Goal: Communication & Community: Answer question/provide support

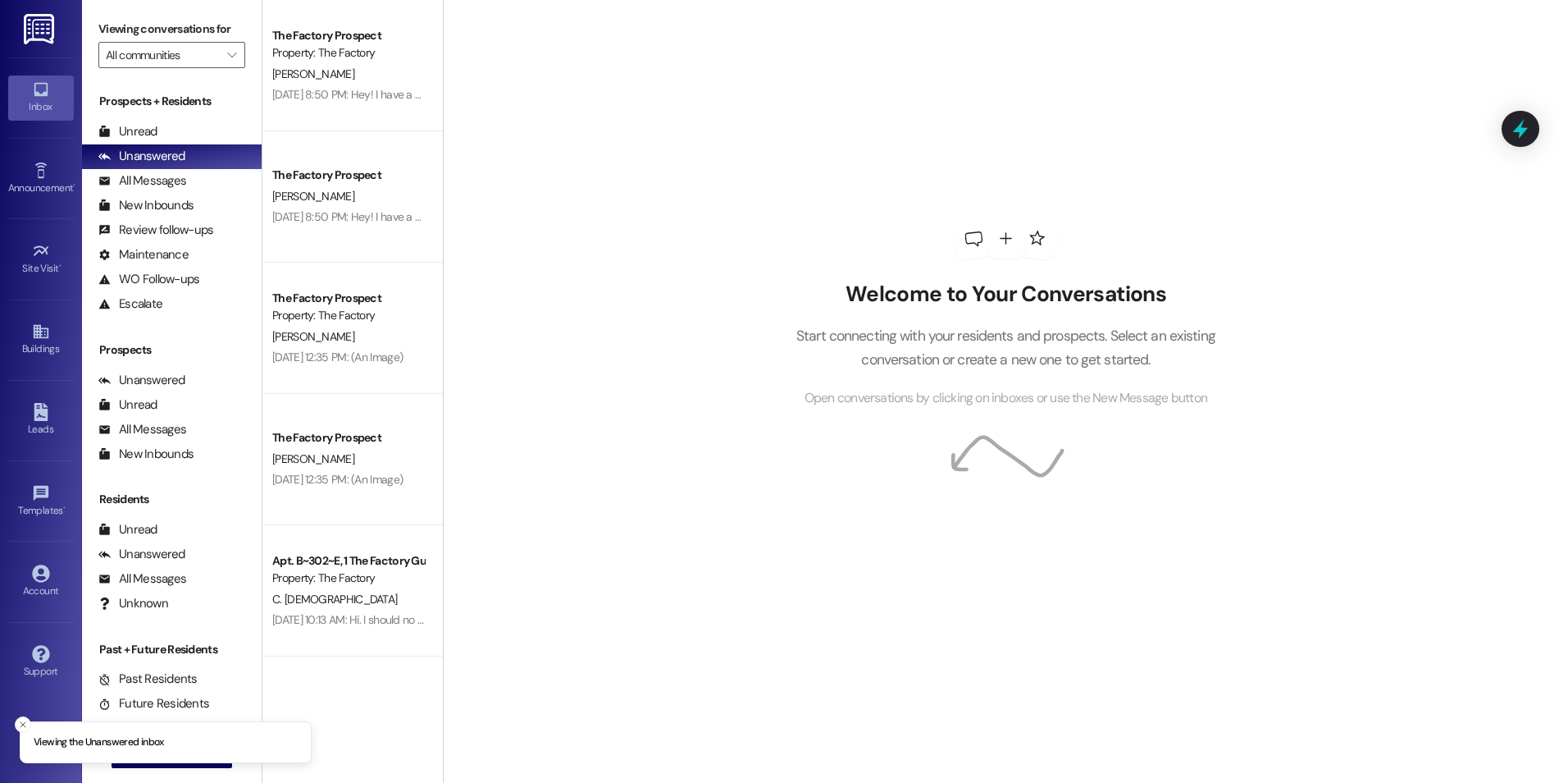
click at [541, 267] on div "Welcome to Your Conversations Start connecting with your residents and prospect…" at bounding box center [1004, 391] width 1125 height 783
click at [17, 725] on button "Close toast" at bounding box center [23, 724] width 16 height 16
click at [126, 761] on button " New Message" at bounding box center [172, 755] width 121 height 26
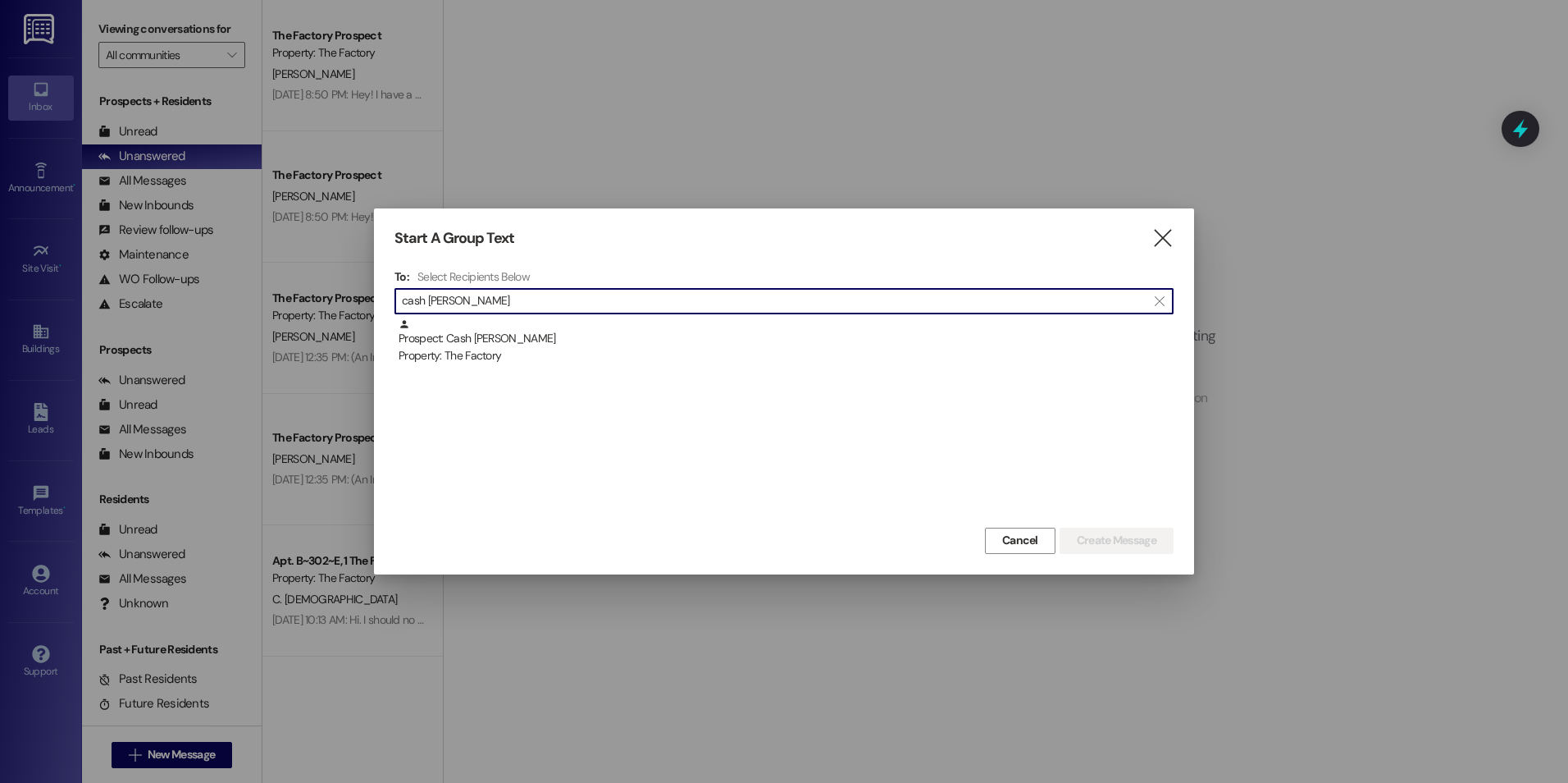
type input "cash [PERSON_NAME]"
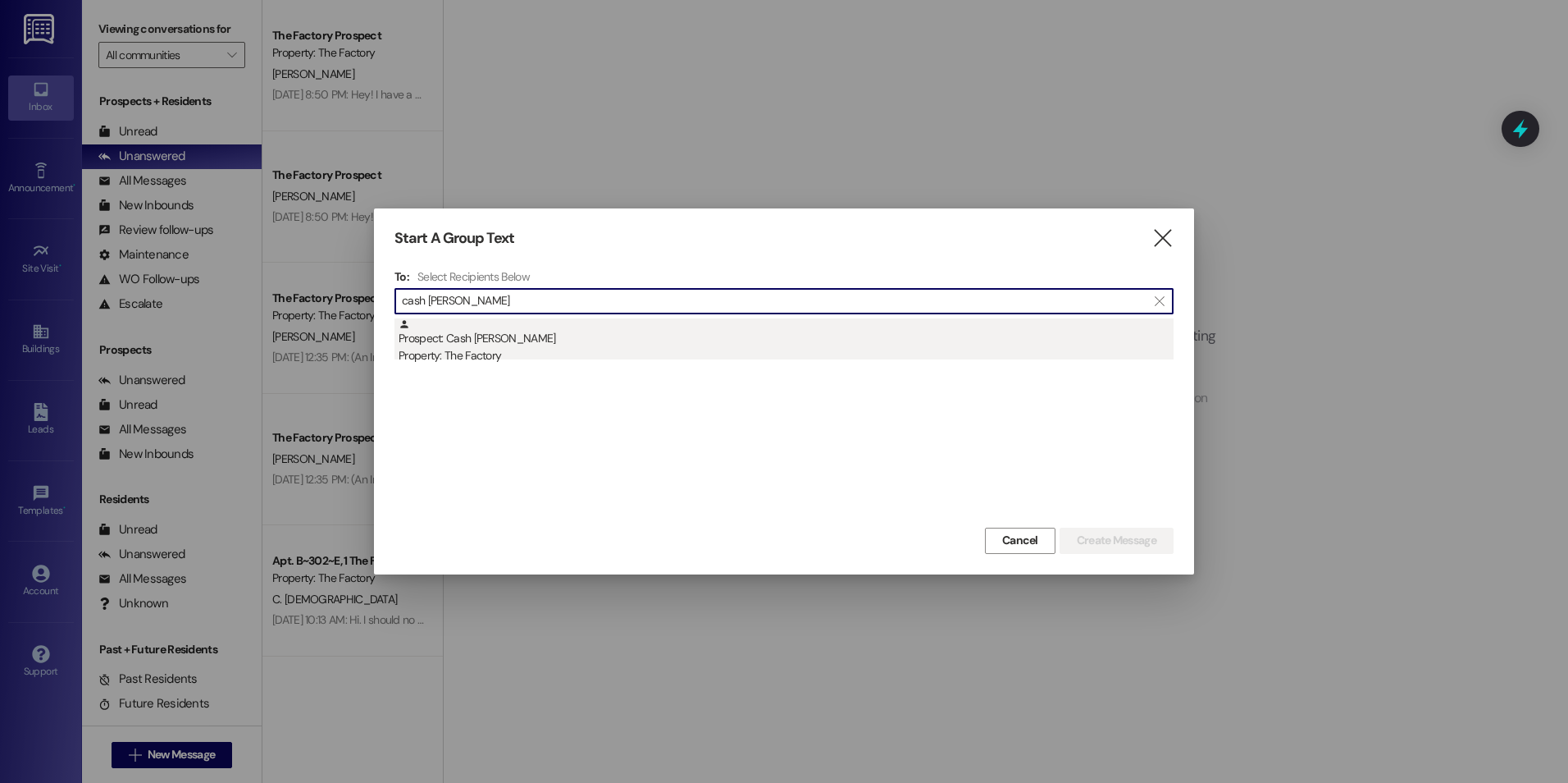
click at [519, 336] on div "Prospect: Cash [PERSON_NAME] Property: The Factory" at bounding box center [785, 342] width 775 height 47
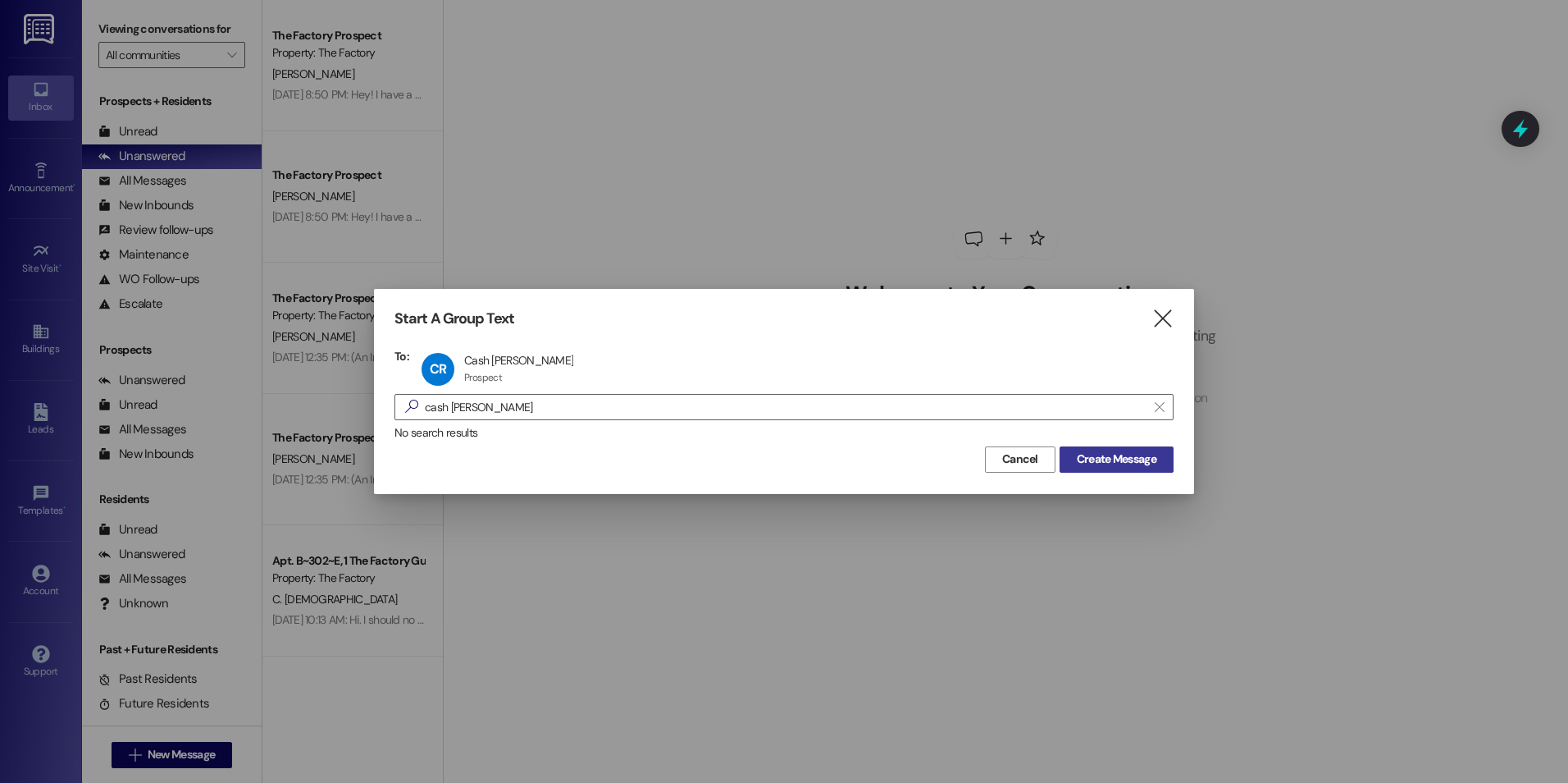
click at [1100, 461] on span "Create Message" at bounding box center [1116, 459] width 80 height 17
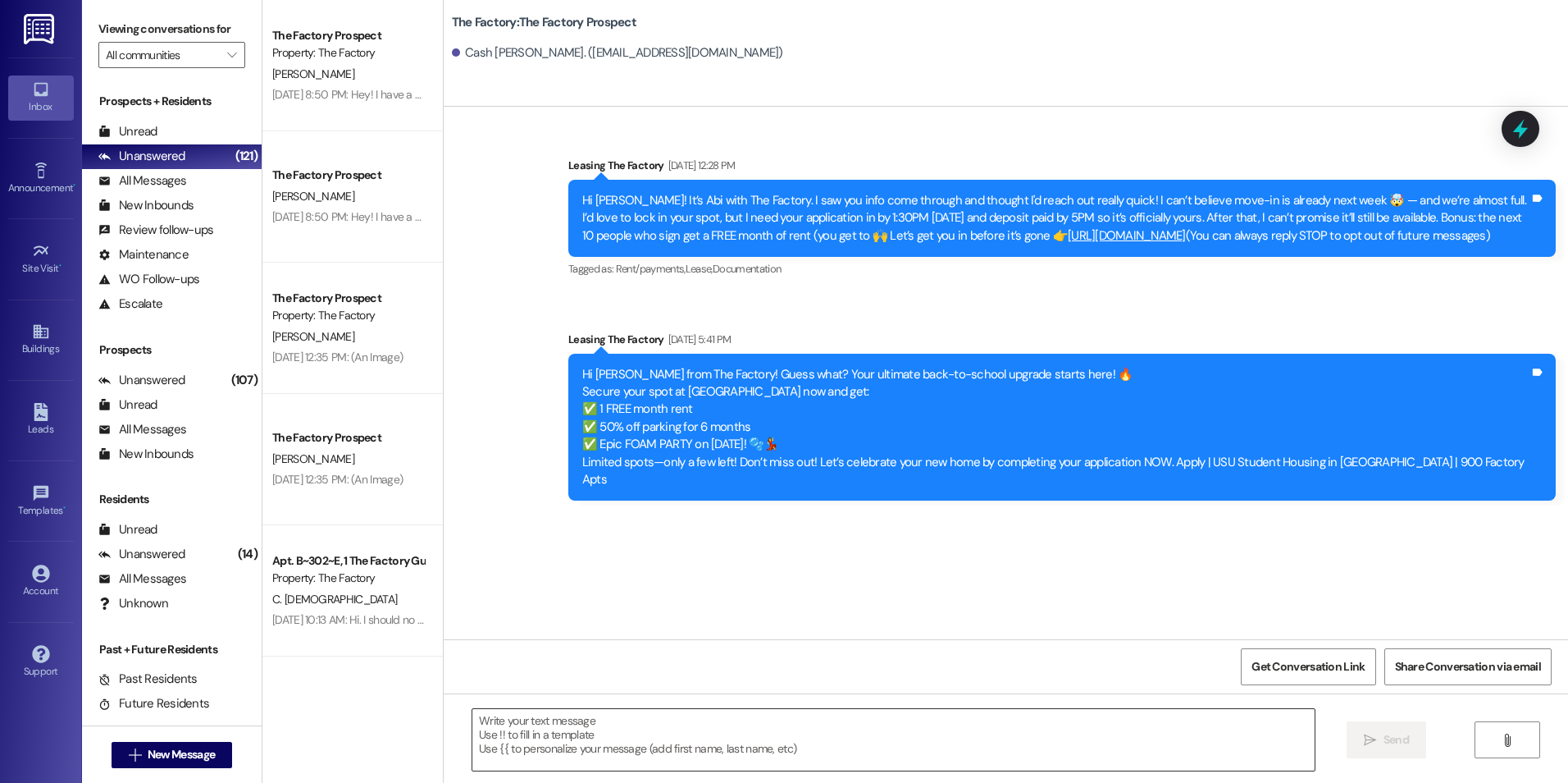
click at [667, 725] on textarea at bounding box center [893, 739] width 841 height 61
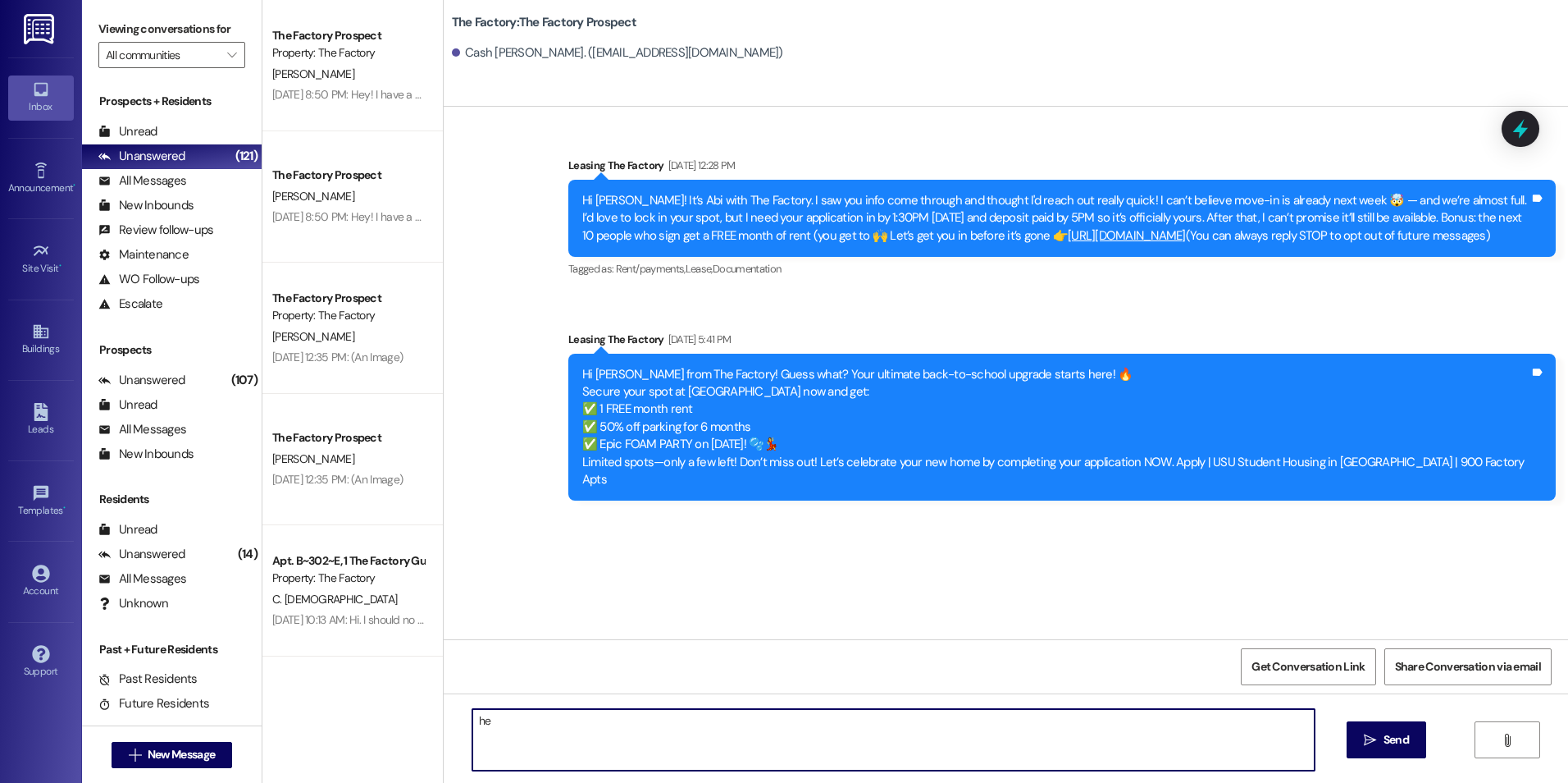
type textarea "h"
type textarea "Y"
type textarea "H"
type textarea "Yo {{"
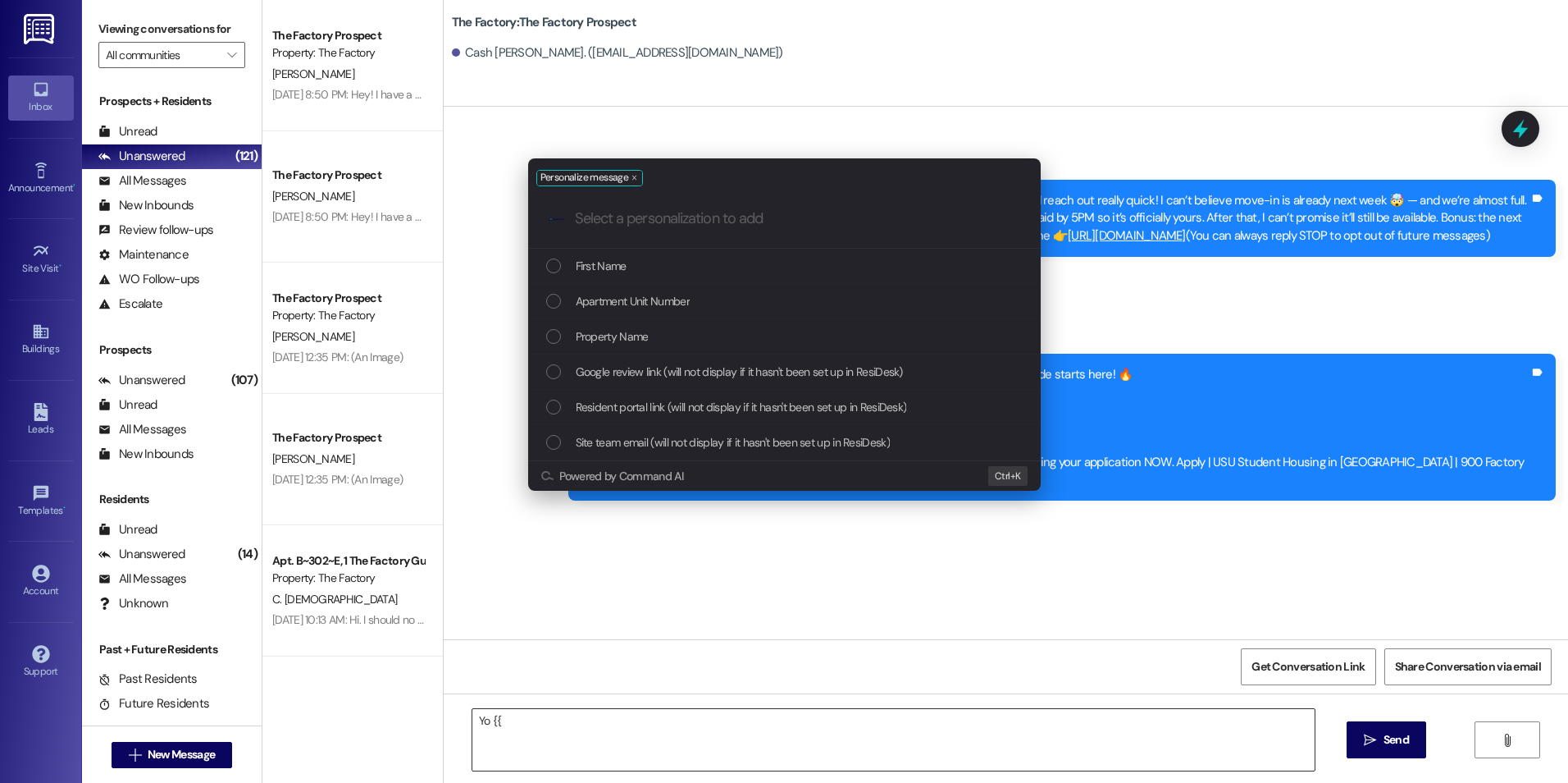
click at [541, 469] on button "Powered by Command AI" at bounding box center [755, 476] width 429 height 13
click at [656, 274] on div "First Name" at bounding box center [785, 265] width 480 height 18
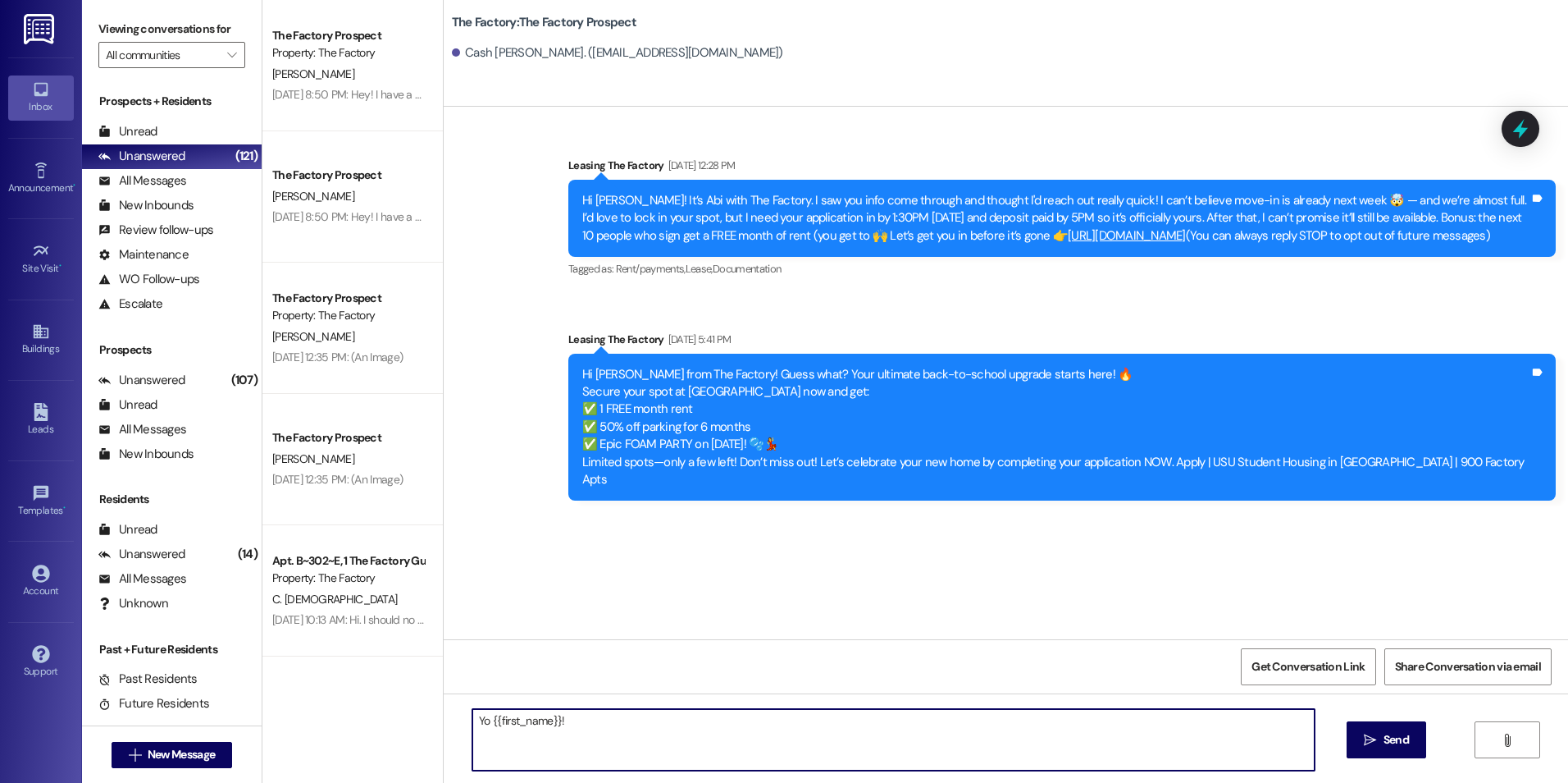
click at [712, 728] on textarea "Yo {{first_name}}!" at bounding box center [893, 739] width 841 height 61
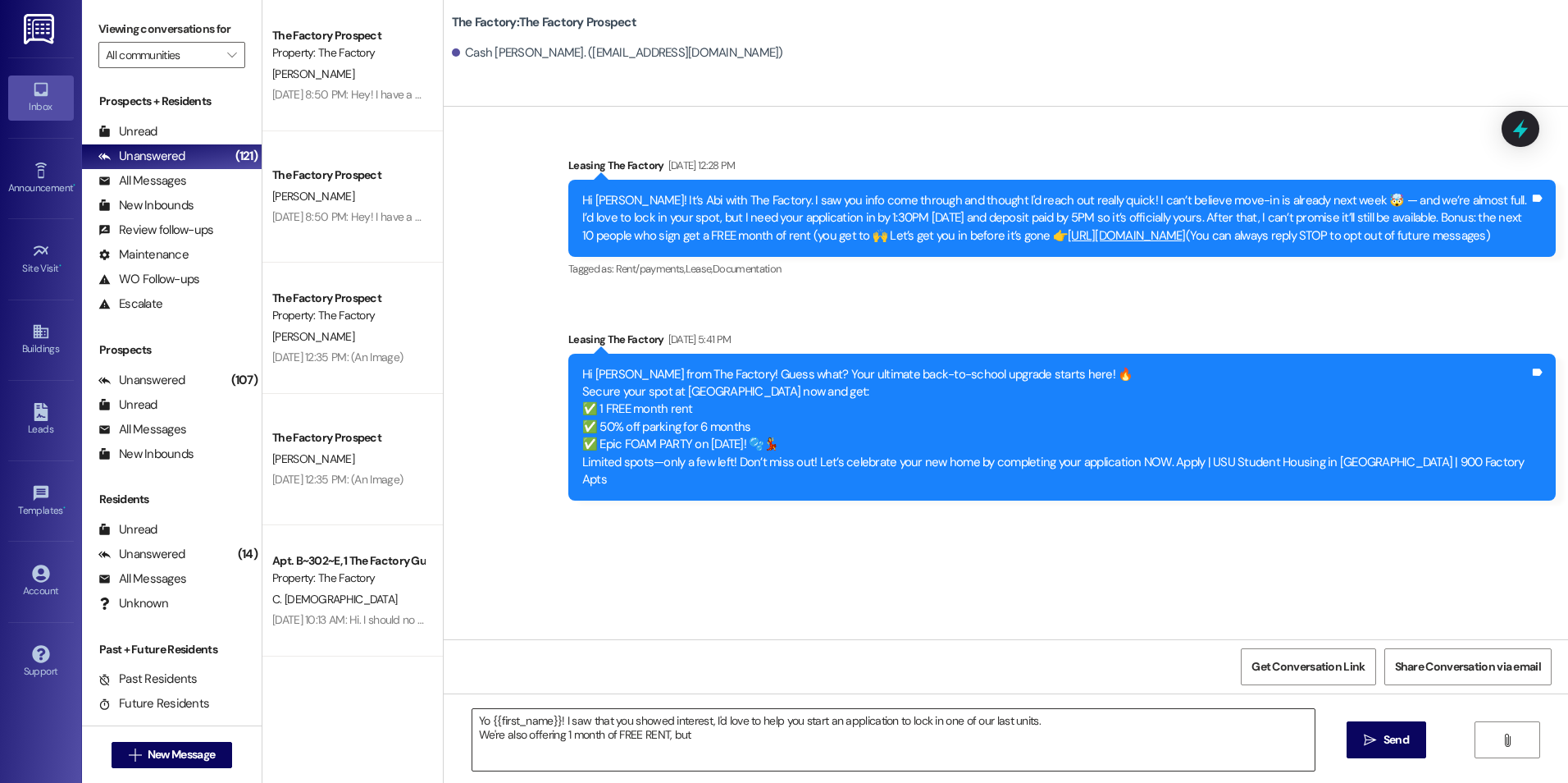
click at [707, 747] on textarea "Yo {{first_name}}! I saw that you showed interest, I'd love to help you start a…" at bounding box center [893, 739] width 841 height 61
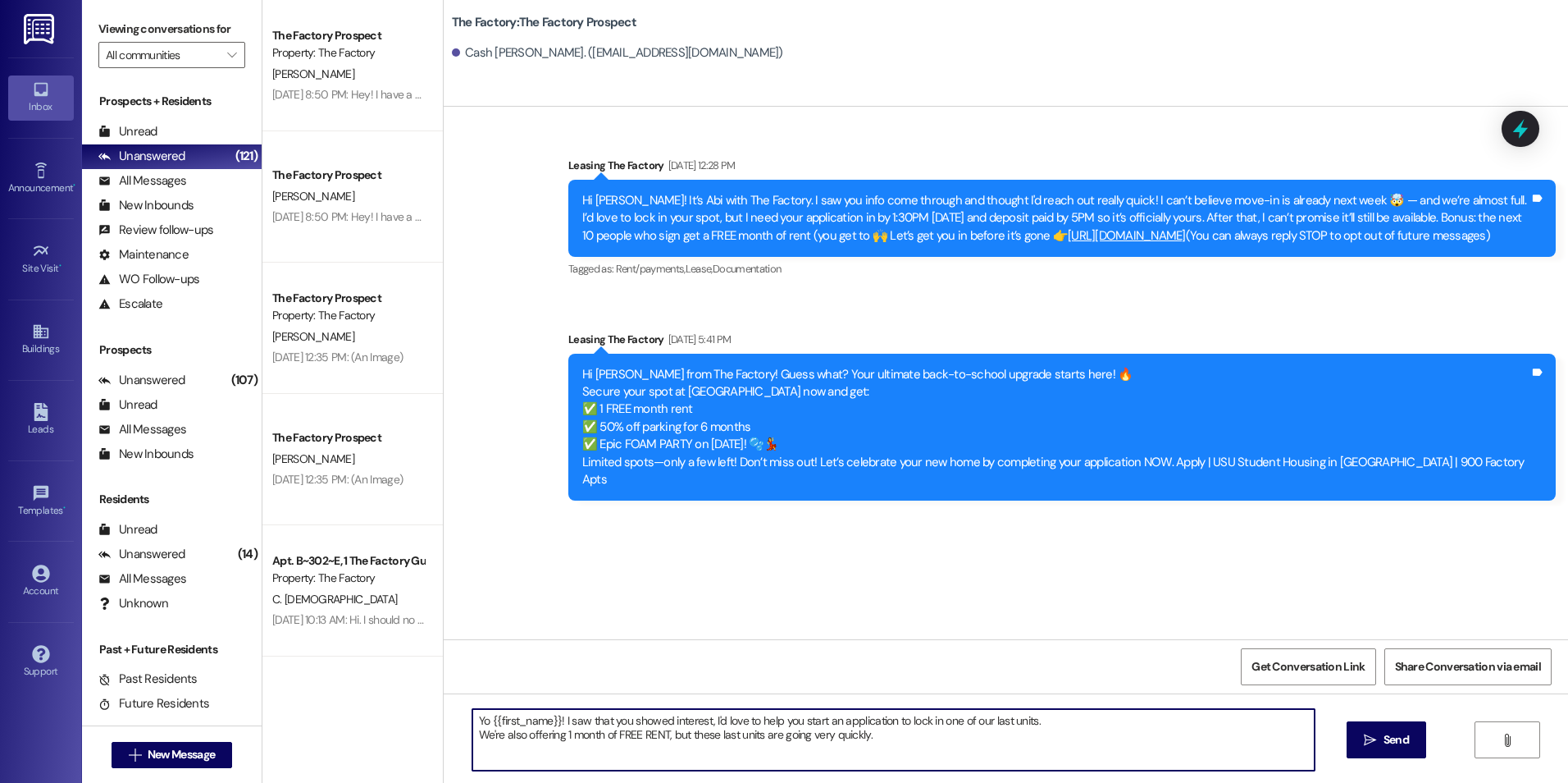
click at [903, 734] on textarea "Yo {{first_name}}! I saw that you showed interest, I'd love to help you start a…" at bounding box center [893, 739] width 841 height 61
drag, startPoint x: 475, startPoint y: 719, endPoint x: 439, endPoint y: 715, distance: 36.2
click at [446, 717] on div "Yo {{first_name}}! I saw that you showed interest, I'd love to help you start a…" at bounding box center [1005, 754] width 1124 height 123
click at [684, 722] on textarea "{{first_name}}! I saw that you showed interest, I'd love to help you start an a…" at bounding box center [893, 739] width 841 height 61
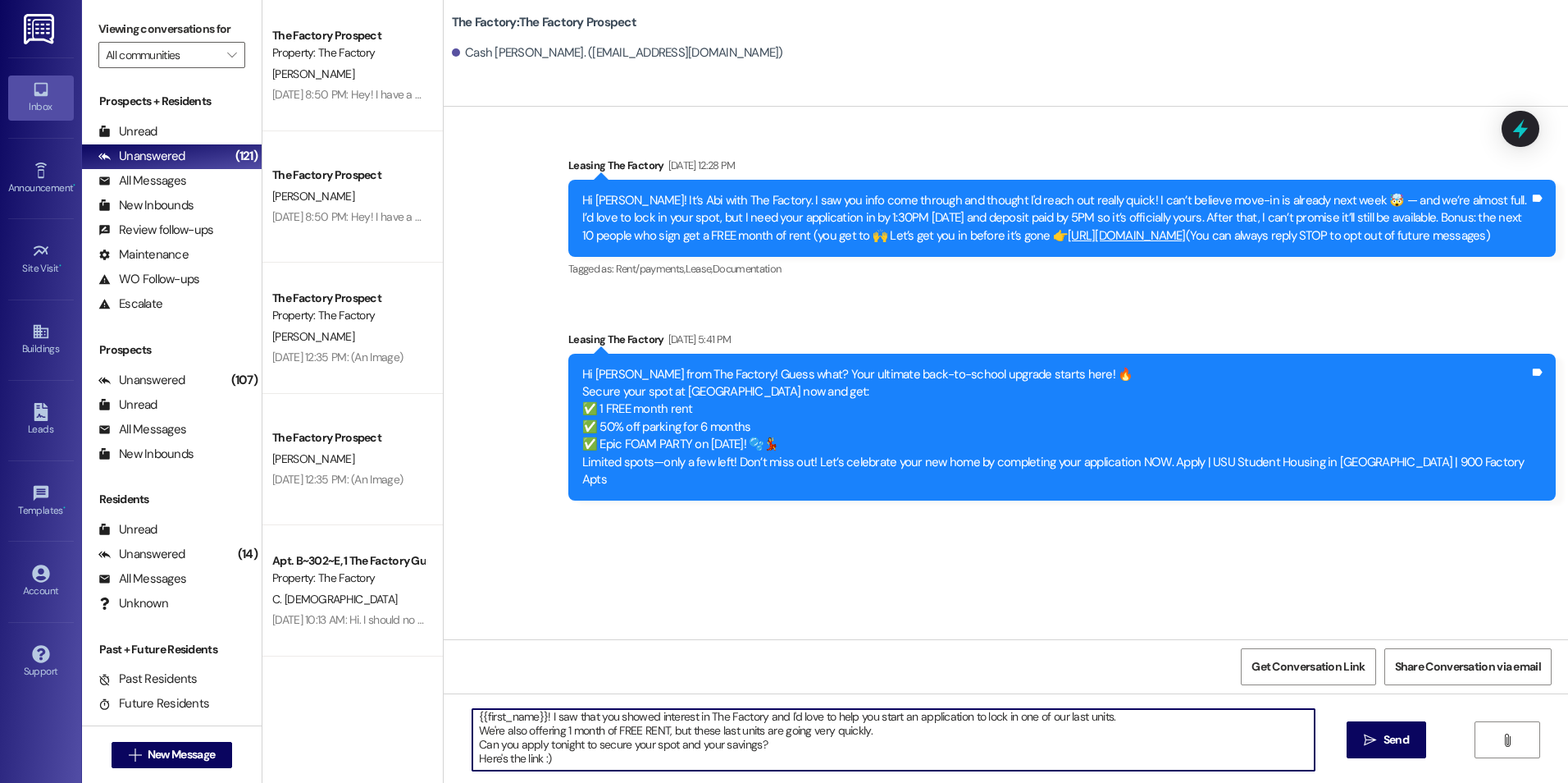
click at [597, 734] on textarea "{{first_name}}! I saw that you showed interest in The Factory and I'd love to h…" at bounding box center [893, 739] width 841 height 61
click at [511, 751] on textarea "{{first_name}}! I saw that you showed interest in The Factory and I'd love to h…" at bounding box center [893, 739] width 841 height 61
paste textarea "[URL][DOMAIN_NAME]"
click at [551, 749] on textarea "{{first_name}}! I saw that you showed interest in The Factory and I'd love to h…" at bounding box center [893, 739] width 841 height 61
click at [550, 760] on textarea "{{first_name}}! I saw that you showed interest in The Factory and I'd love to h…" at bounding box center [893, 739] width 841 height 61
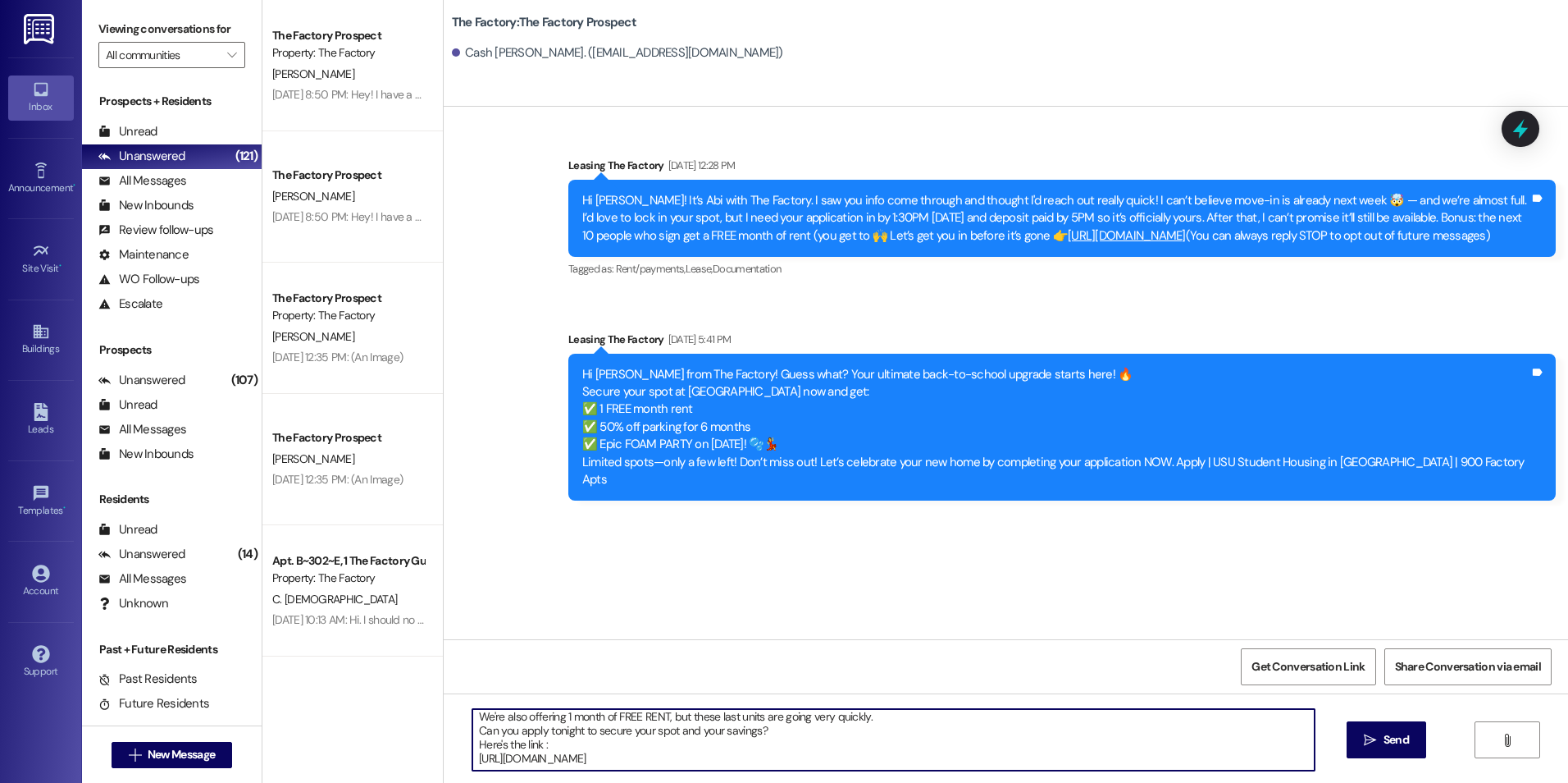
type textarea "{{first_name}}! I saw that you showed interest in The Factory and I'd love to h…"
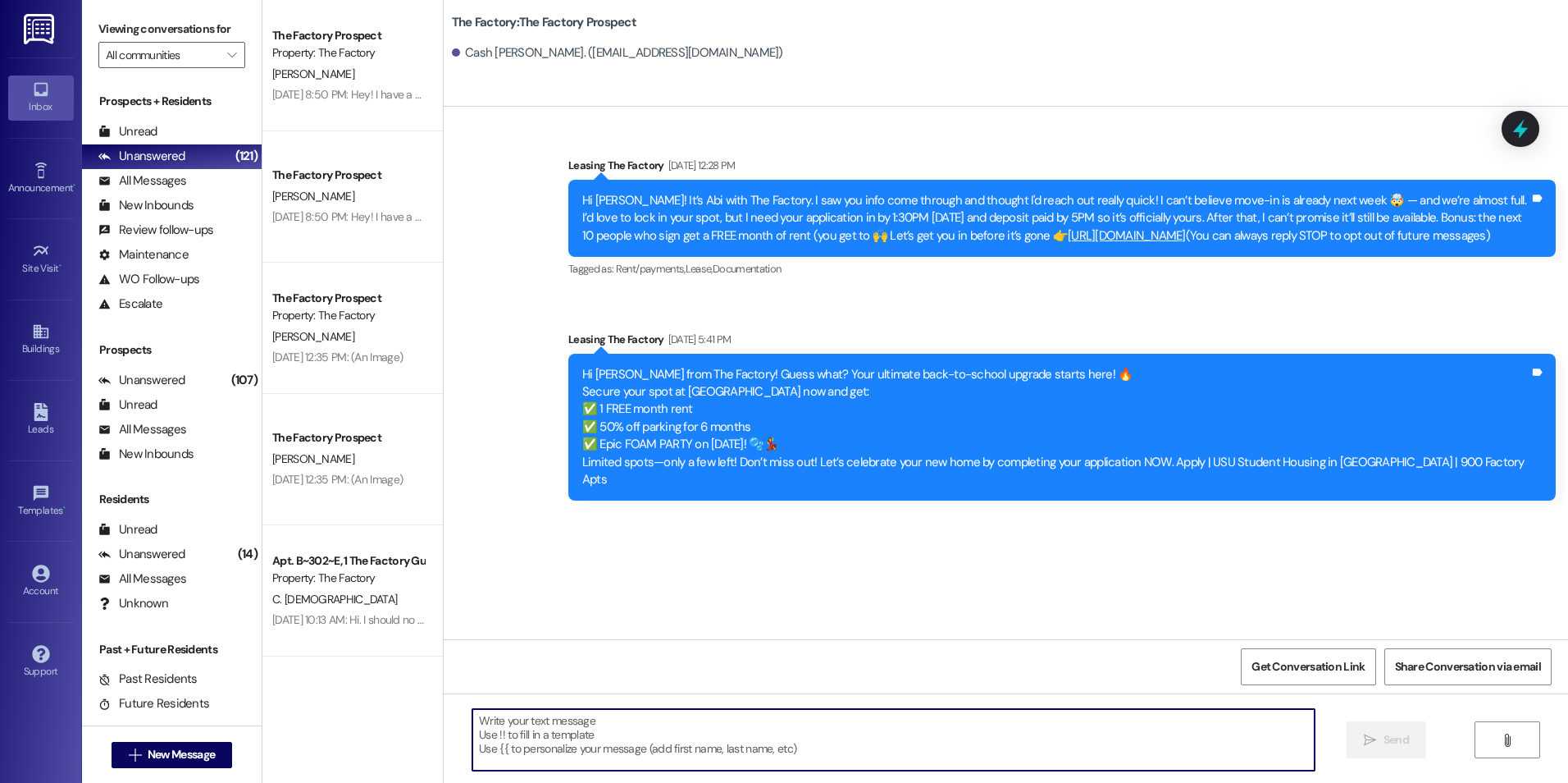
scroll to position [0, 0]
paste textarea "{{first_name}}! I saw that you showed interest in The Factory and I'd love to h…"
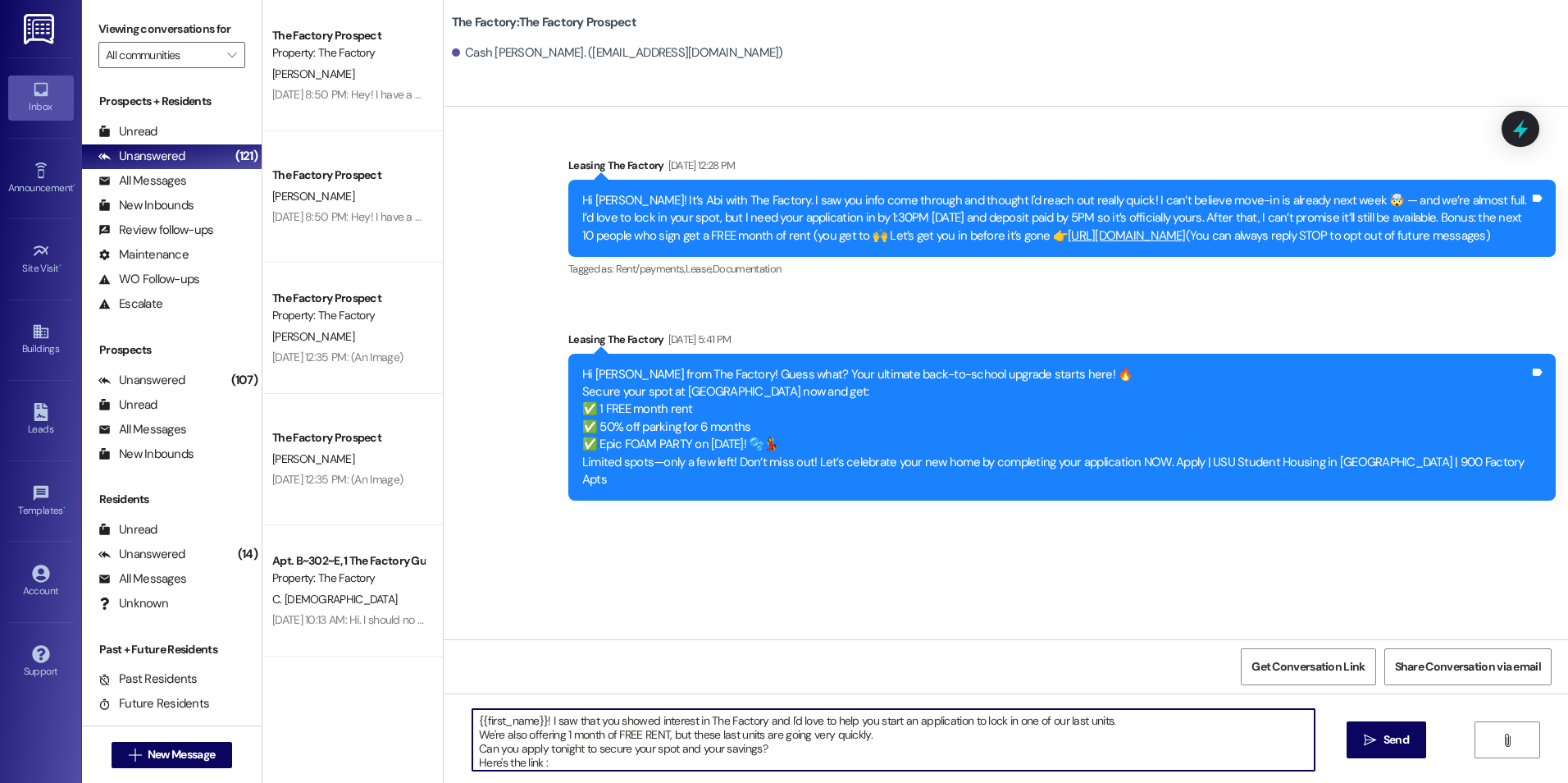
scroll to position [18, 0]
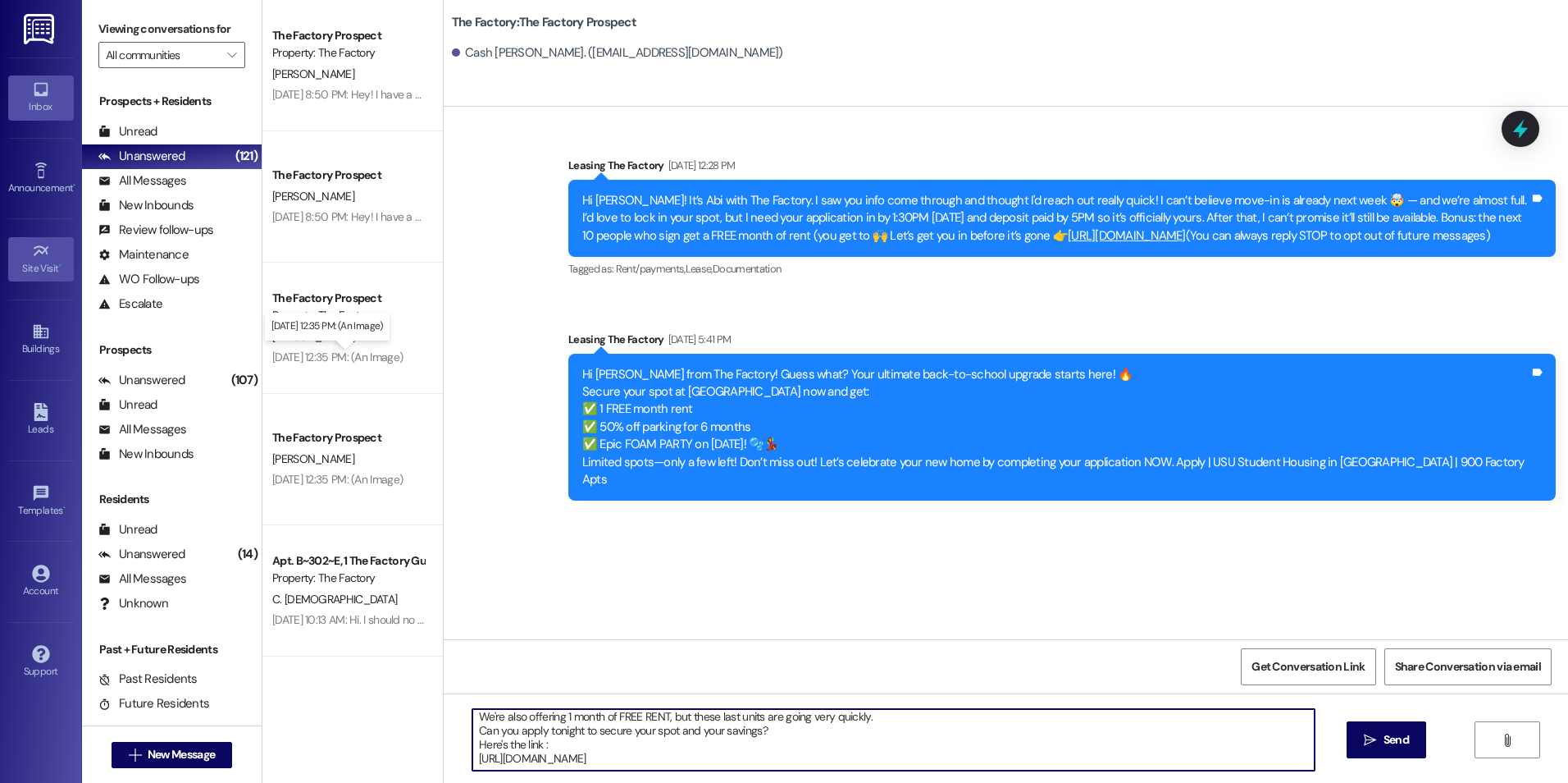
type textarea "{{first_name}}! I saw that you showed interest in The Factory and I'd love to h…"
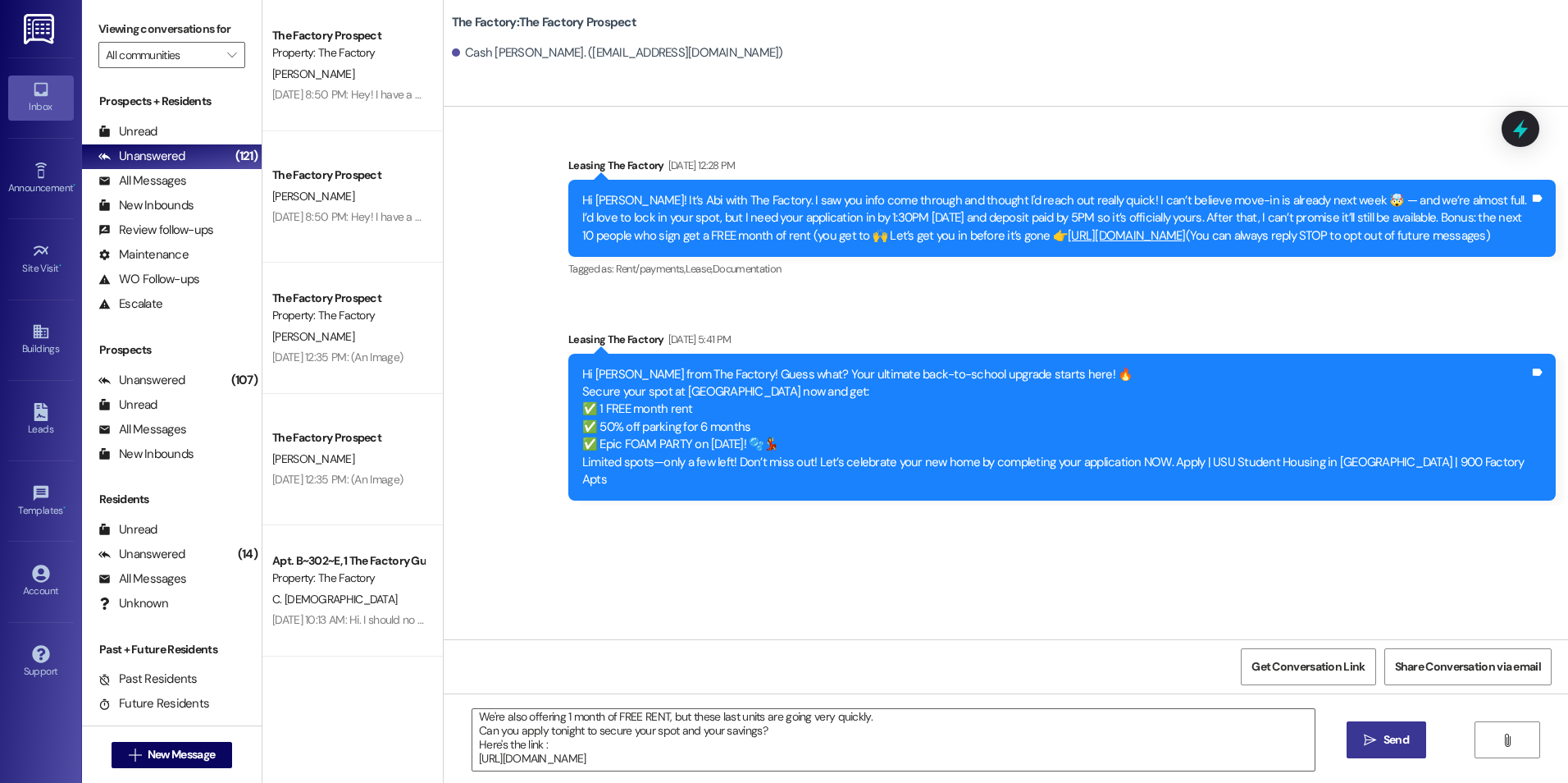
drag, startPoint x: 1392, startPoint y: 744, endPoint x: 1383, endPoint y: 736, distance: 12.0
click at [1392, 744] on span "Send" at bounding box center [1395, 740] width 25 height 17
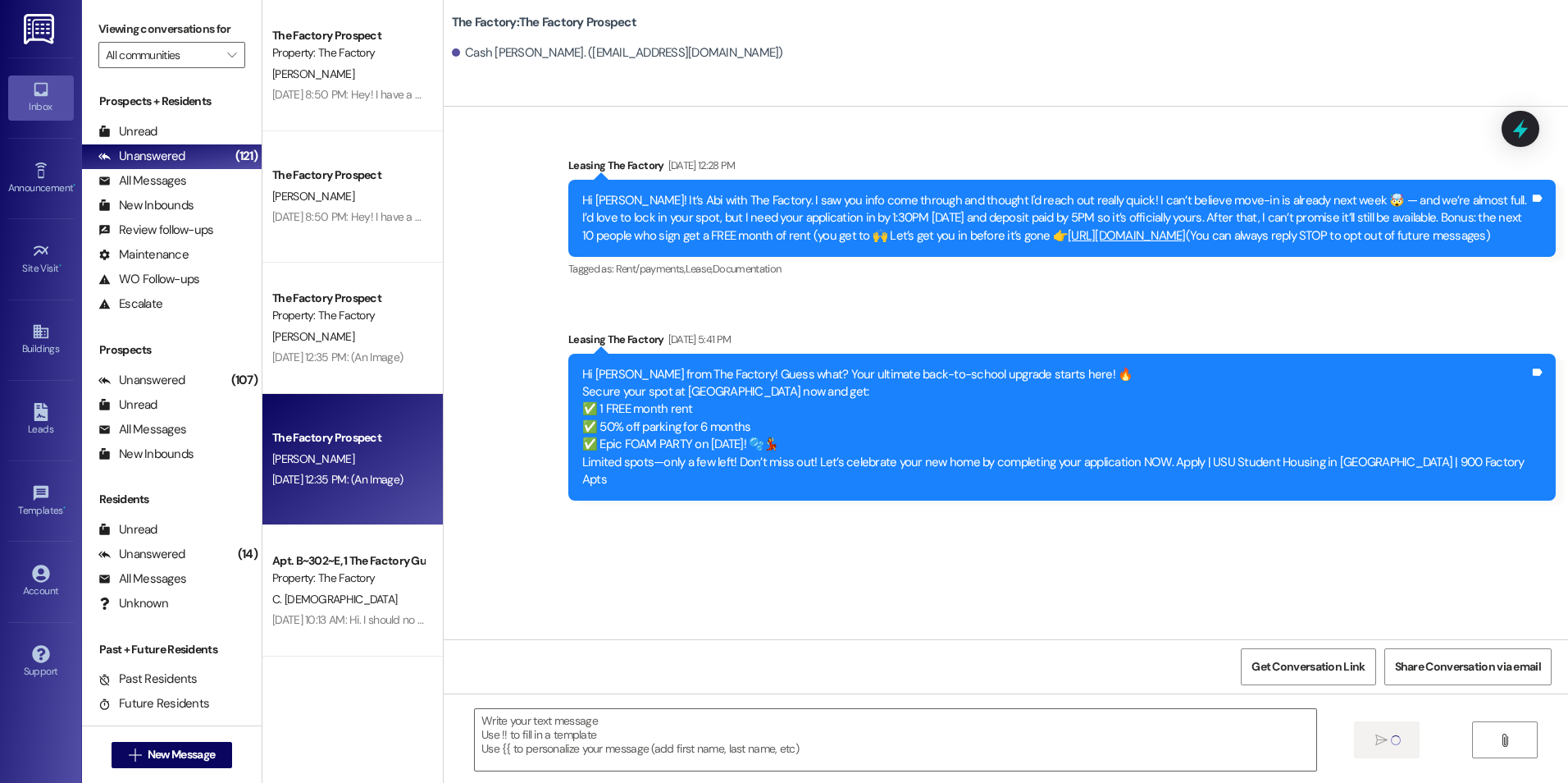
scroll to position [0, 0]
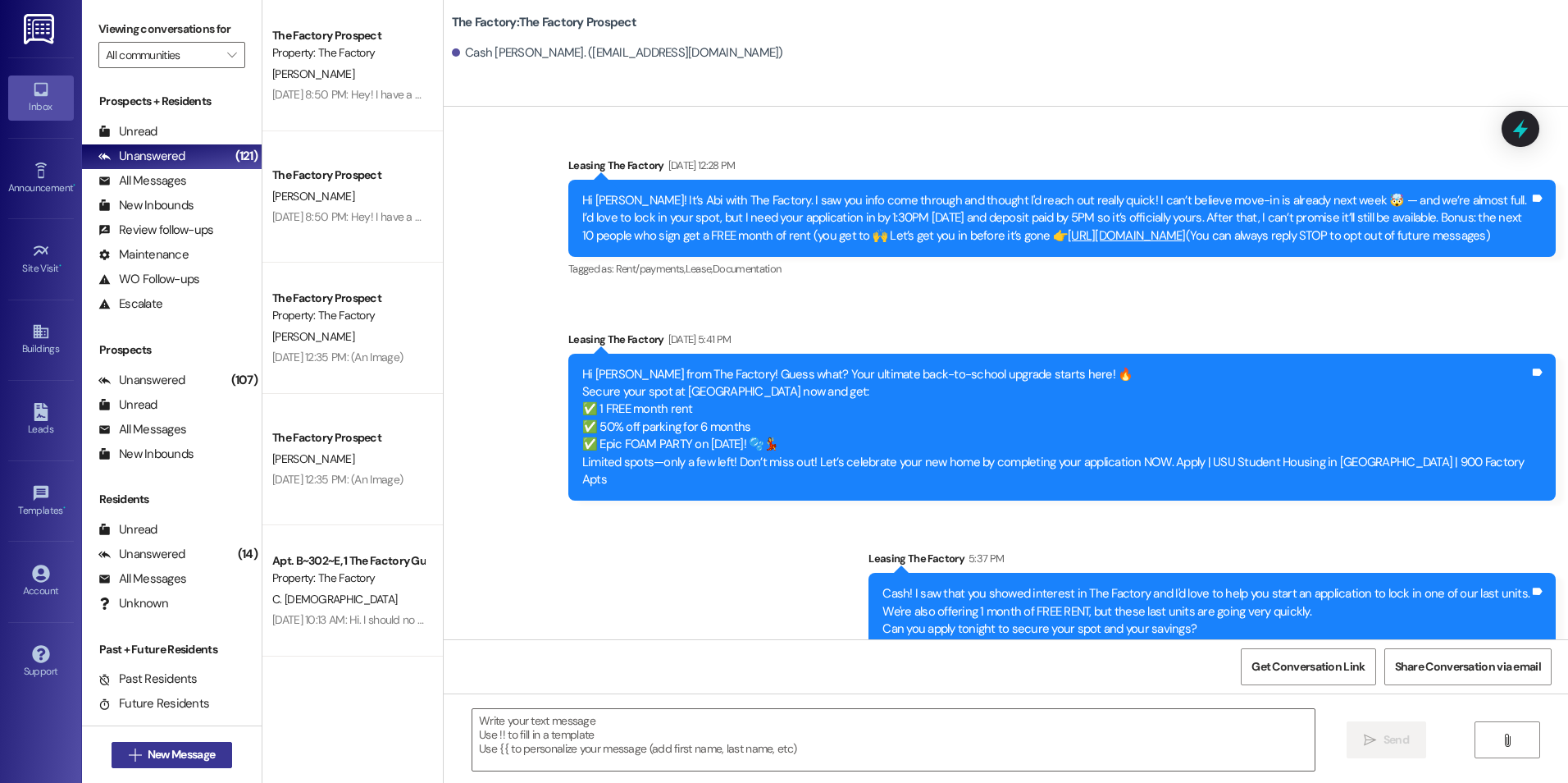
click at [194, 751] on span "New Message" at bounding box center [181, 754] width 68 height 17
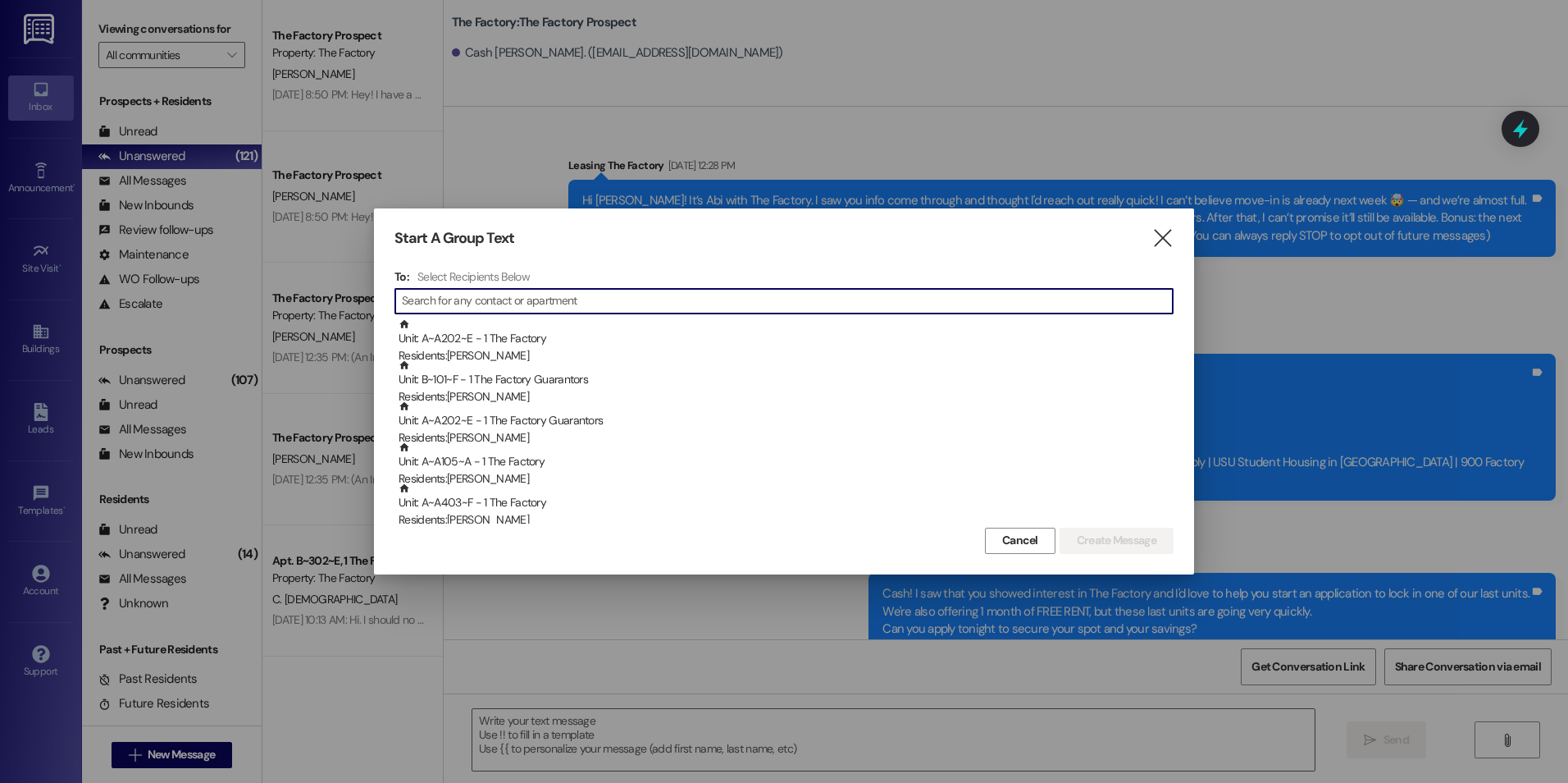
type input "e"
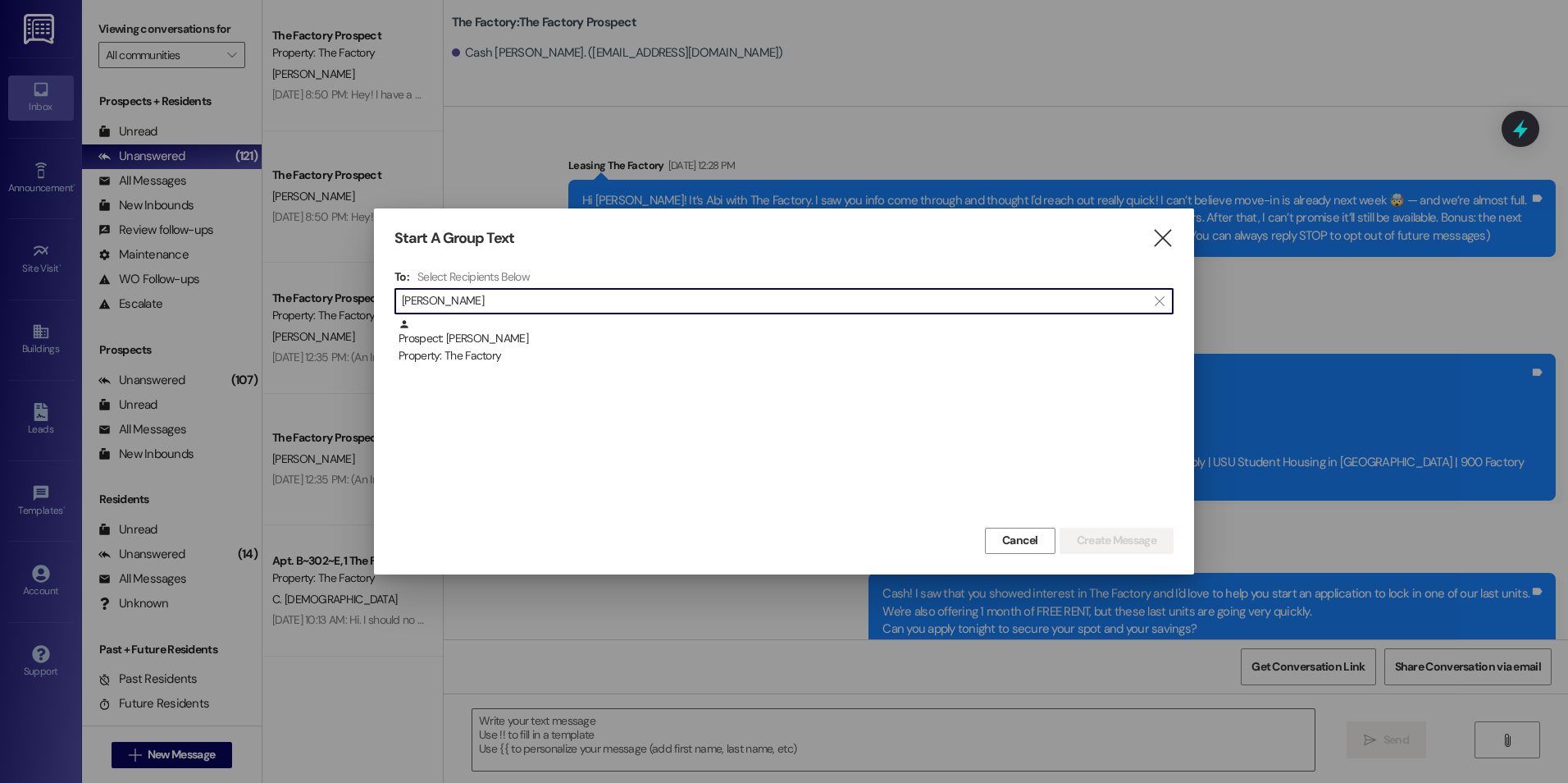
type input "[PERSON_NAME]"
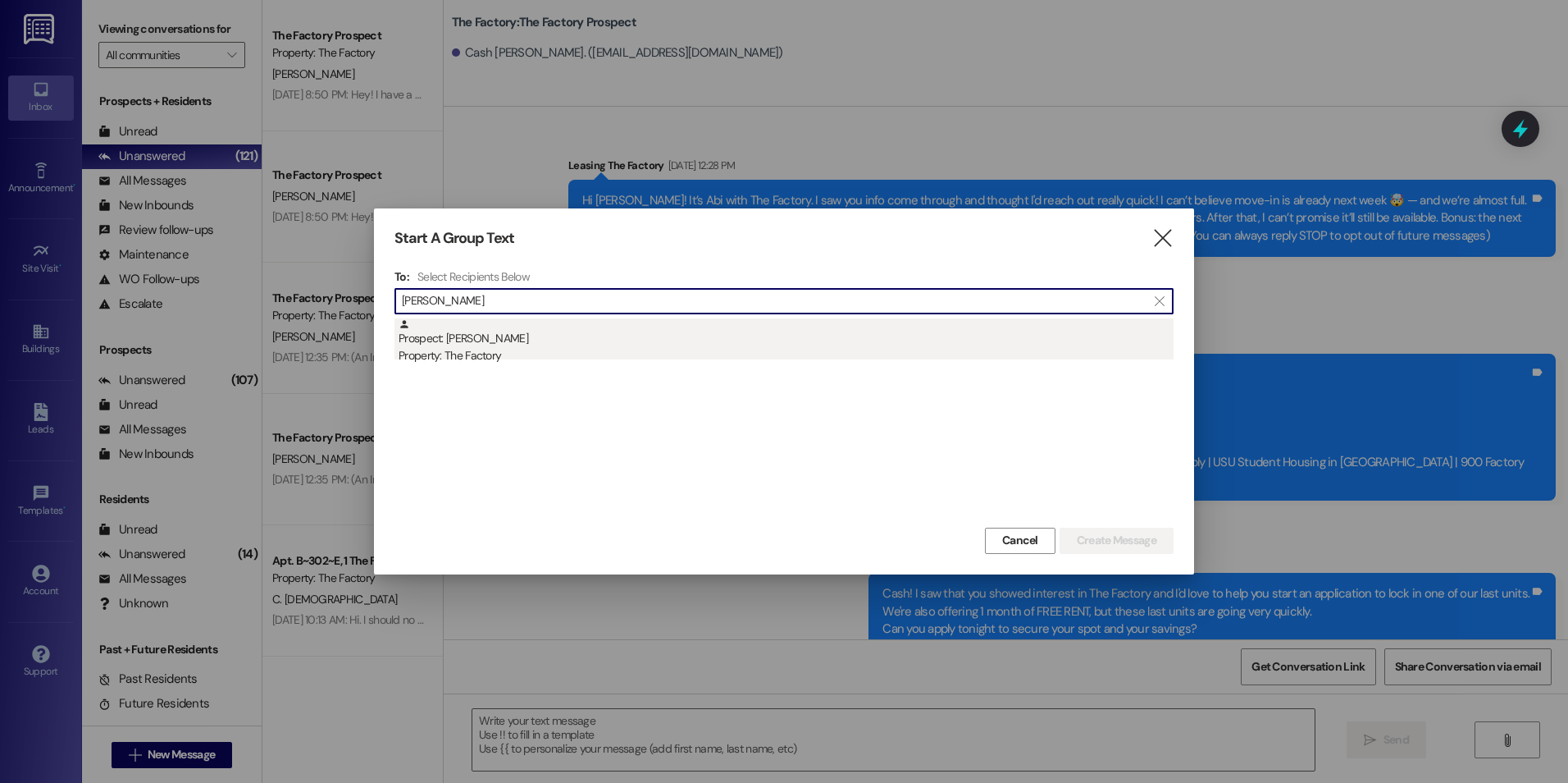
click at [465, 335] on div "Prospect: [PERSON_NAME] Property: The Factory" at bounding box center [785, 342] width 775 height 47
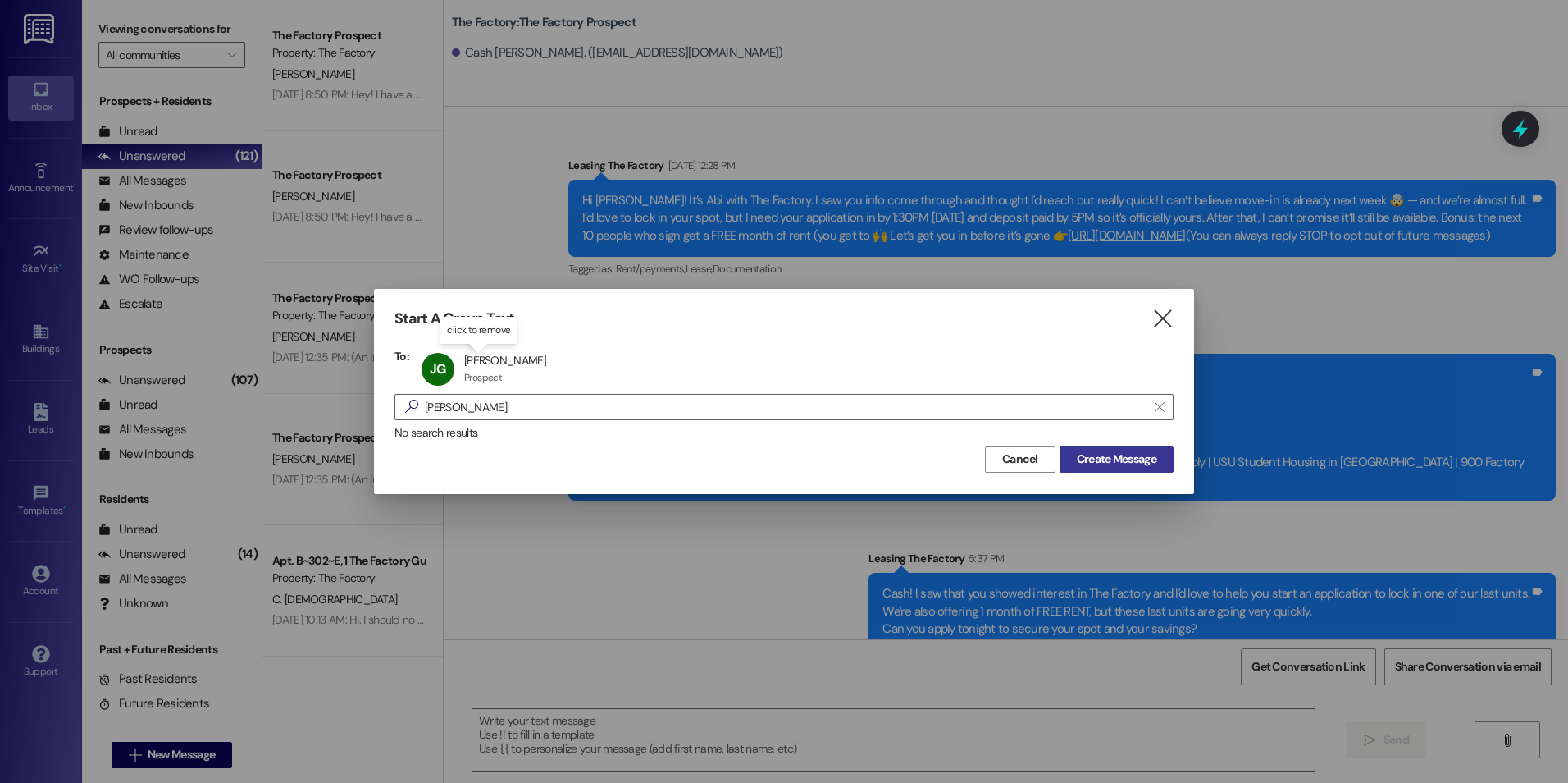
click at [1115, 448] on button "Create Message" at bounding box center [1116, 460] width 114 height 26
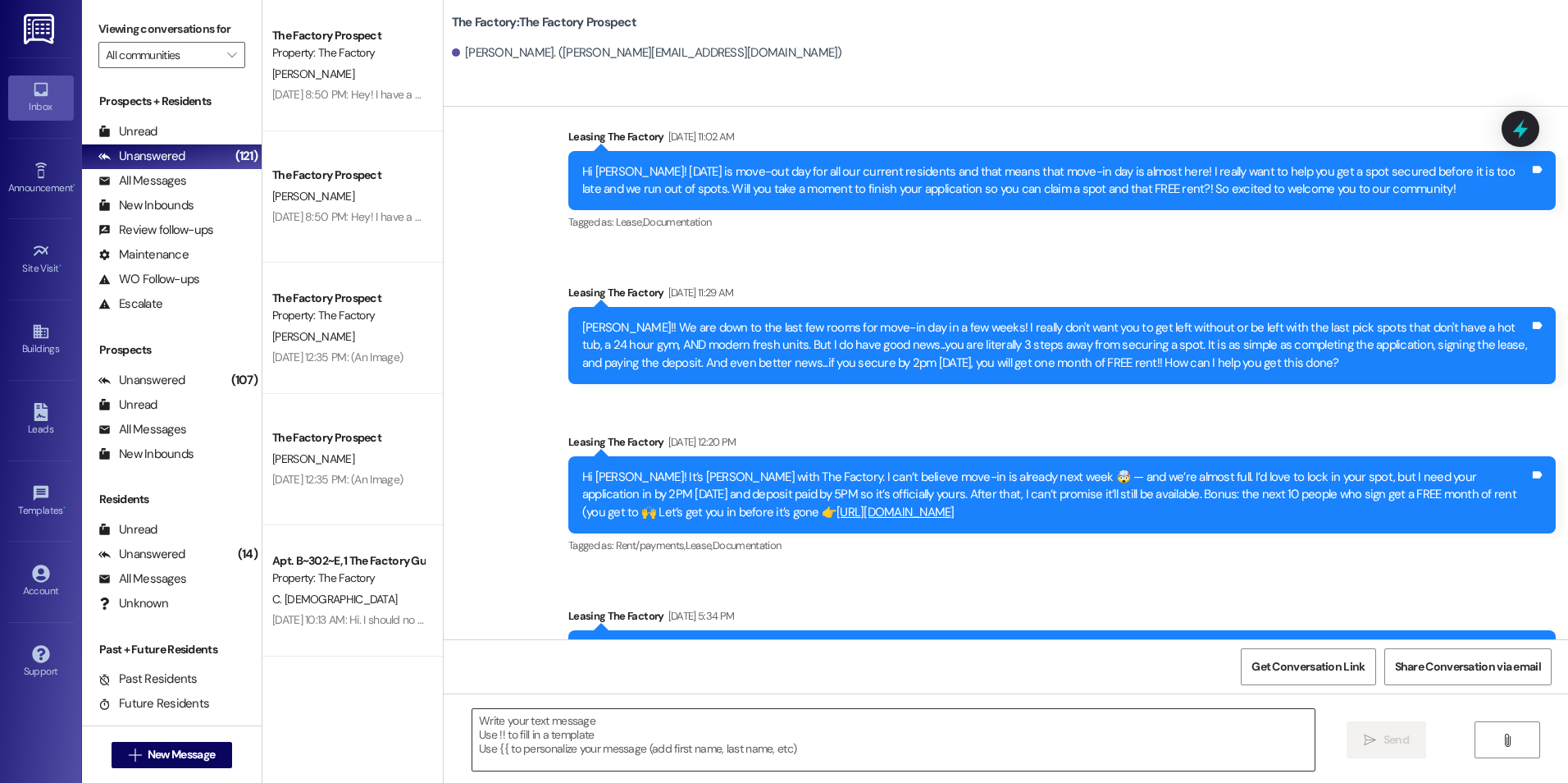
scroll to position [552, 0]
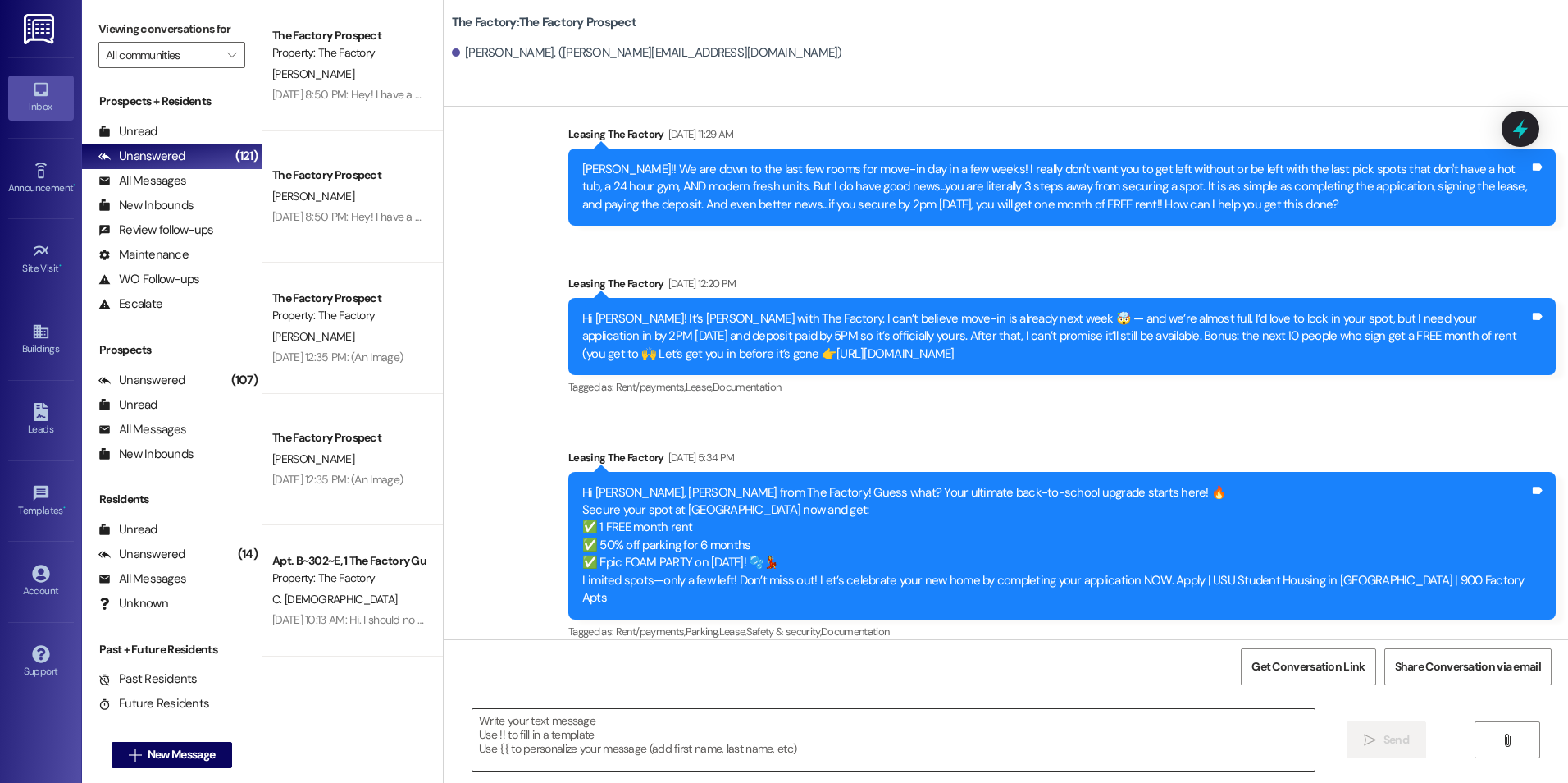
drag, startPoint x: 872, startPoint y: 556, endPoint x: 917, endPoint y: 729, distance: 178.8
click at [751, 771] on div at bounding box center [893, 739] width 843 height 63
click at [757, 750] on textarea at bounding box center [893, 739] width 841 height 61
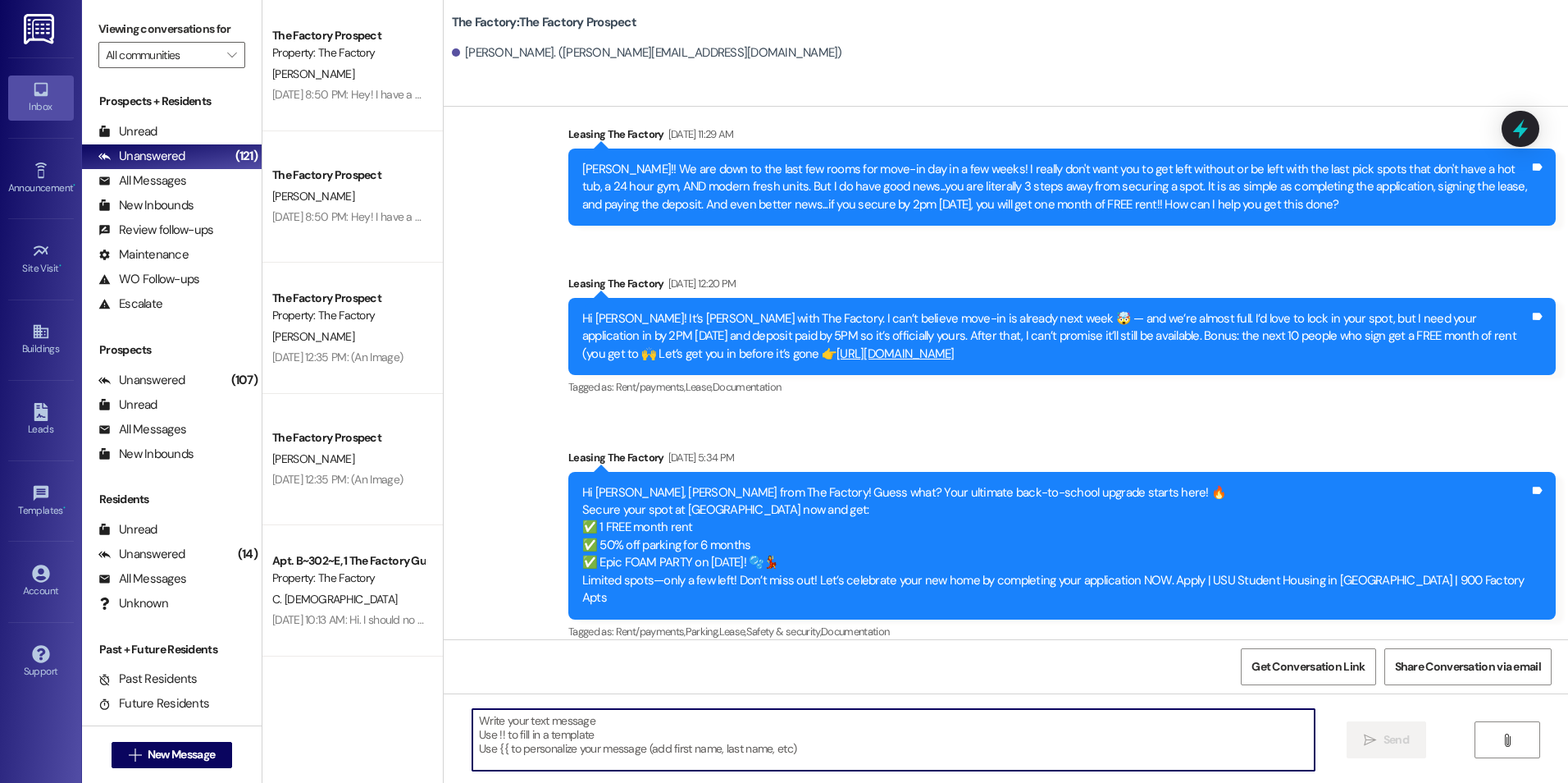
paste textarea "{{first_name}}! I saw that you showed interest in The Factory and I'd love to h…"
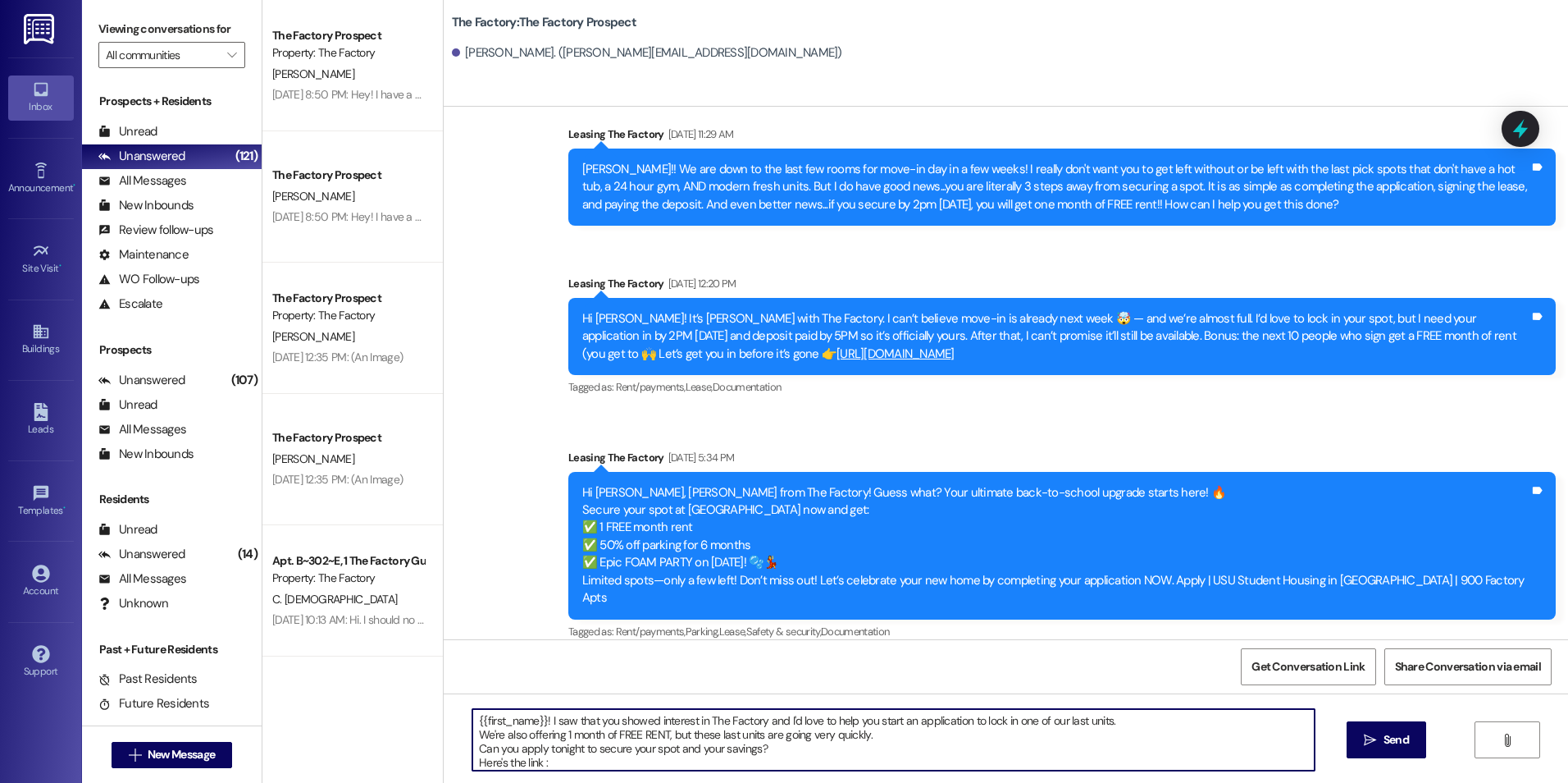
scroll to position [18, 0]
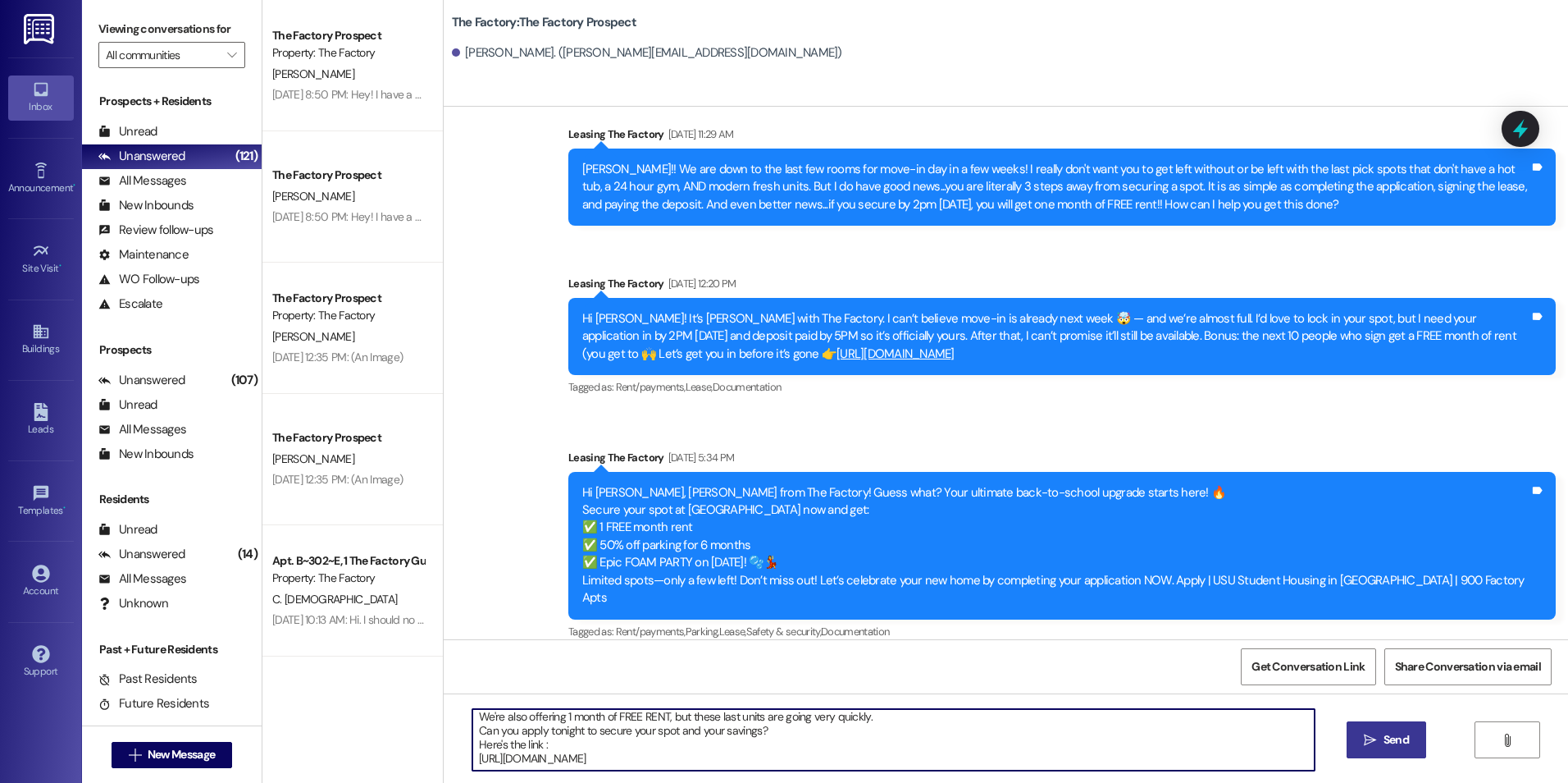
type textarea "{{first_name}}! I saw that you showed interest in The Factory and I'd love to h…"
click at [1414, 751] on button " Send" at bounding box center [1386, 739] width 80 height 37
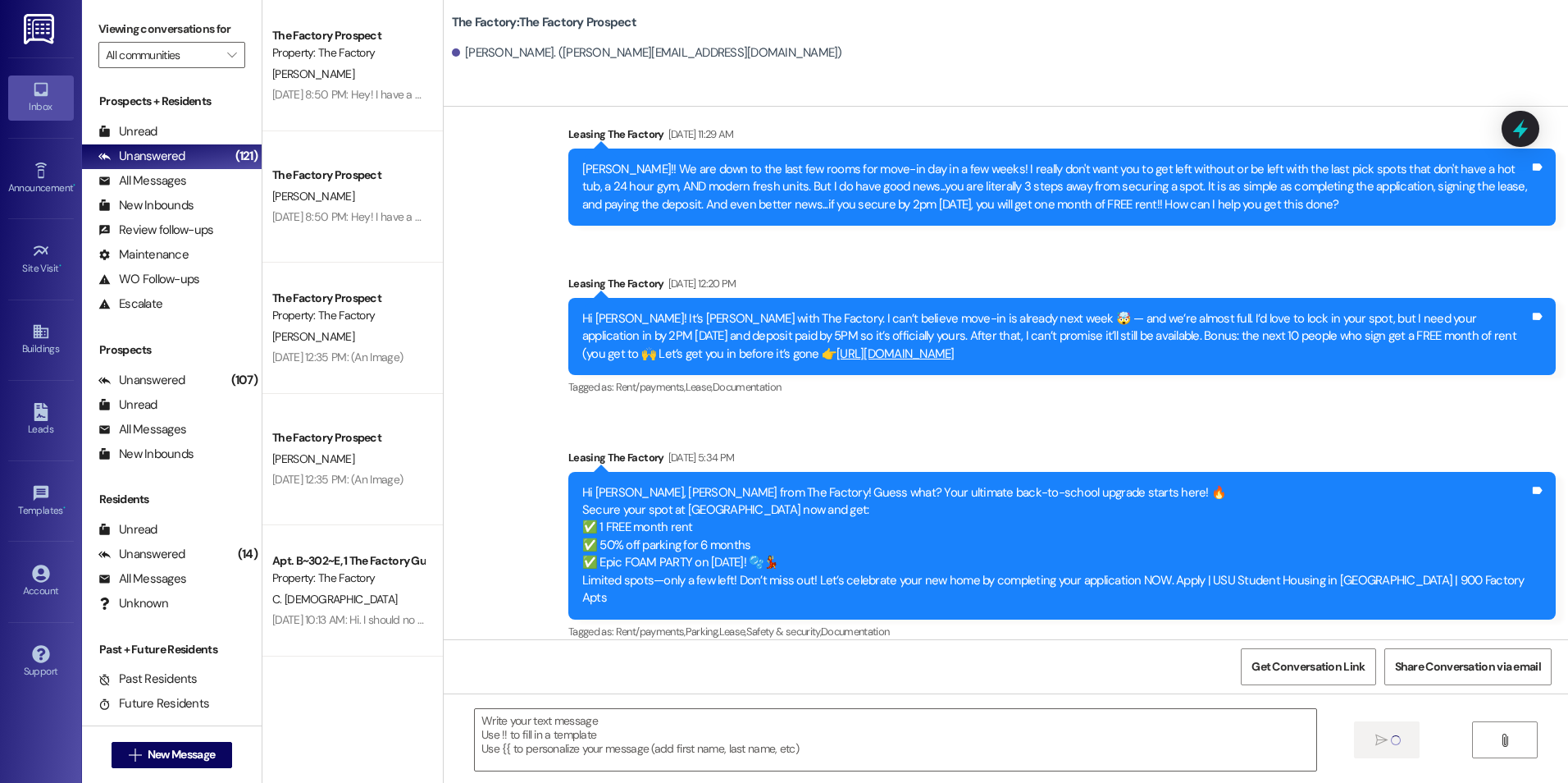
scroll to position [0, 0]
click at [160, 749] on span "New Message" at bounding box center [181, 754] width 68 height 17
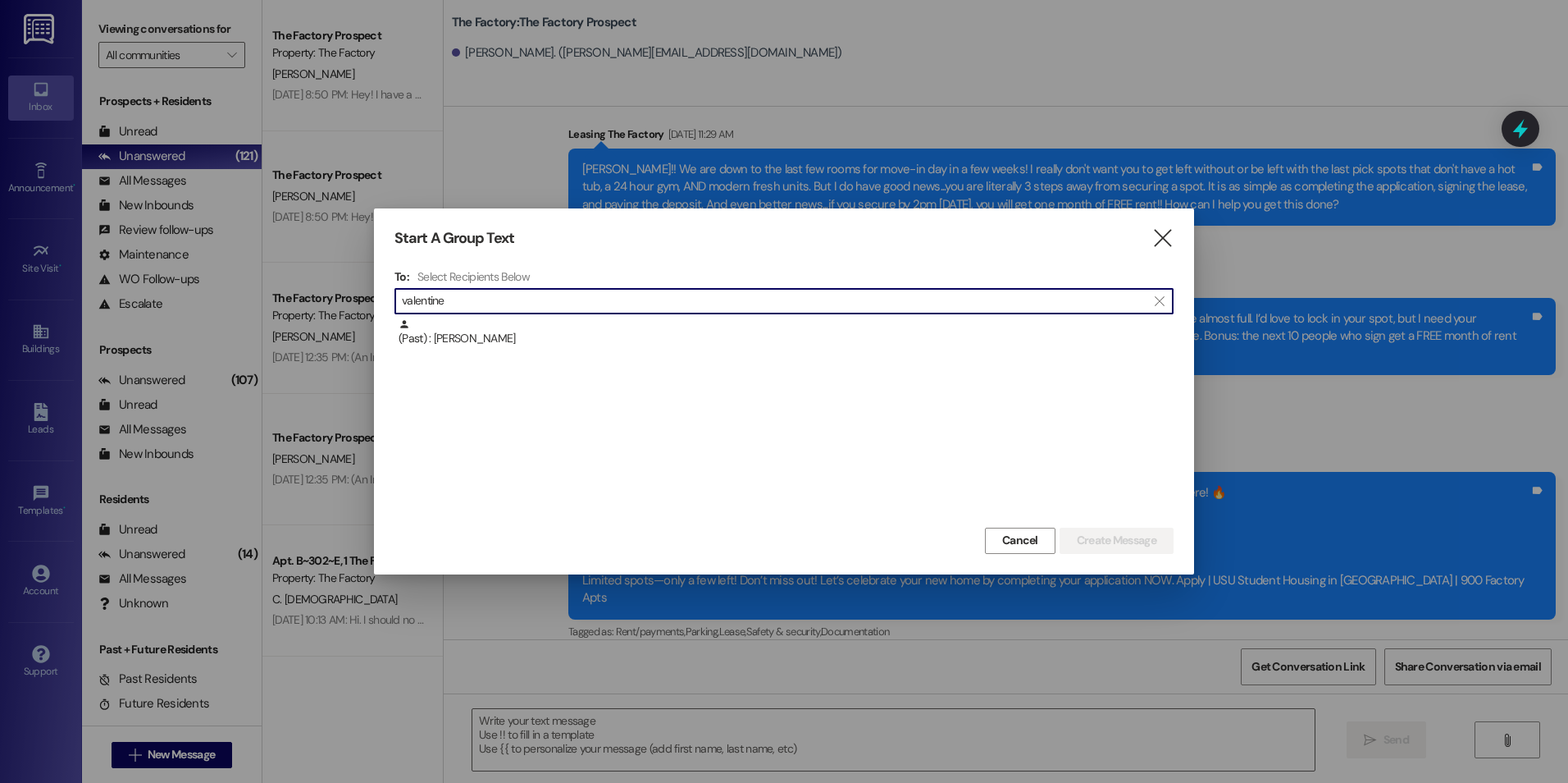
type input "valentine"
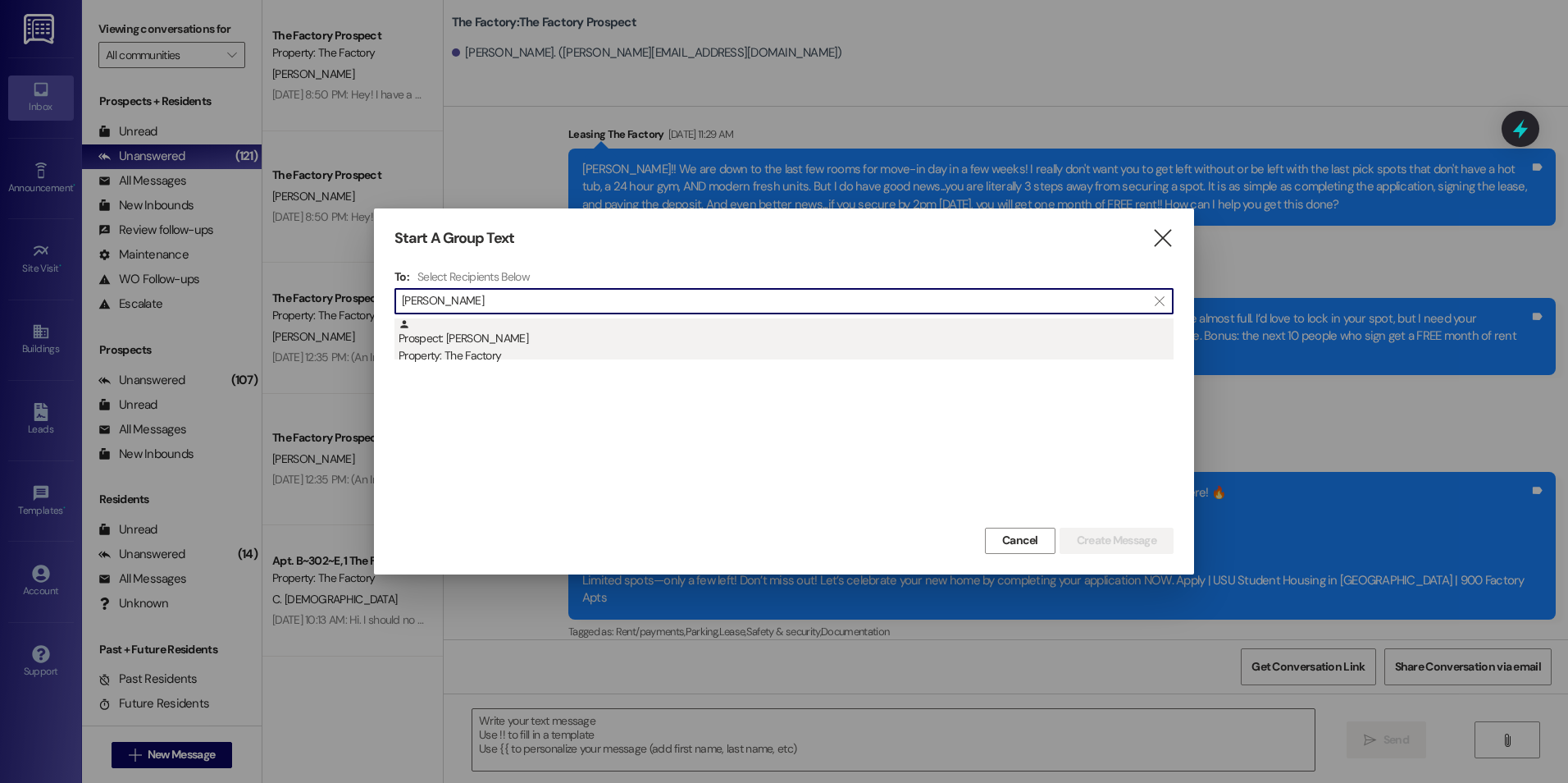
type input "[PERSON_NAME]"
click at [462, 364] on div "Property: The Factory" at bounding box center [785, 355] width 775 height 17
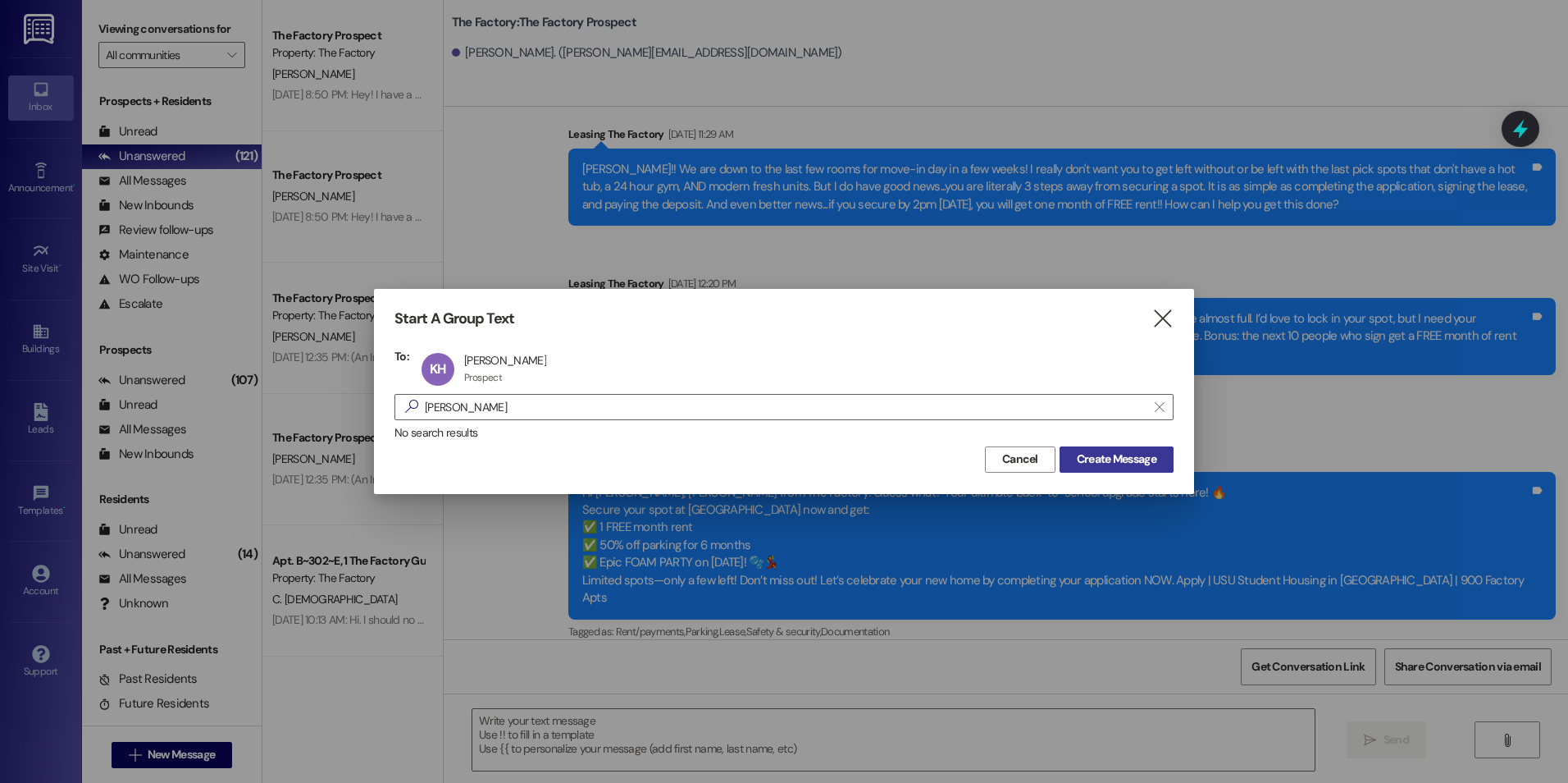
click at [1109, 459] on span "Create Message" at bounding box center [1116, 459] width 80 height 17
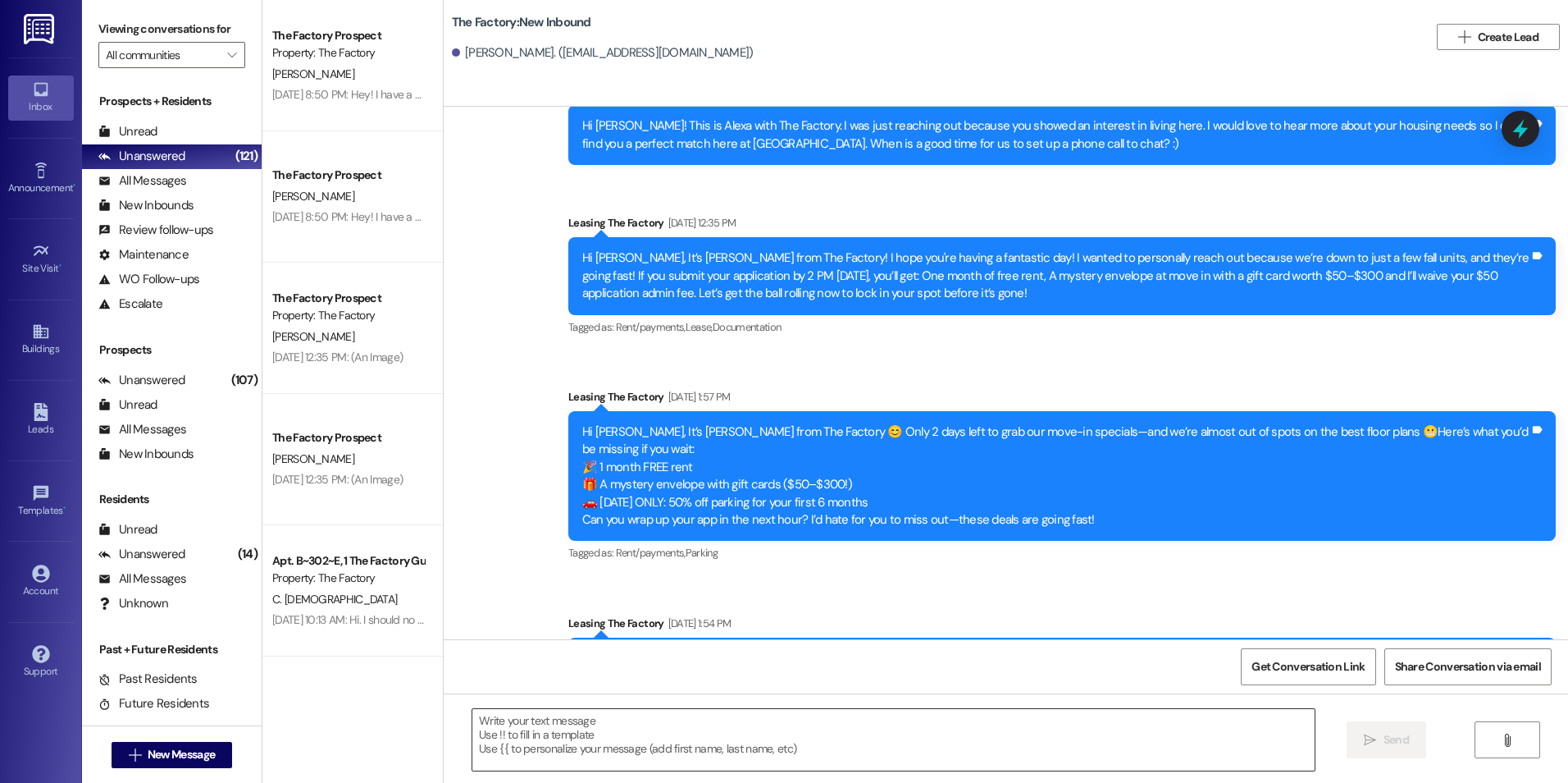
click at [772, 759] on textarea at bounding box center [893, 739] width 841 height 61
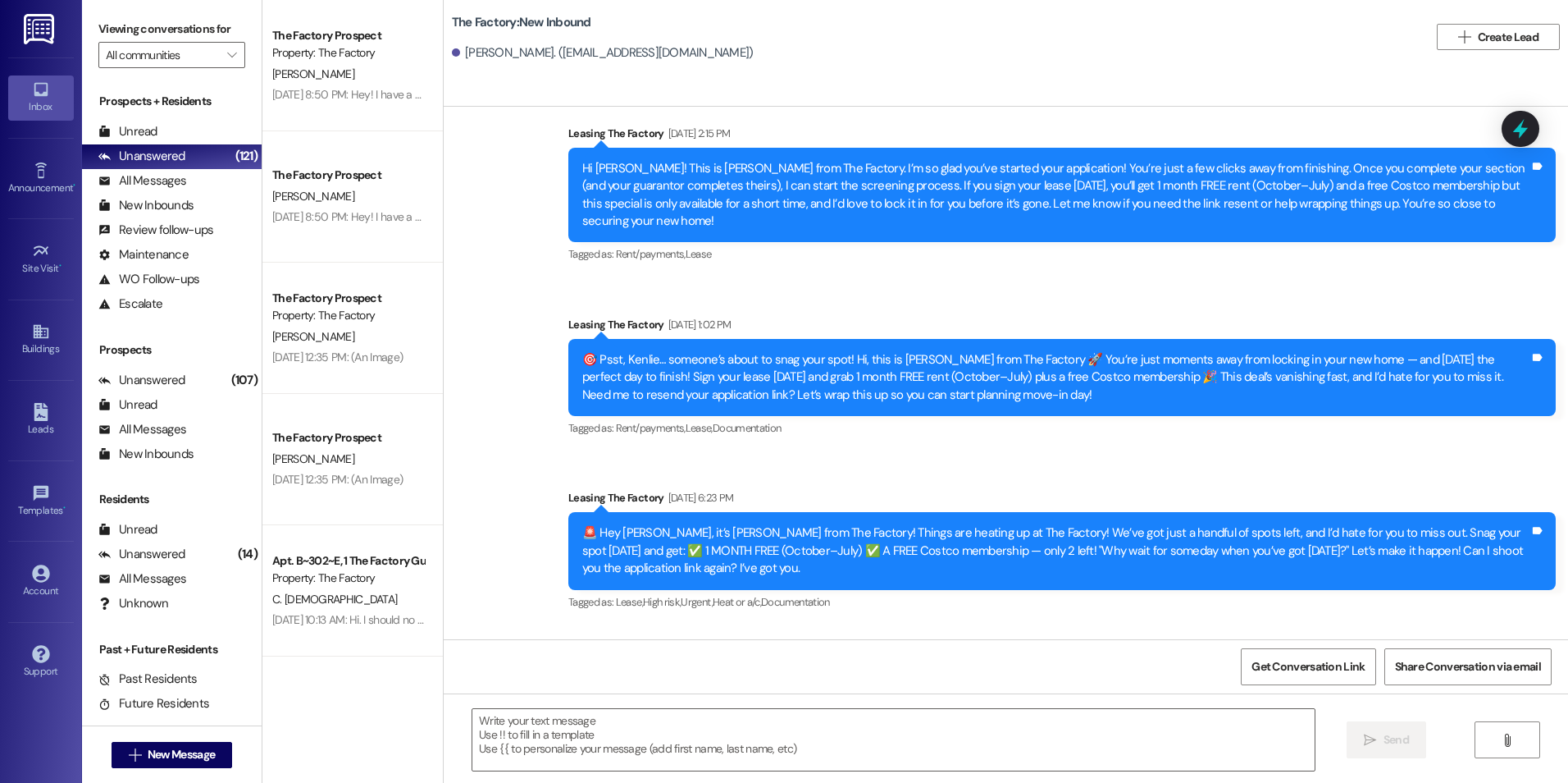
scroll to position [2458, 0]
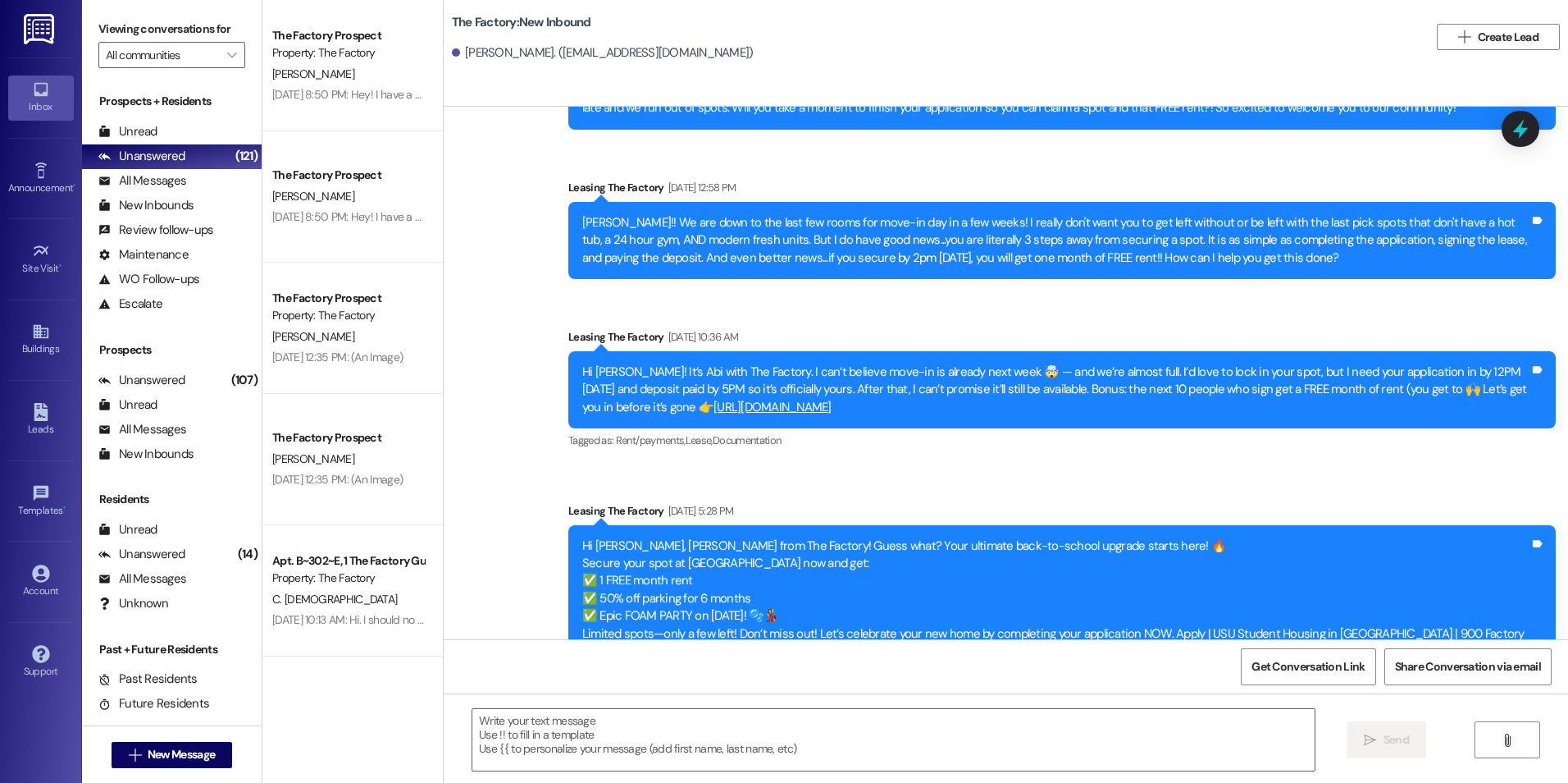
drag, startPoint x: 826, startPoint y: 487, endPoint x: 858, endPoint y: 799, distance: 313.6
click at [850, 761] on textarea at bounding box center [893, 739] width 841 height 61
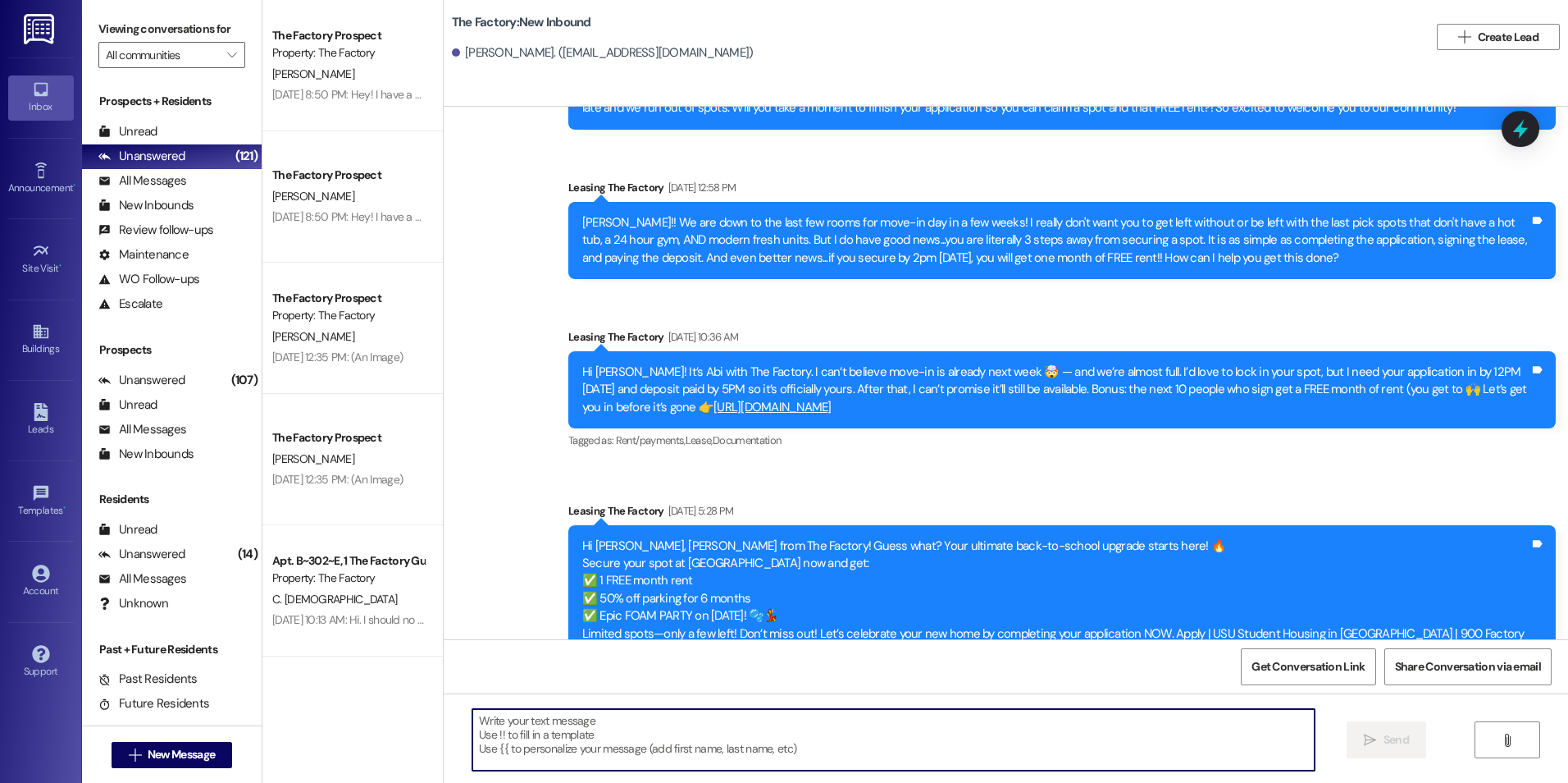
paste textarea "{{first_name}}! I saw that you showed interest in The Factory and I'd love to h…"
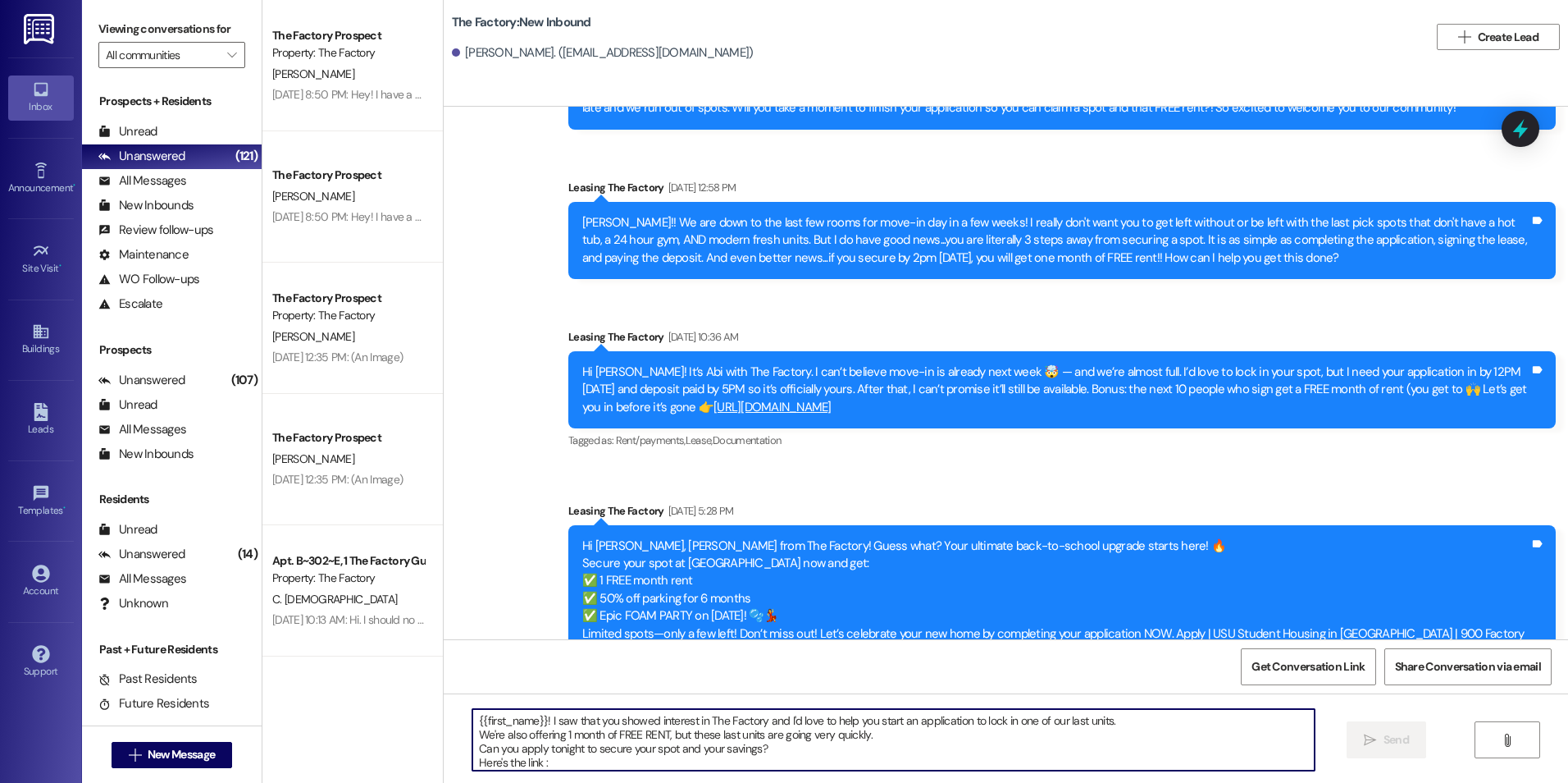
scroll to position [14, 0]
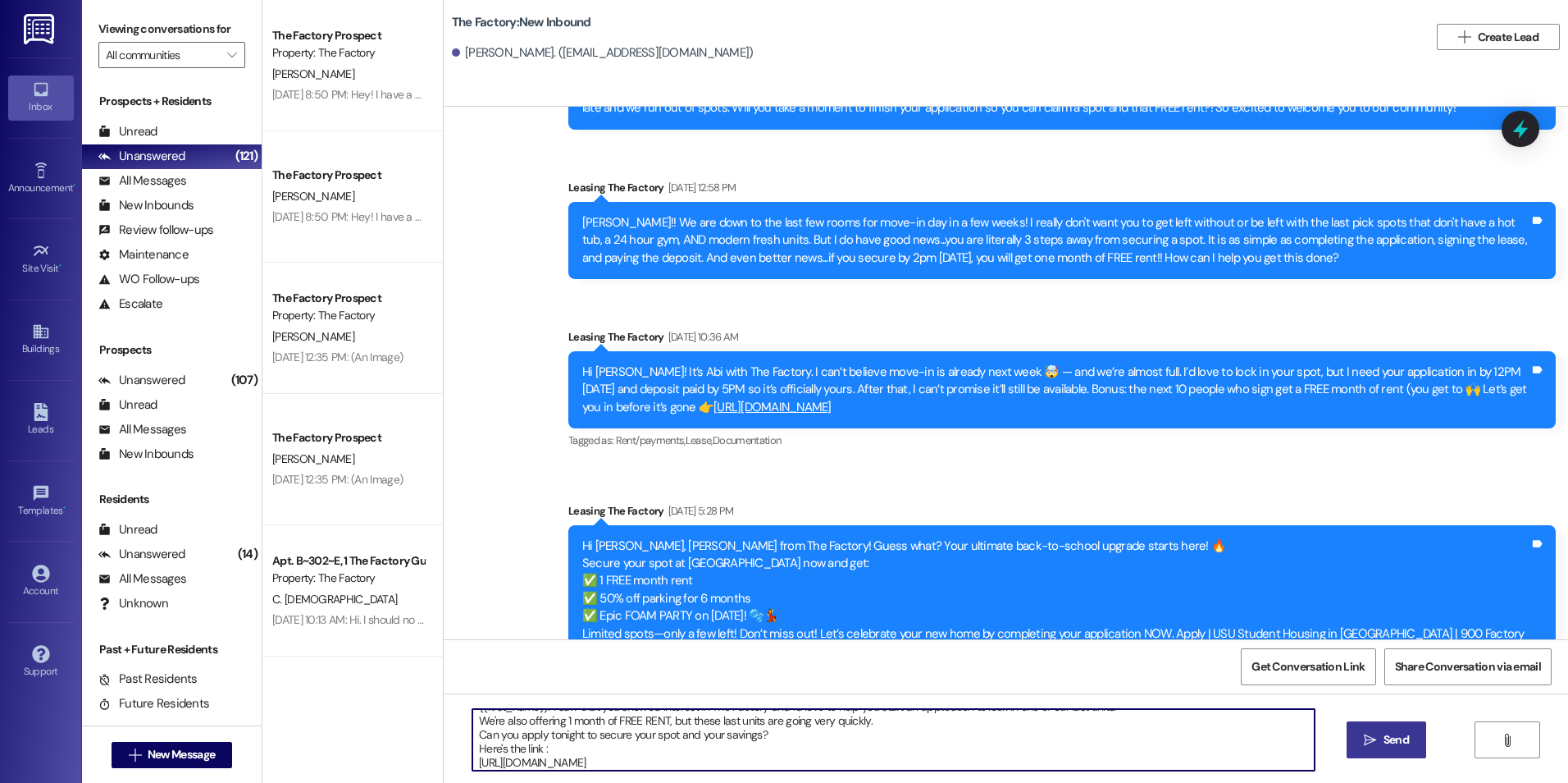
type textarea "{{first_name}}! I saw that you showed interest in The Factory and I'd love to h…"
click at [1376, 749] on button " Send" at bounding box center [1386, 739] width 80 height 37
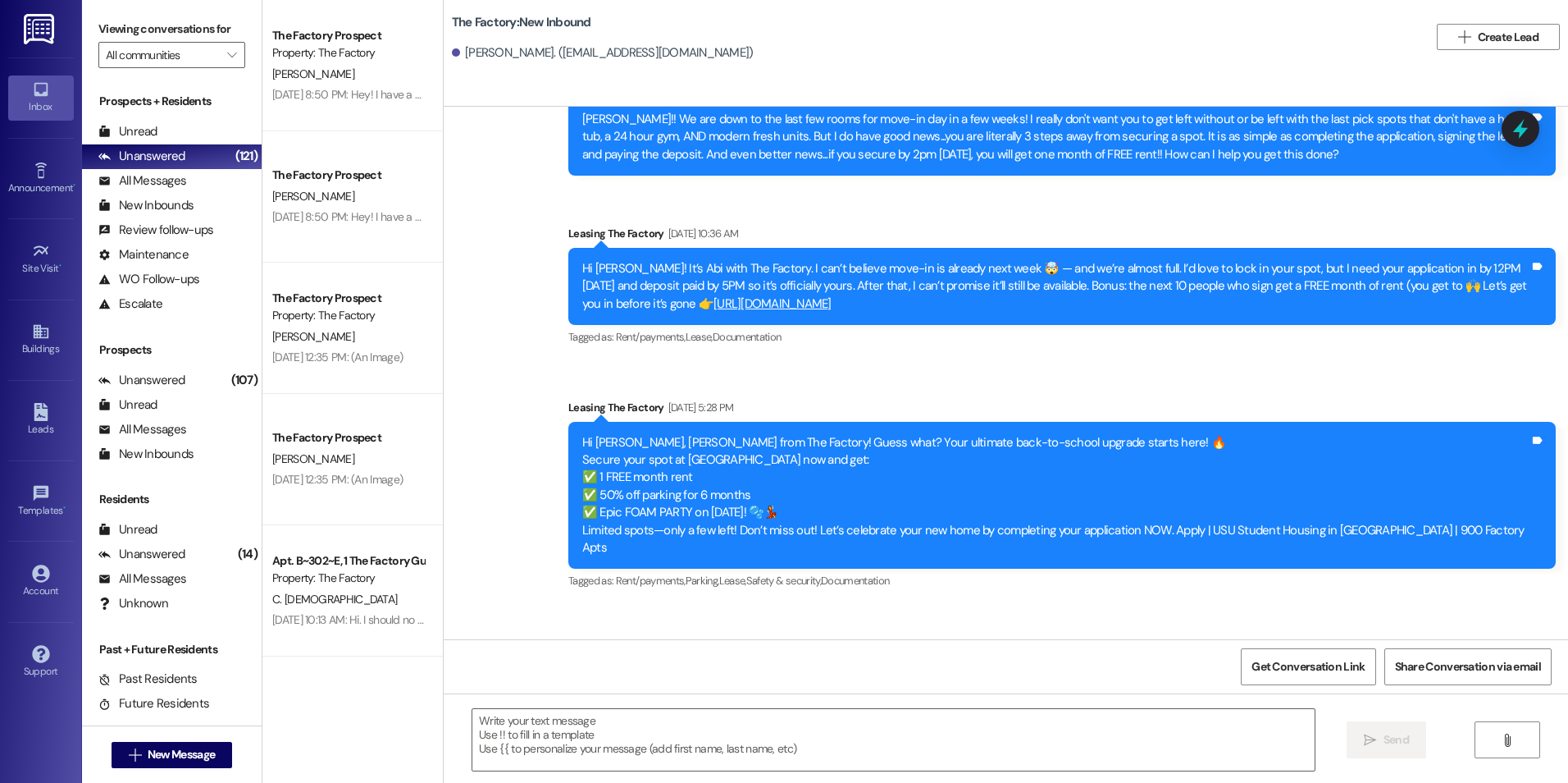
scroll to position [2642, 0]
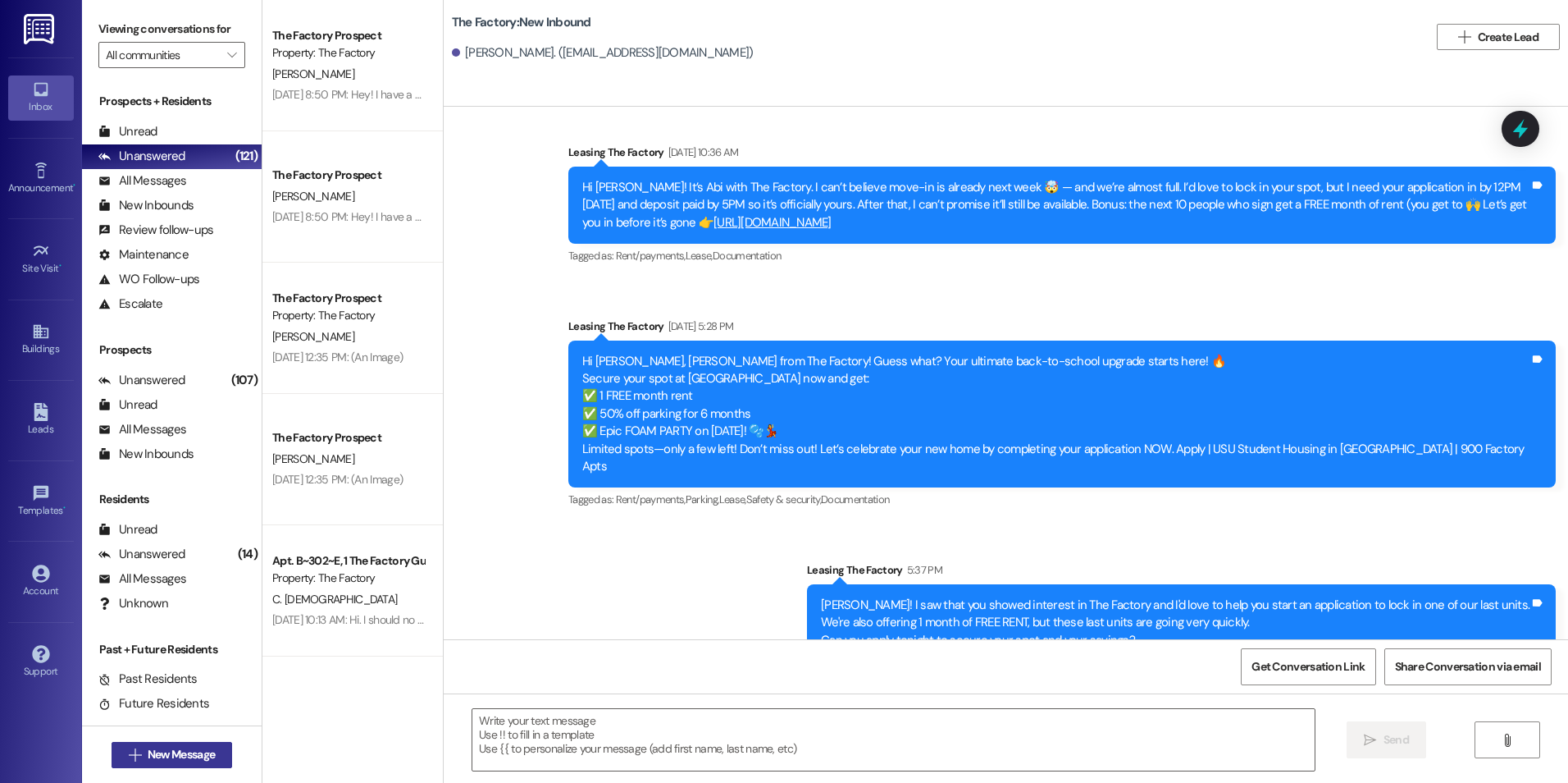
click at [196, 764] on button " New Message" at bounding box center [172, 755] width 121 height 26
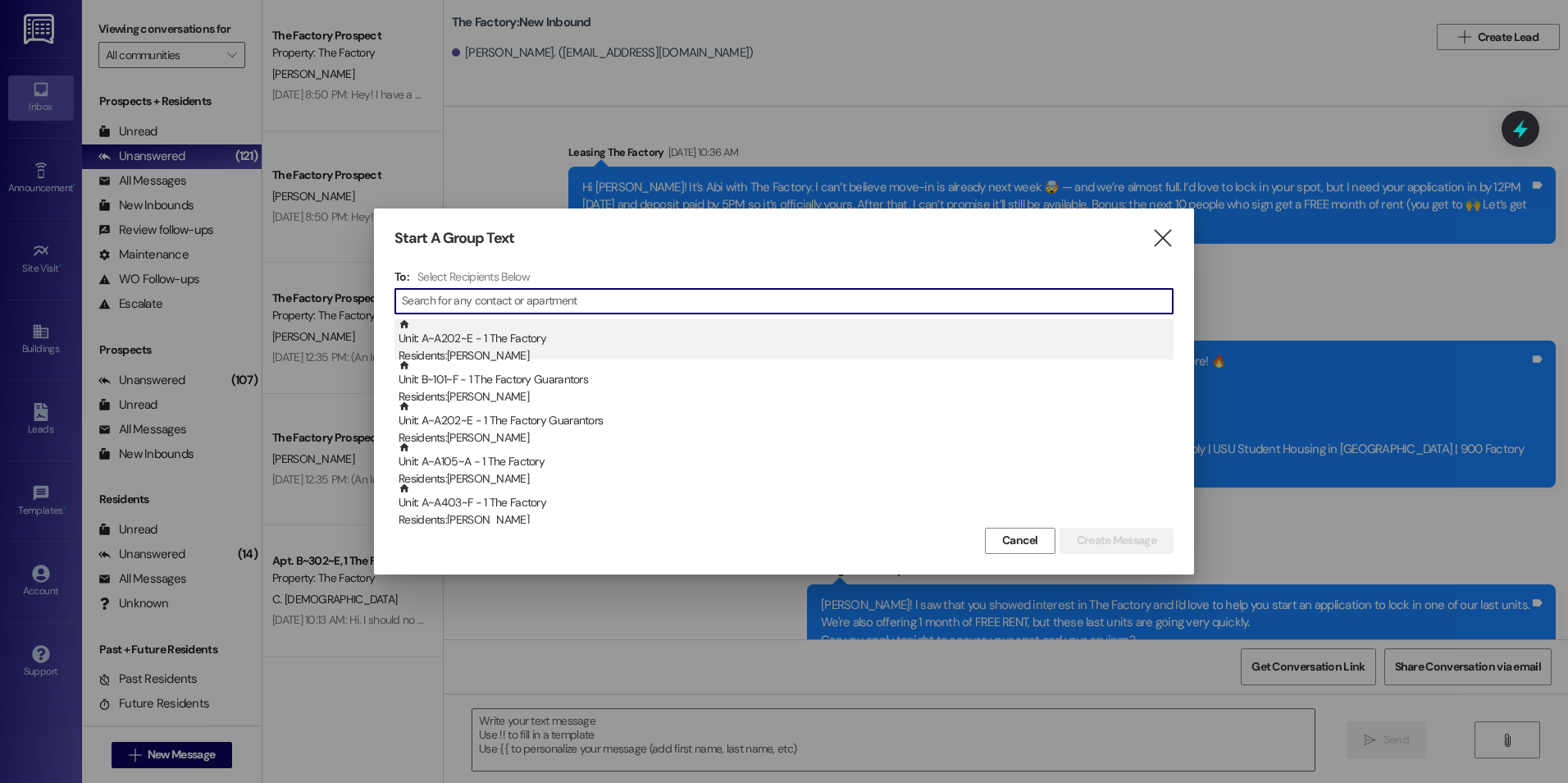
type input "y"
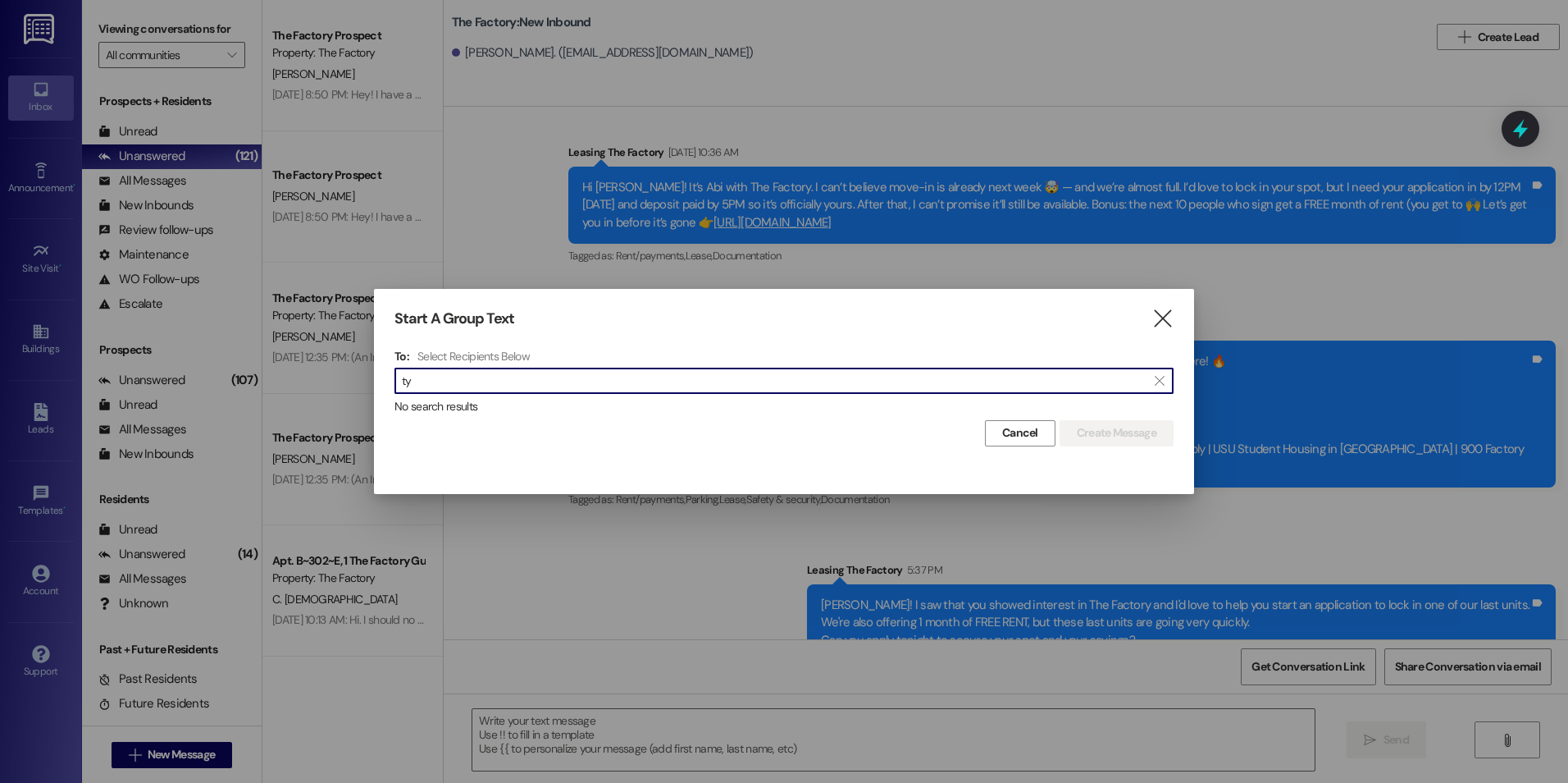
type input "t"
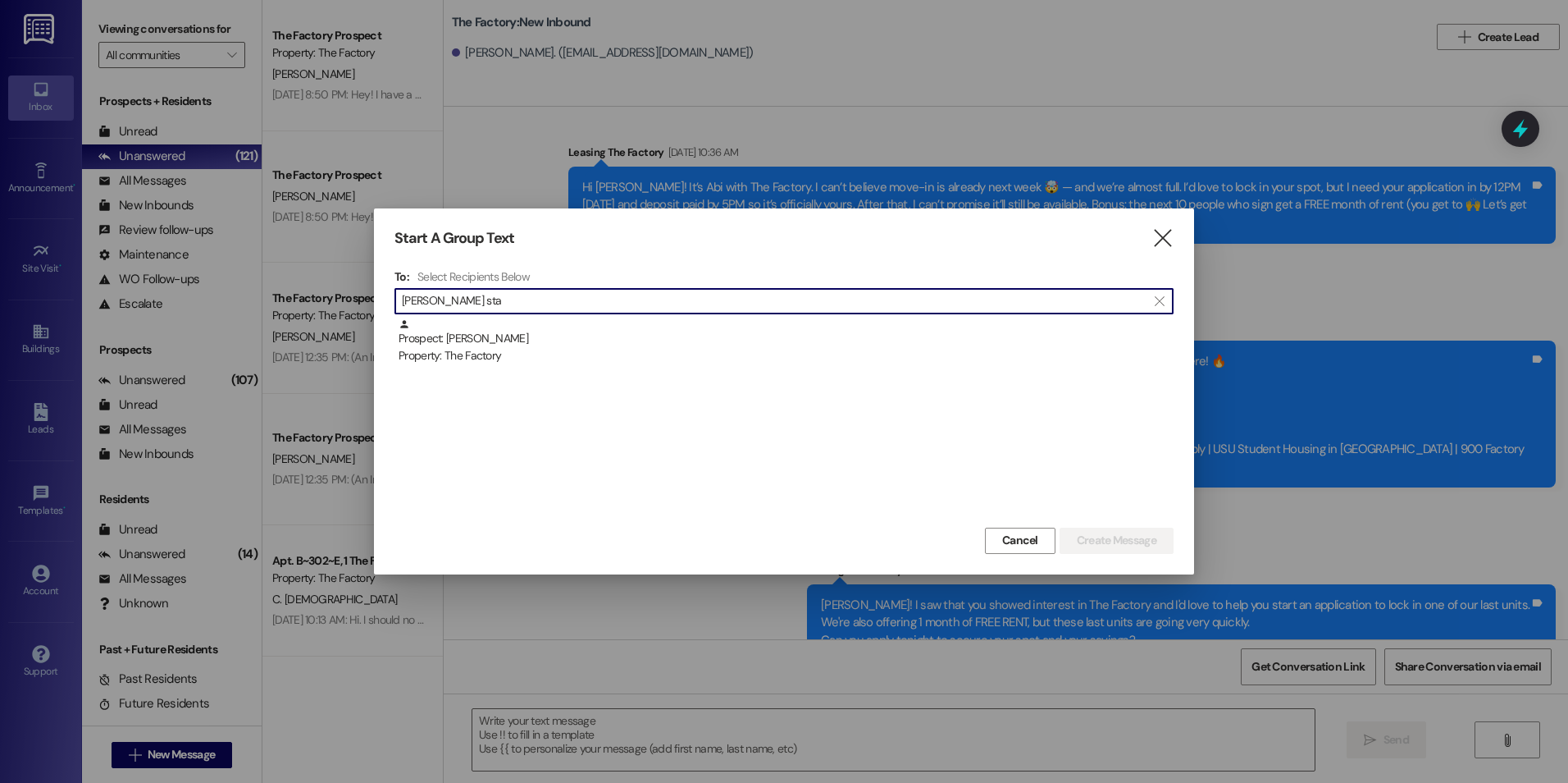
type input "[PERSON_NAME] sta"
click at [423, 352] on div "Property: The Factory" at bounding box center [785, 355] width 775 height 17
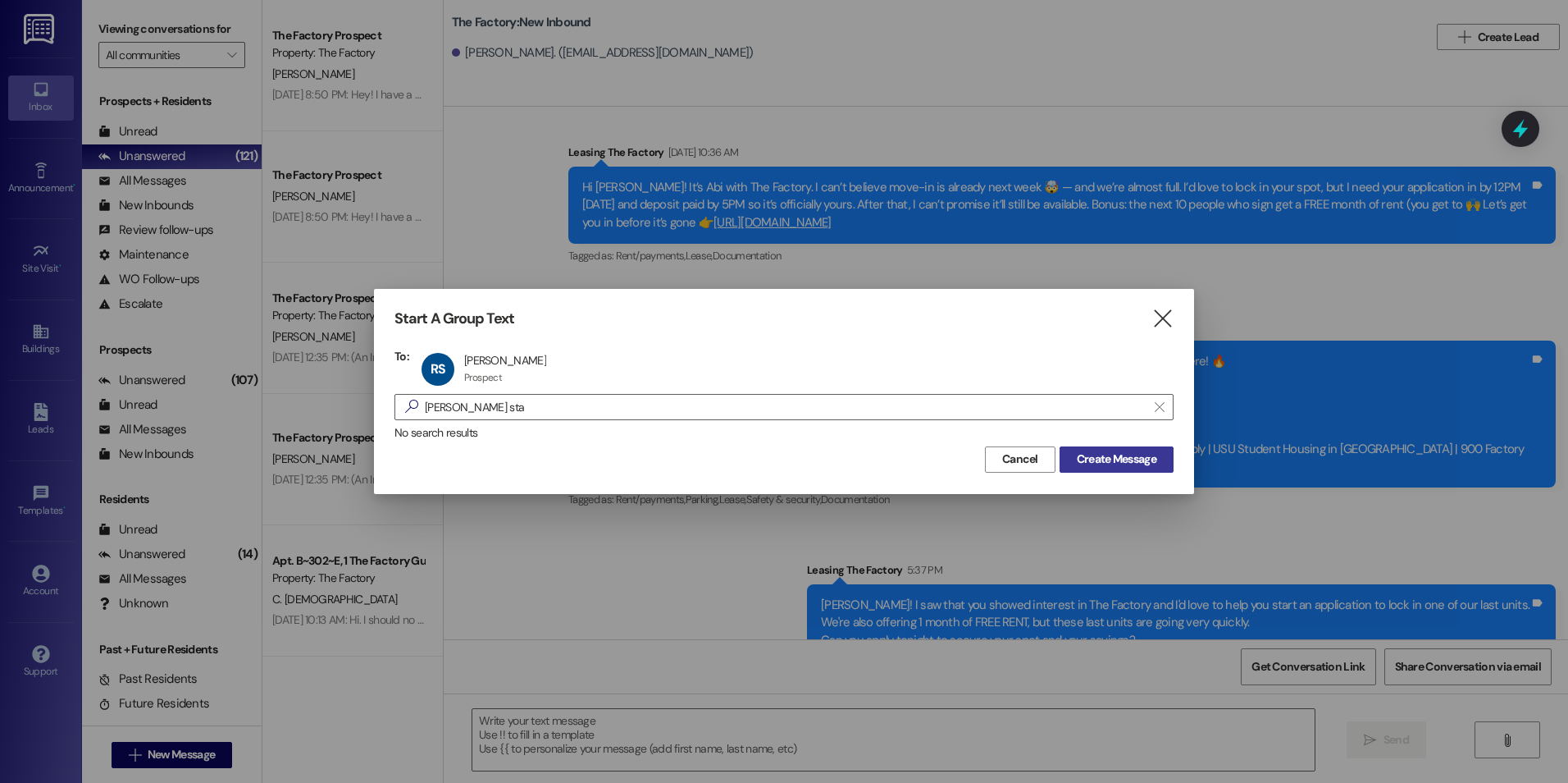
click at [1163, 452] on button "Create Message" at bounding box center [1116, 460] width 114 height 26
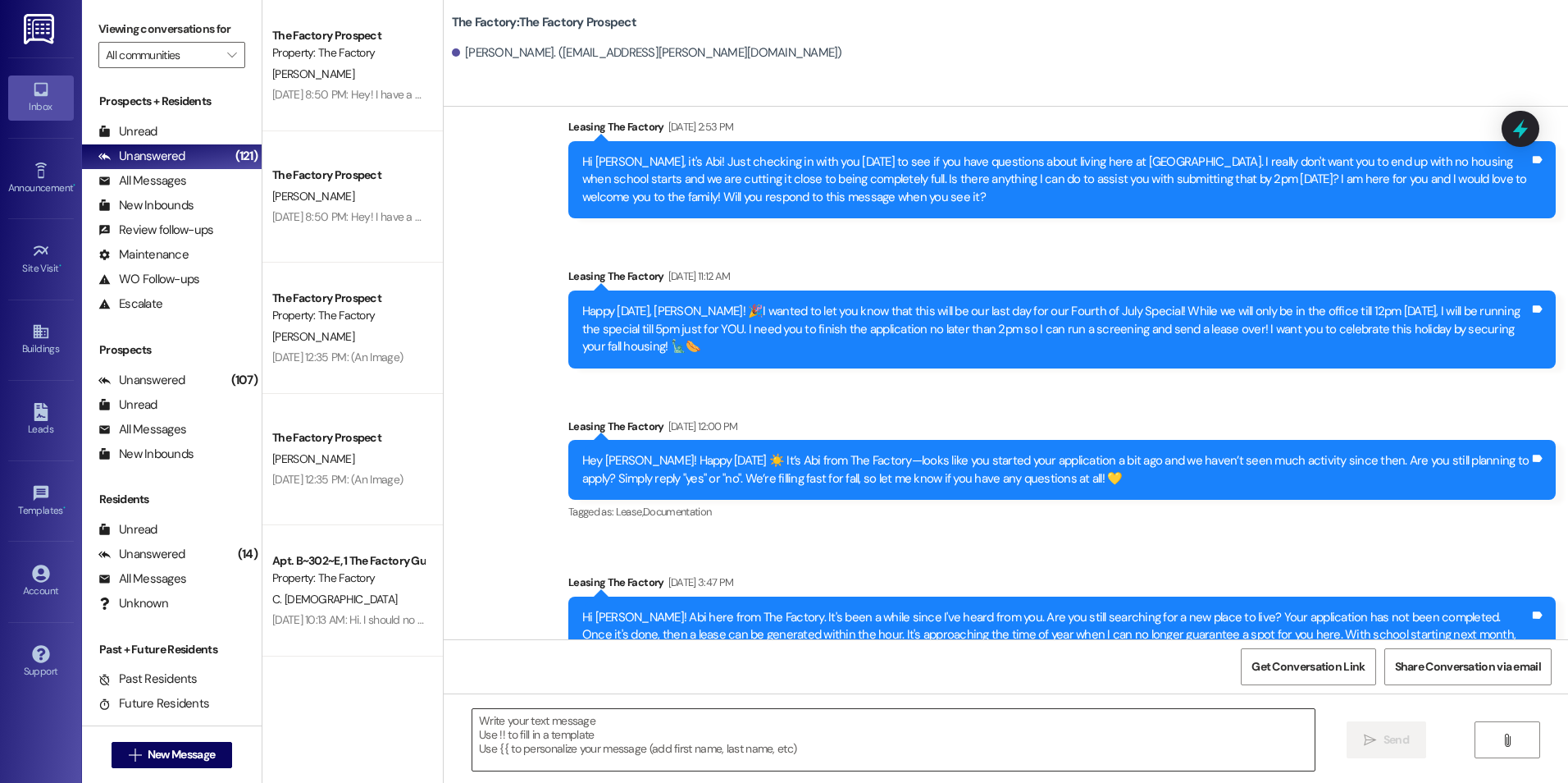
click at [612, 738] on textarea at bounding box center [893, 739] width 841 height 61
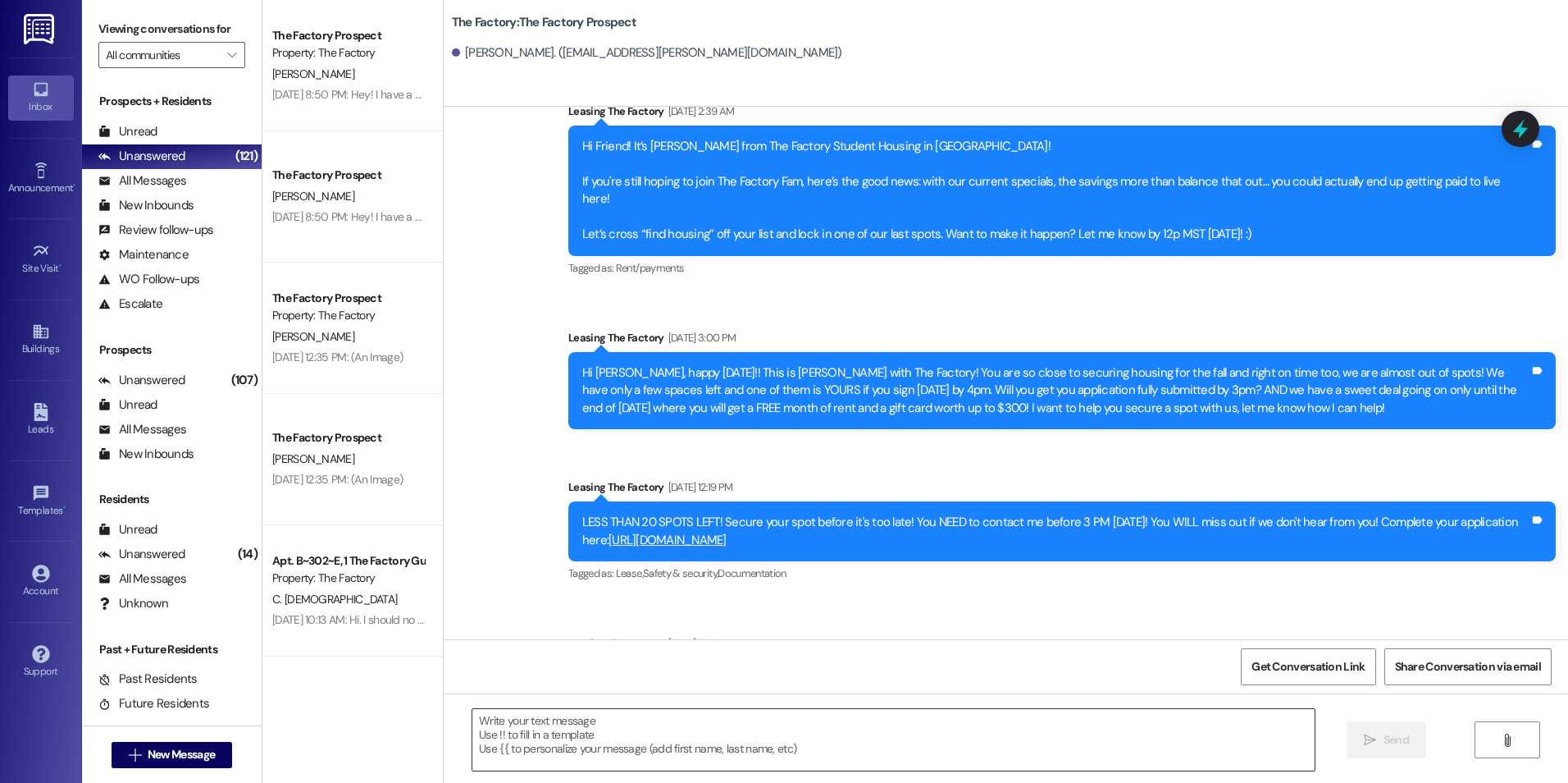
scroll to position [8576, 0]
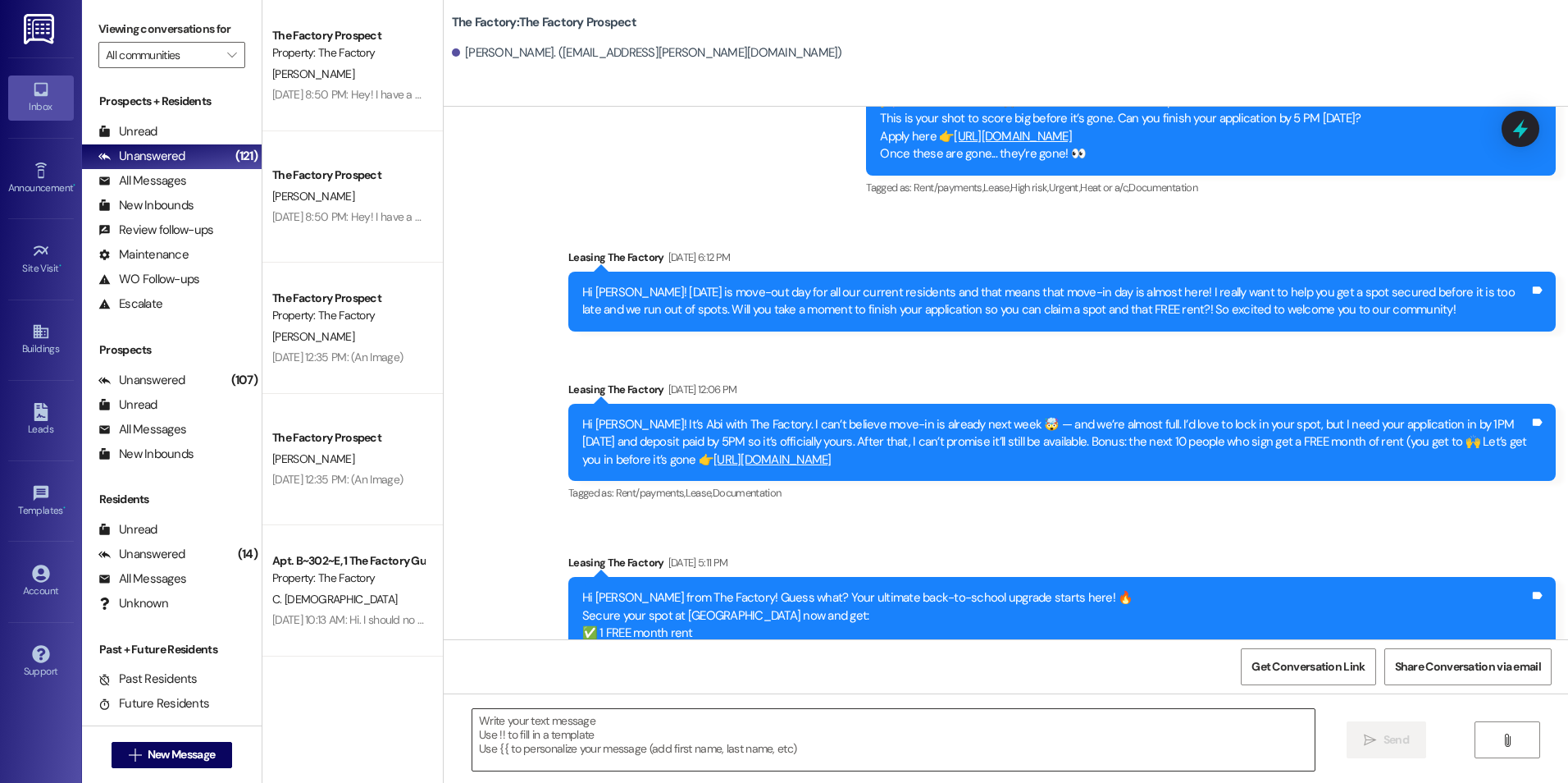
drag, startPoint x: 833, startPoint y: 525, endPoint x: 764, endPoint y: 734, distance: 220.1
click at [757, 753] on textarea at bounding box center [893, 739] width 841 height 61
paste textarea "{{first_name}}! I saw that you showed interest in The Factory and I'd love to h…"
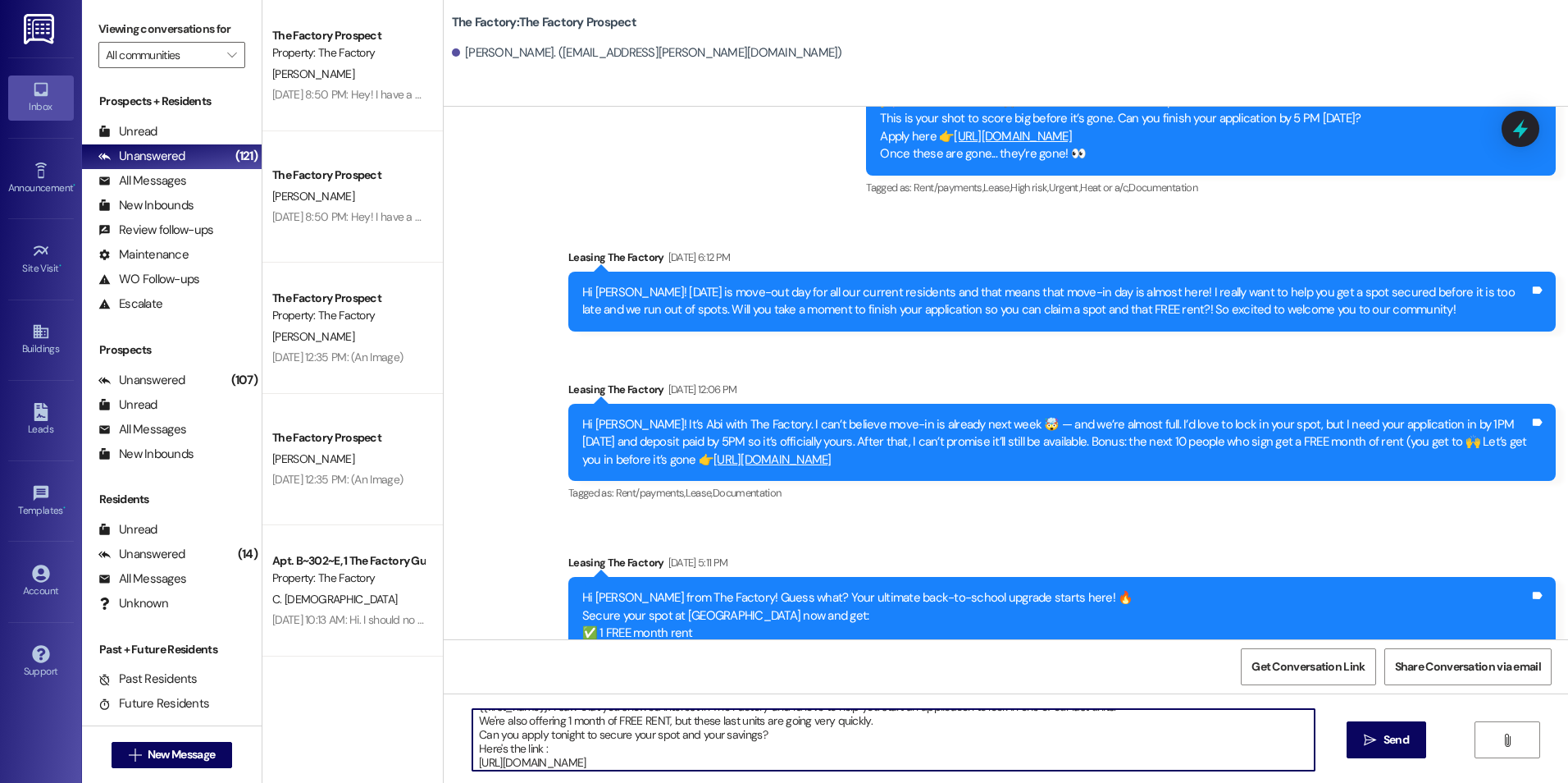
scroll to position [18, 0]
type textarea "{{first_name}}! I saw that you showed interest in The Factory and I'd love to h…"
click at [1348, 742] on button " Send" at bounding box center [1386, 739] width 80 height 37
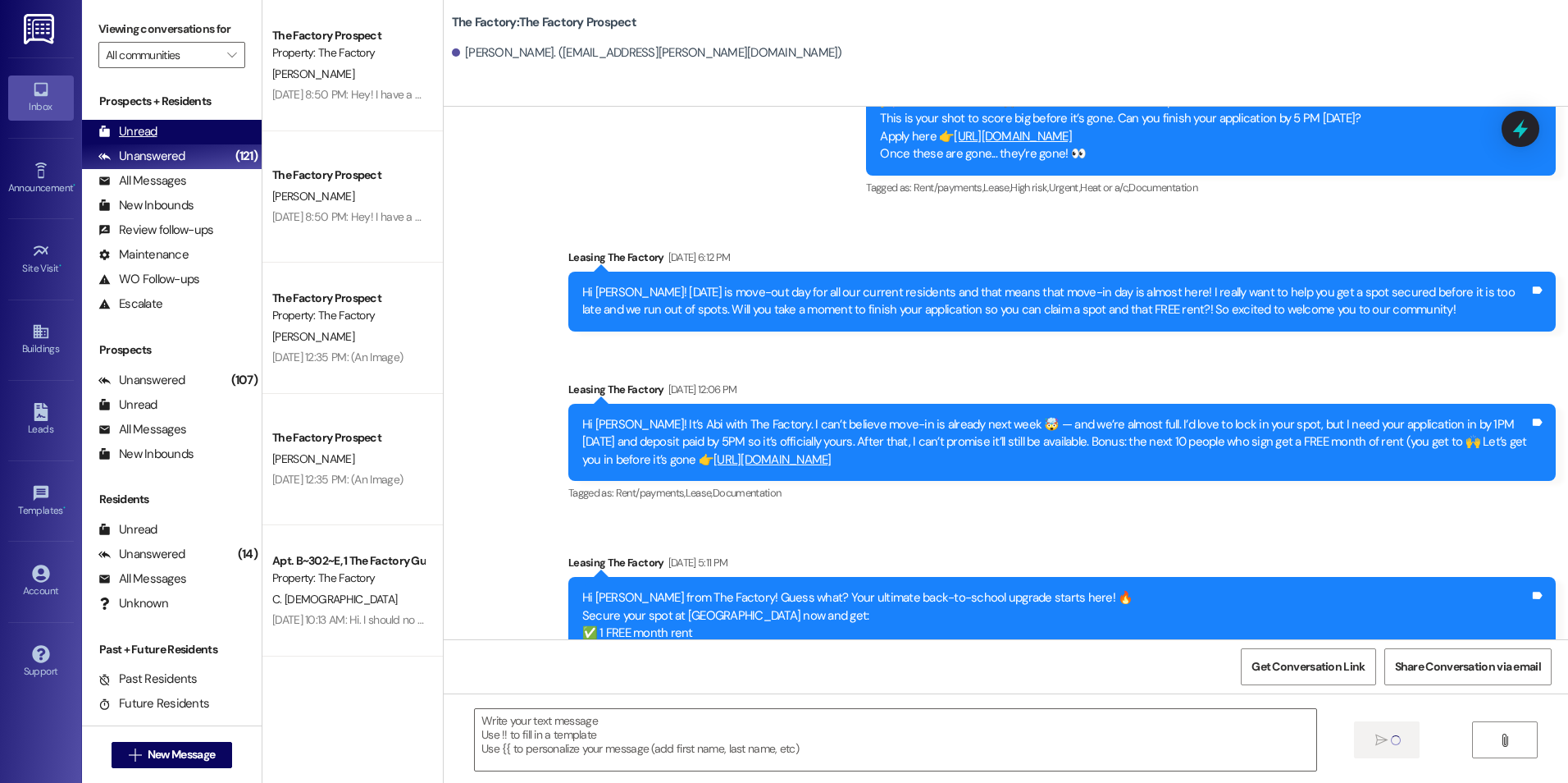
scroll to position [0, 0]
click at [204, 751] on span "New Message" at bounding box center [181, 754] width 68 height 17
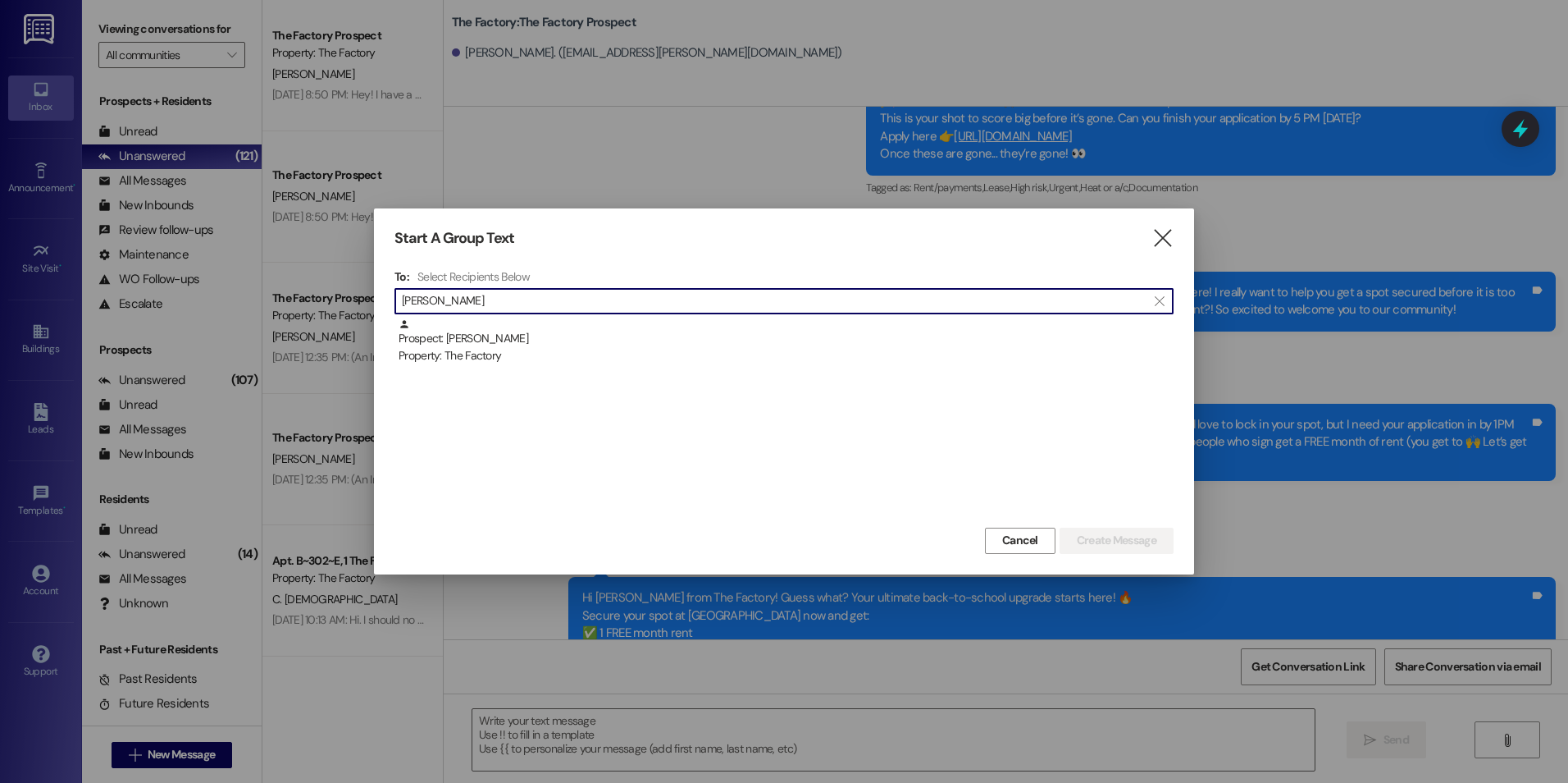
type input "[PERSON_NAME]"
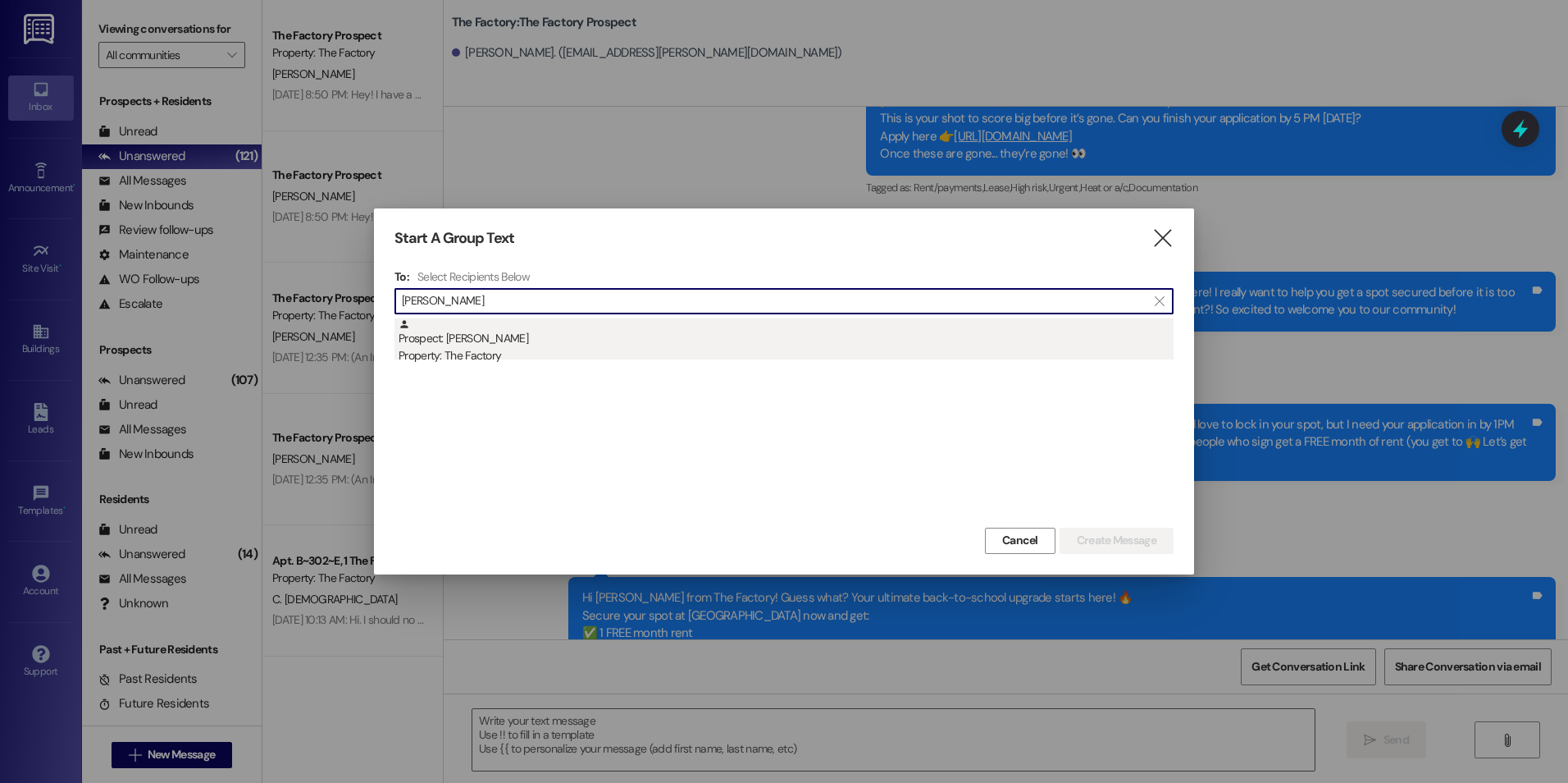
click at [488, 337] on div "Prospect: [PERSON_NAME] Property: The Factory" at bounding box center [785, 342] width 775 height 47
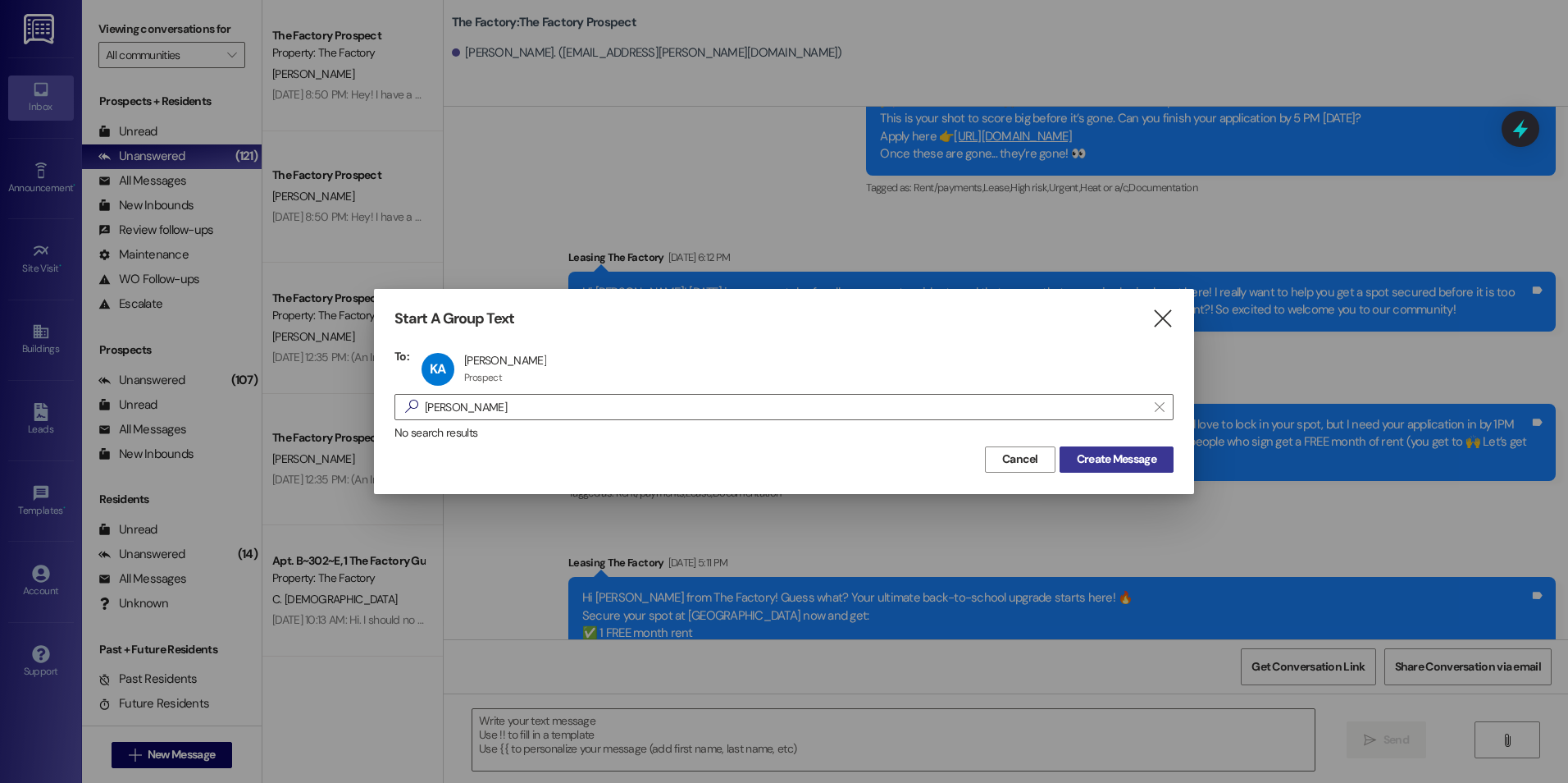
drag, startPoint x: 1122, startPoint y: 447, endPoint x: 1114, endPoint y: 460, distance: 15.3
click at [1122, 448] on button "Create Message" at bounding box center [1116, 460] width 114 height 26
click at [1114, 554] on div "Leasing The Factory [DATE] 5:11 PM" at bounding box center [1062, 565] width 987 height 23
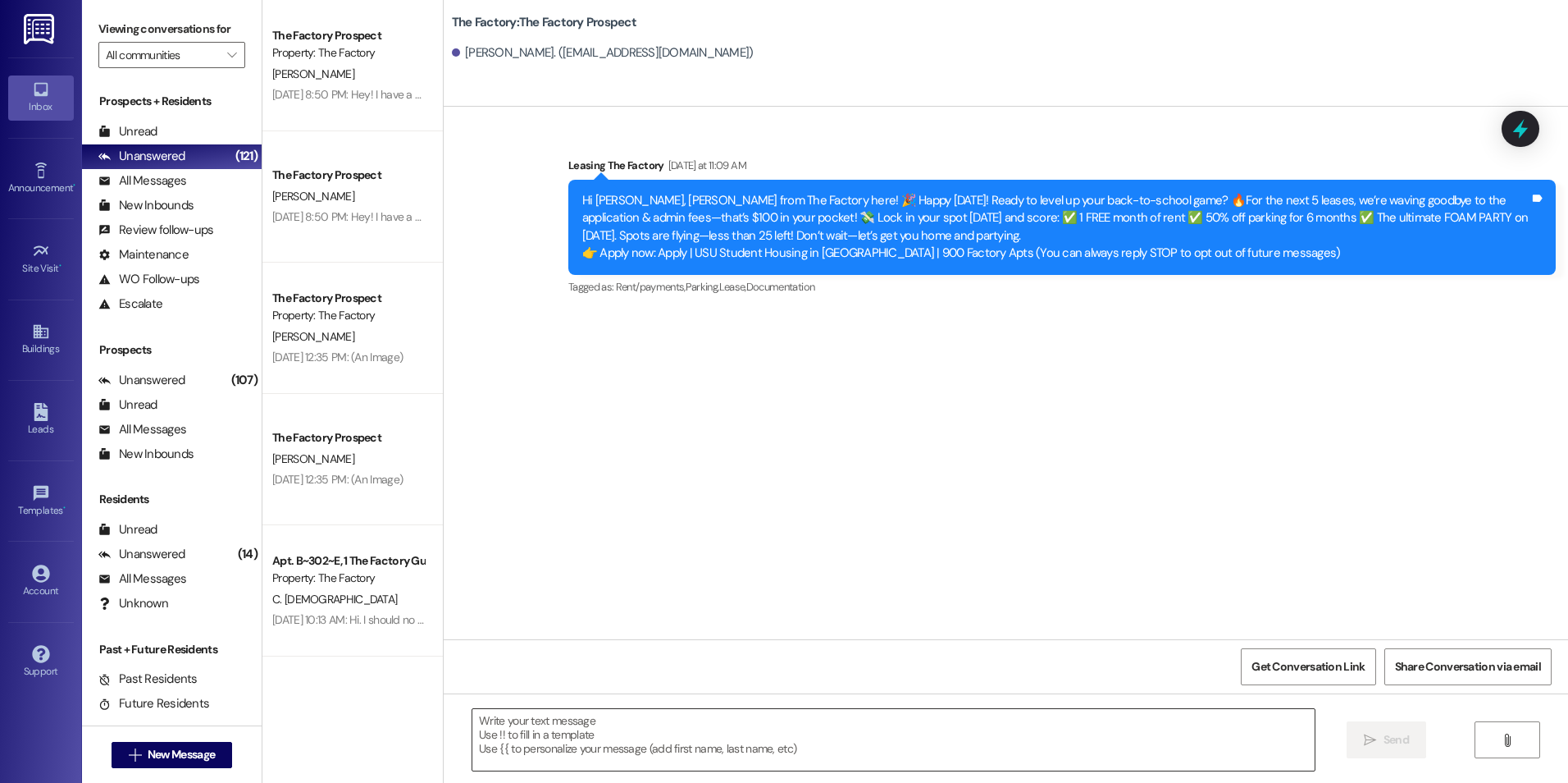
click at [729, 737] on textarea at bounding box center [893, 739] width 841 height 61
paste textarea "{{first_name}}! I saw that you showed interest in The Factory and I'd love to h…"
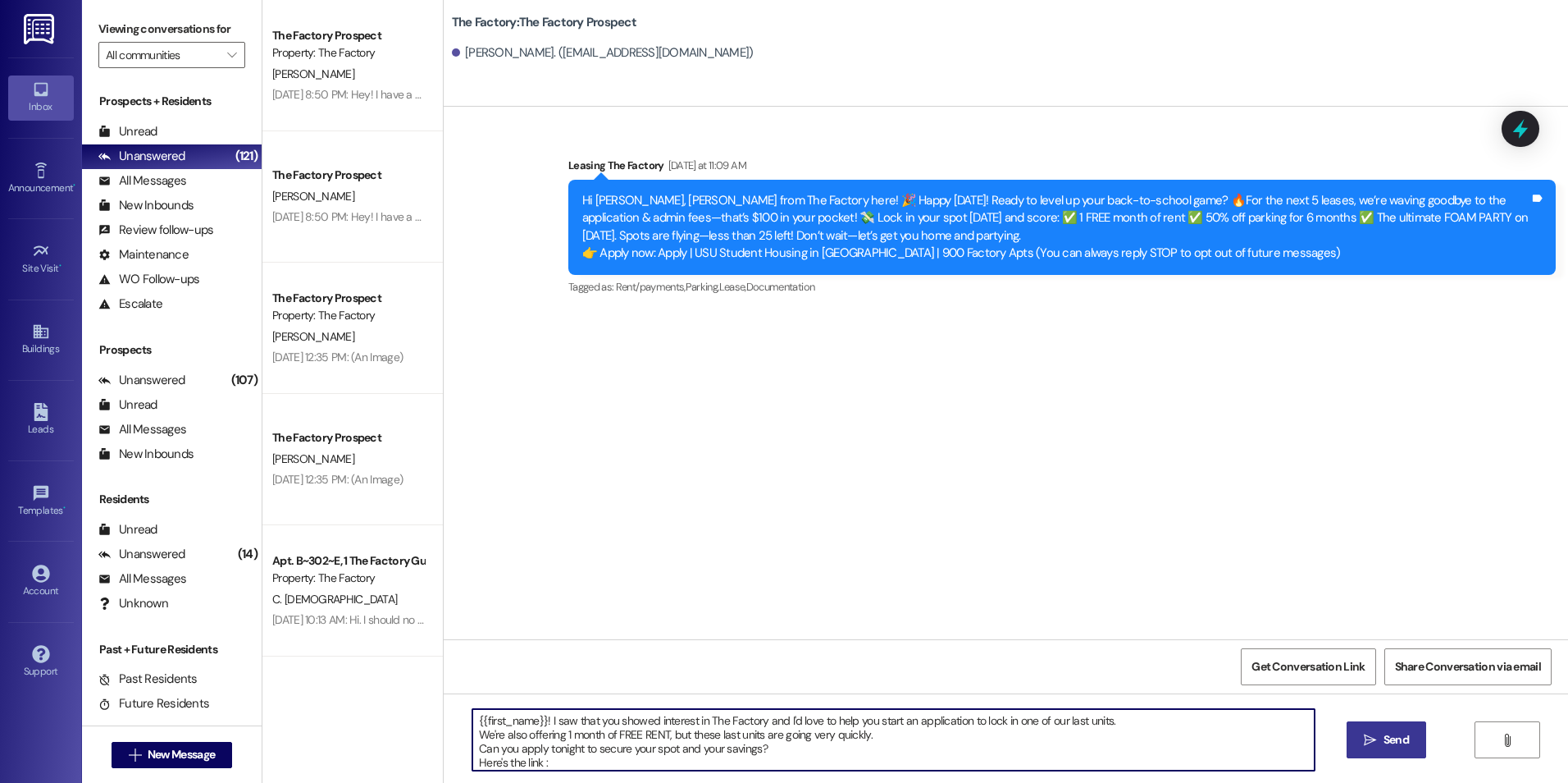
type textarea "{{first_name}}! I saw that you showed interest in The Factory and I'd love to h…"
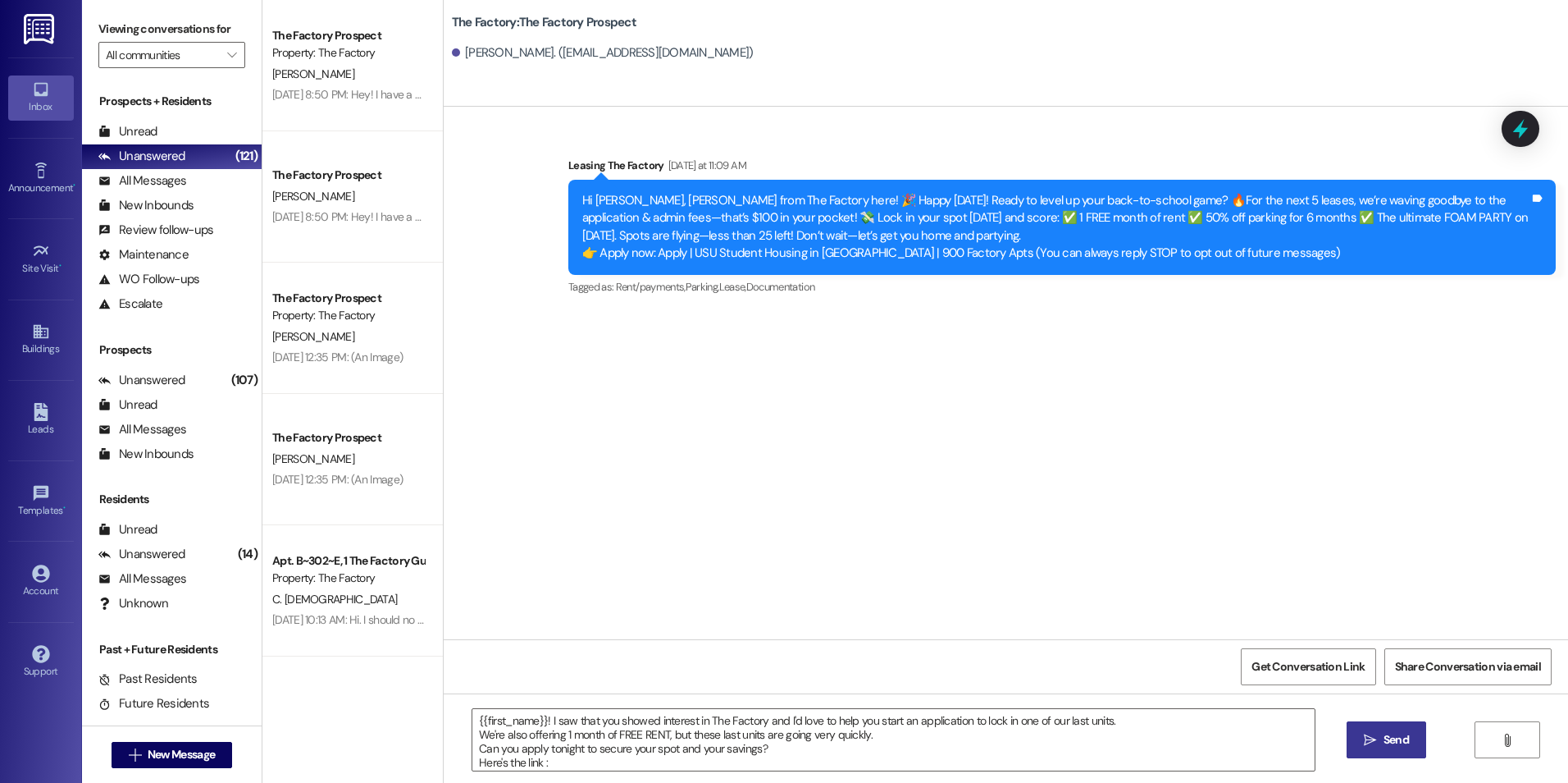
click at [1375, 744] on span " Send" at bounding box center [1386, 740] width 52 height 17
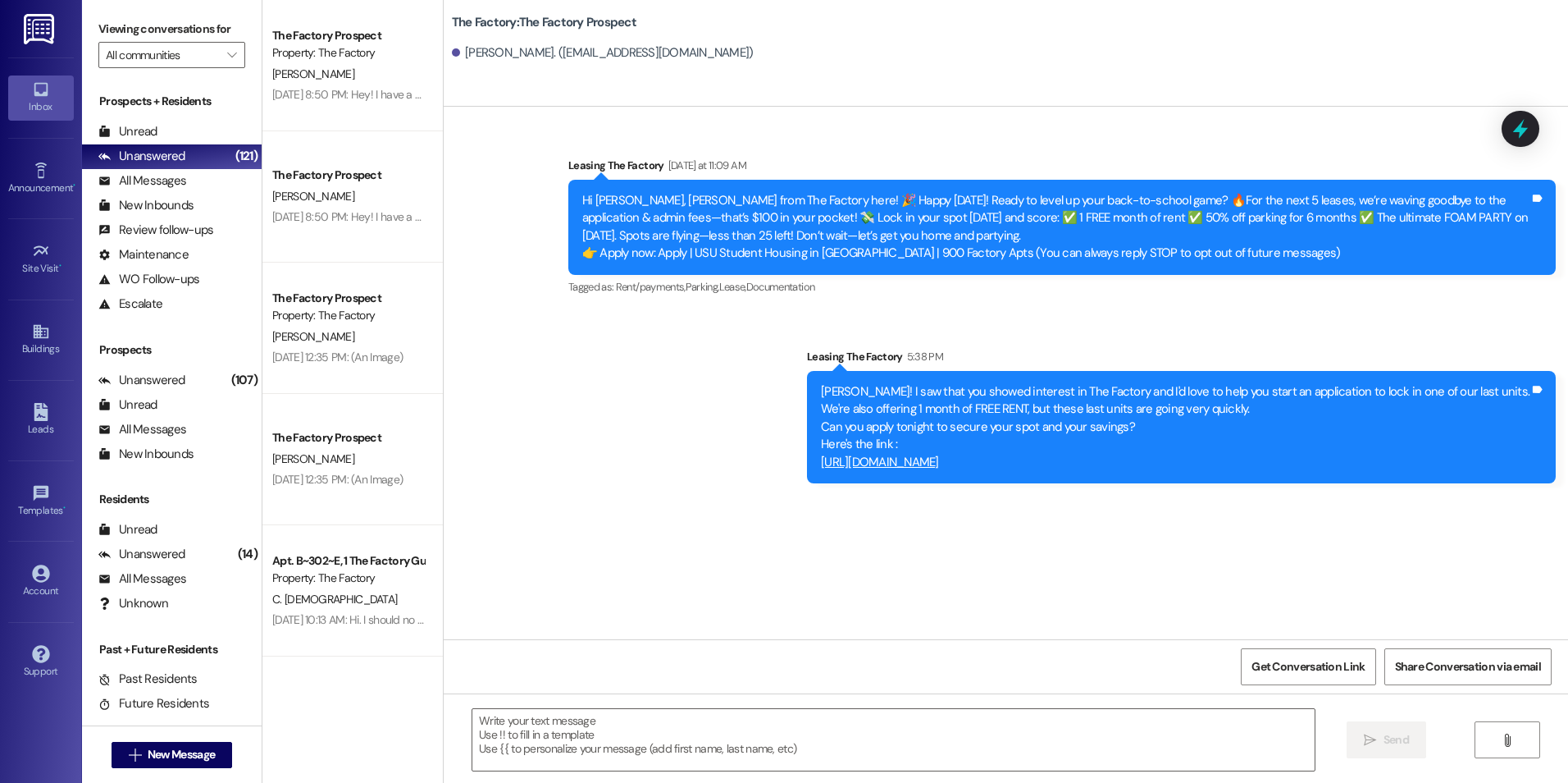
click at [187, 739] on div " New Message" at bounding box center [172, 755] width 121 height 41
click at [183, 742] on button " New Message" at bounding box center [172, 755] width 121 height 26
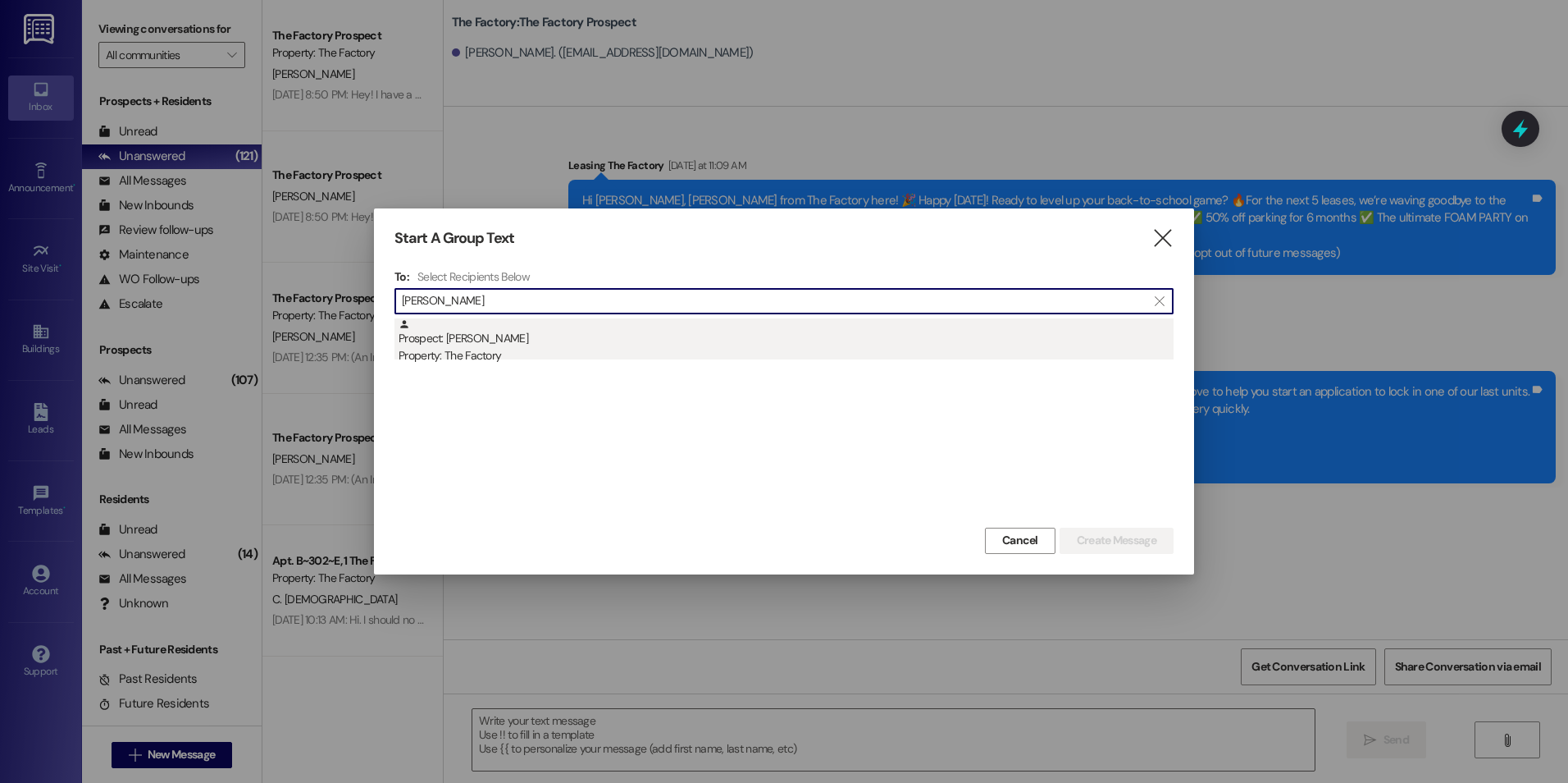
type input "[PERSON_NAME]"
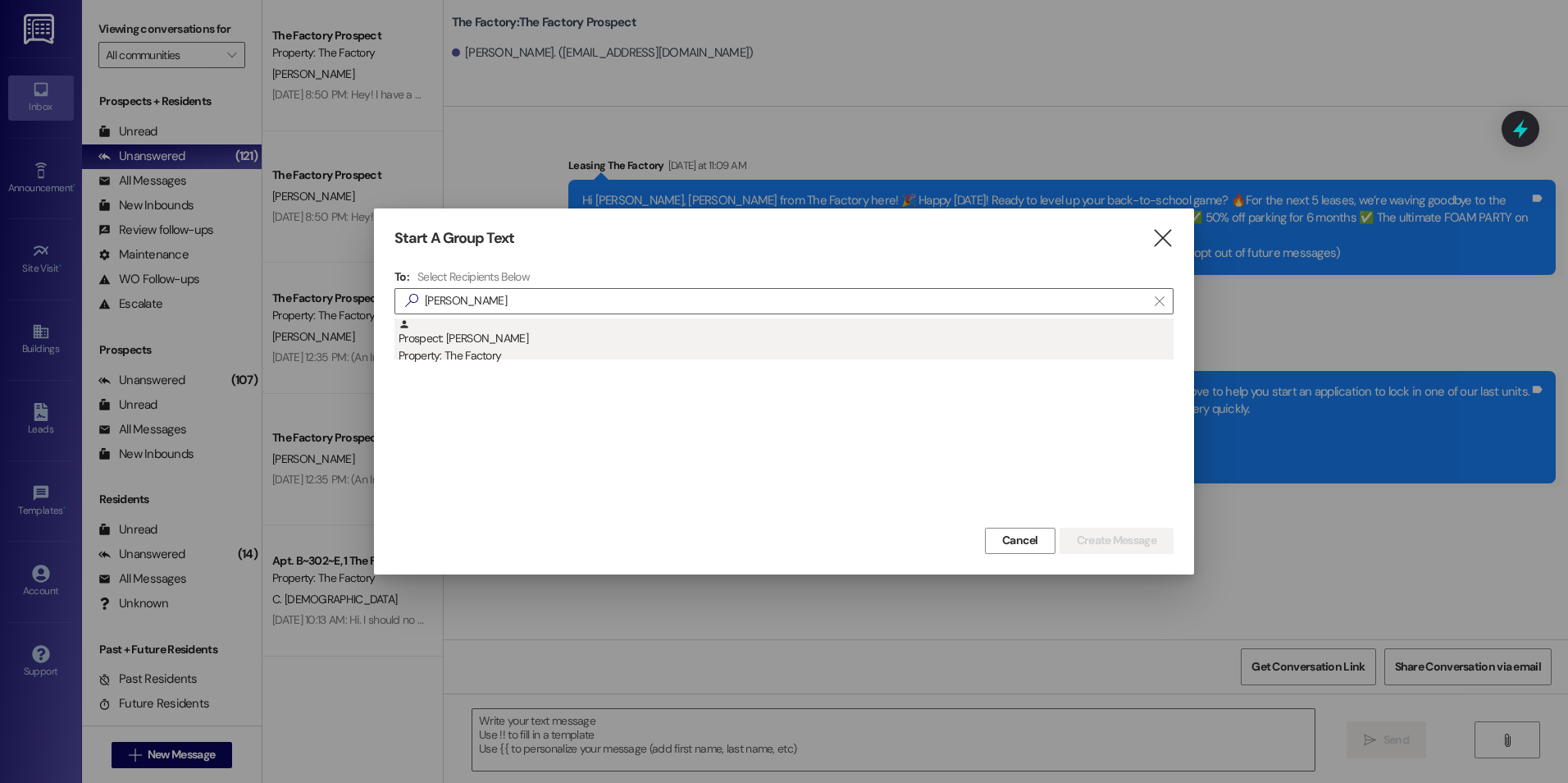
click at [497, 359] on div "Property: The Factory" at bounding box center [785, 355] width 775 height 17
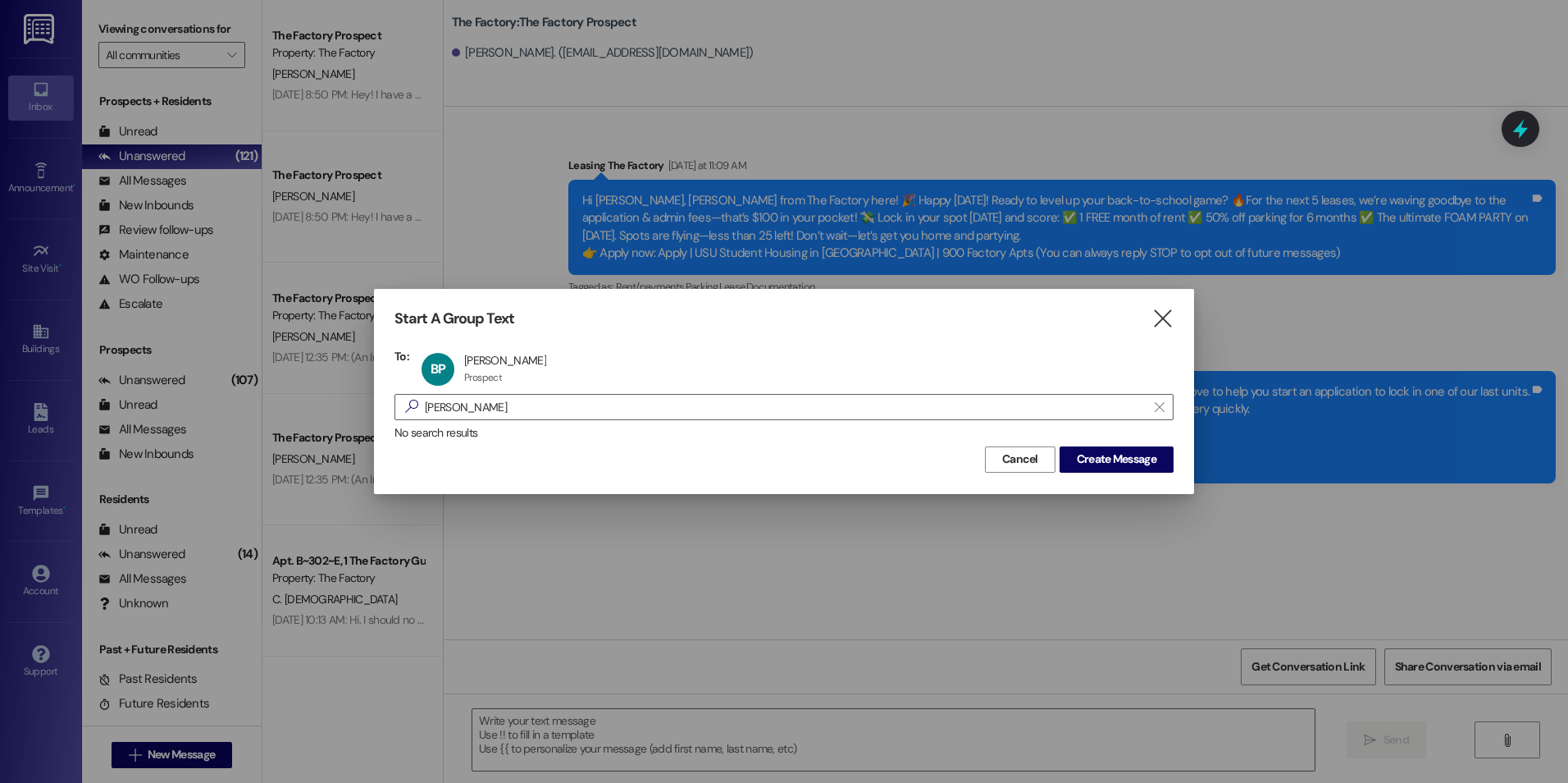
click at [1157, 474] on div "Start A Group Text  To: BP [PERSON_NAME] [PERSON_NAME][GEOGRAPHIC_DATA] Prospe…" at bounding box center [784, 390] width 820 height 204
click at [1156, 468] on button "Create Message" at bounding box center [1116, 460] width 114 height 26
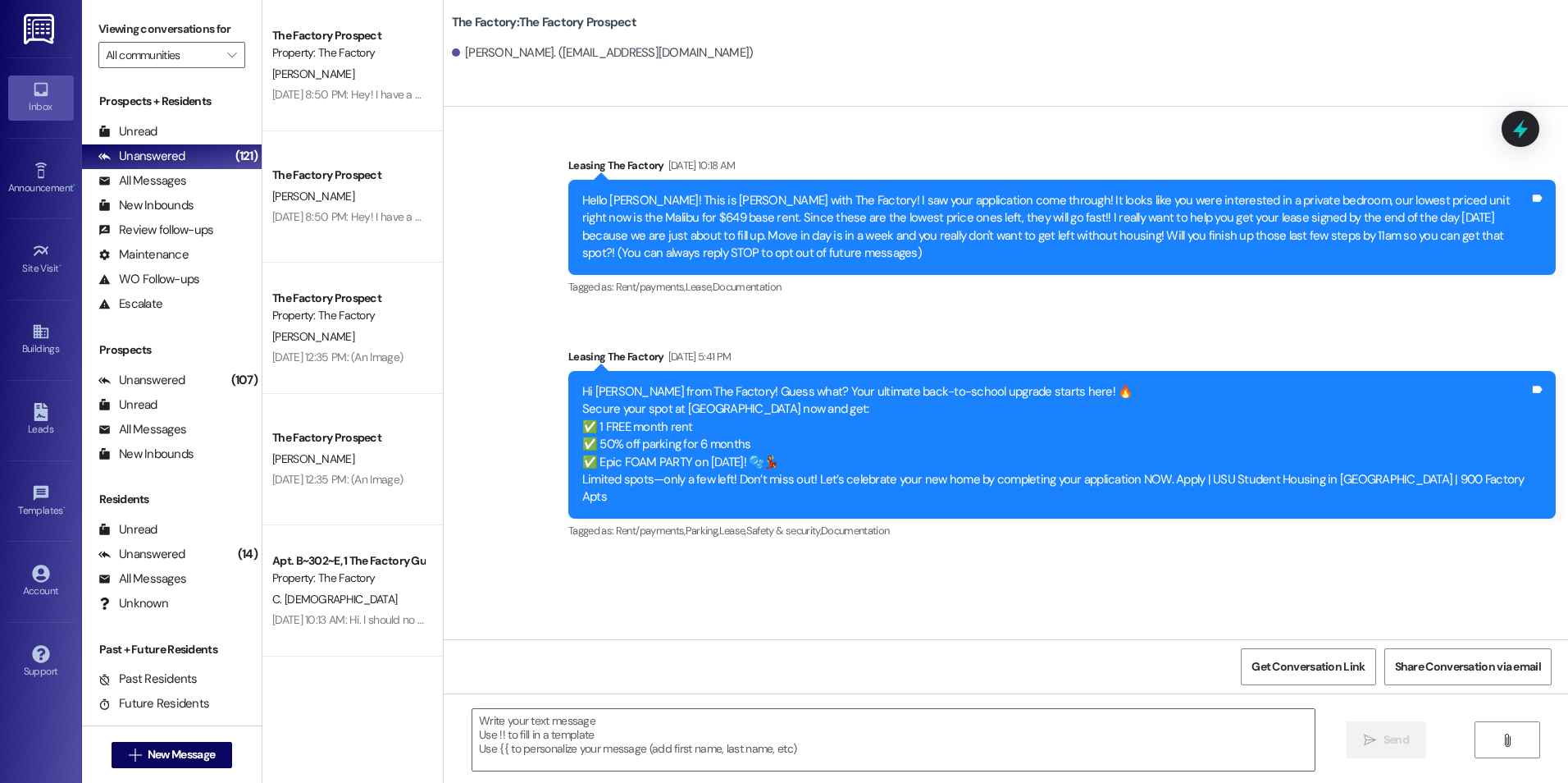
click at [841, 706] on div " Send " at bounding box center [1005, 754] width 1124 height 123
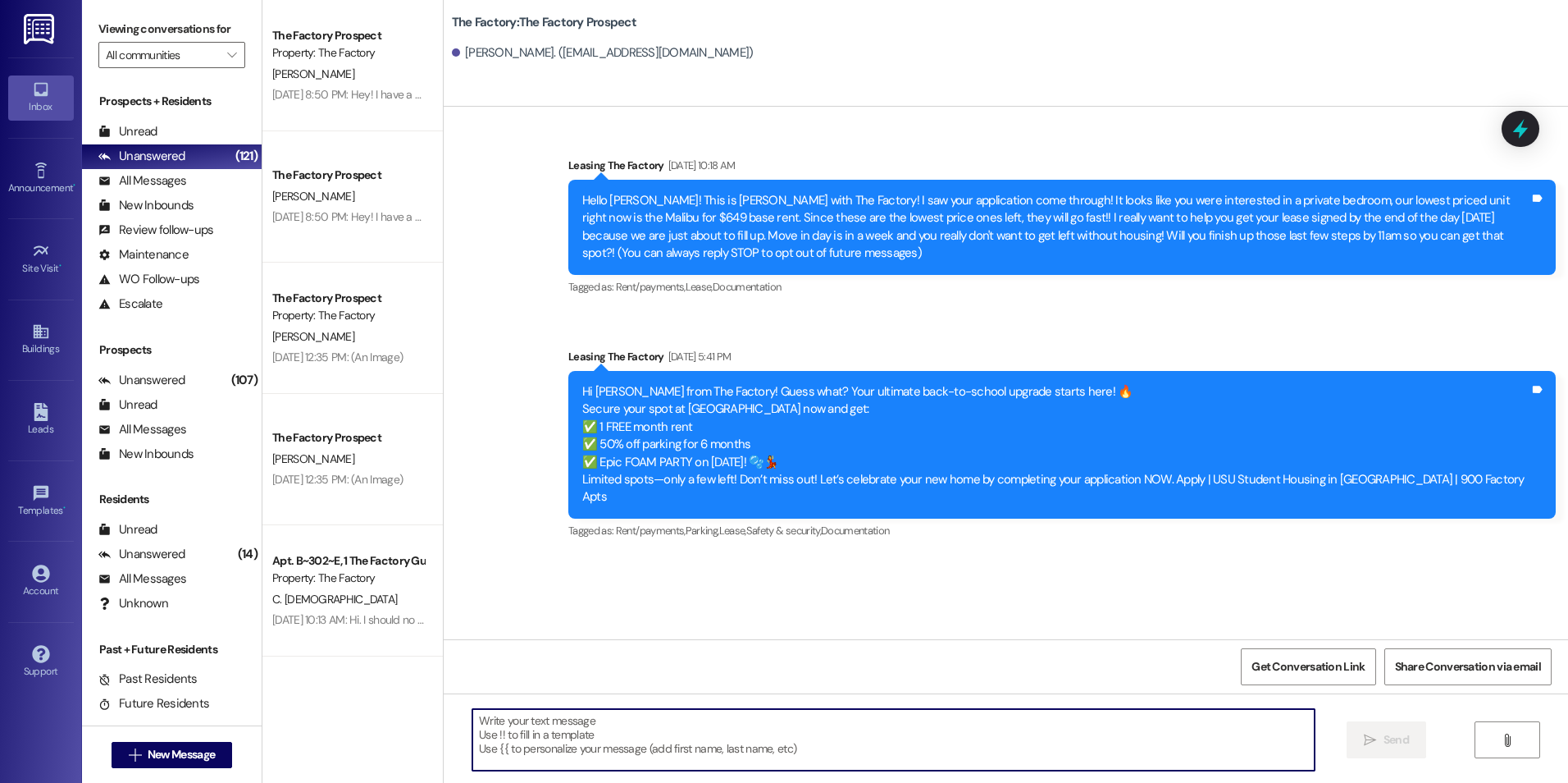
click at [837, 728] on textarea at bounding box center [893, 739] width 841 height 61
paste textarea "{{first_name}}! I saw that you showed interest in The Factory and I'd love to h…"
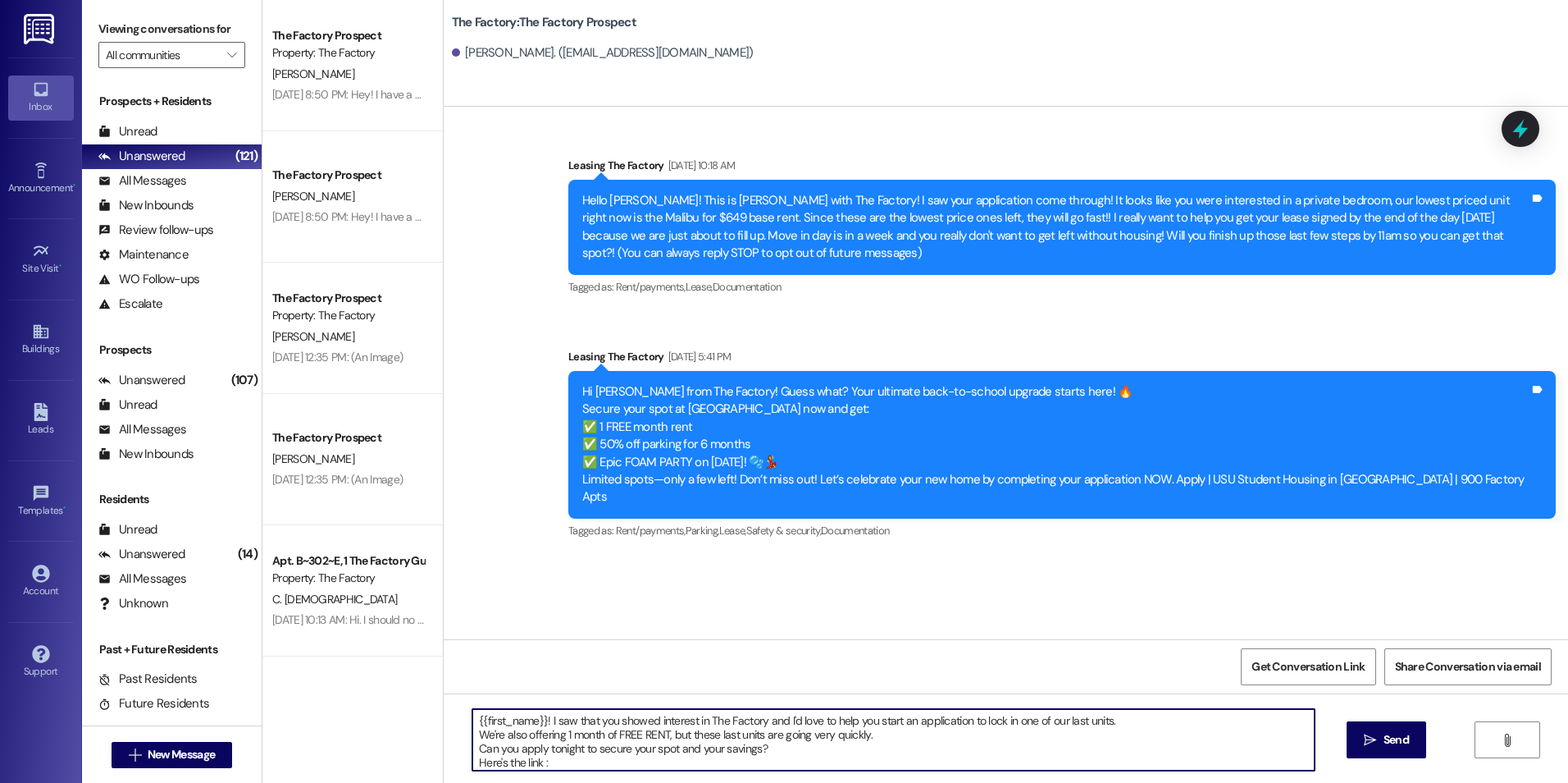
scroll to position [18, 0]
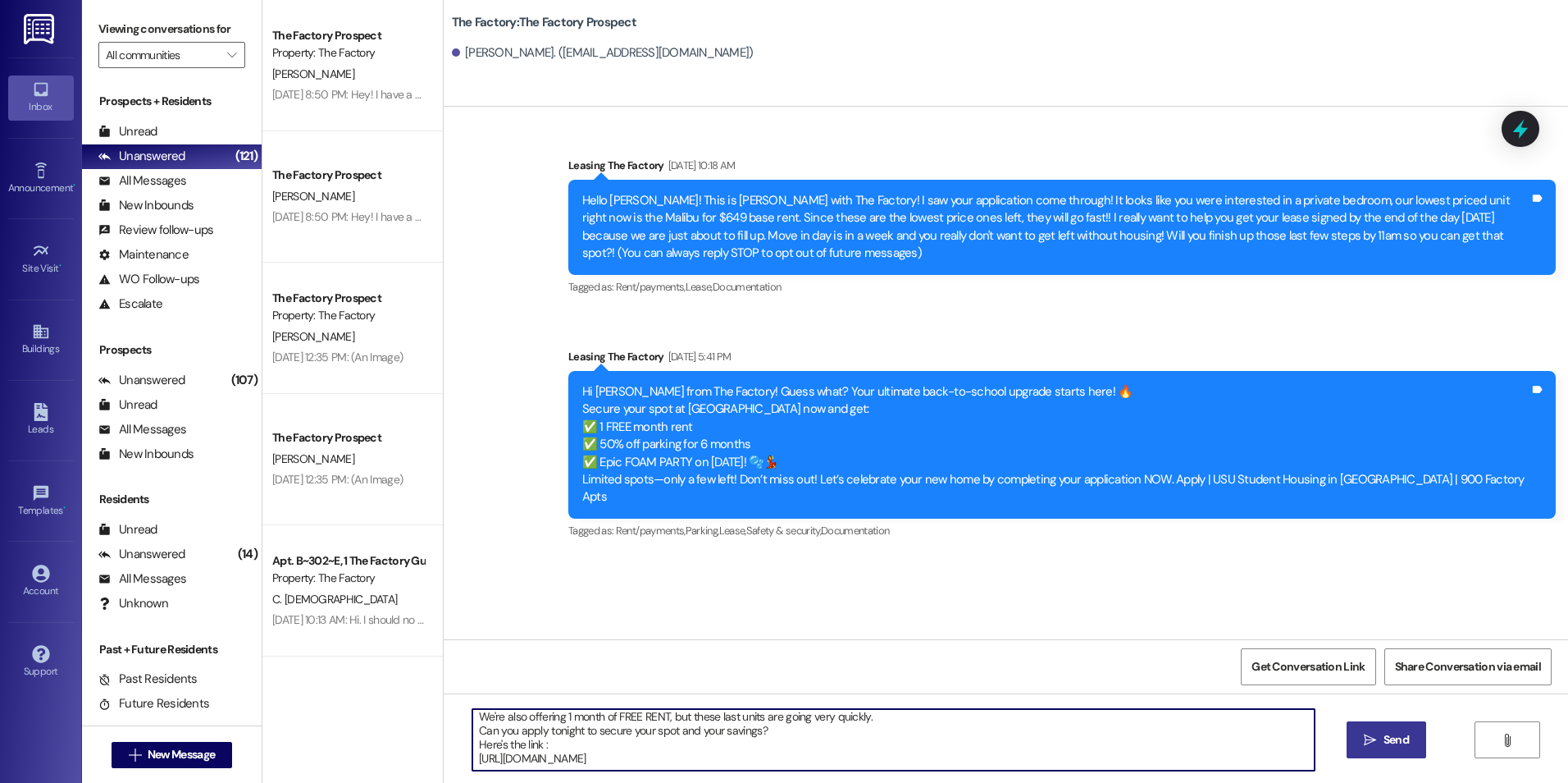
type textarea "{{first_name}}! I saw that you showed interest in The Factory and I'd love to h…"
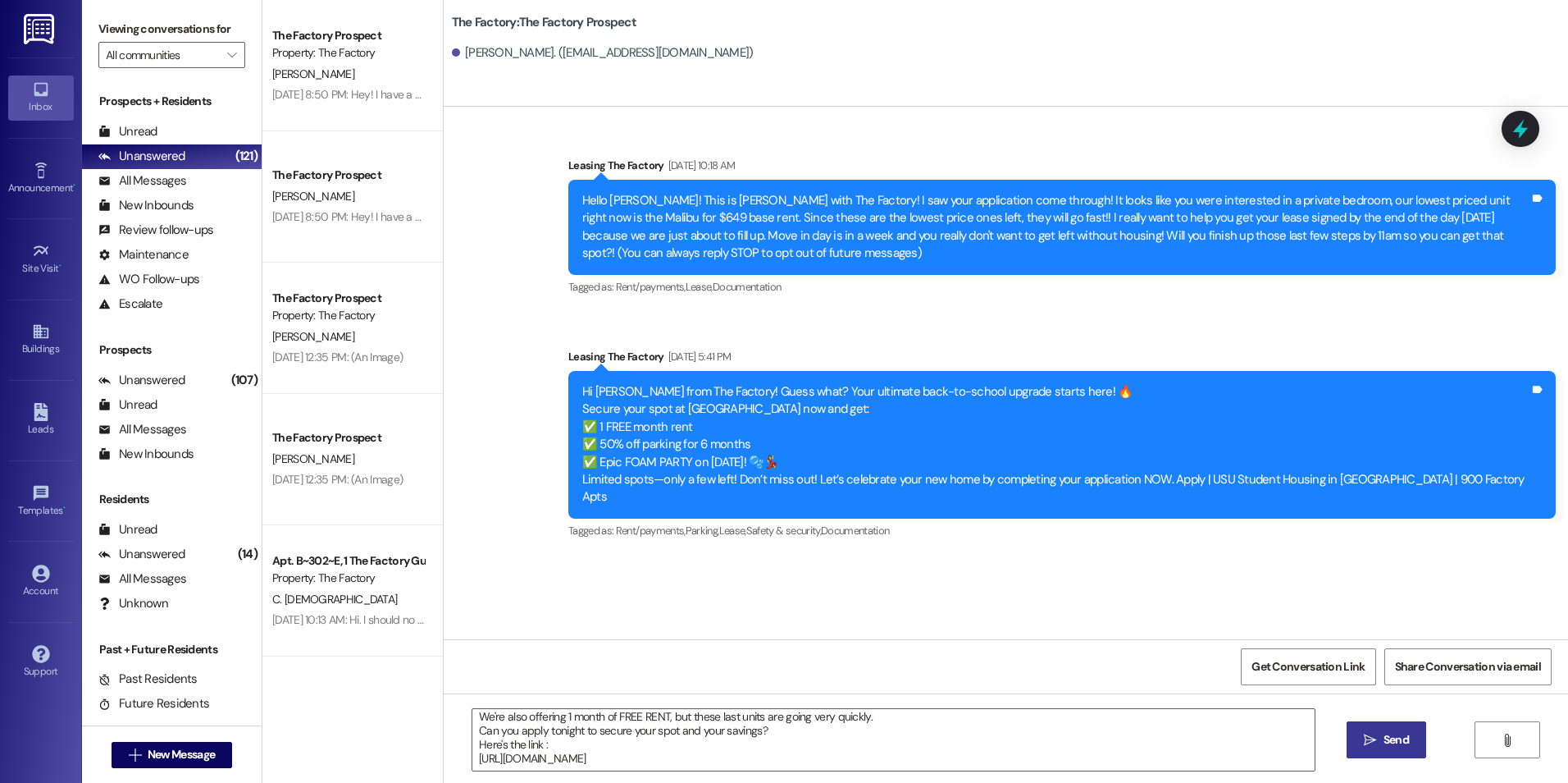
click at [1363, 743] on icon "" at bounding box center [1369, 740] width 12 height 13
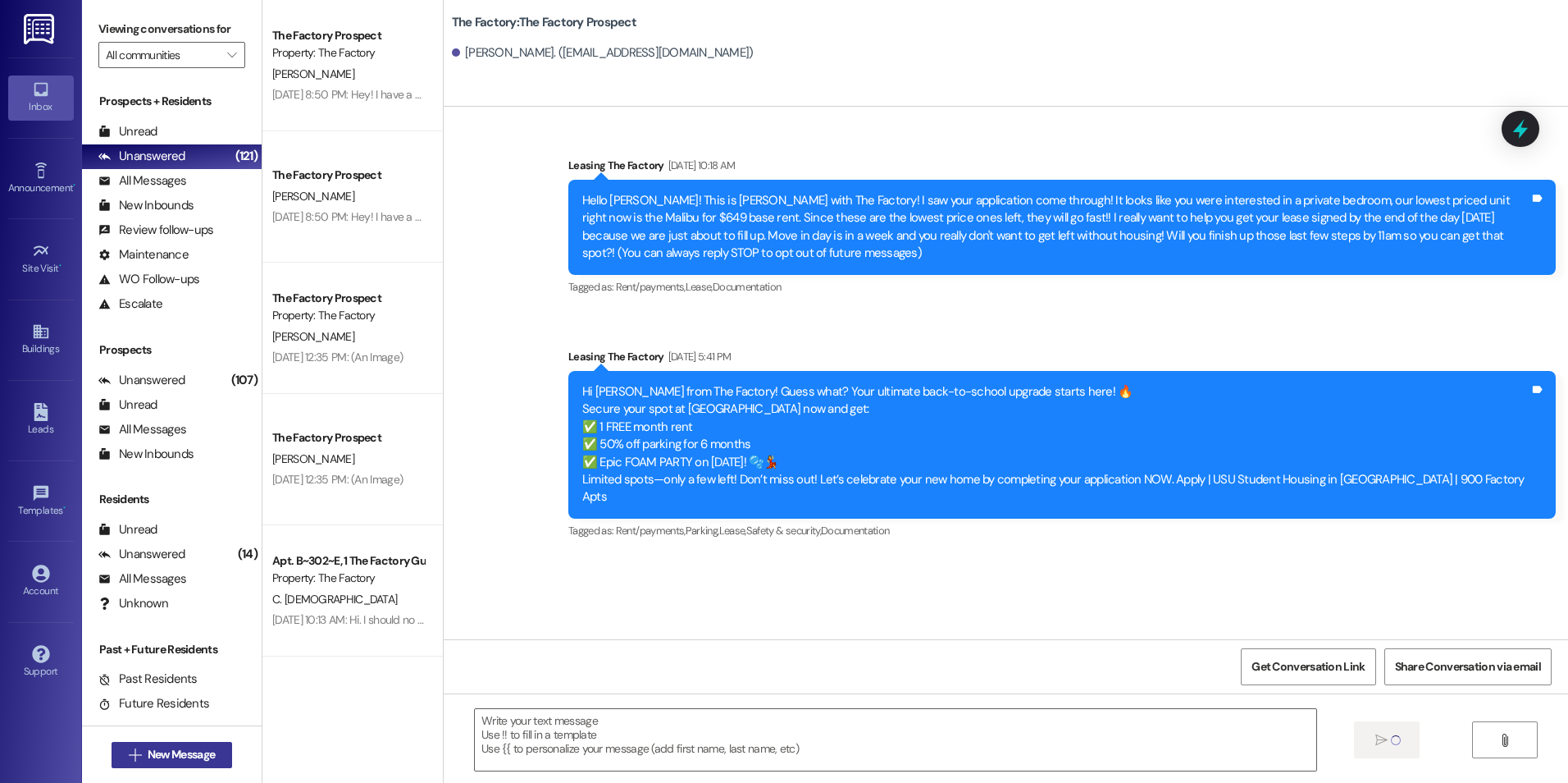
scroll to position [0, 0]
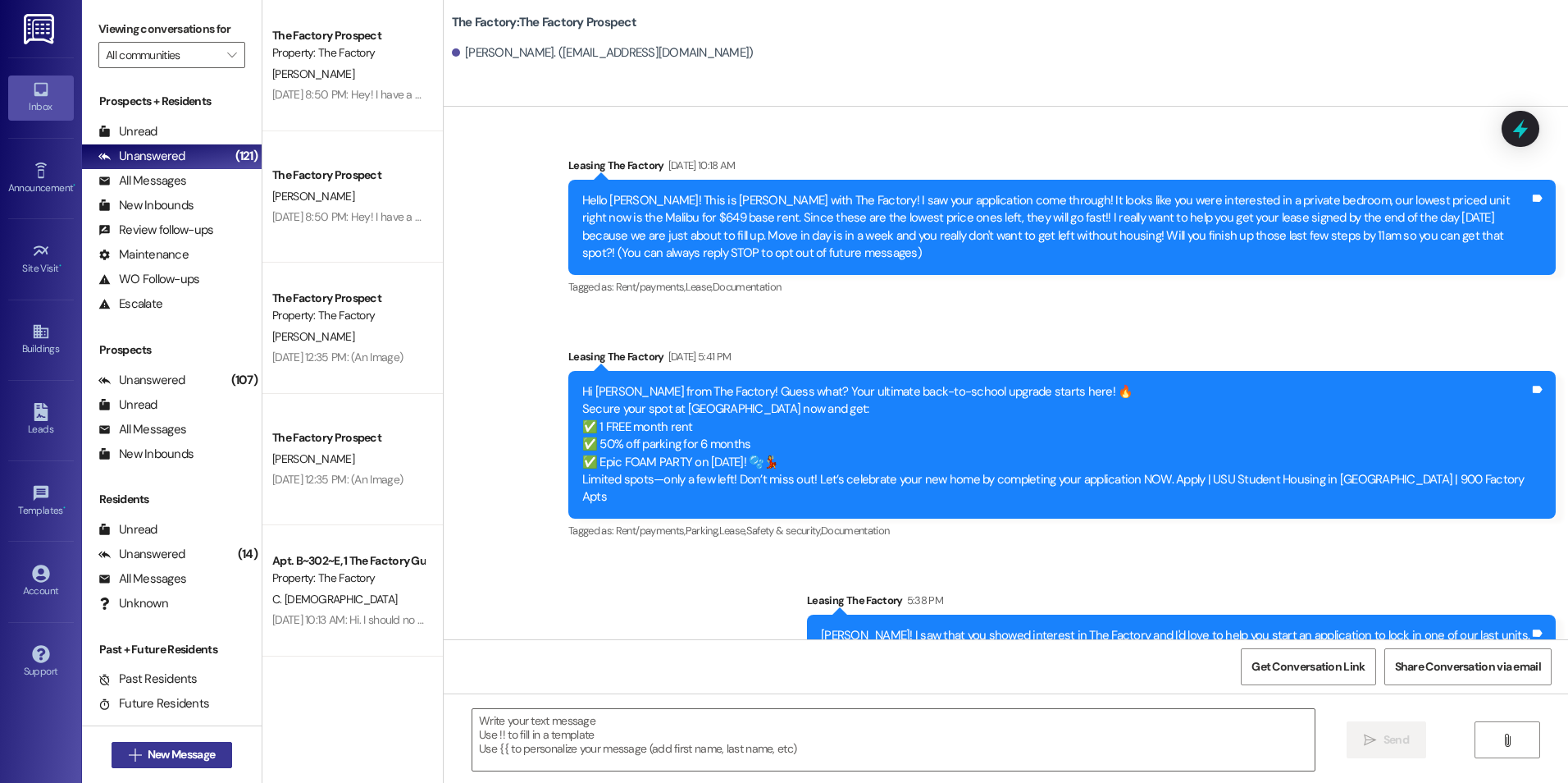
click at [210, 754] on span "New Message" at bounding box center [181, 754] width 68 height 17
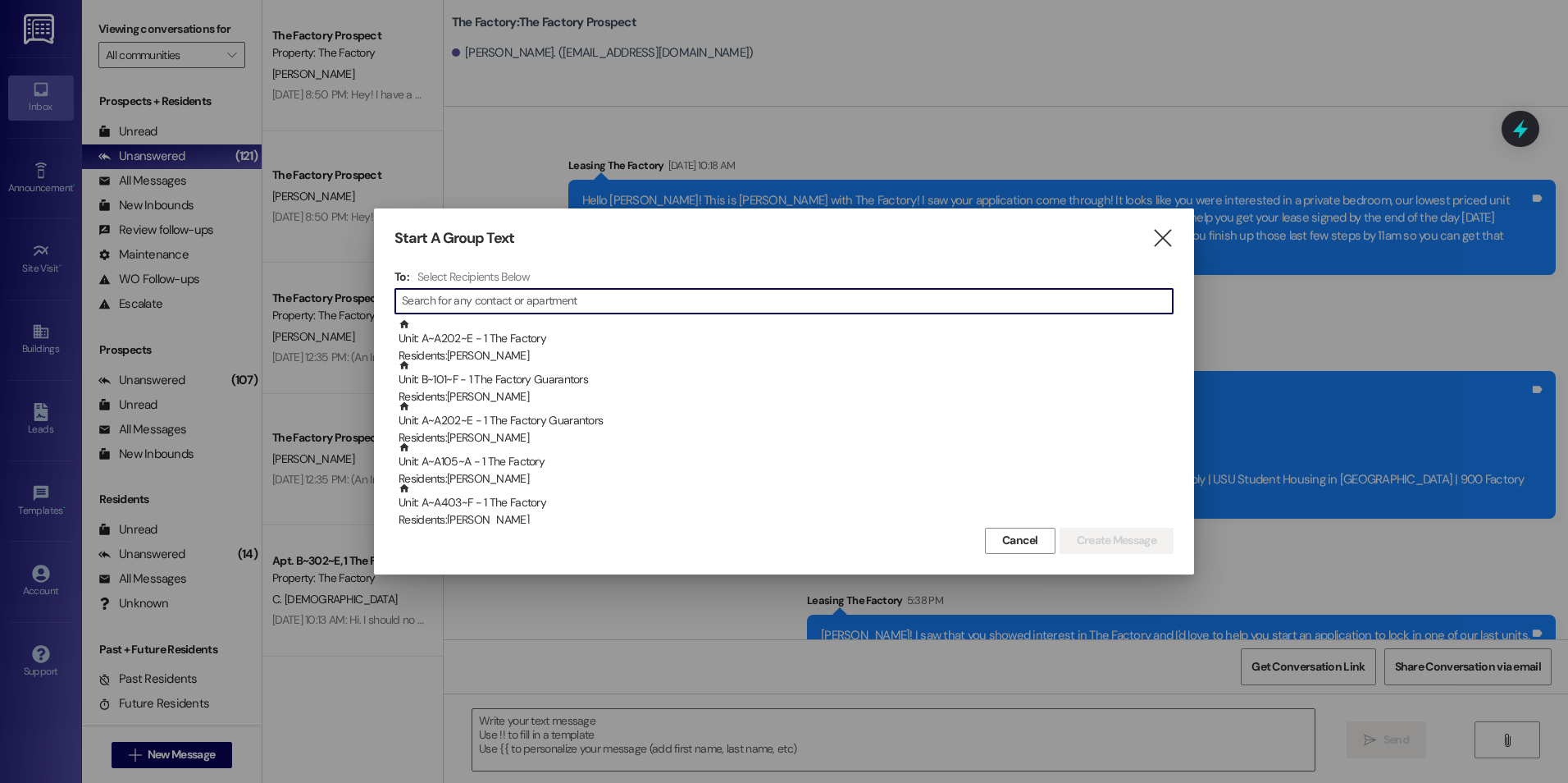
click at [493, 297] on input at bounding box center [787, 301] width 770 height 23
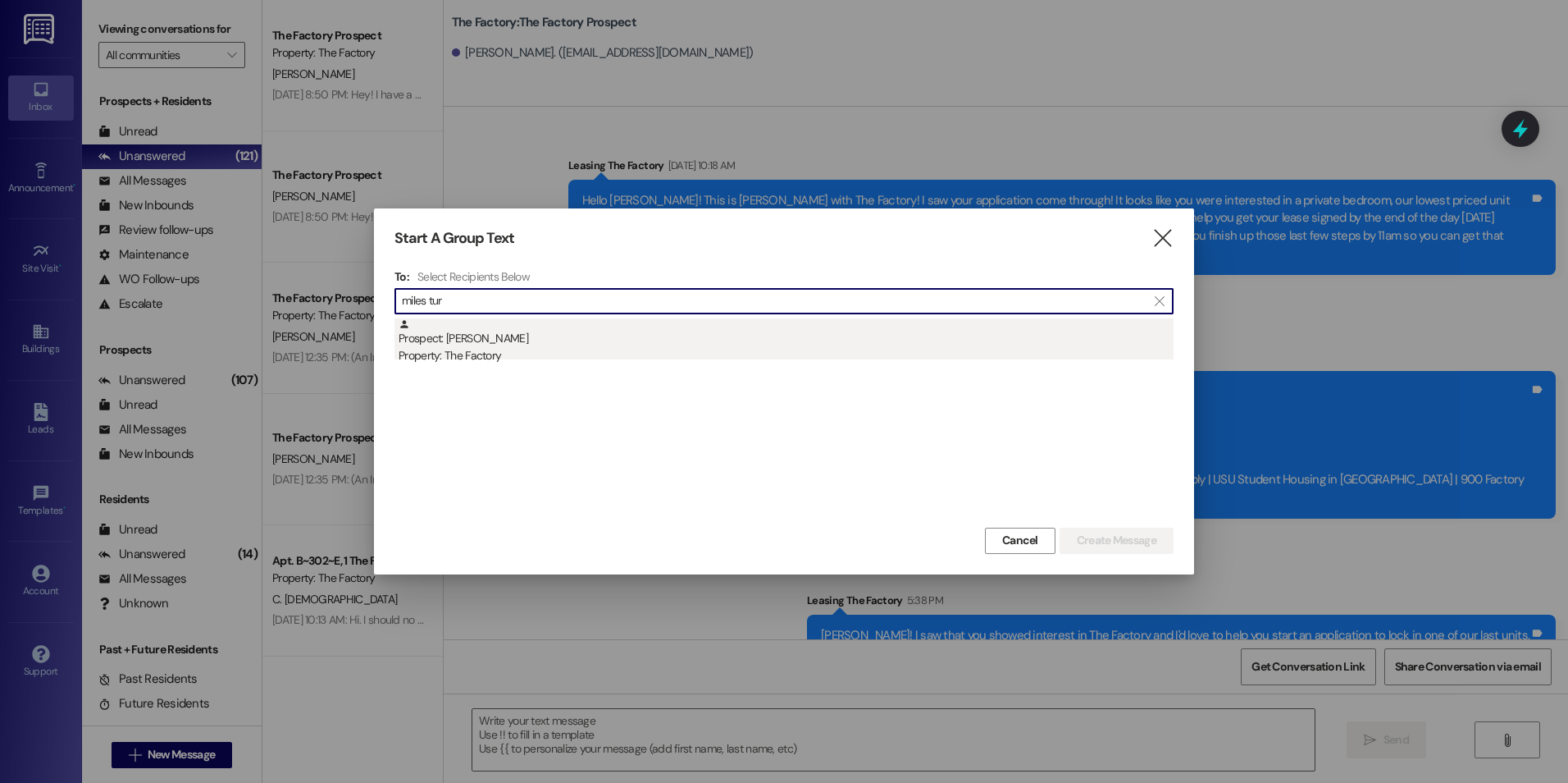
type input "miles tur"
click at [479, 353] on div "Property: The Factory" at bounding box center [785, 355] width 775 height 17
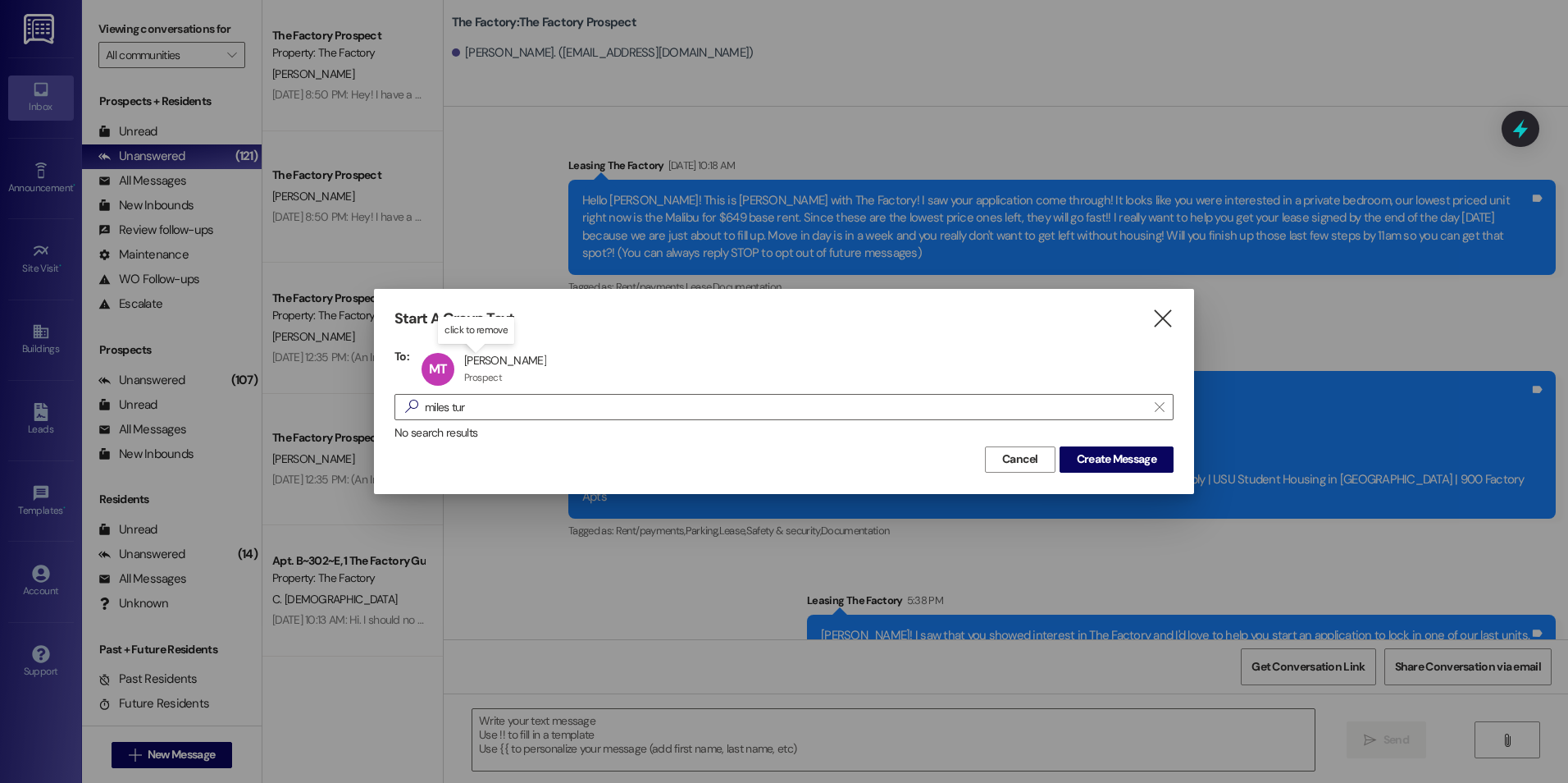
click at [1098, 473] on div "Start A Group Text  To: MT [PERSON_NAME] [PERSON_NAME] Prospect Prospect click…" at bounding box center [784, 390] width 820 height 204
click at [1094, 463] on span "Create Message" at bounding box center [1116, 459] width 80 height 17
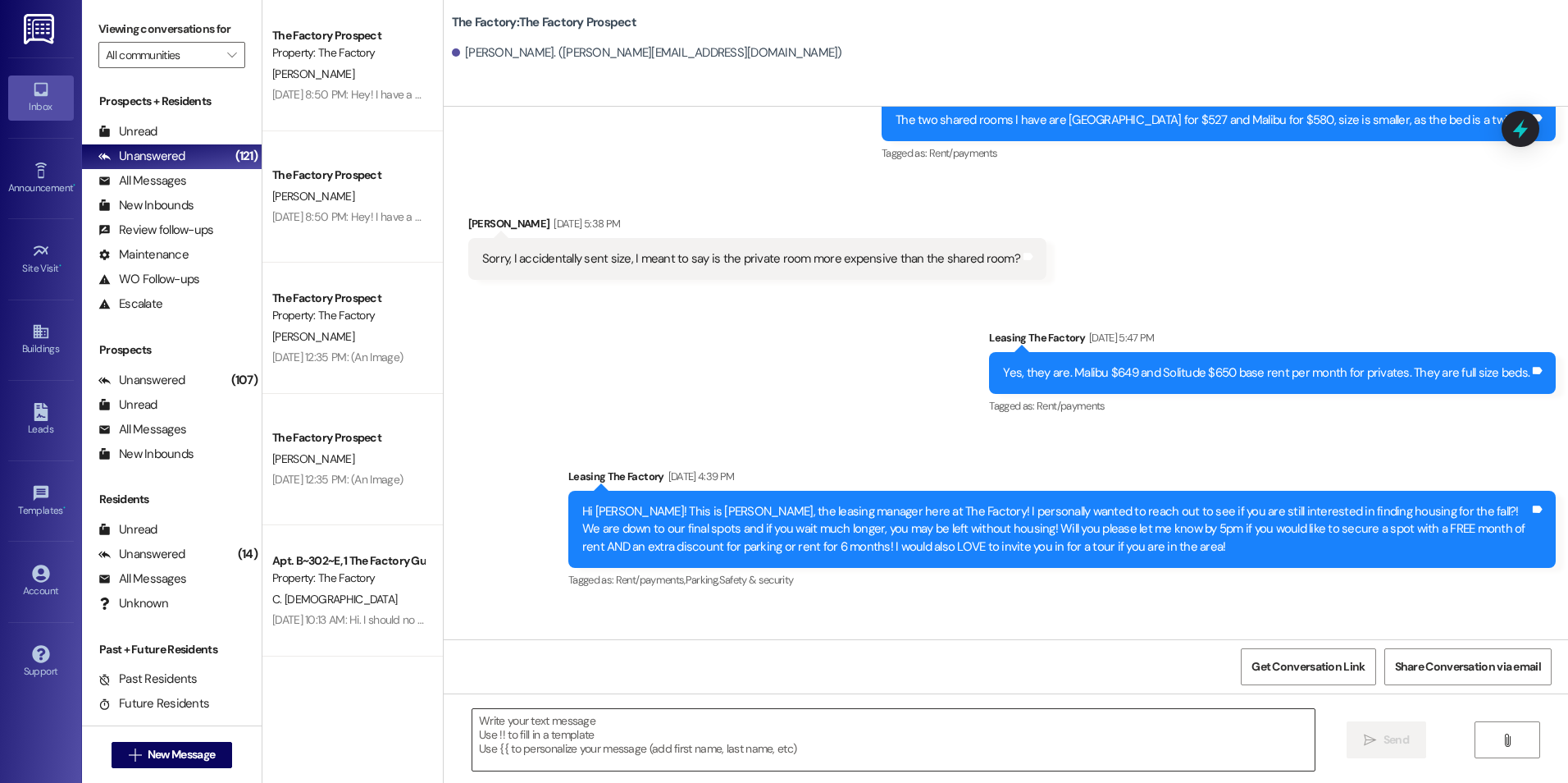
scroll to position [639, 0]
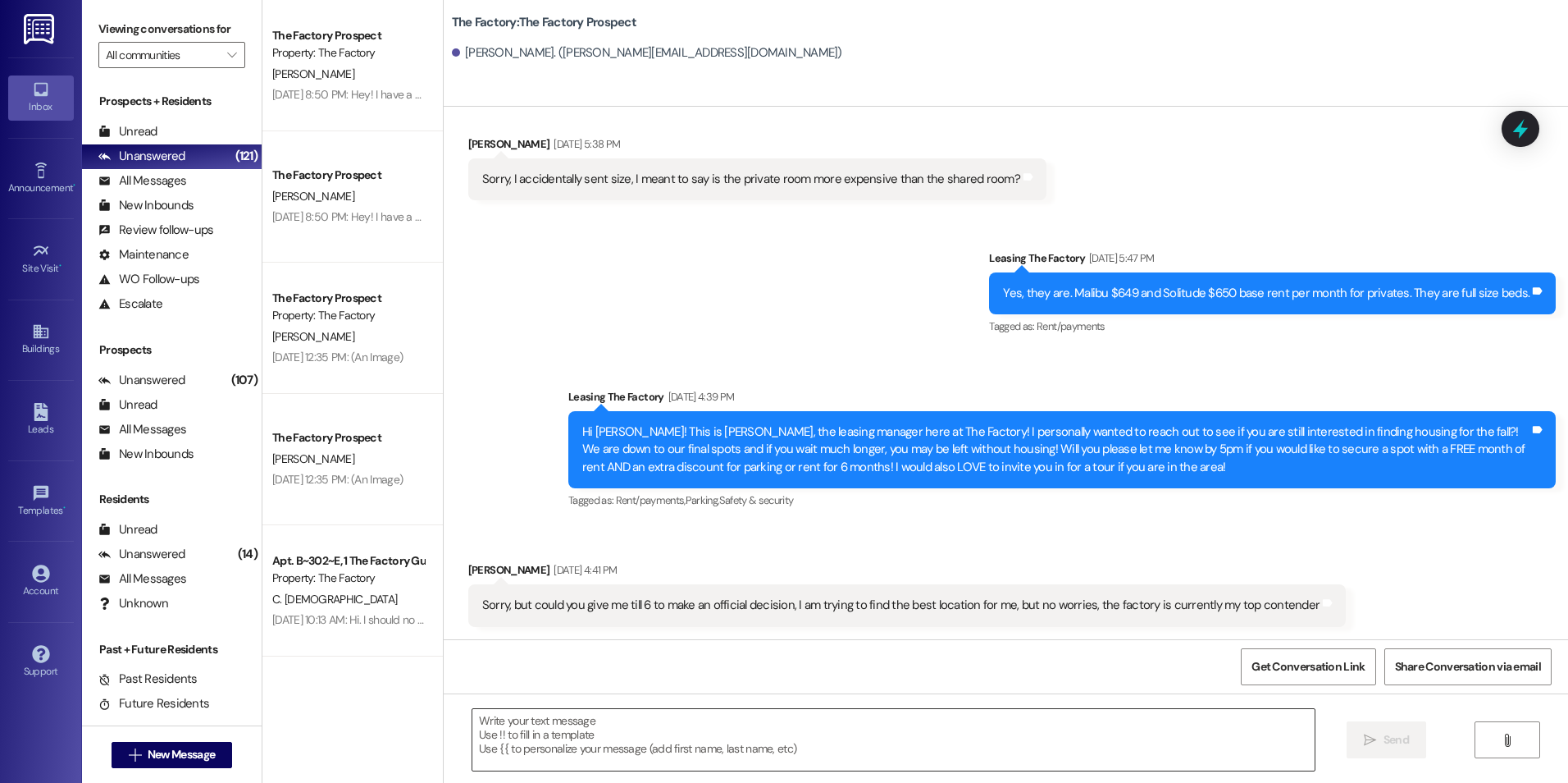
click at [639, 738] on textarea at bounding box center [893, 739] width 841 height 61
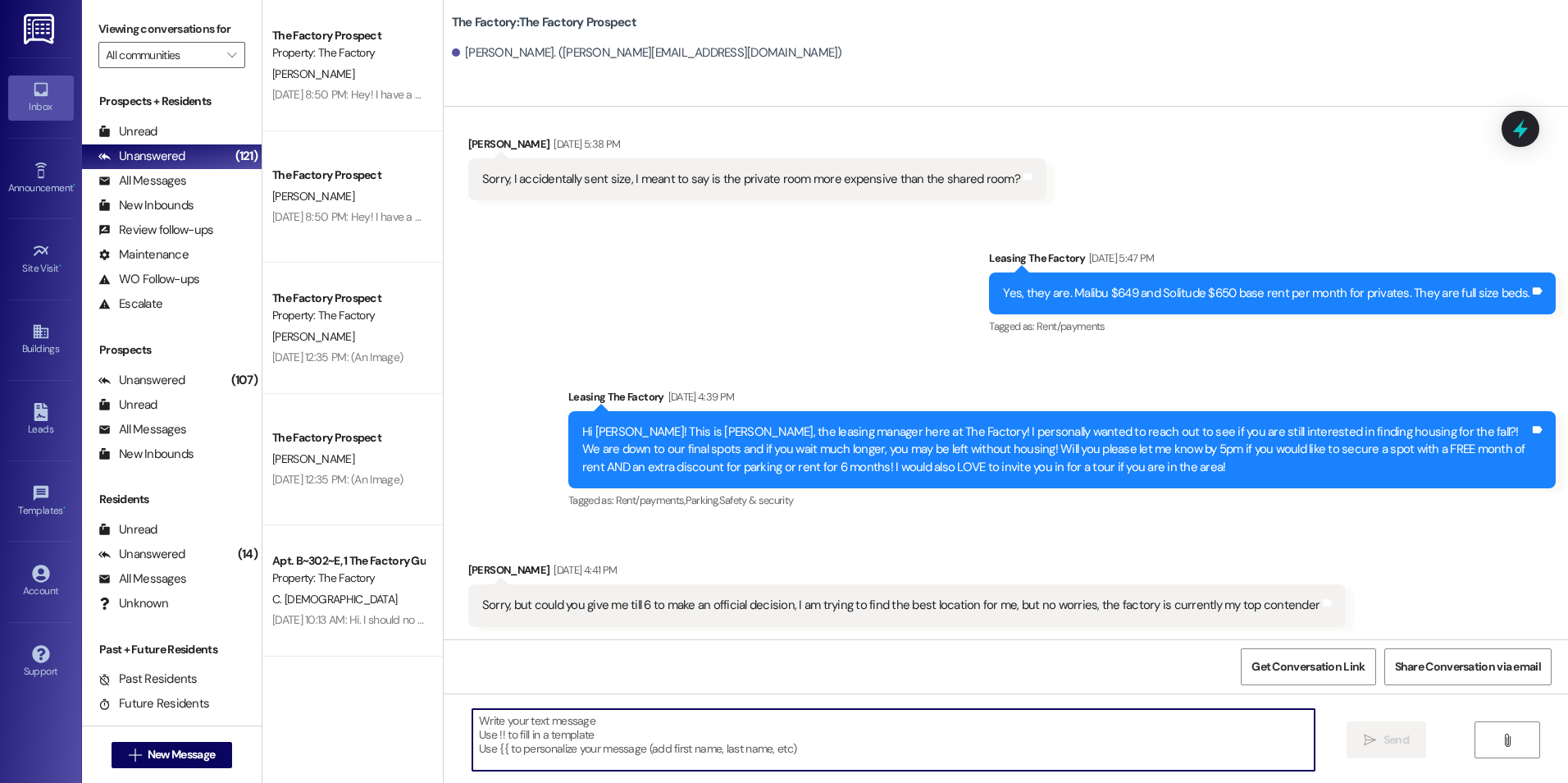
paste textarea "{{first_name}}! I saw that you showed interest in The Factory and I'd love to h…"
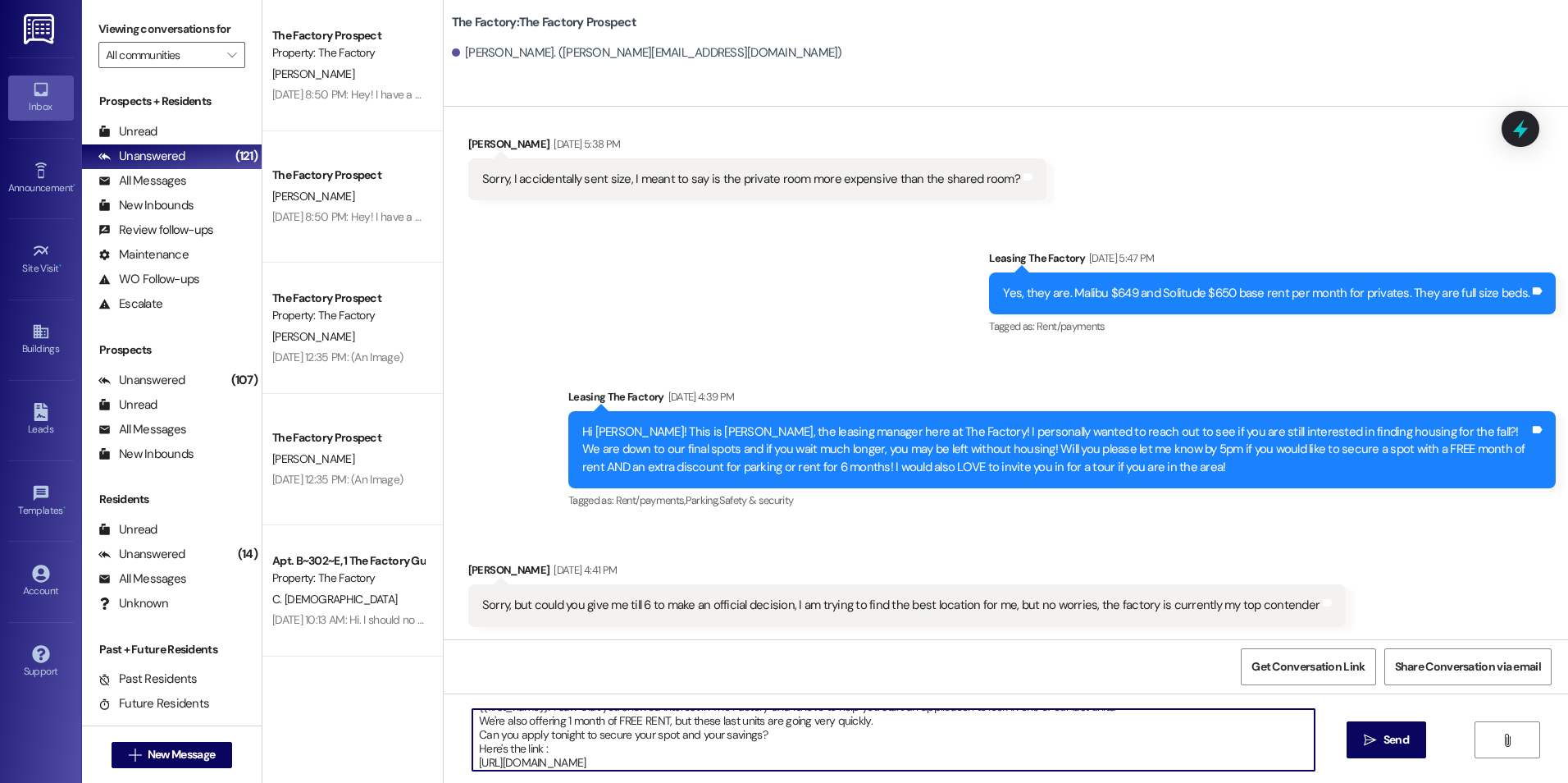
scroll to position [0, 0]
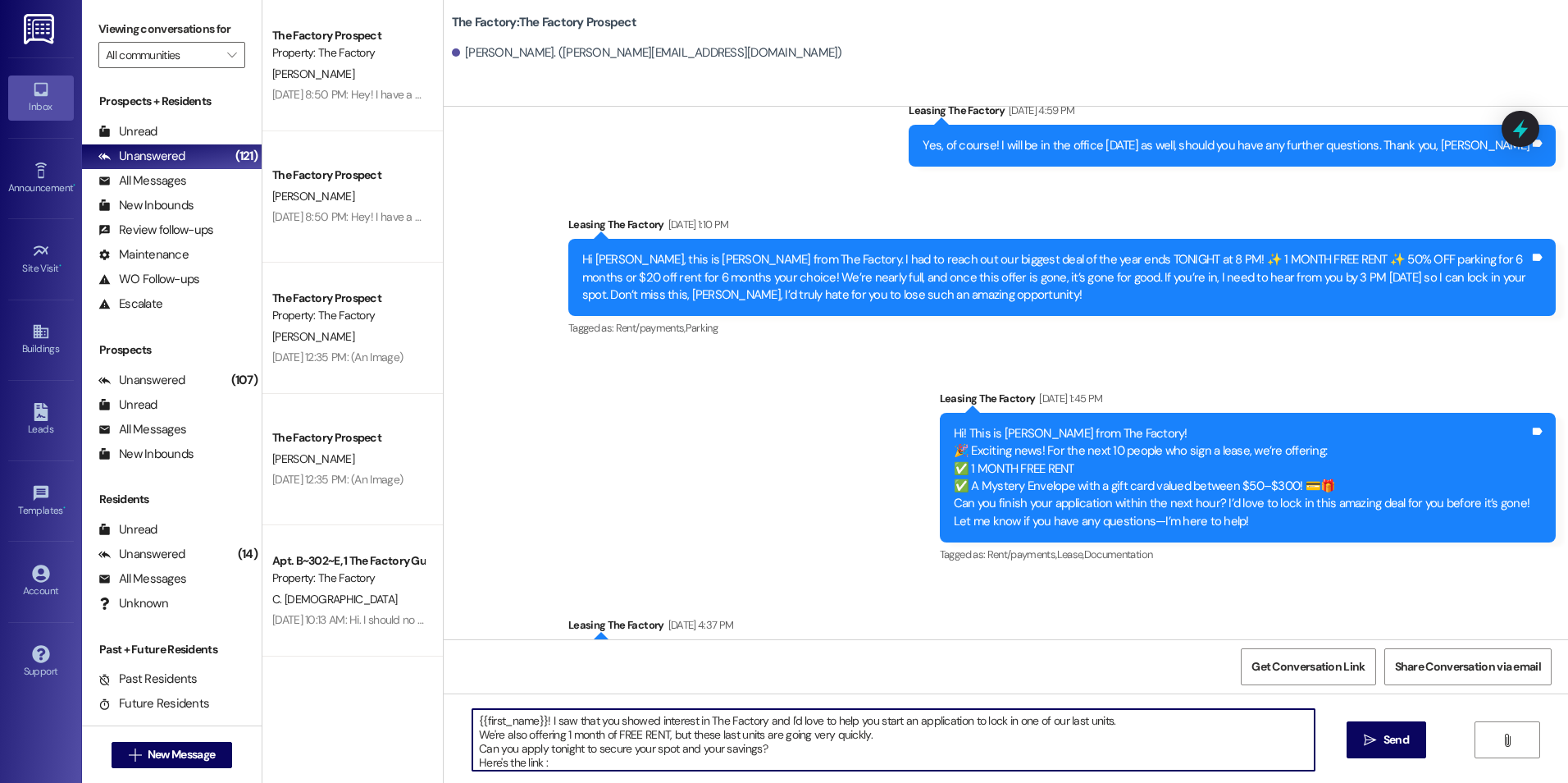
type textarea "{{first_name}}! I saw that you showed interest in The Factory and I'd love to h…"
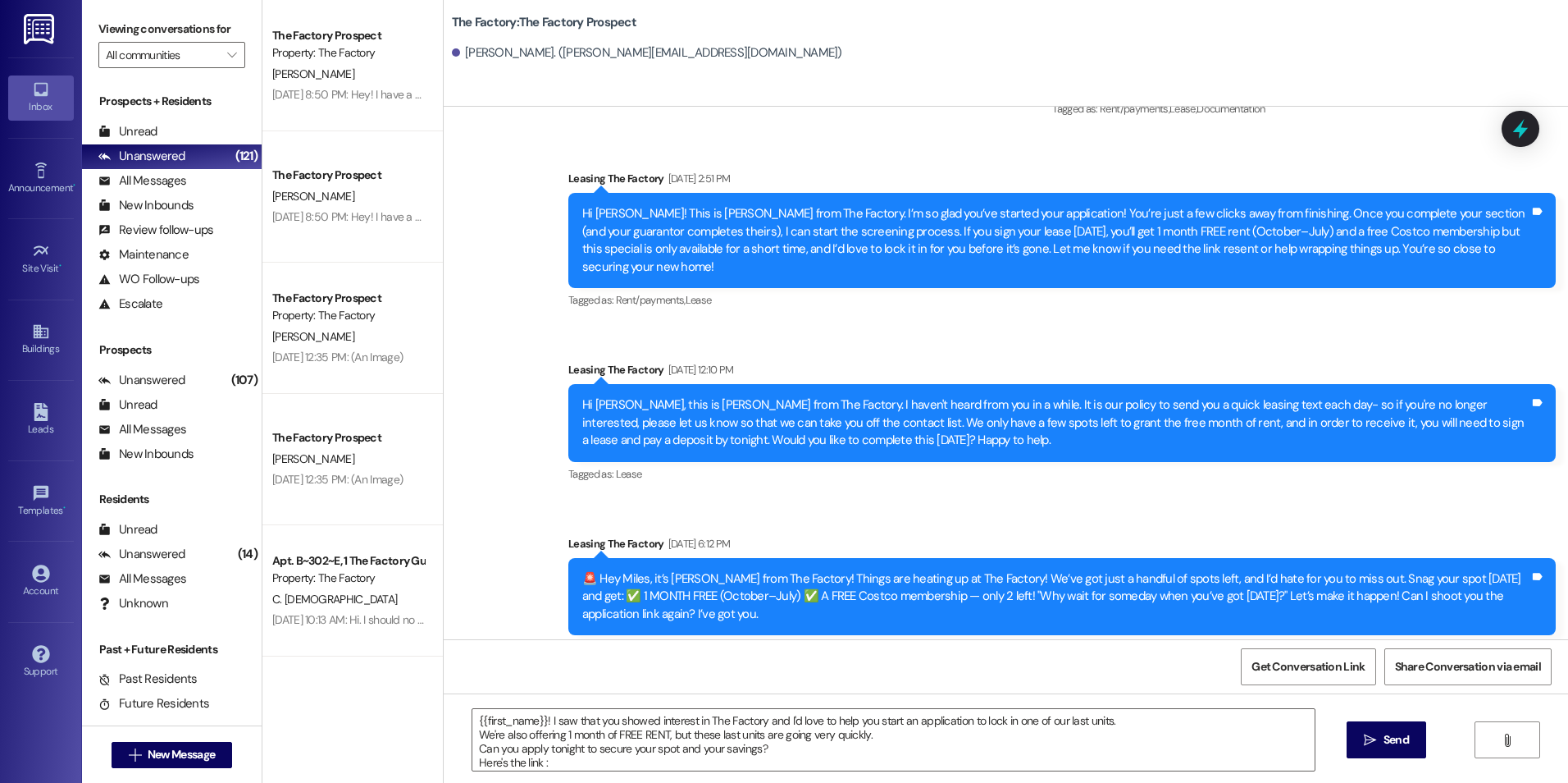
scroll to position [3701, 0]
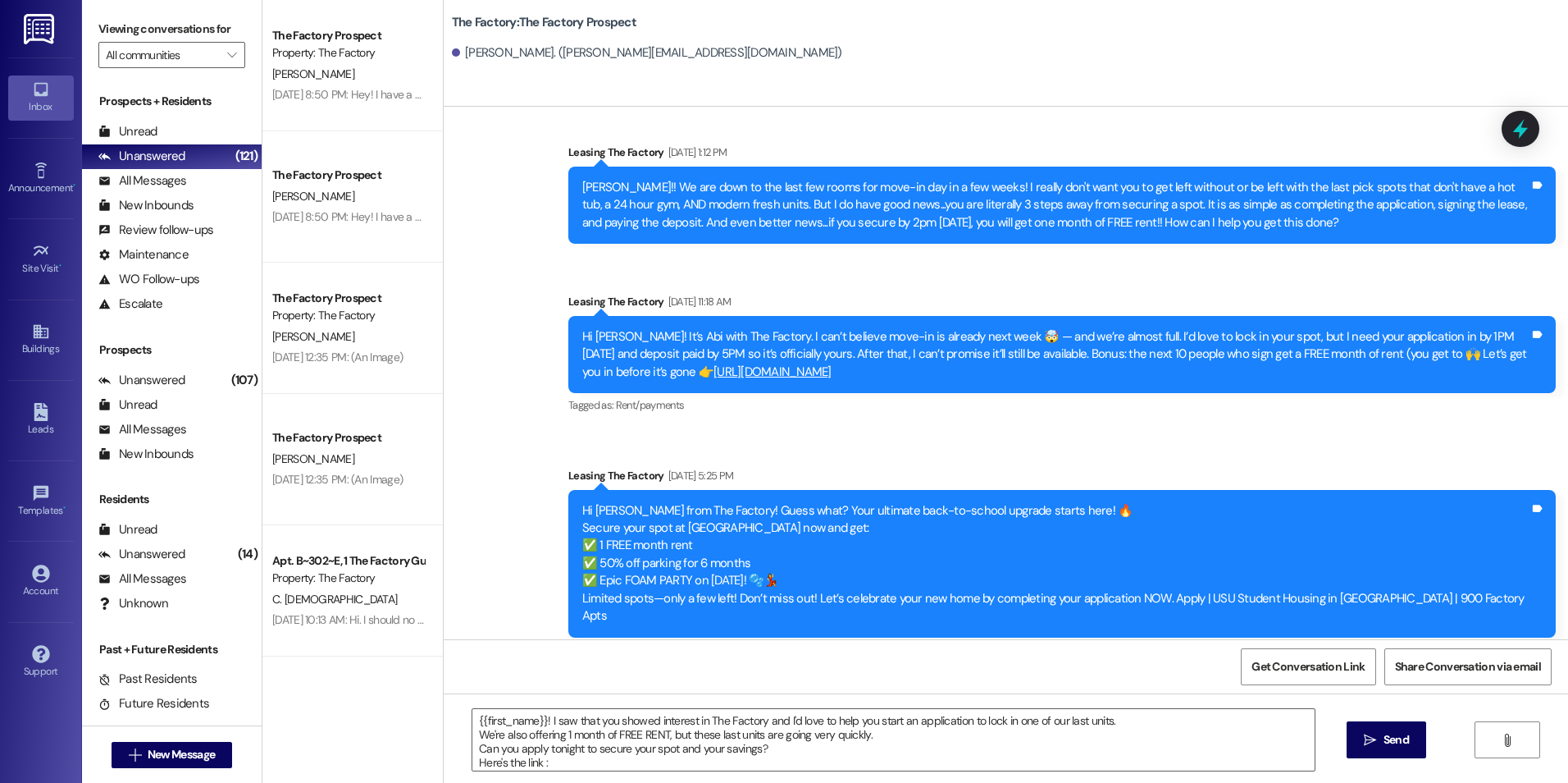
drag, startPoint x: 762, startPoint y: 359, endPoint x: 731, endPoint y: 653, distance: 295.6
click at [833, 758] on textarea "{{first_name}}! I saw that you showed interest in The Factory and I'd love to h…" at bounding box center [893, 739] width 841 height 61
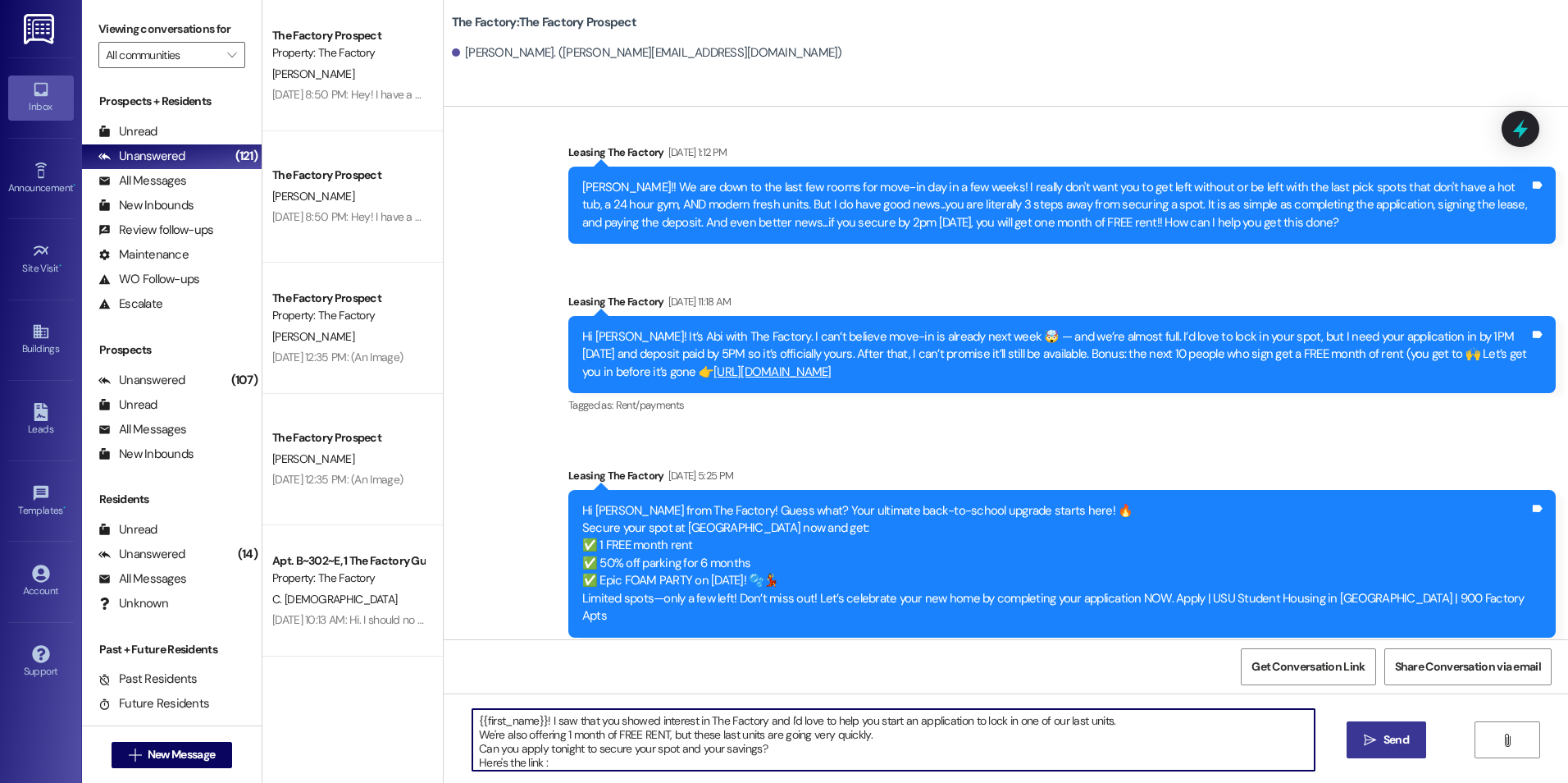
click at [1395, 748] on span "Send" at bounding box center [1395, 740] width 25 height 17
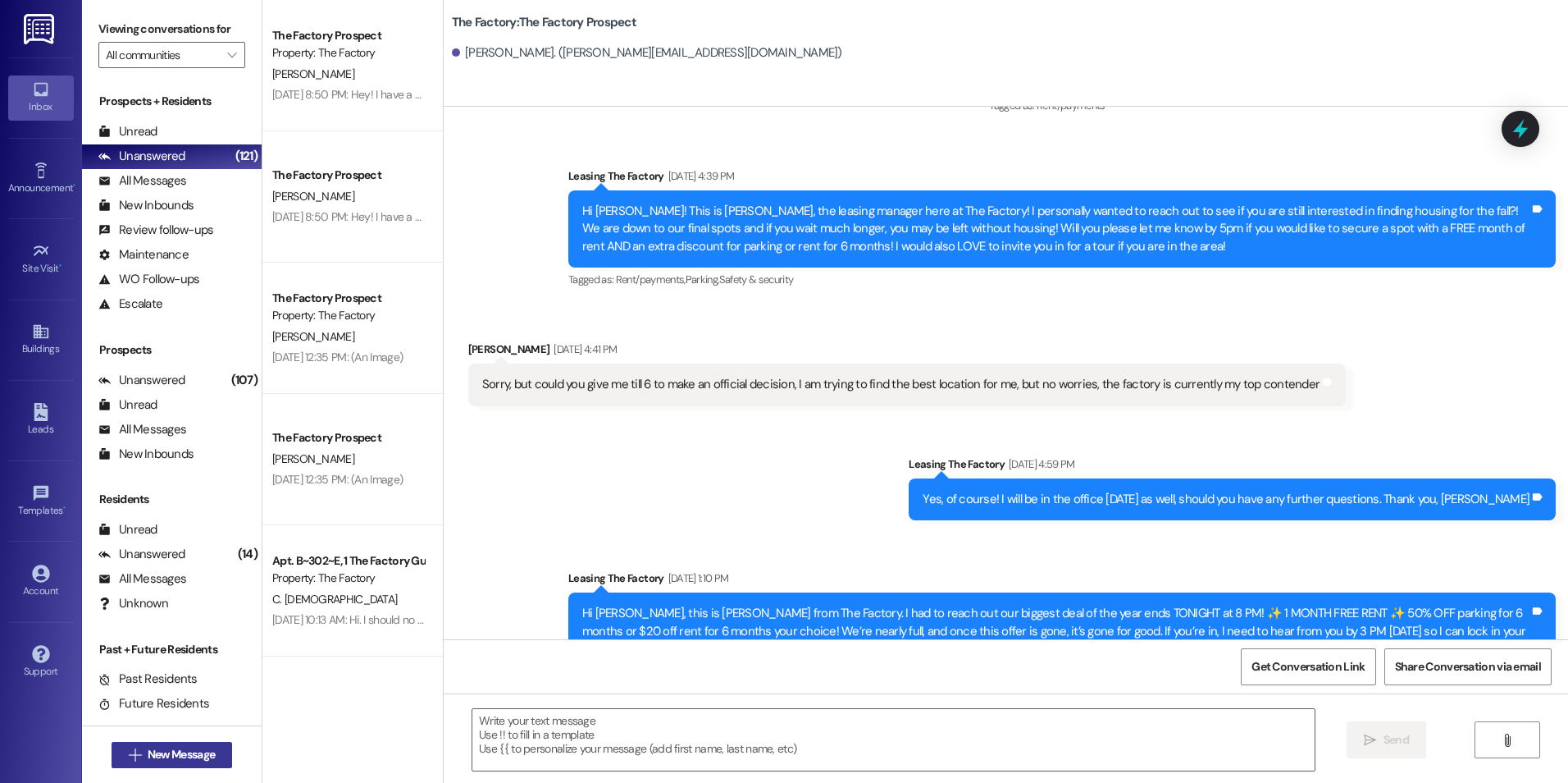
scroll to position [639, 0]
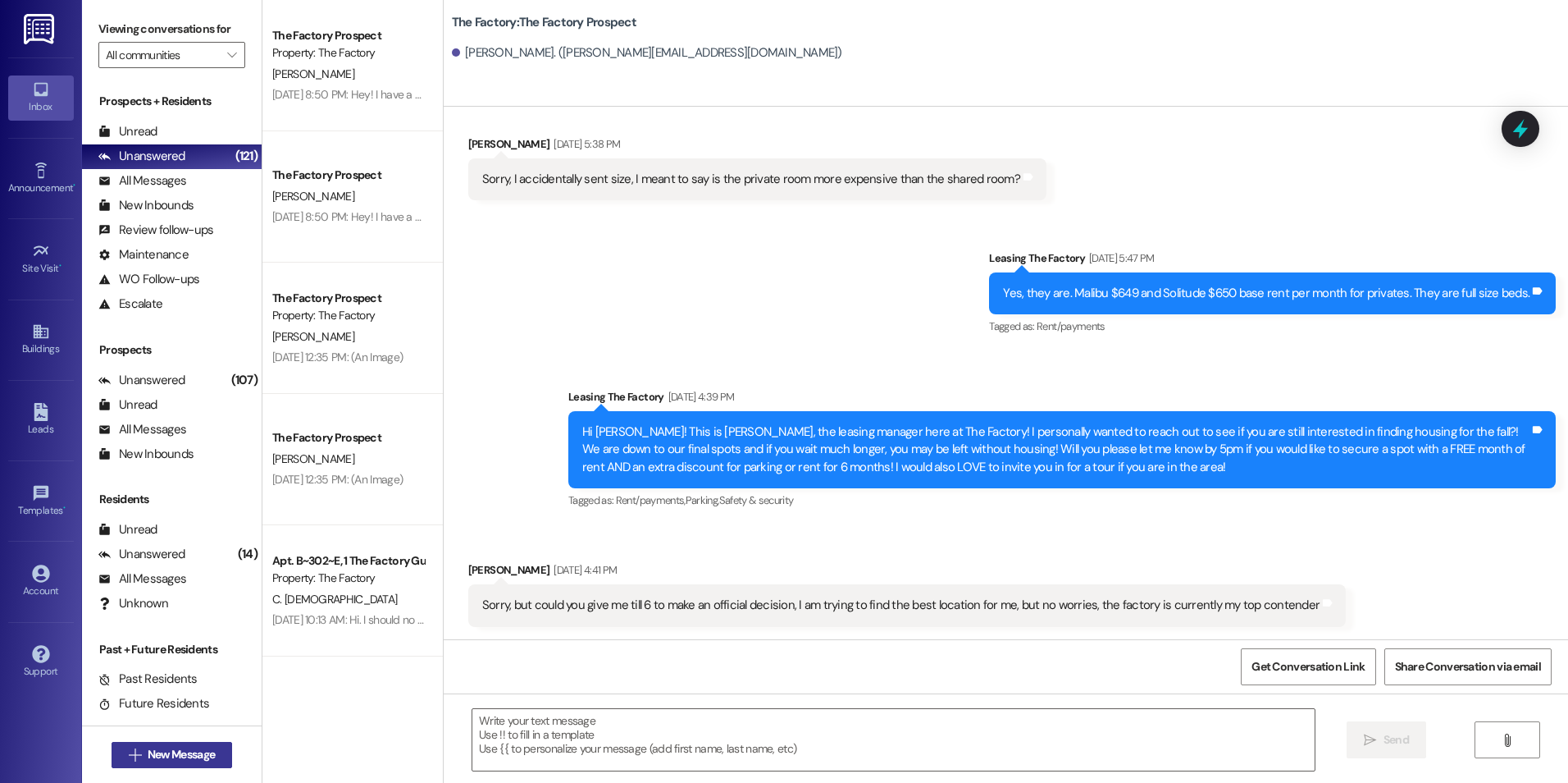
click at [170, 743] on button " New Message" at bounding box center [172, 755] width 121 height 26
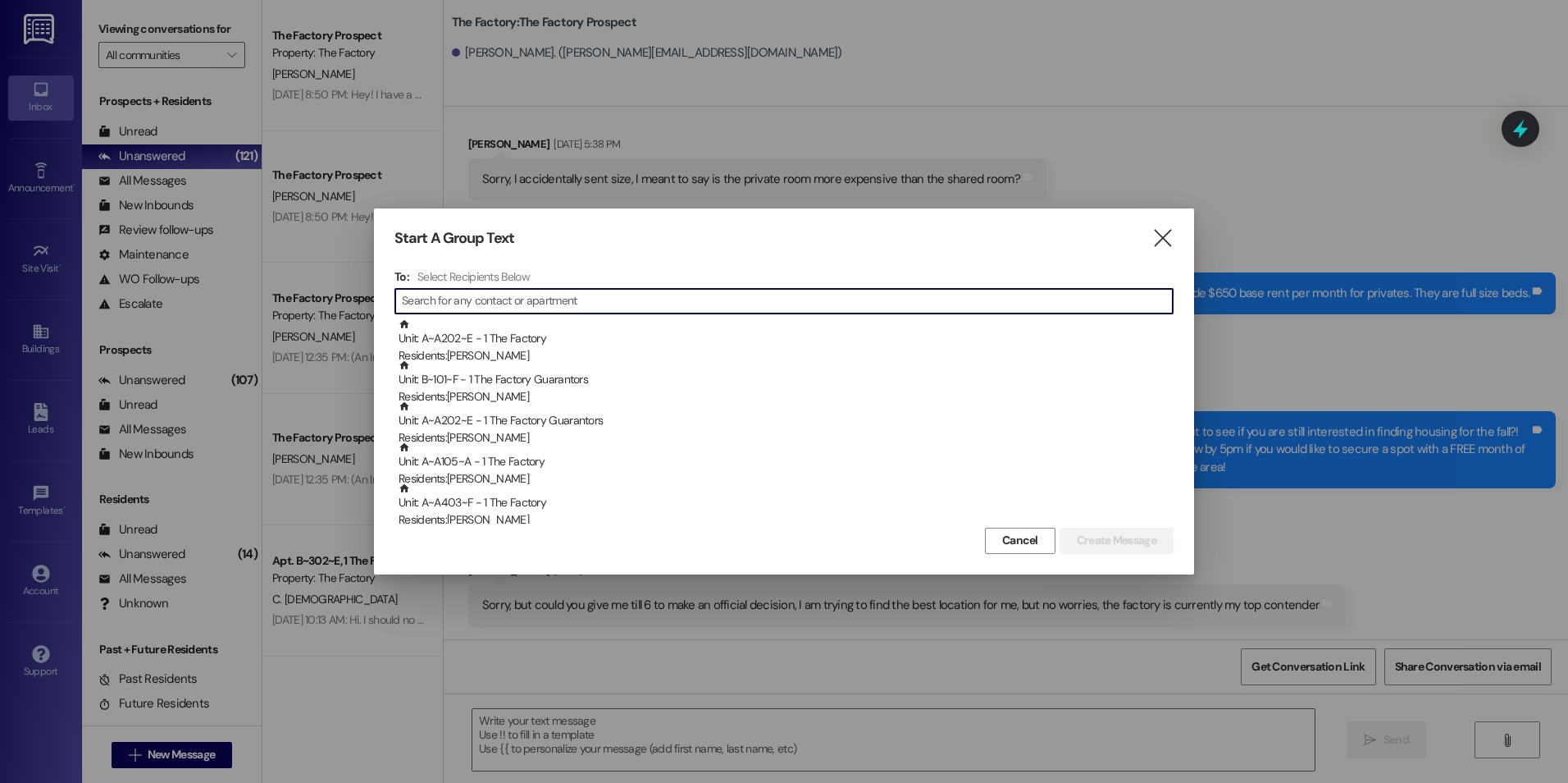
click at [450, 300] on input at bounding box center [787, 301] width 770 height 23
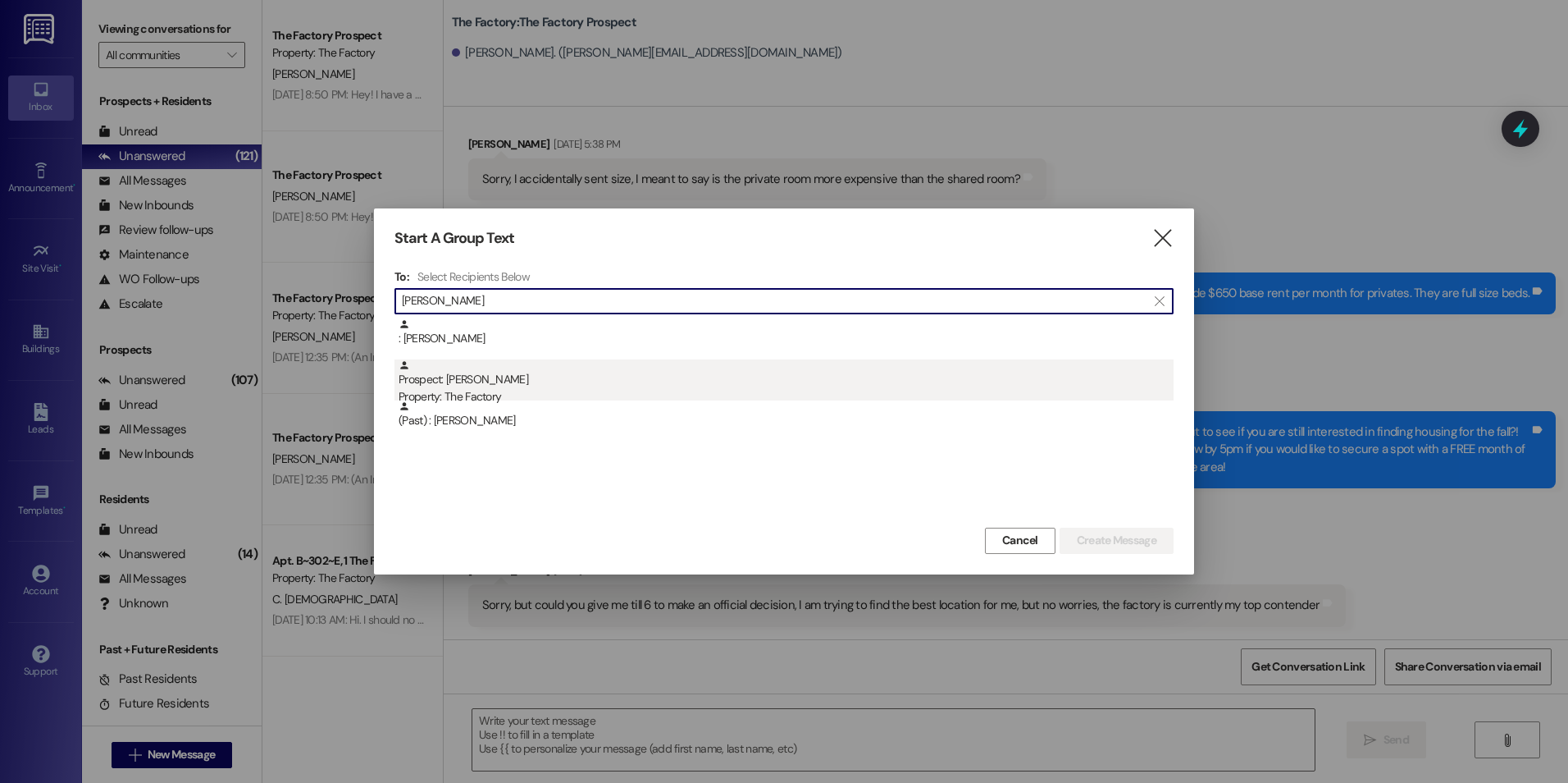
type input "[PERSON_NAME]"
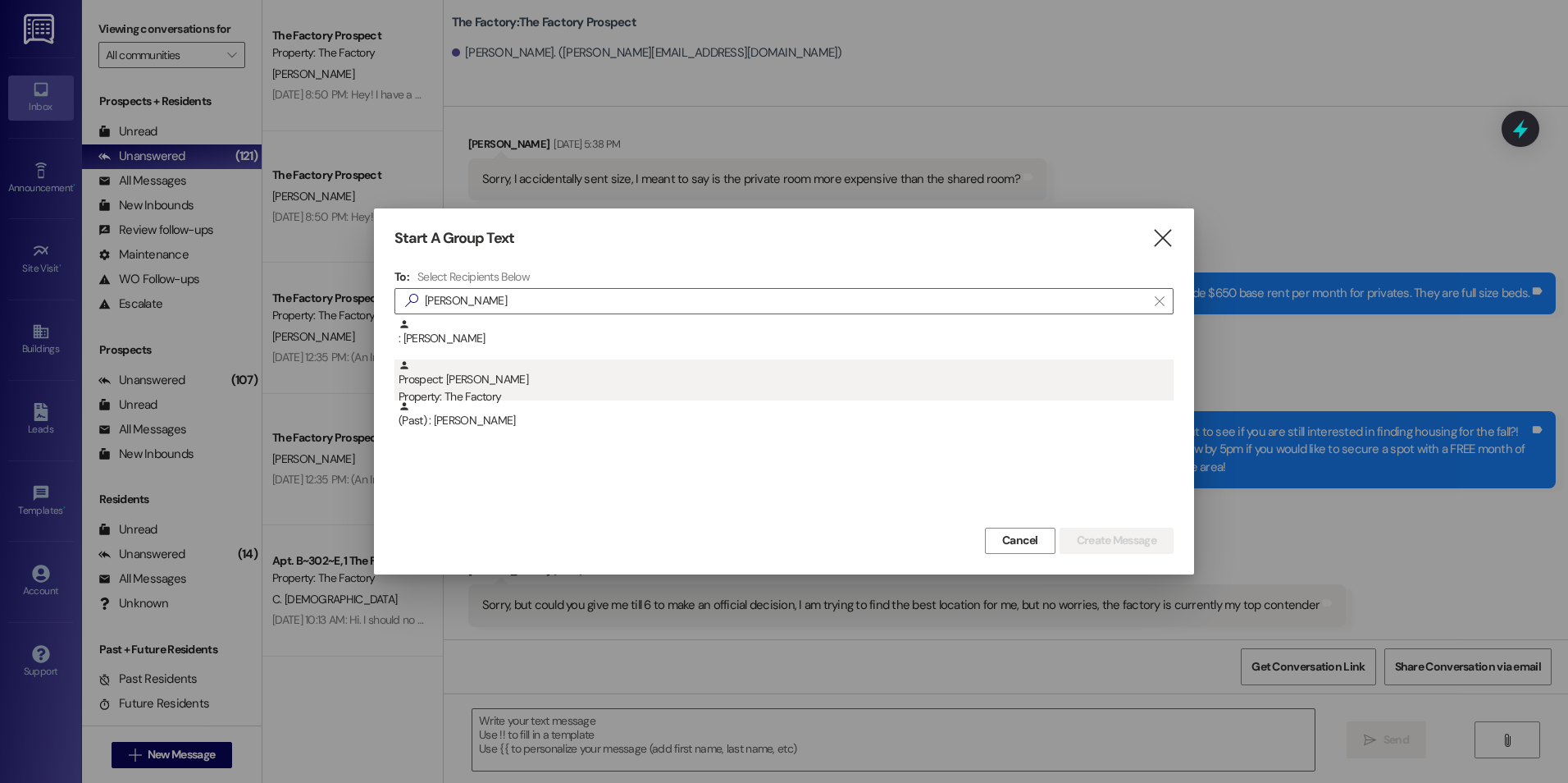
click at [460, 394] on div "Property: The Factory" at bounding box center [785, 397] width 775 height 17
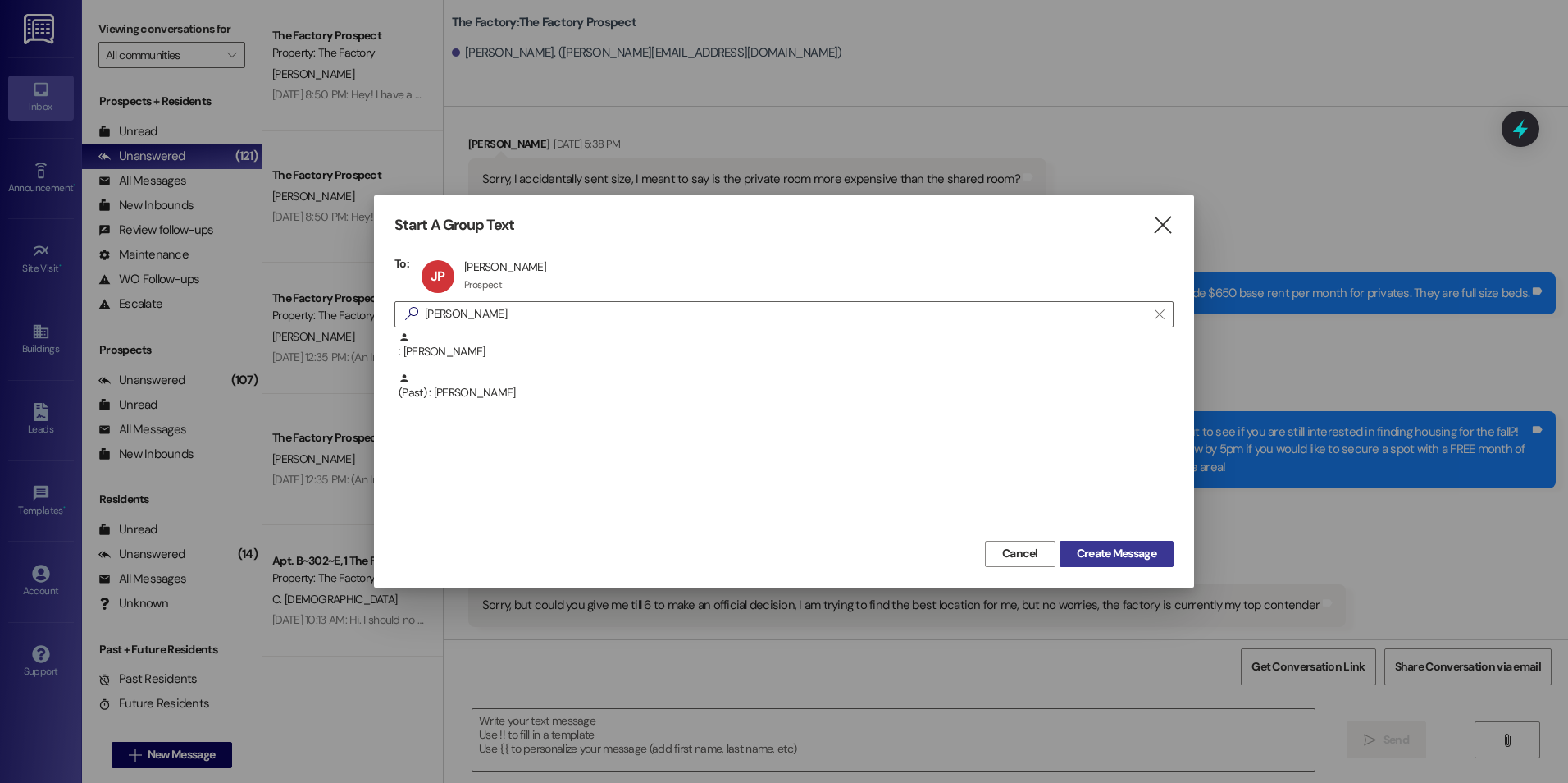
click at [1135, 553] on span "Create Message" at bounding box center [1116, 553] width 80 height 17
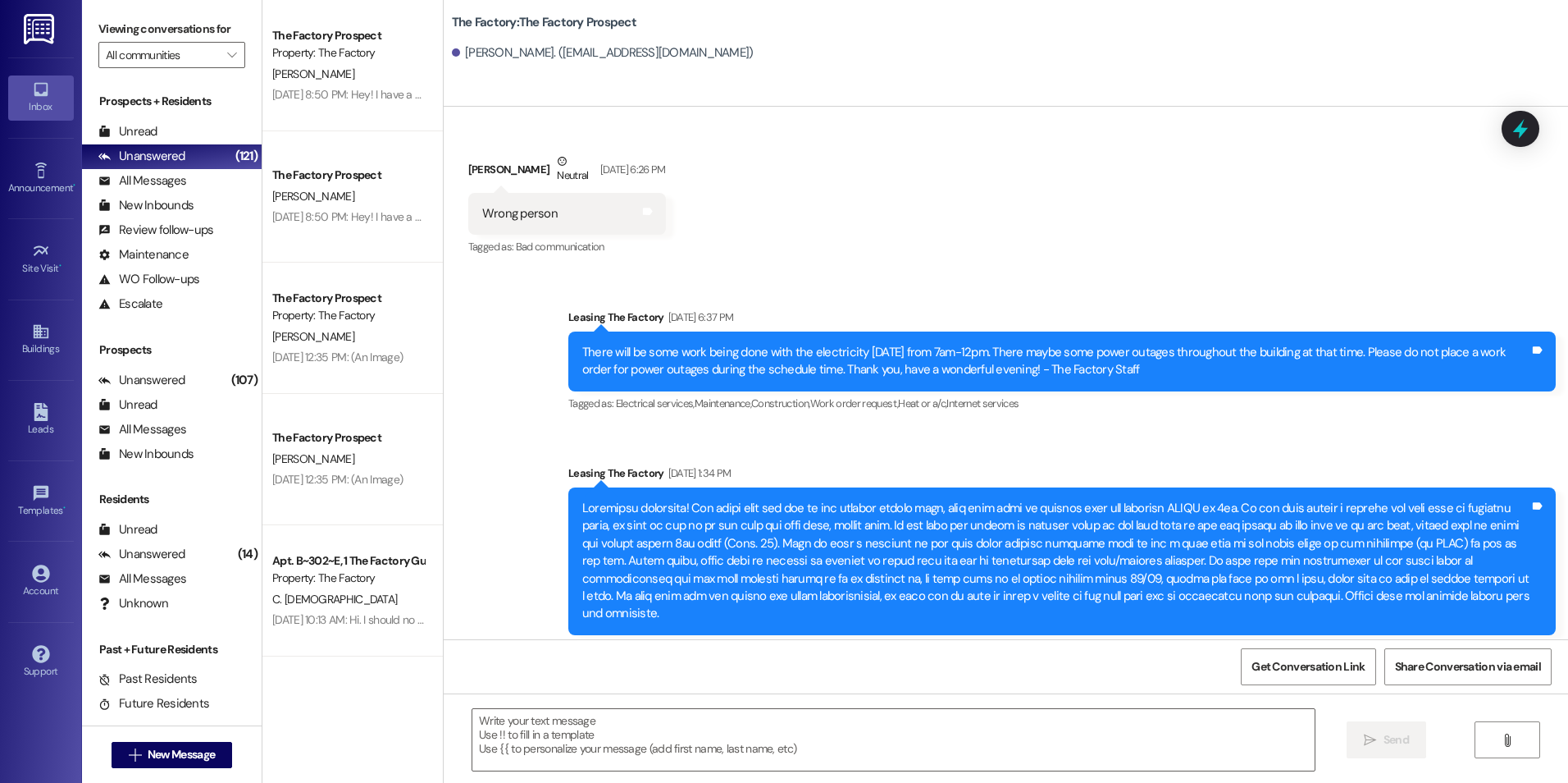
scroll to position [6353, 0]
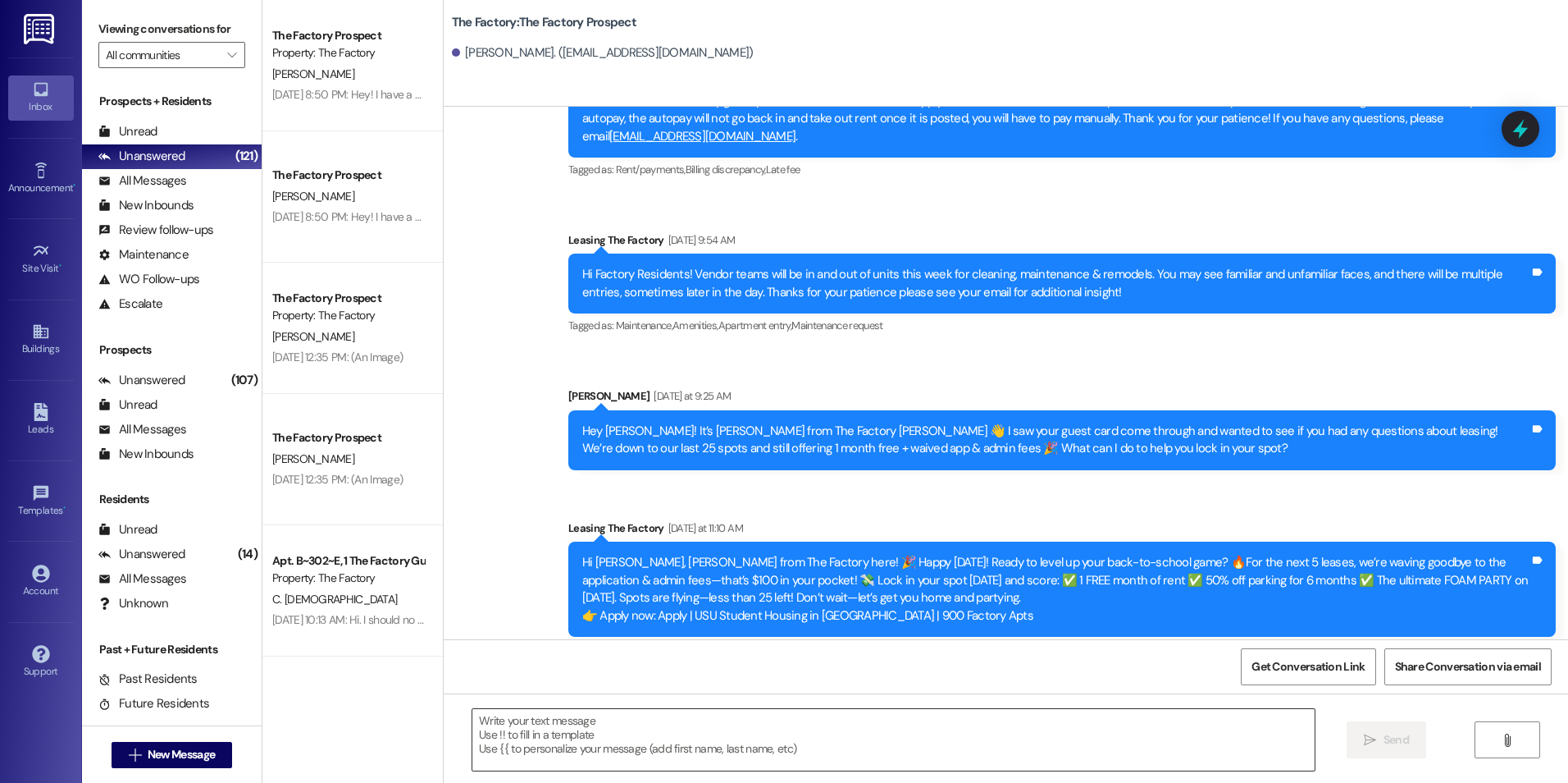
drag, startPoint x: 681, startPoint y: 745, endPoint x: 680, endPoint y: 717, distance: 28.0
click at [680, 744] on textarea at bounding box center [893, 739] width 841 height 61
drag, startPoint x: 877, startPoint y: 462, endPoint x: 753, endPoint y: 684, distance: 254.3
click at [706, 713] on textarea at bounding box center [893, 739] width 841 height 61
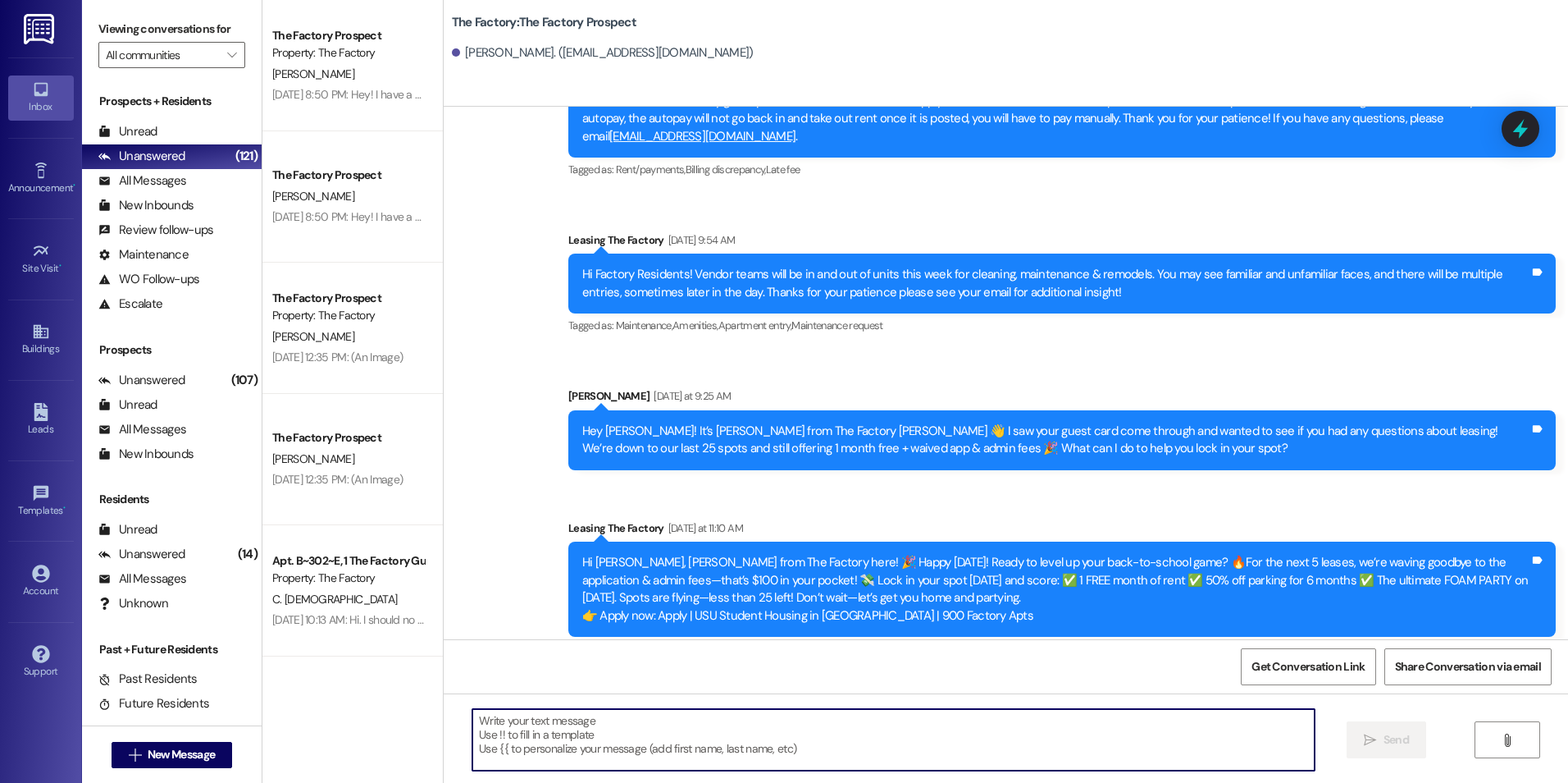
paste textarea "{{first_name}}! I saw that you showed interest in The Factory and I'd love to h…"
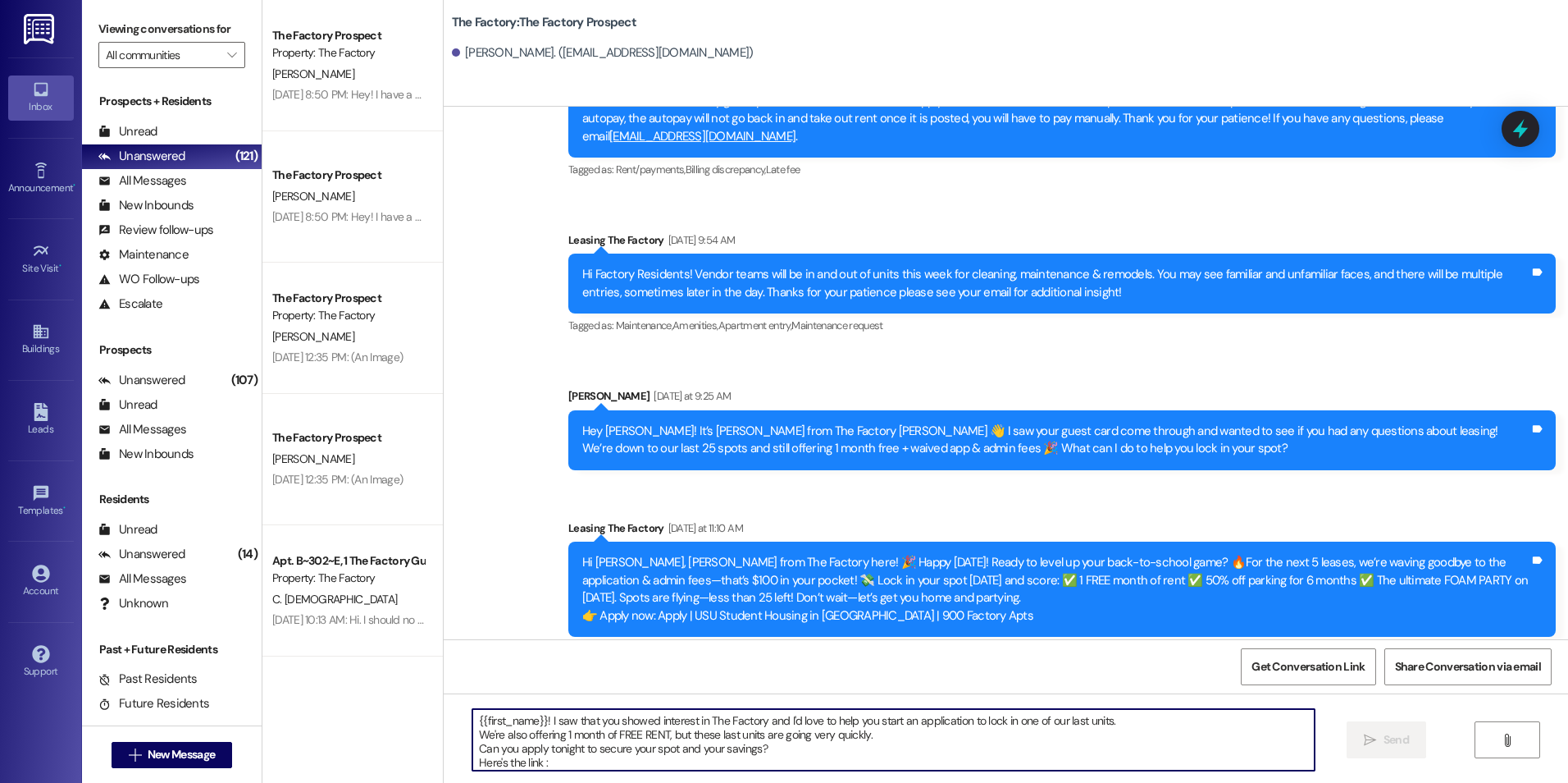
scroll to position [14, 0]
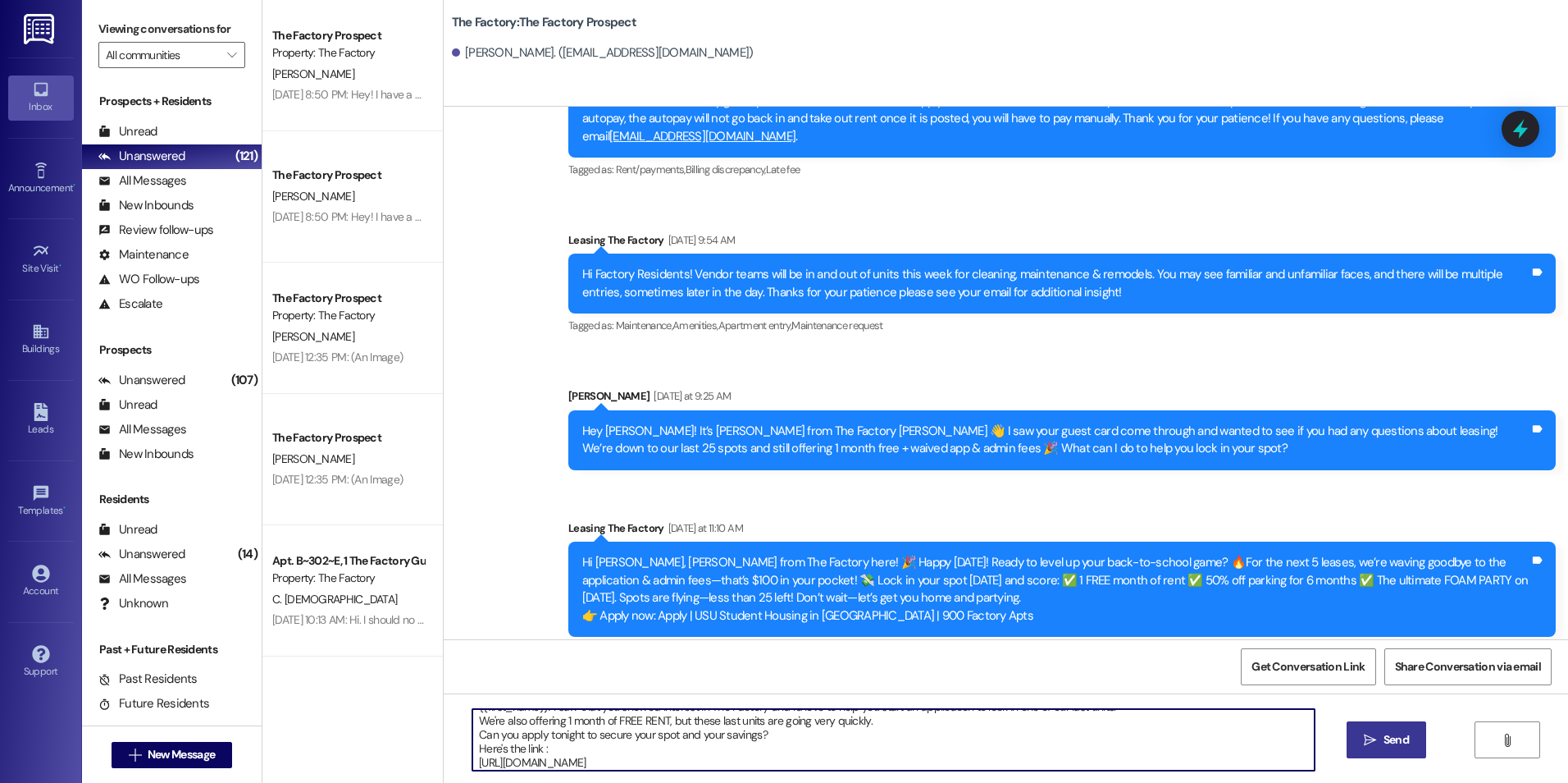
type textarea "{{first_name}}! I saw that you showed interest in The Factory and I'd love to h…"
click at [1376, 742] on span " Send" at bounding box center [1386, 740] width 52 height 17
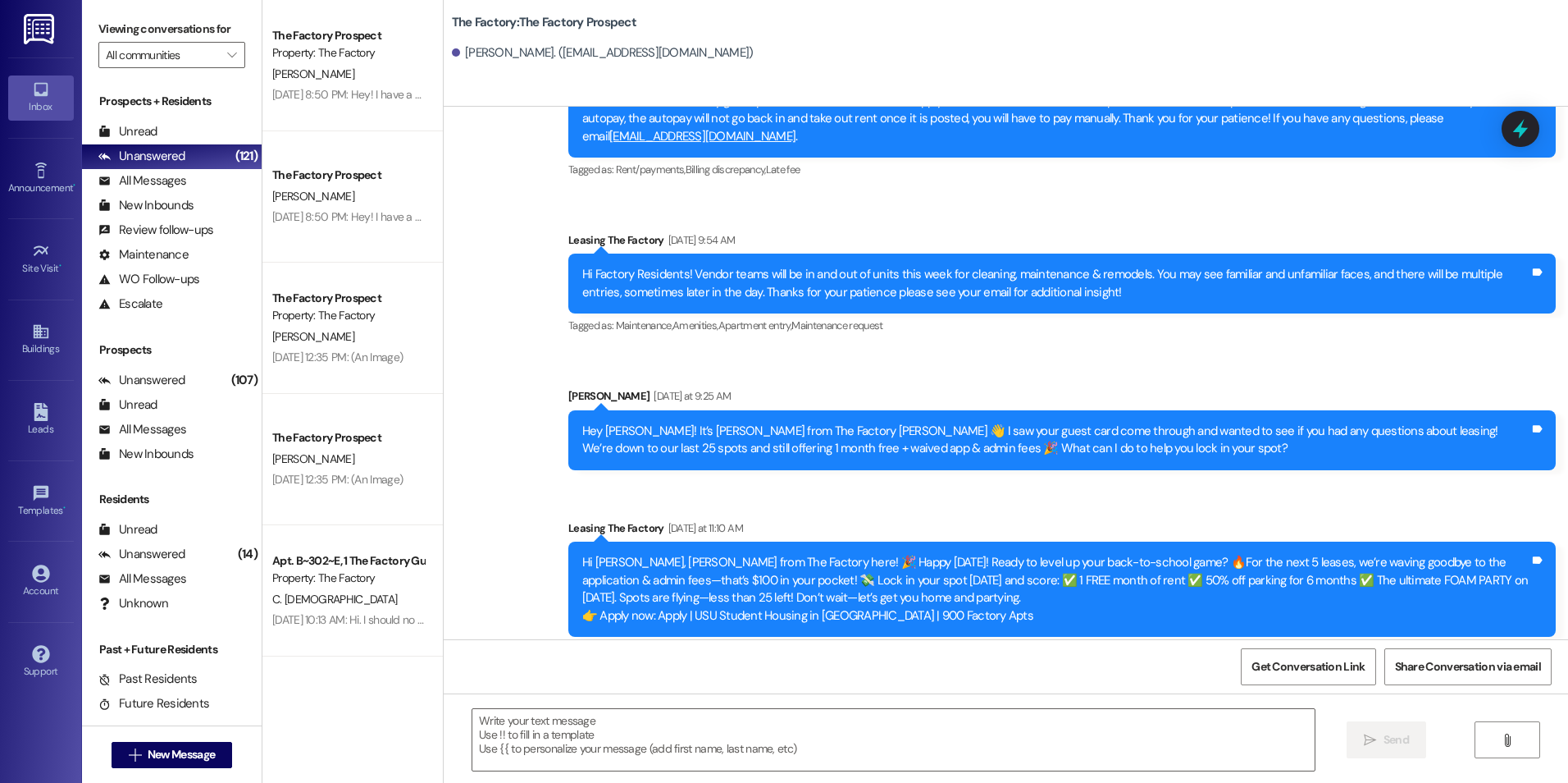
scroll to position [0, 0]
click at [211, 768] on div " New Message" at bounding box center [172, 755] width 121 height 41
click at [207, 759] on span "New Message" at bounding box center [181, 754] width 68 height 17
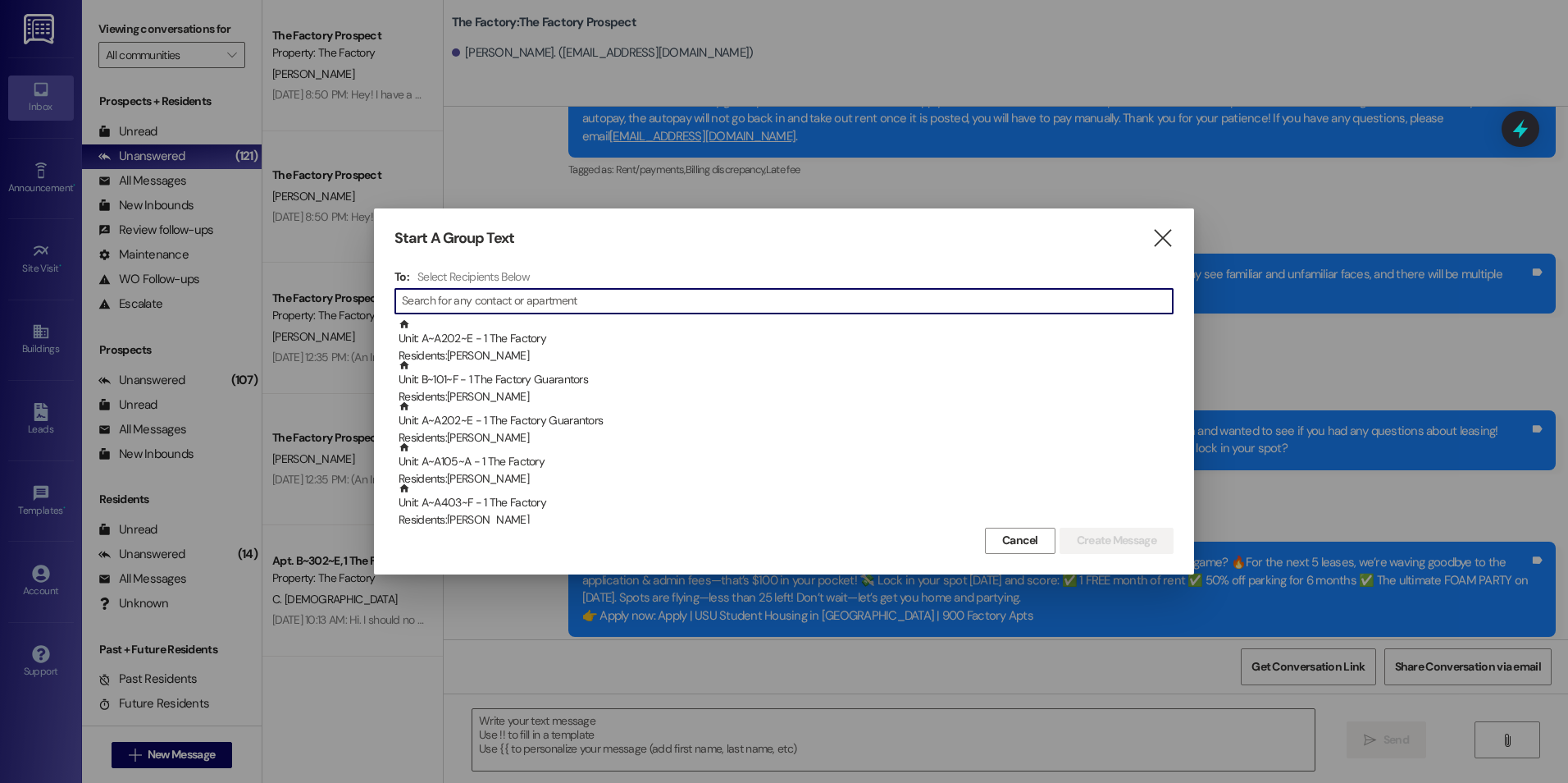
click at [498, 293] on input at bounding box center [787, 301] width 770 height 23
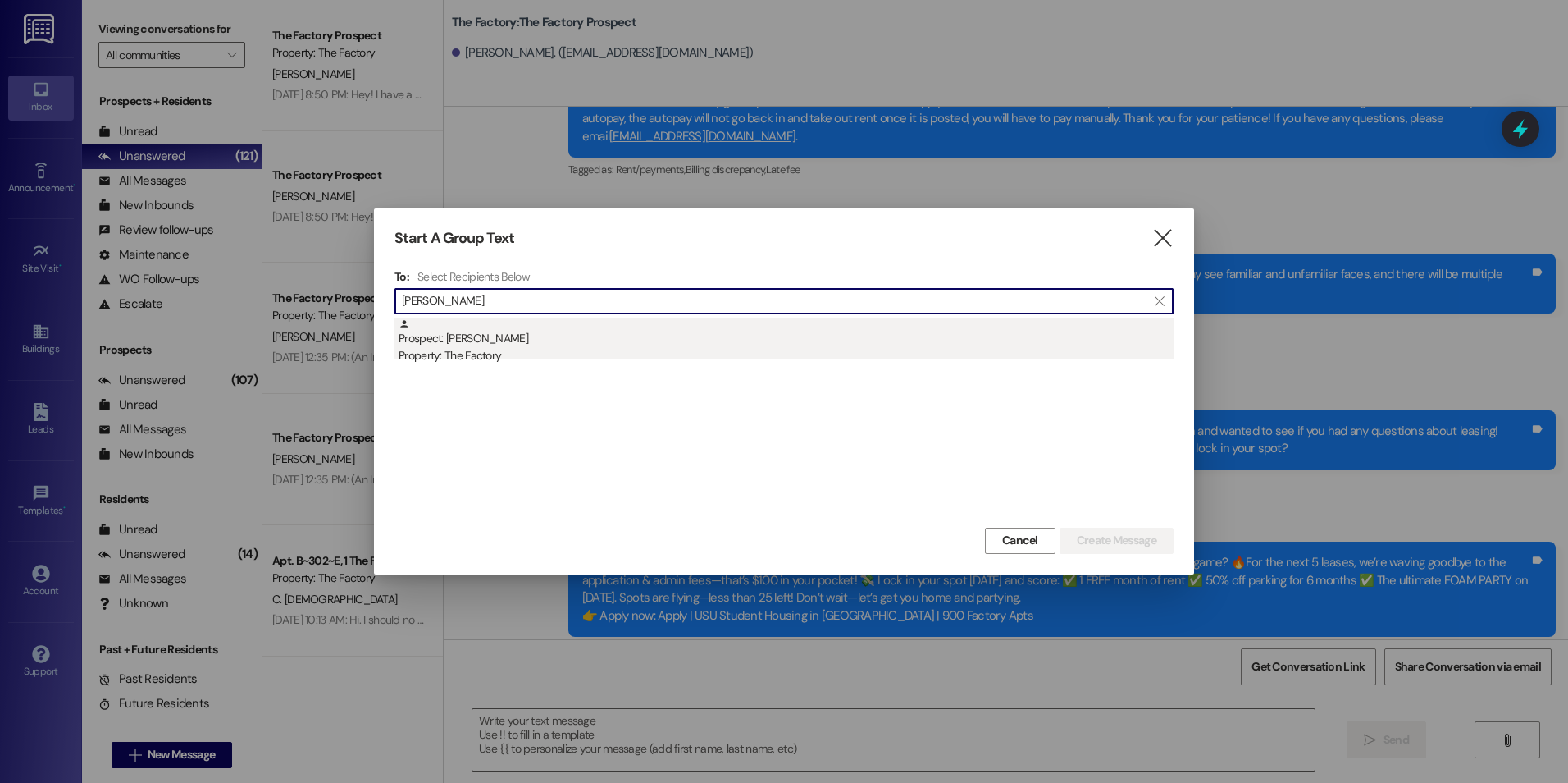
type input "[PERSON_NAME]"
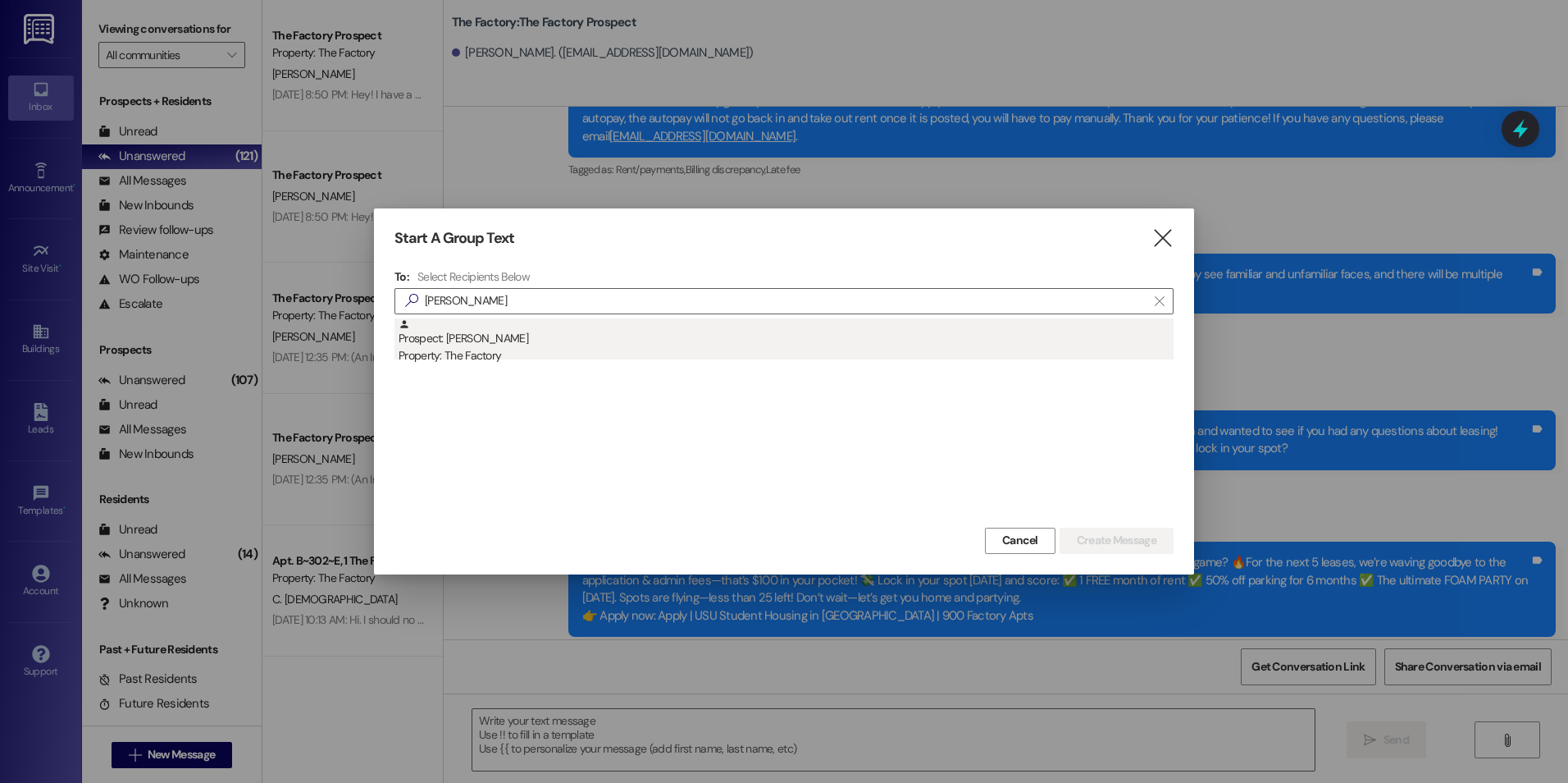
click at [507, 359] on div "Property: The Factory" at bounding box center [785, 355] width 775 height 17
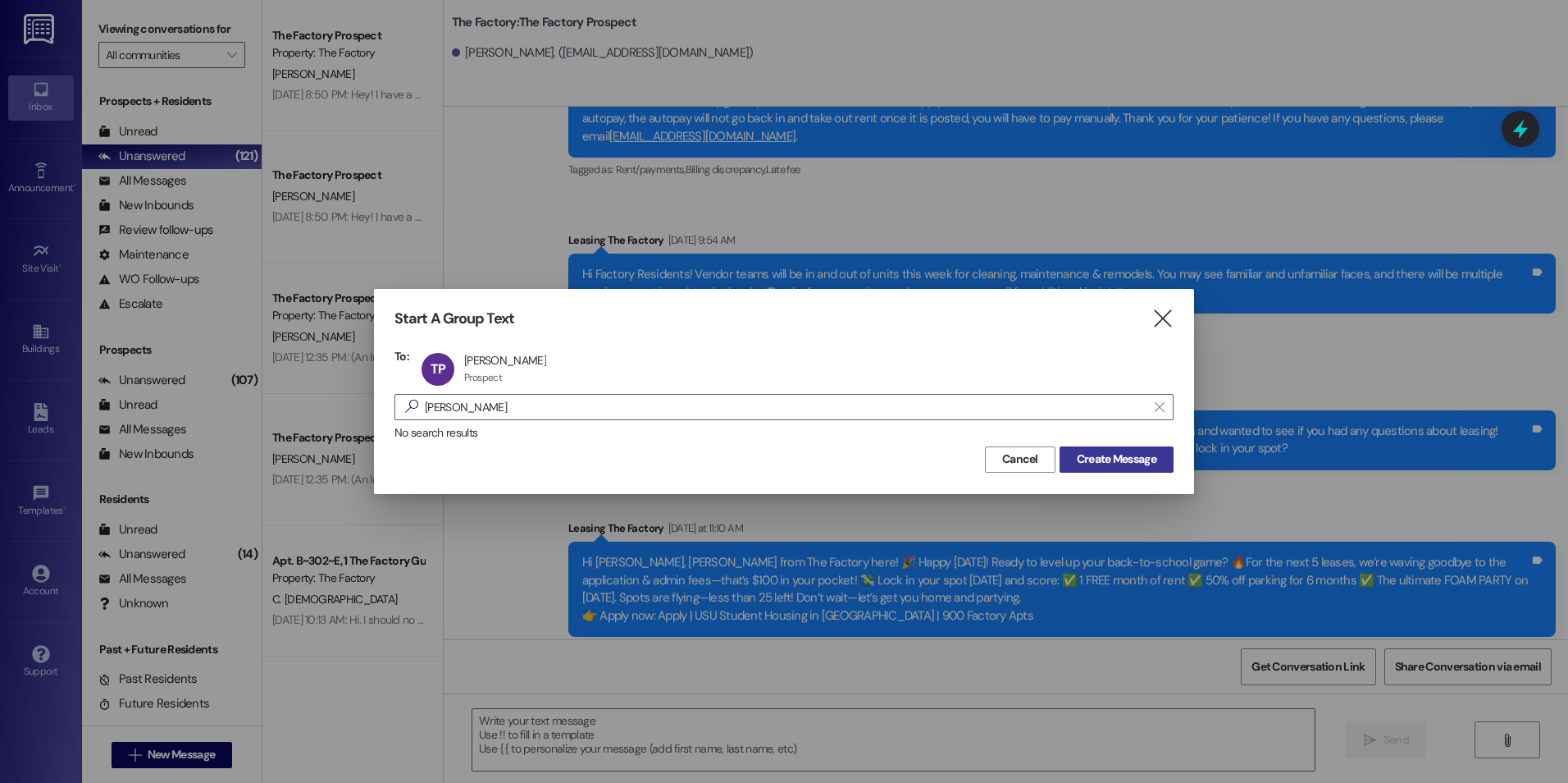
click at [1124, 456] on span "Create Message" at bounding box center [1116, 459] width 80 height 17
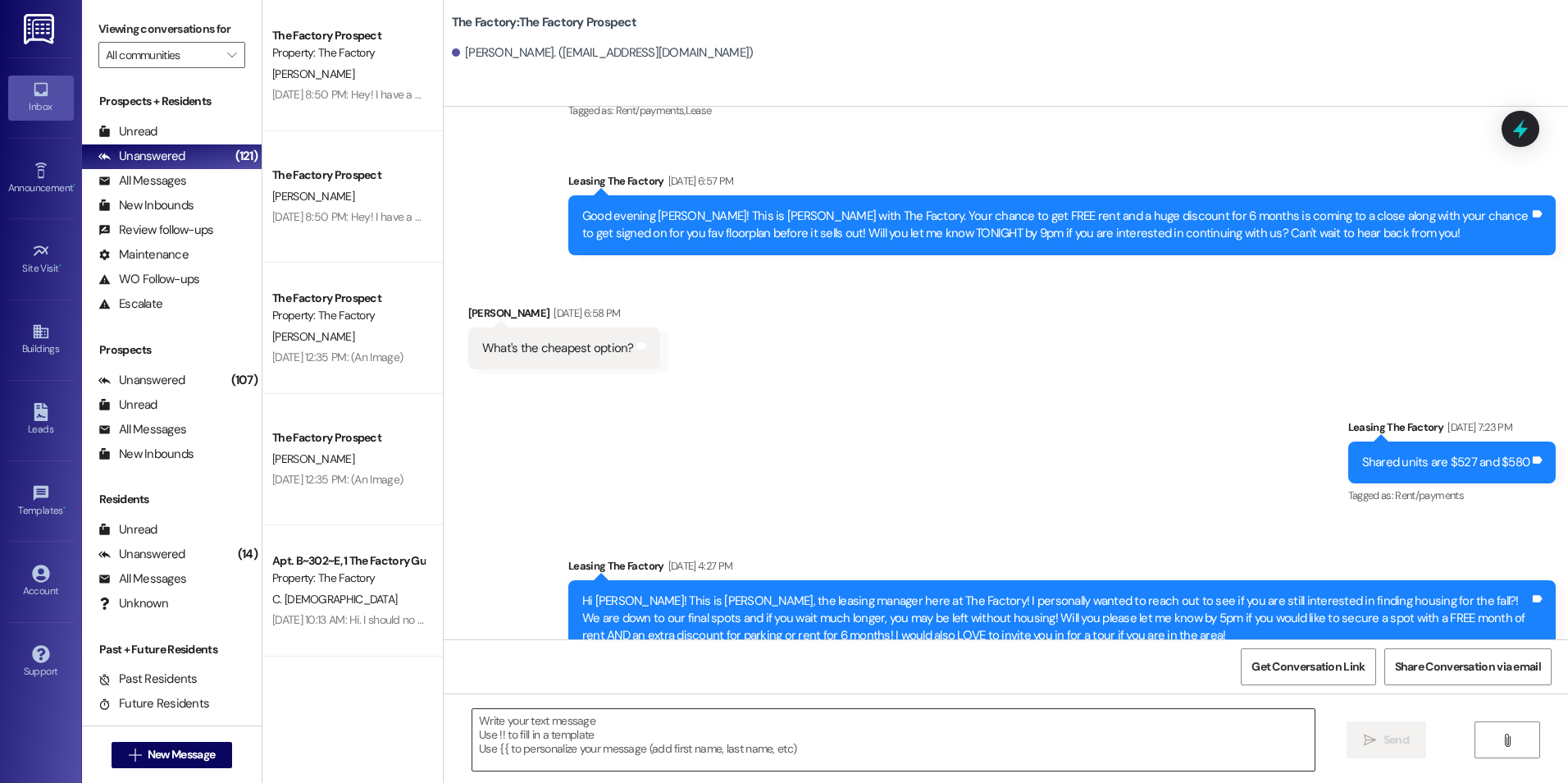
click at [710, 736] on textarea at bounding box center [893, 739] width 841 height 61
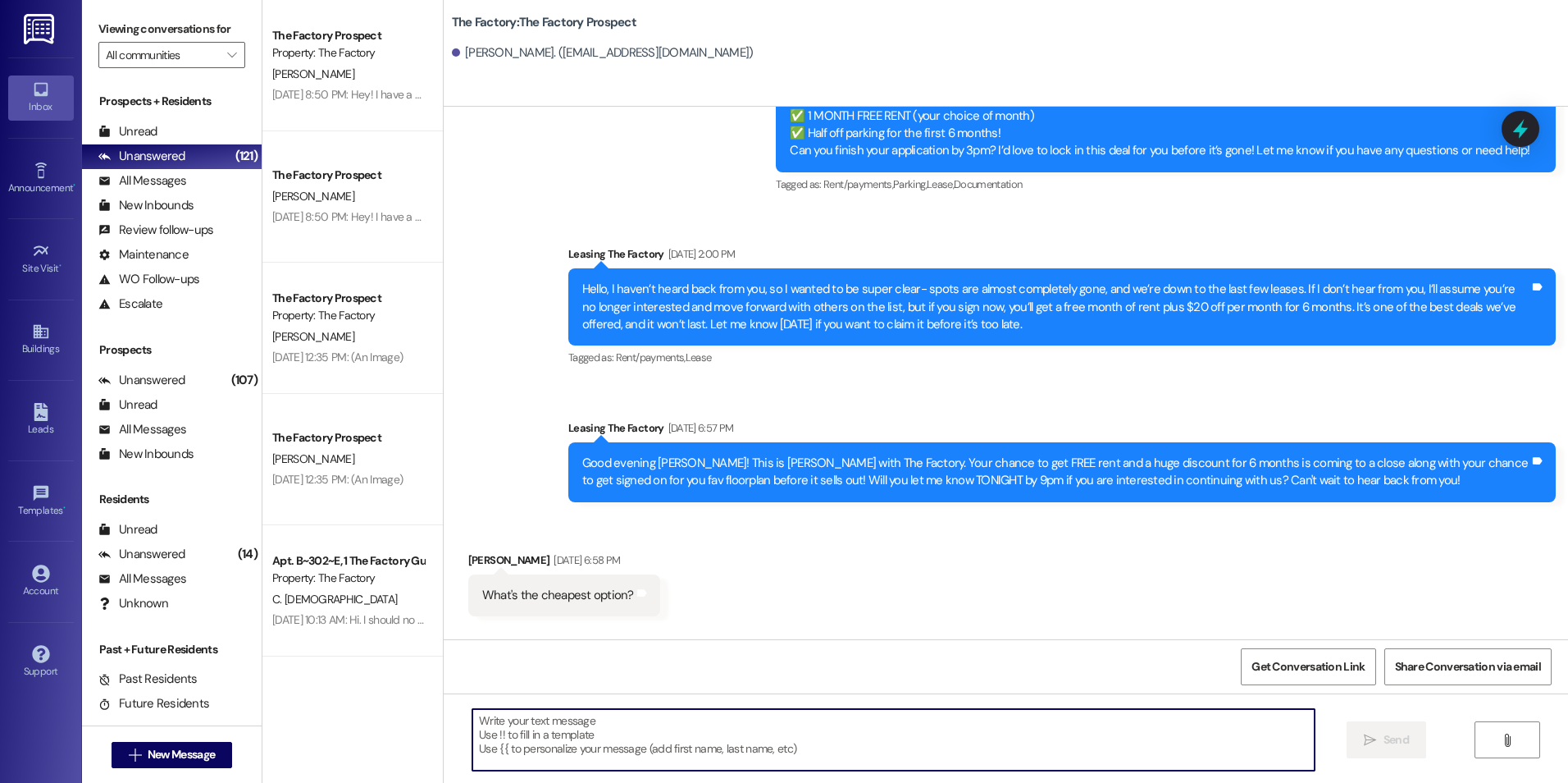
paste textarea "{{first_name}}! I saw that you showed interest in The Factory and I'd love to h…"
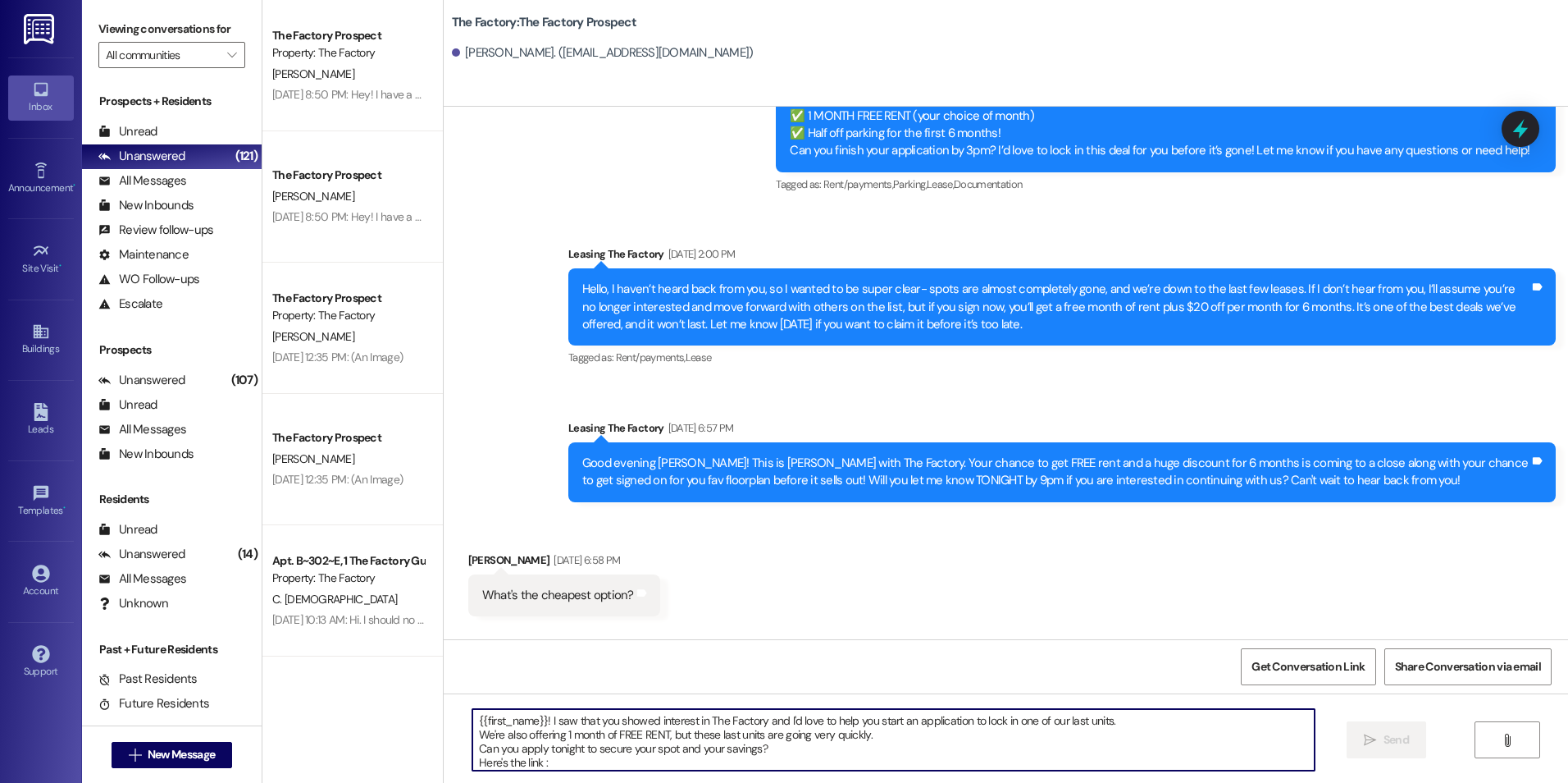
scroll to position [14, 0]
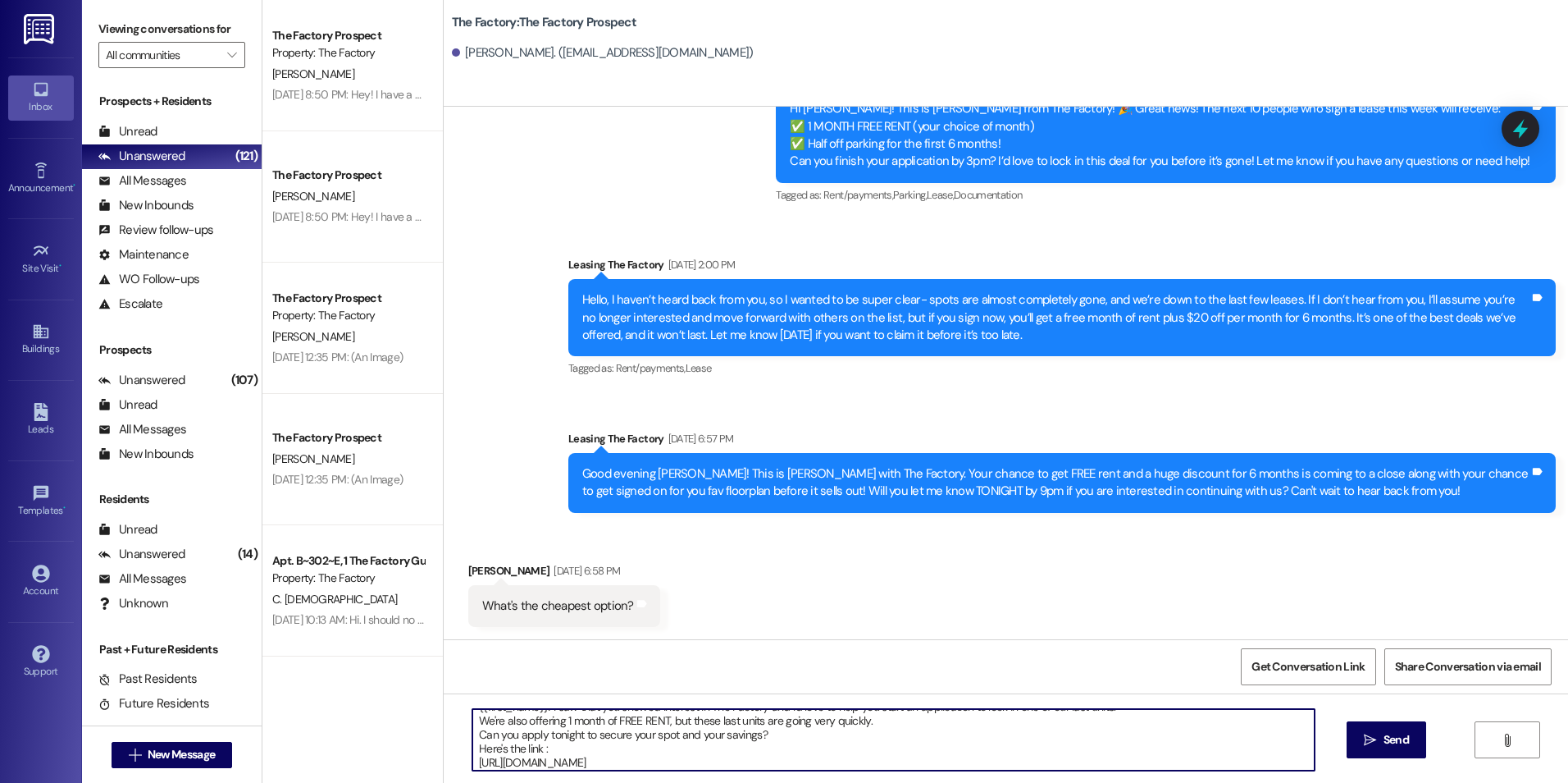
type textarea "{{first_name}}! I saw that you showed interest in The Factory and I'd love to h…"
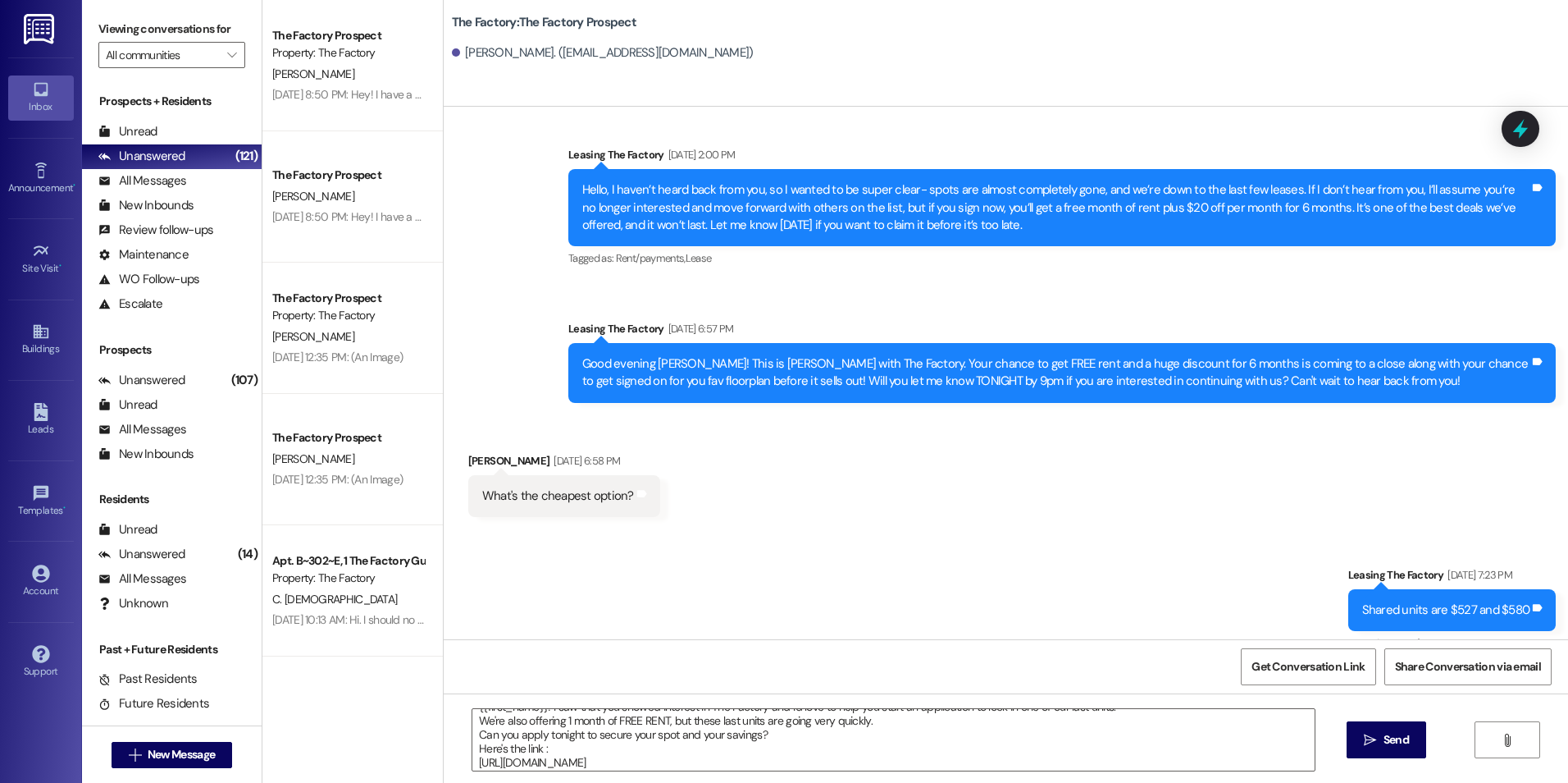
scroll to position [3580, 0]
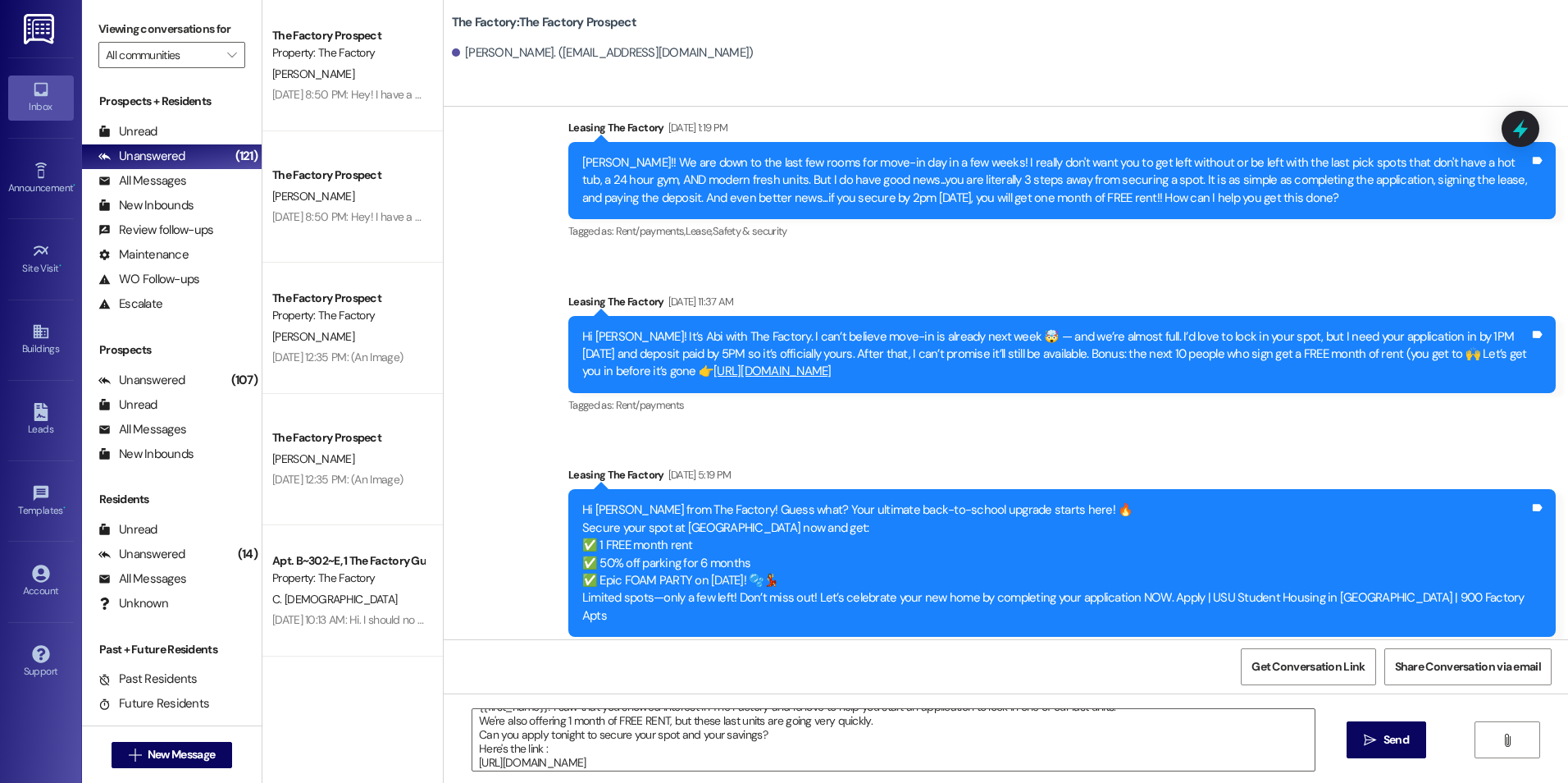
drag, startPoint x: 787, startPoint y: 490, endPoint x: 792, endPoint y: 863, distance: 373.0
drag, startPoint x: 1401, startPoint y: 746, endPoint x: 1124, endPoint y: 634, distance: 298.8
click at [1389, 737] on span "Send" at bounding box center [1395, 740] width 25 height 17
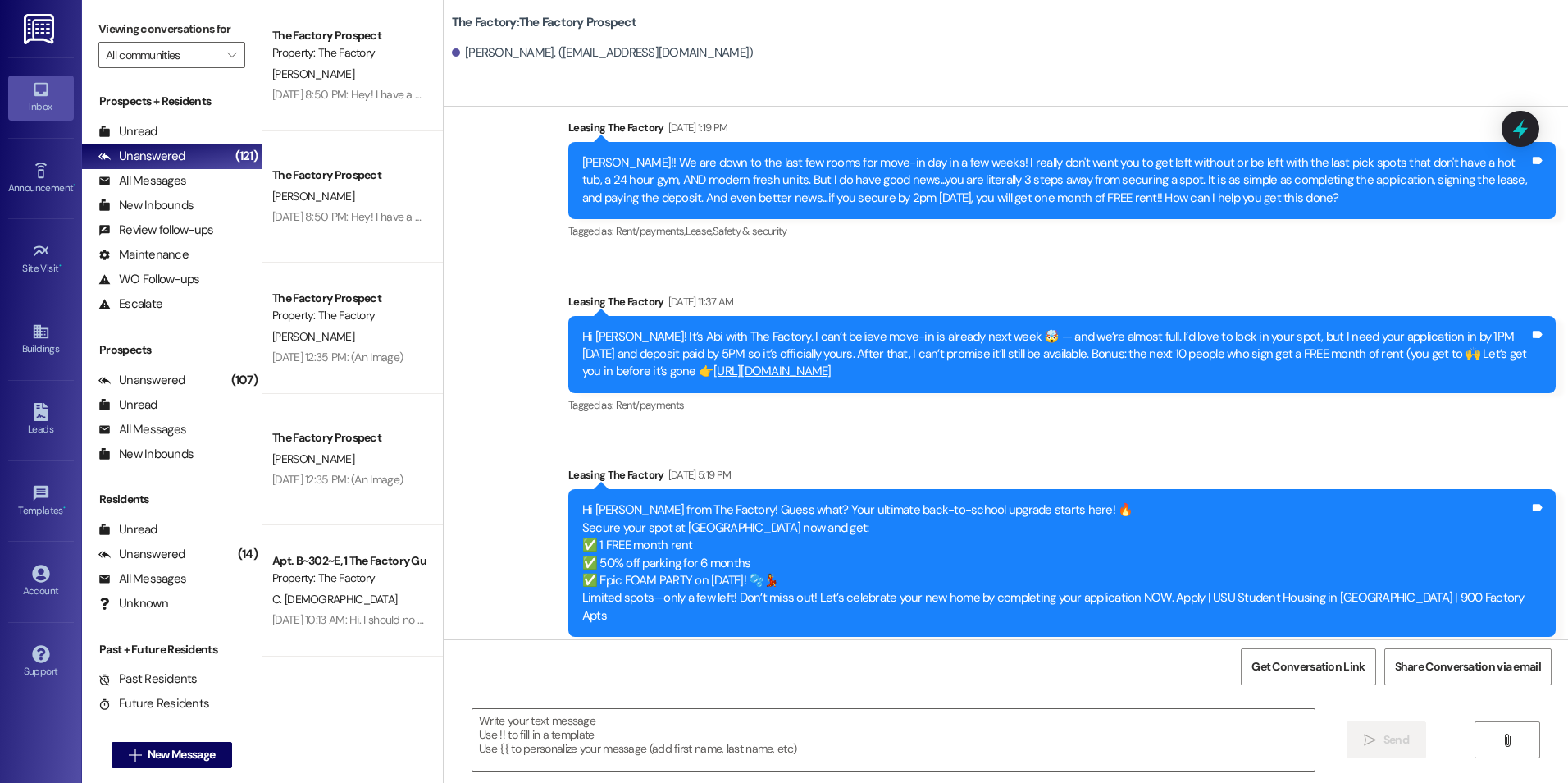
scroll to position [0, 0]
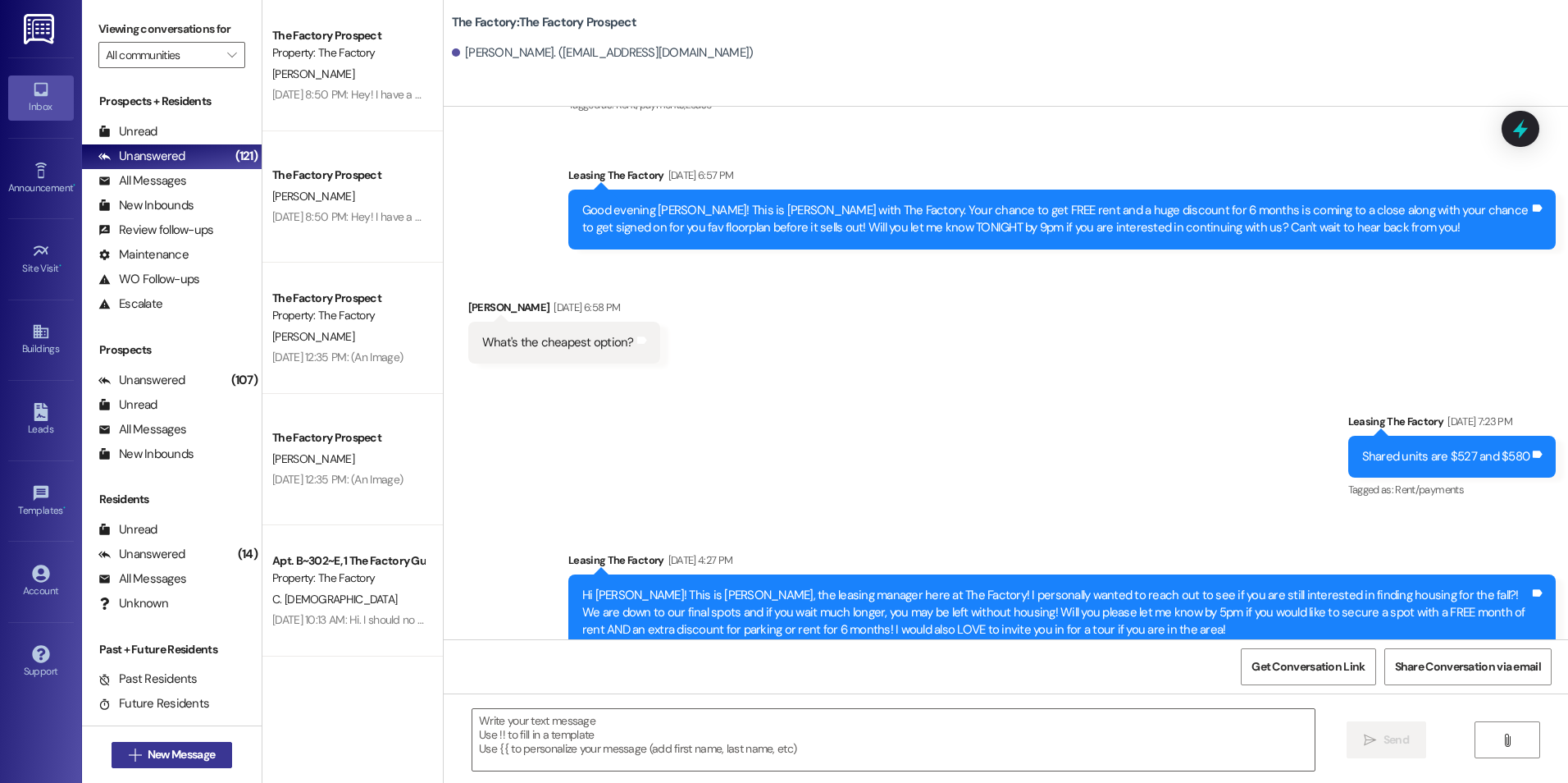
click at [167, 751] on span "New Message" at bounding box center [181, 754] width 68 height 17
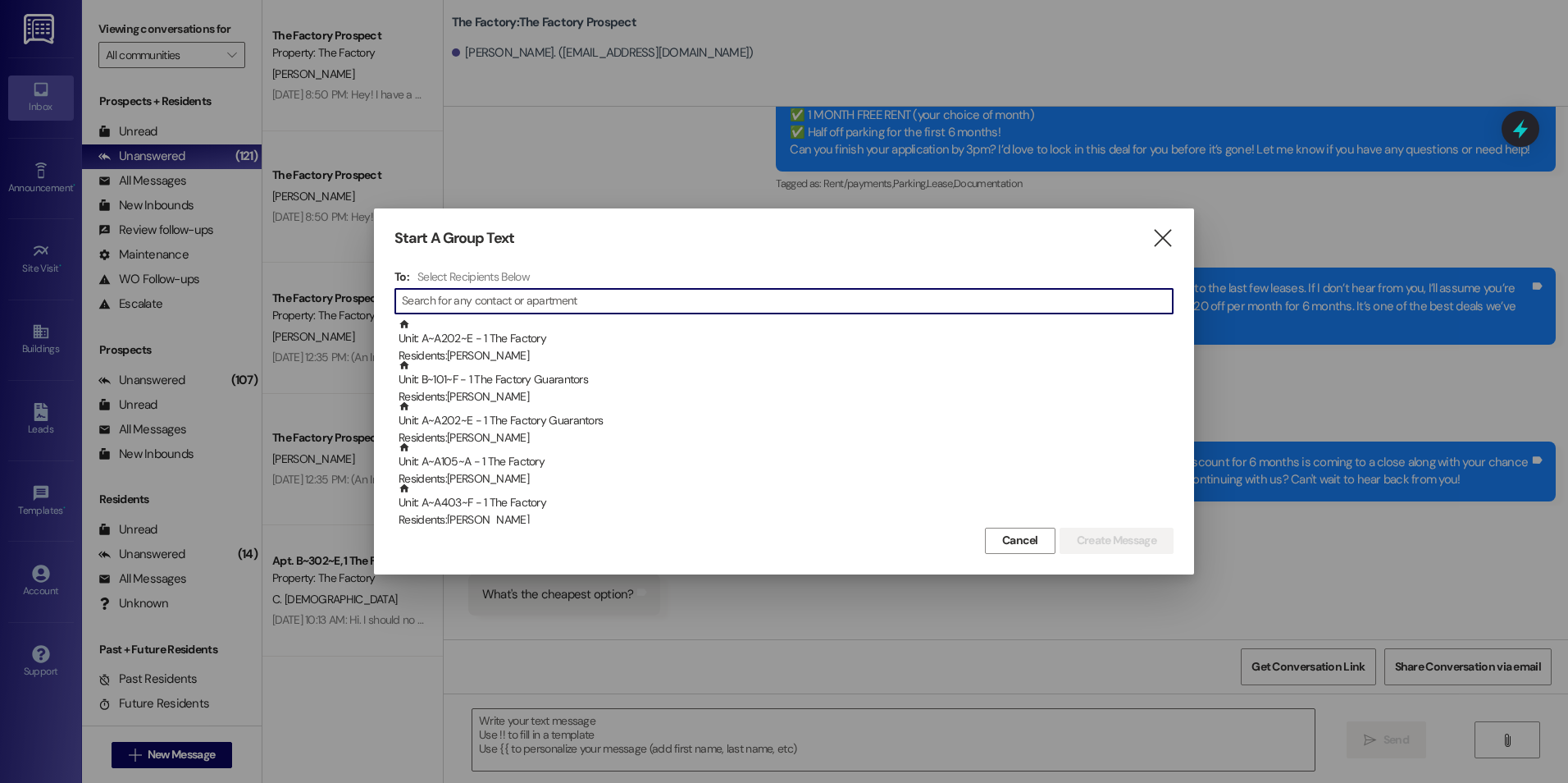
scroll to position [720, 0]
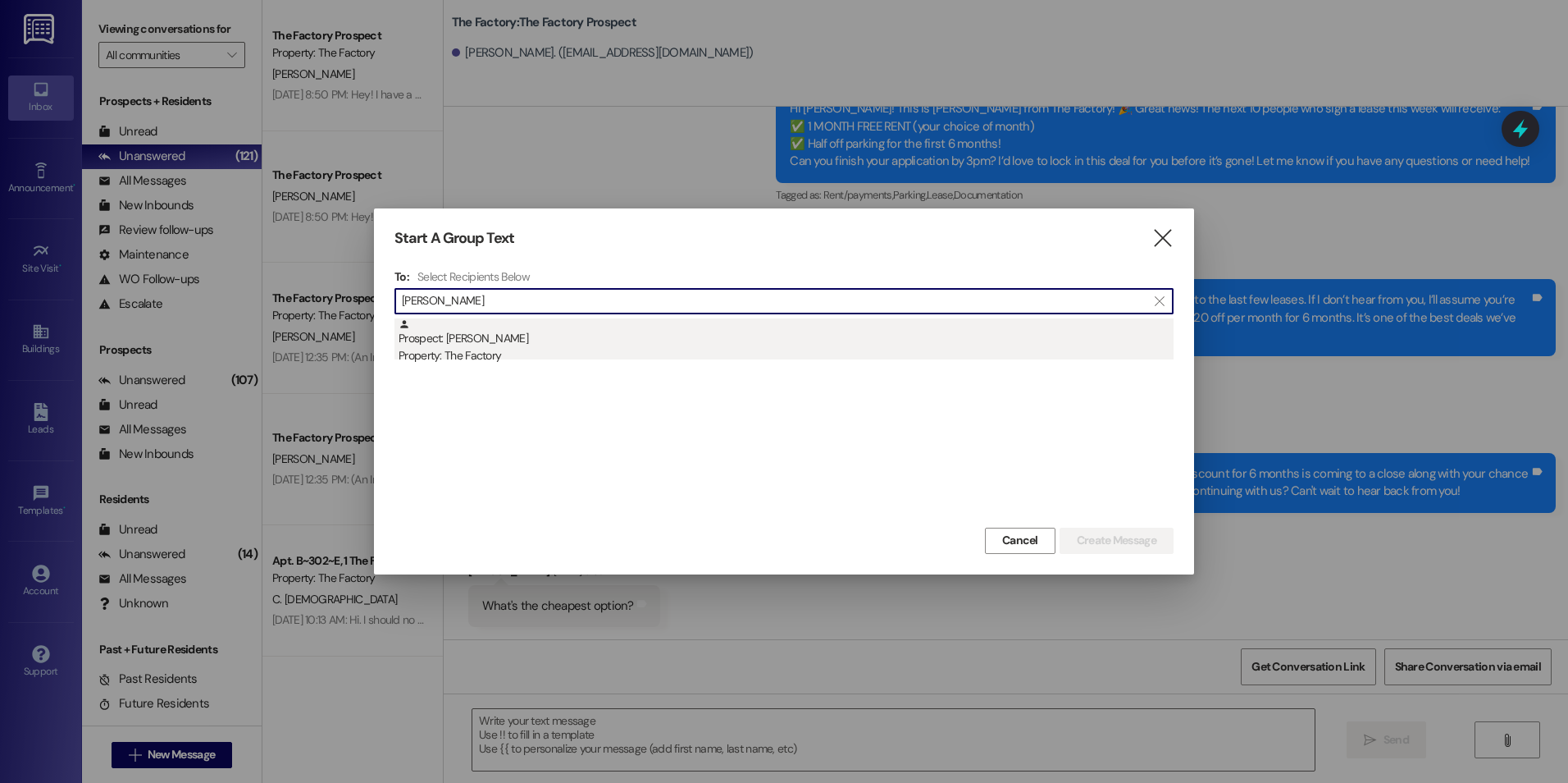
type input "[PERSON_NAME]"
click at [438, 338] on div "Prospect: [PERSON_NAME] Property: The Factory" at bounding box center [785, 342] width 775 height 47
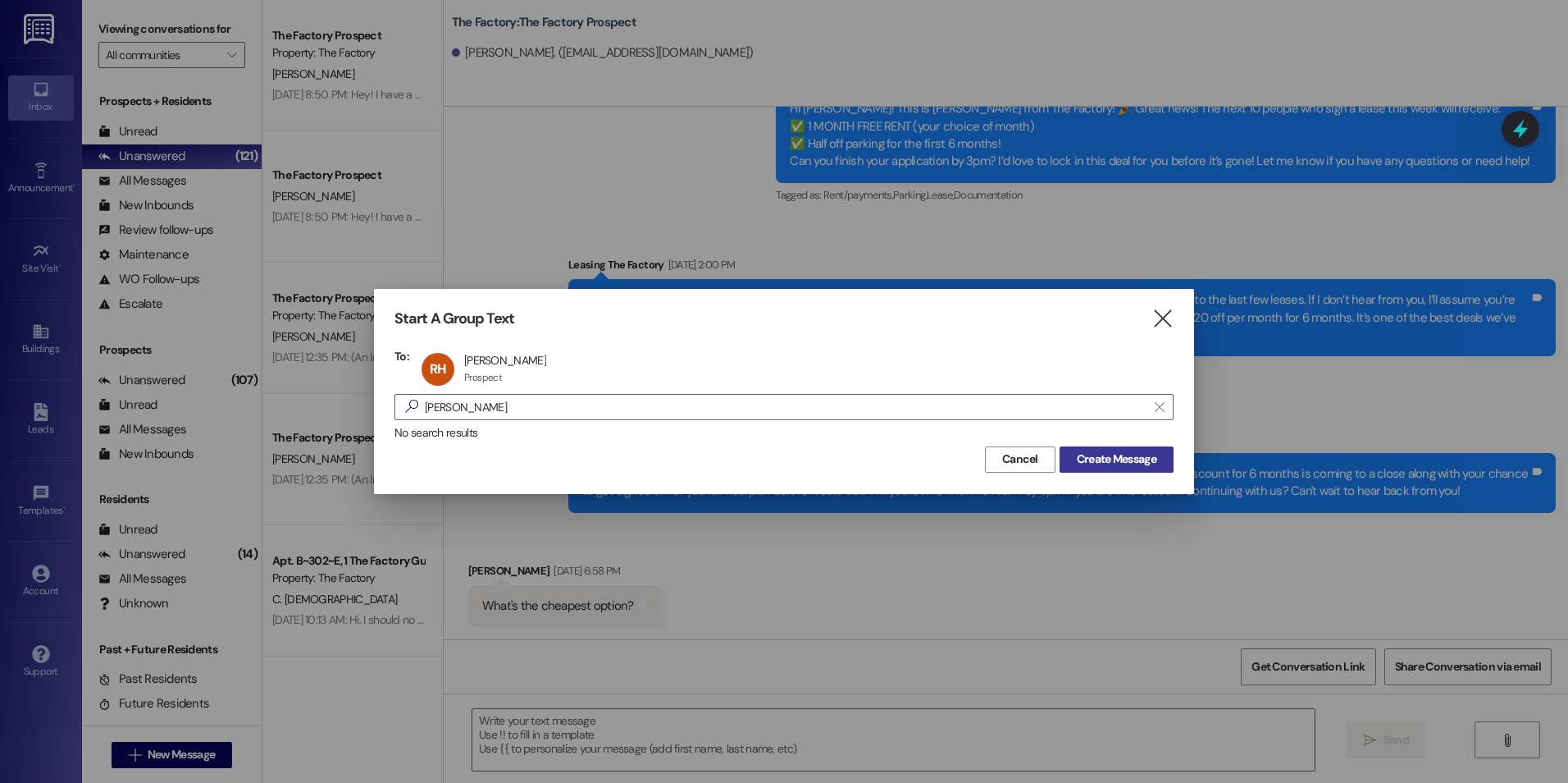
click at [1158, 449] on button "Create Message" at bounding box center [1116, 460] width 114 height 26
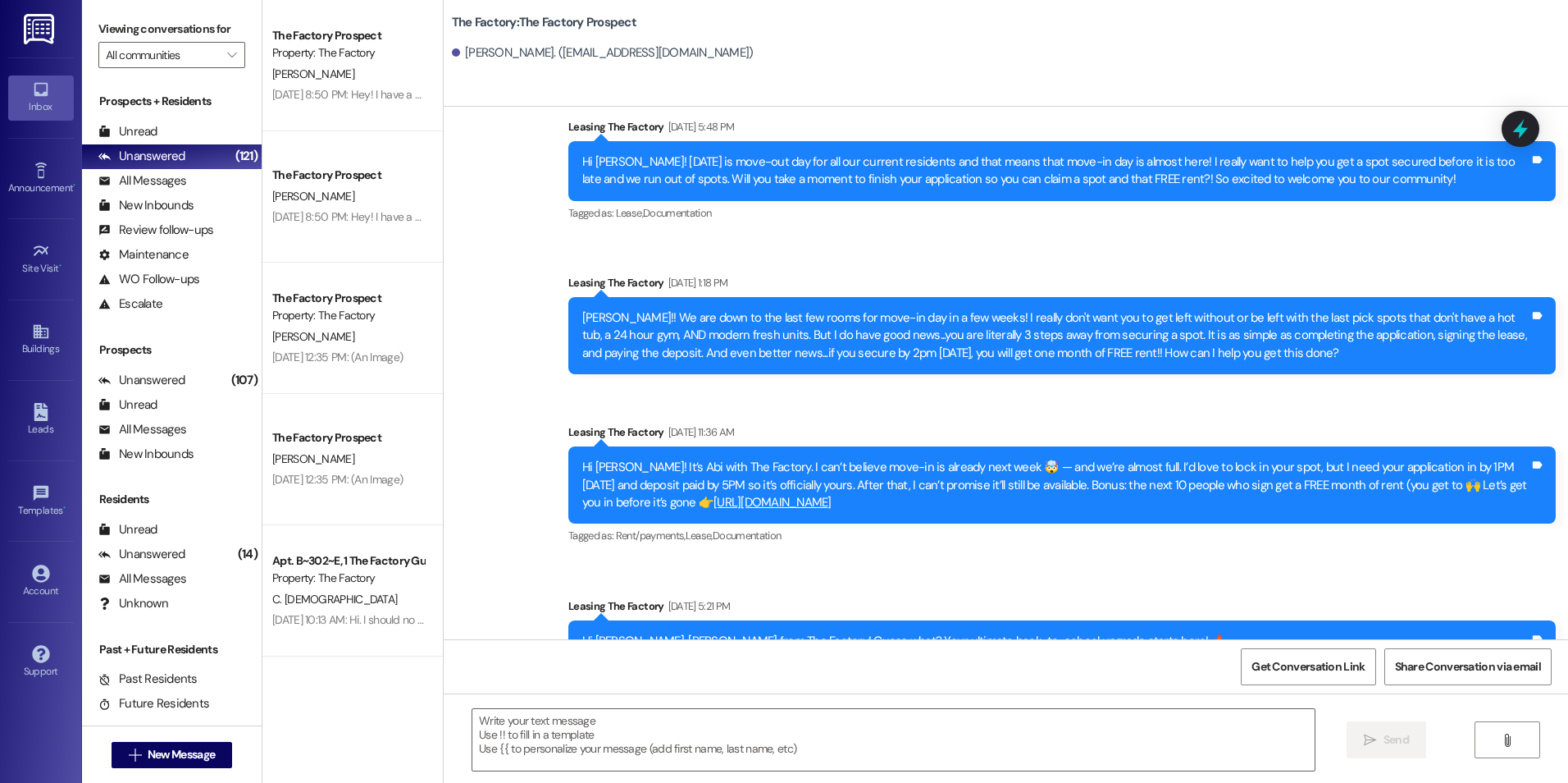
scroll to position [3310, 0]
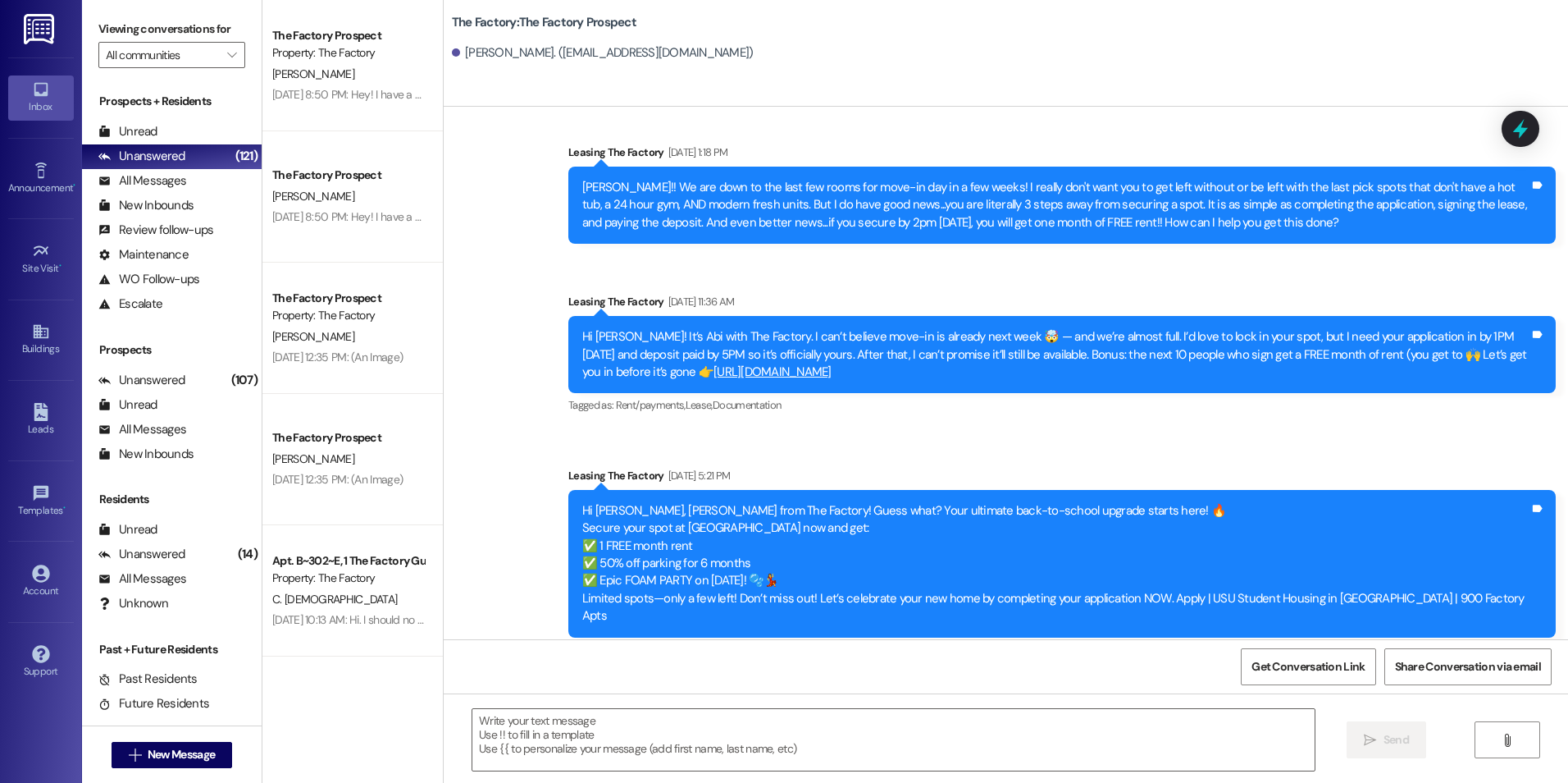
drag, startPoint x: 930, startPoint y: 352, endPoint x: 881, endPoint y: 604, distance: 256.7
click at [750, 740] on textarea at bounding box center [893, 739] width 841 height 61
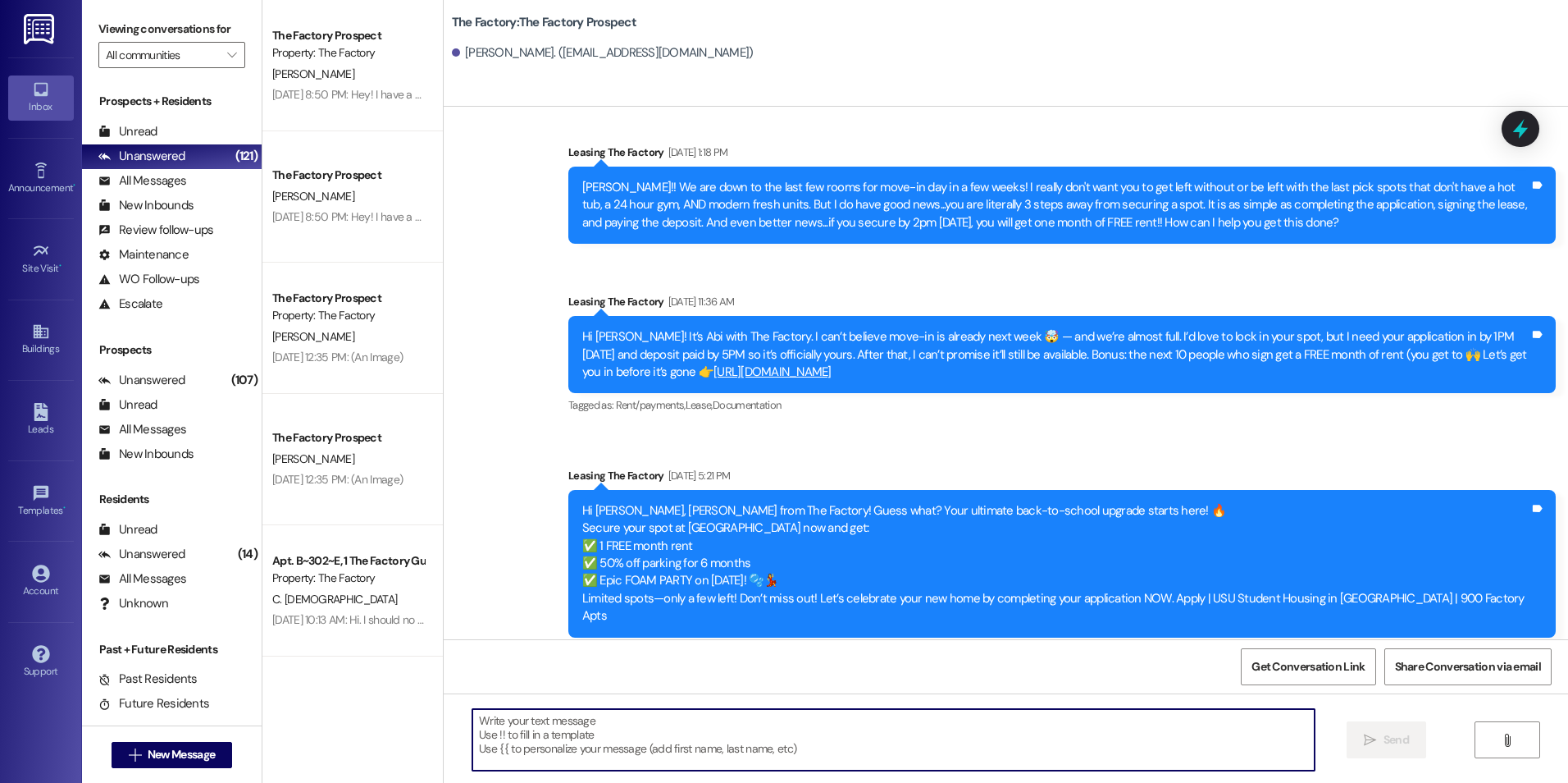
paste textarea "{{first_name}}! I saw that you showed interest in The Factory and I'd love to h…"
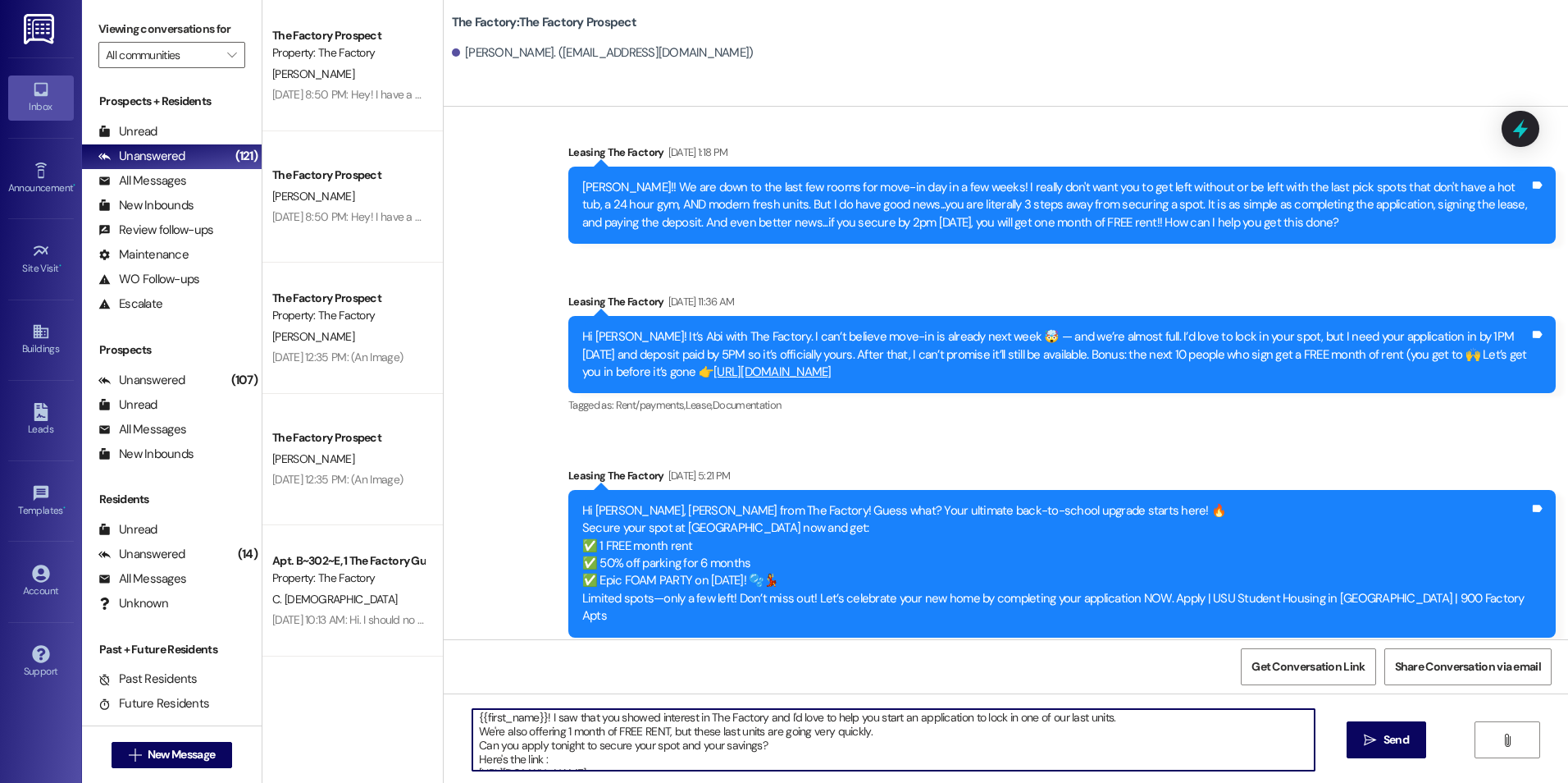
scroll to position [0, 0]
type textarea "{{first_name}}! I saw that you showed interest in The Factory and I'd love to h…"
click at [1393, 741] on span "Send" at bounding box center [1395, 740] width 25 height 17
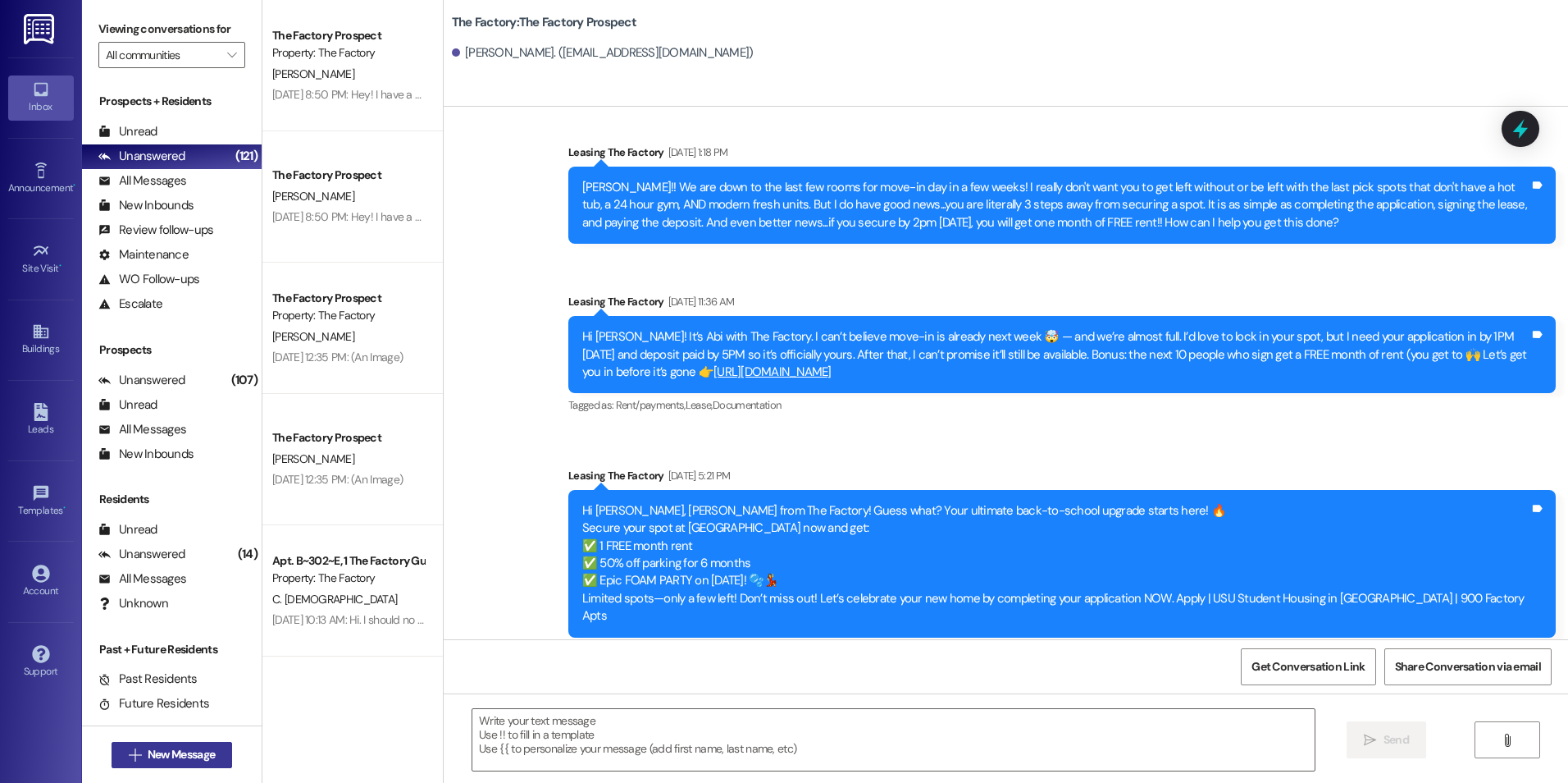
click at [193, 754] on span "New Message" at bounding box center [181, 754] width 68 height 17
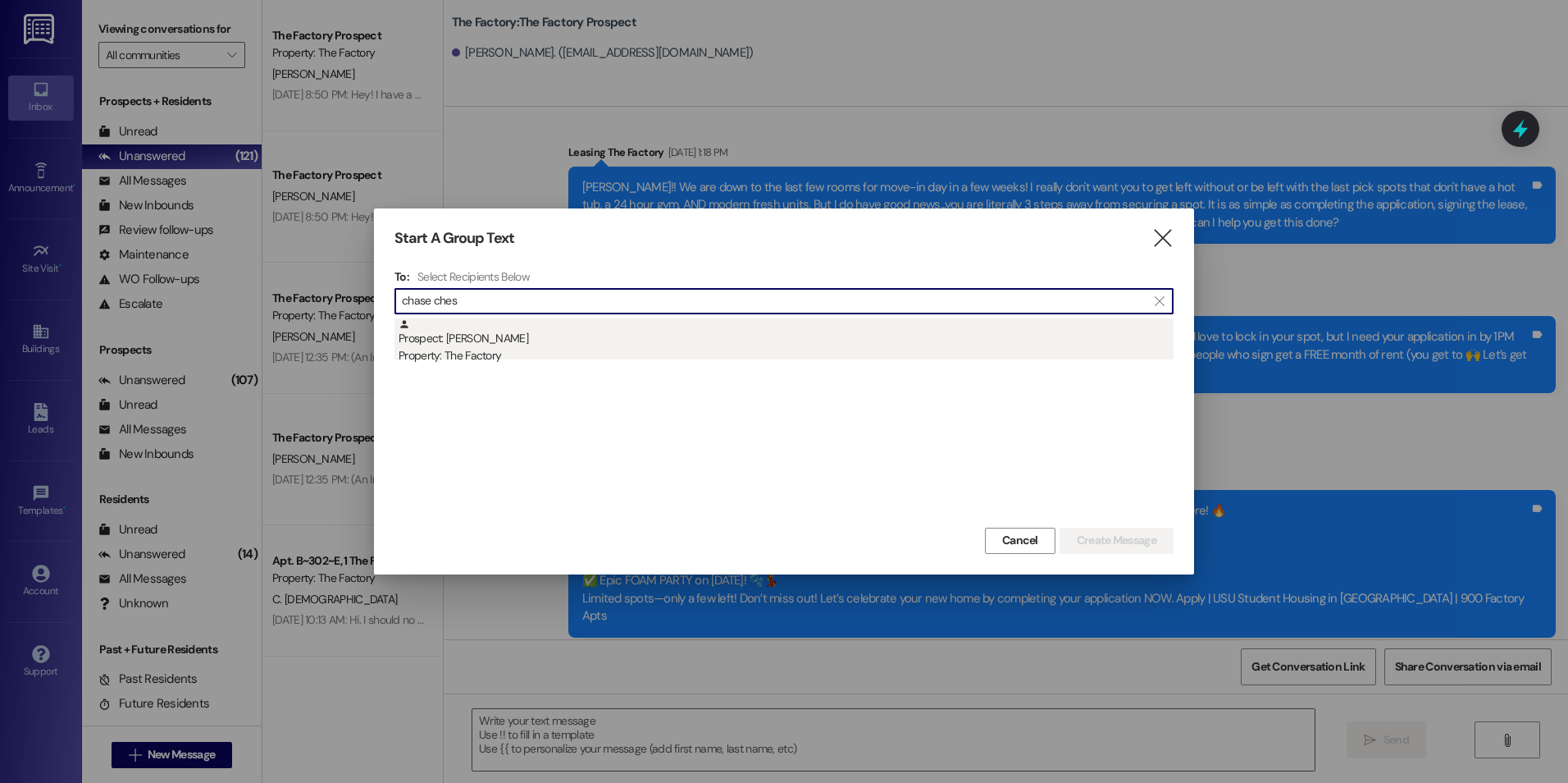
type input "chase ches"
click at [448, 332] on div "Prospect: [PERSON_NAME] Property: The Factory" at bounding box center [785, 342] width 775 height 47
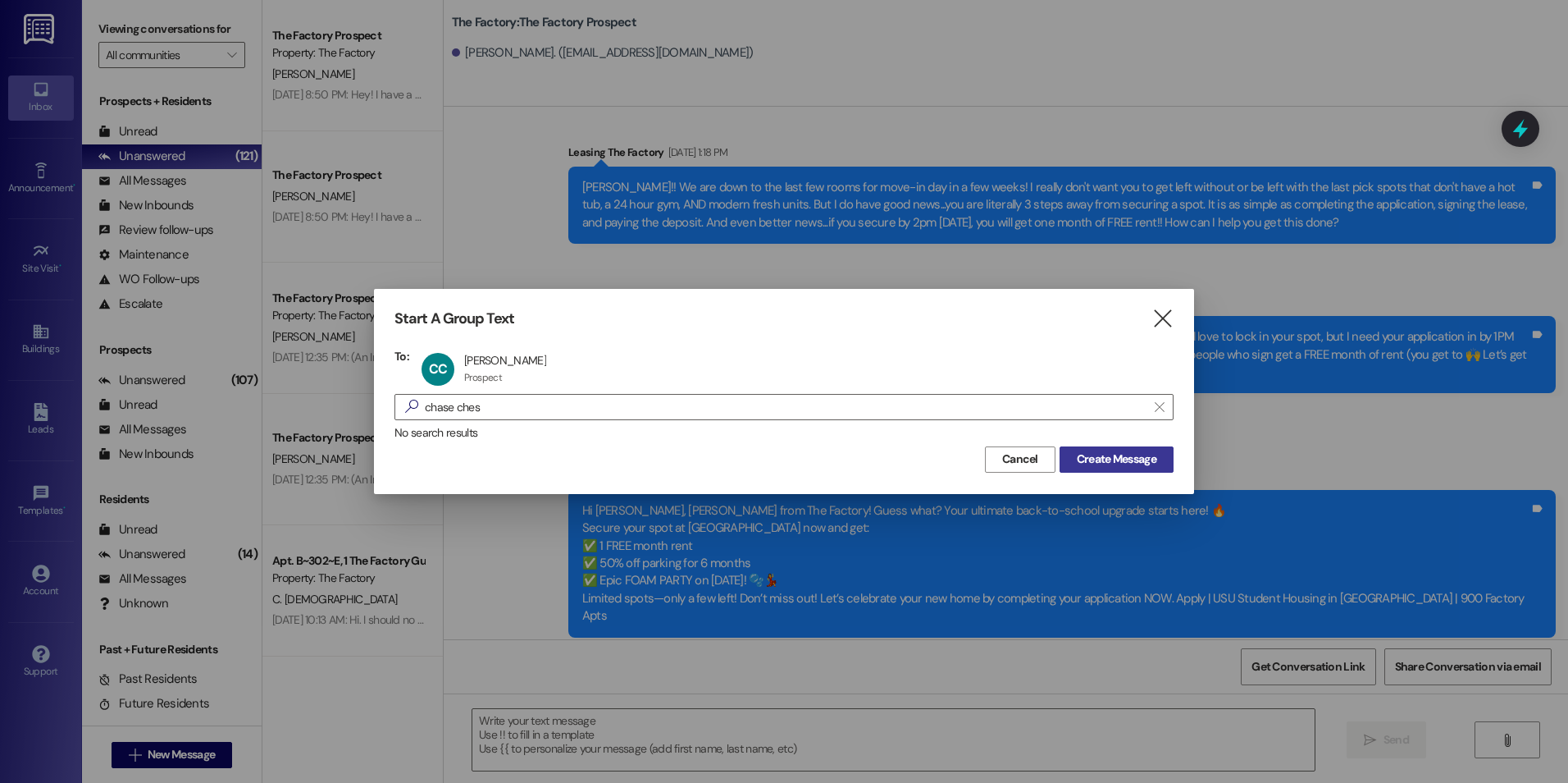
click at [1106, 465] on span "Create Message" at bounding box center [1116, 459] width 80 height 17
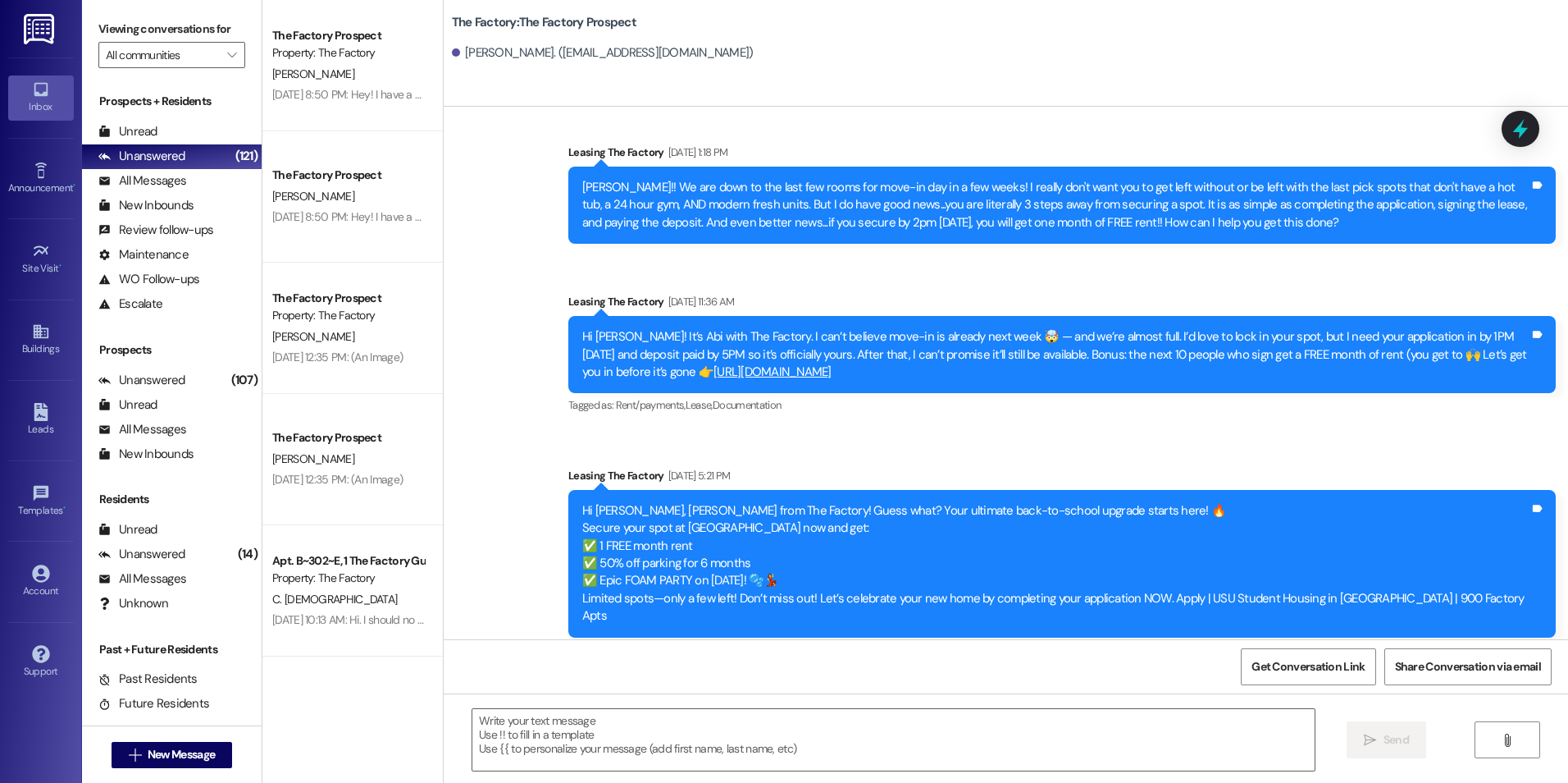
scroll to position [38, 0]
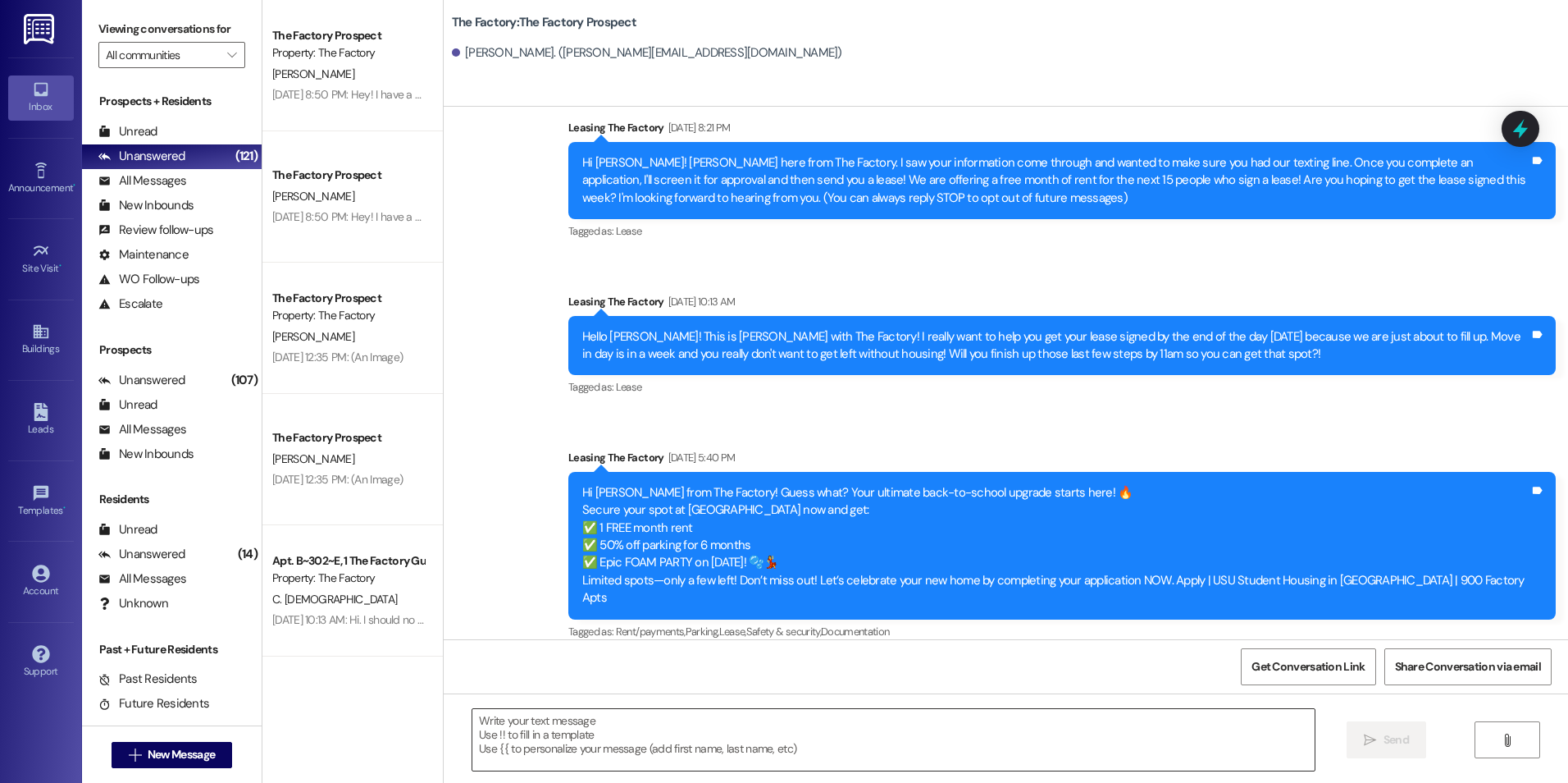
click at [650, 747] on textarea at bounding box center [893, 739] width 841 height 61
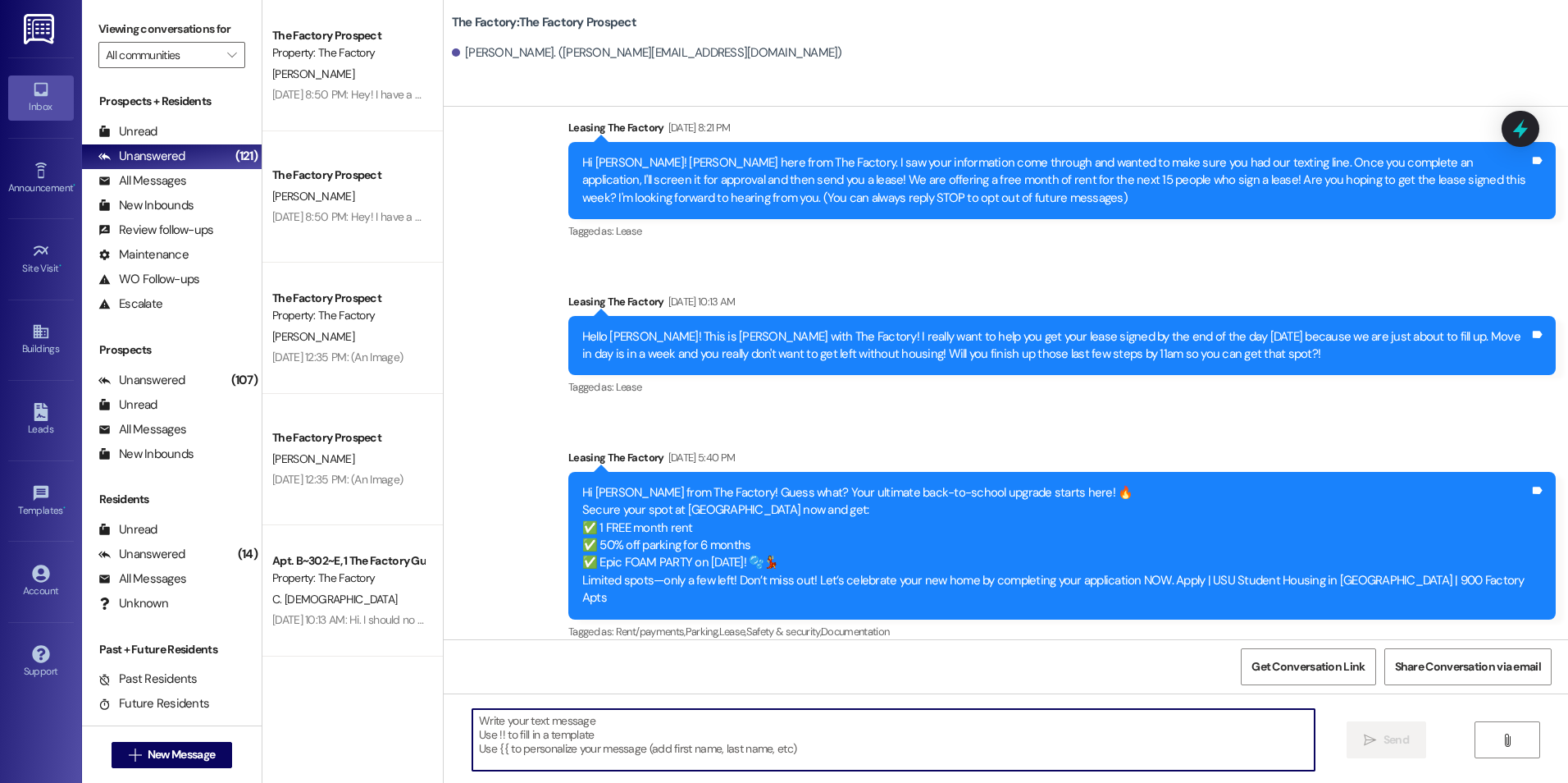
paste textarea "{{first_name}}! I saw that you showed interest in The Factory and I'd love to h…"
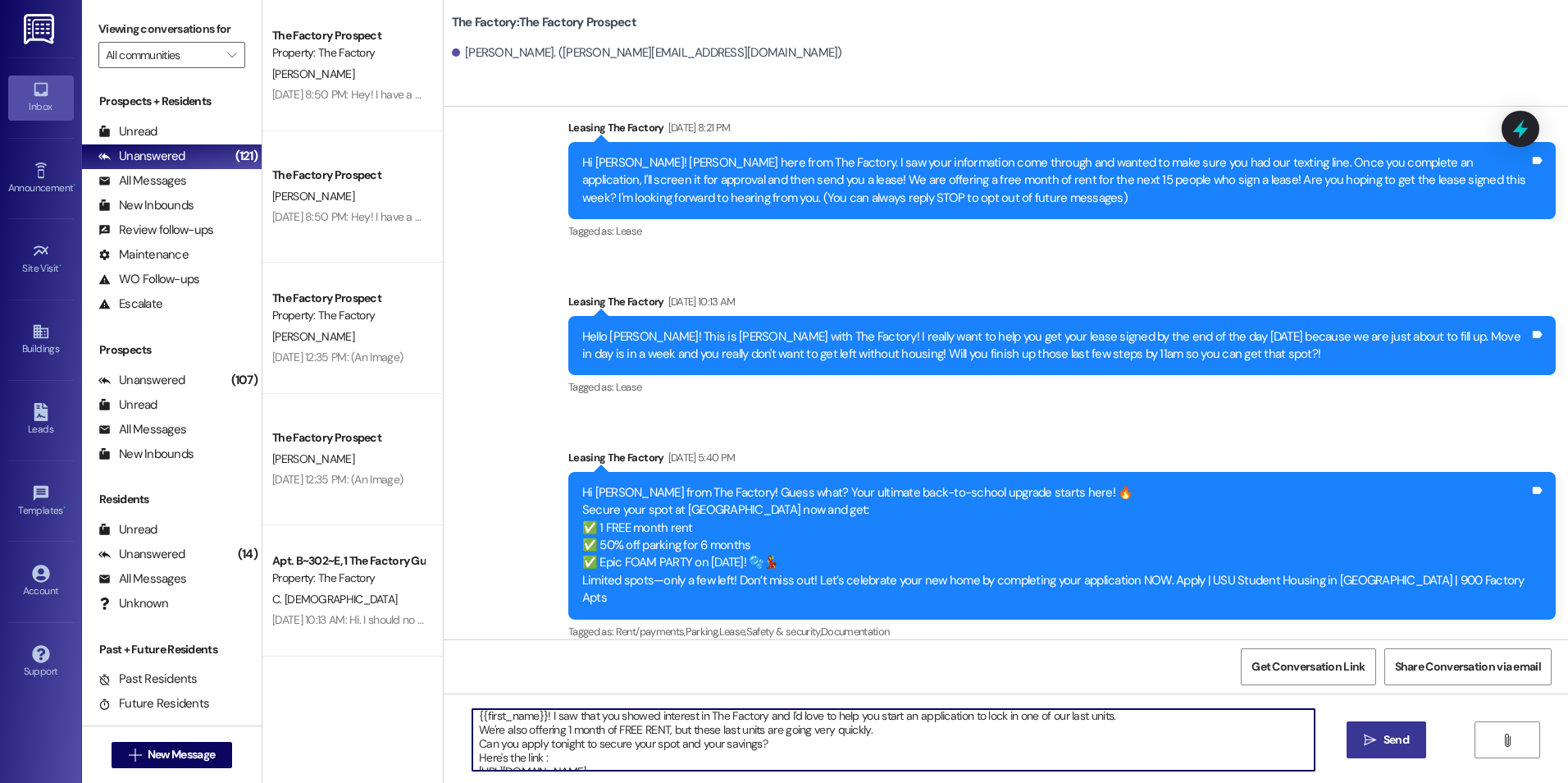
scroll to position [0, 0]
type textarea "{{first_name}}! I saw that you showed interest in The Factory and I'd love to h…"
drag, startPoint x: 1357, startPoint y: 747, endPoint x: 1333, endPoint y: 725, distance: 32.6
click at [1357, 745] on button " Send" at bounding box center [1386, 739] width 80 height 37
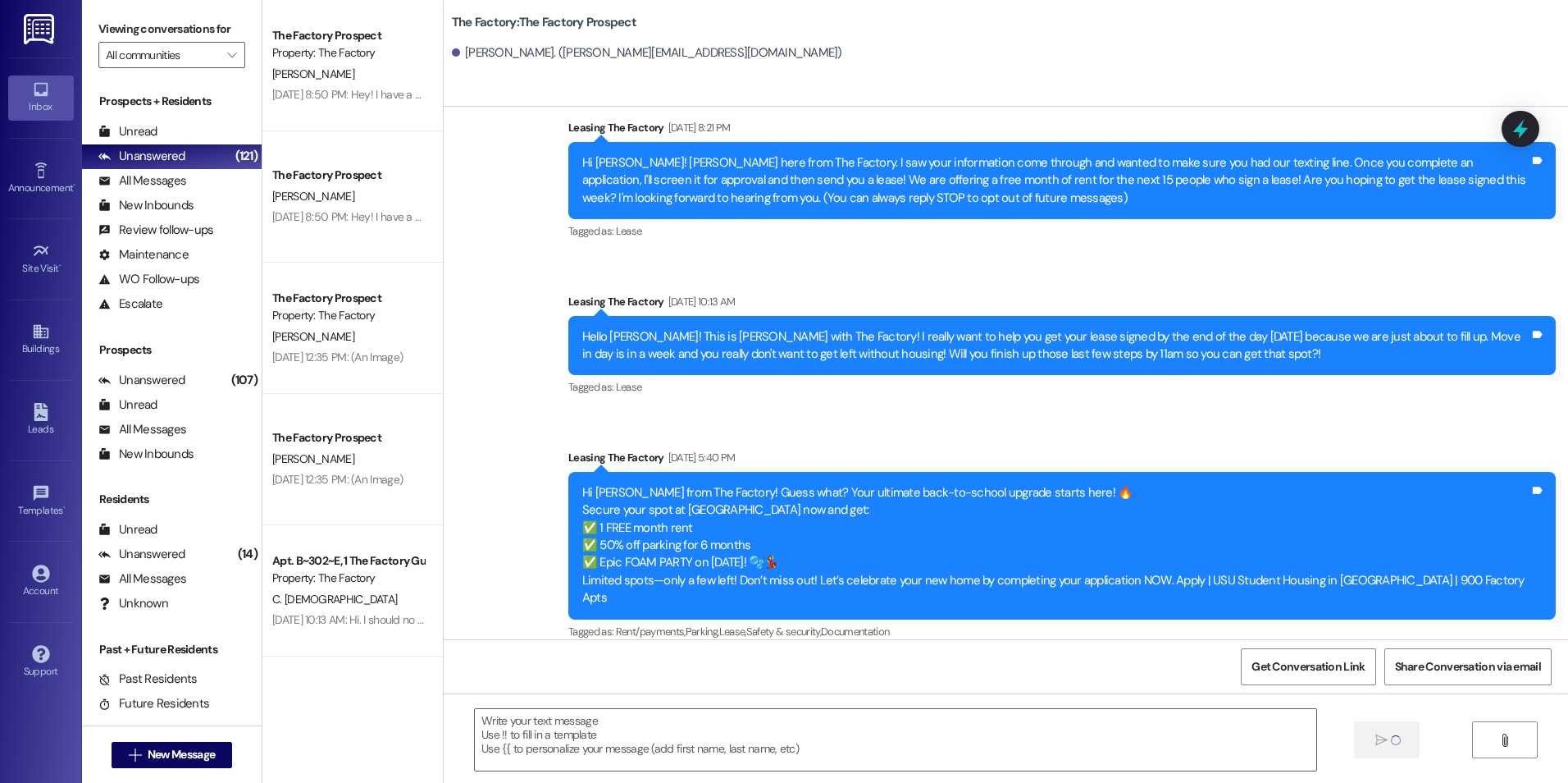
scroll to position [223, 0]
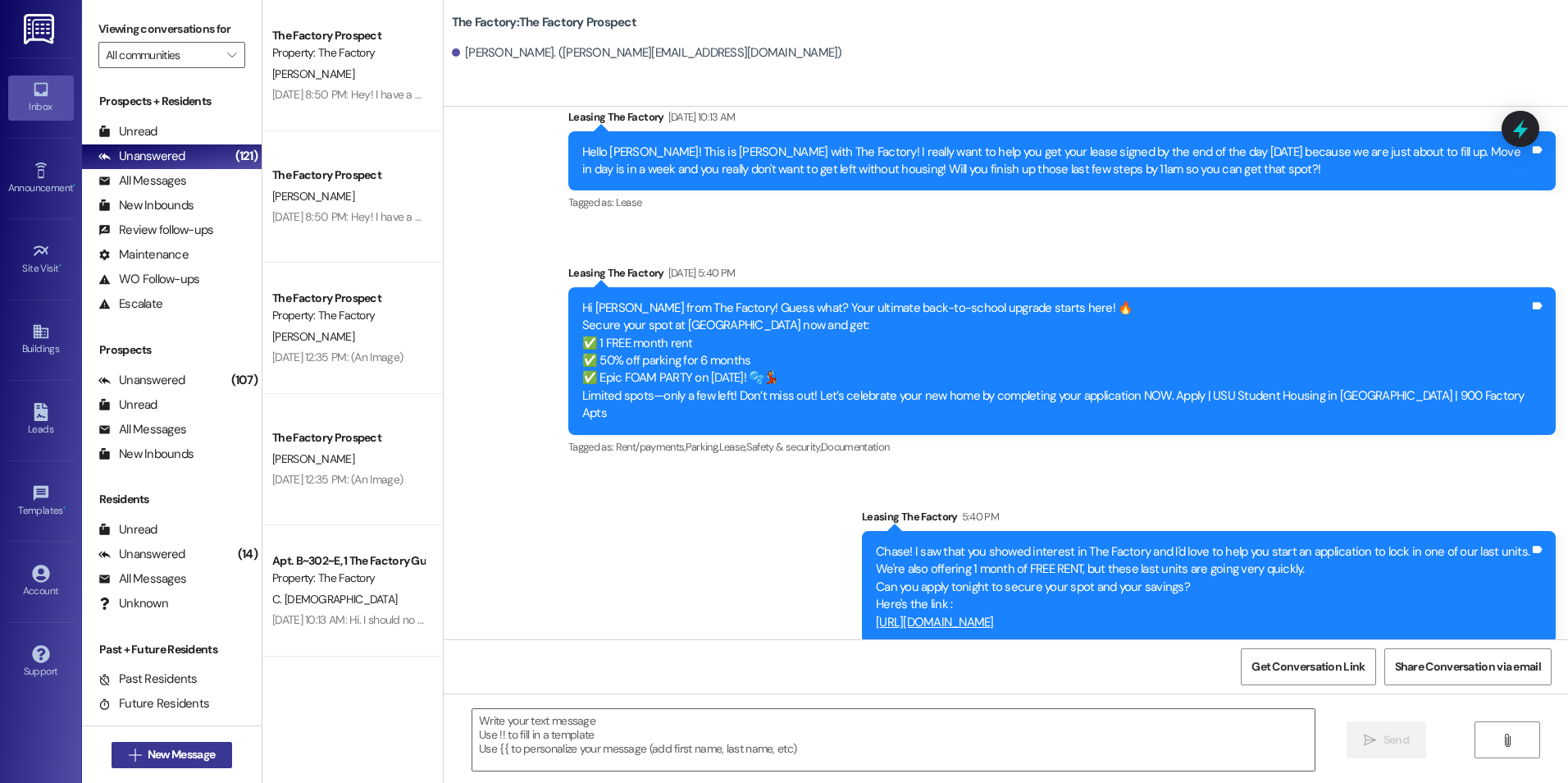
click at [150, 751] on span "New Message" at bounding box center [181, 754] width 68 height 17
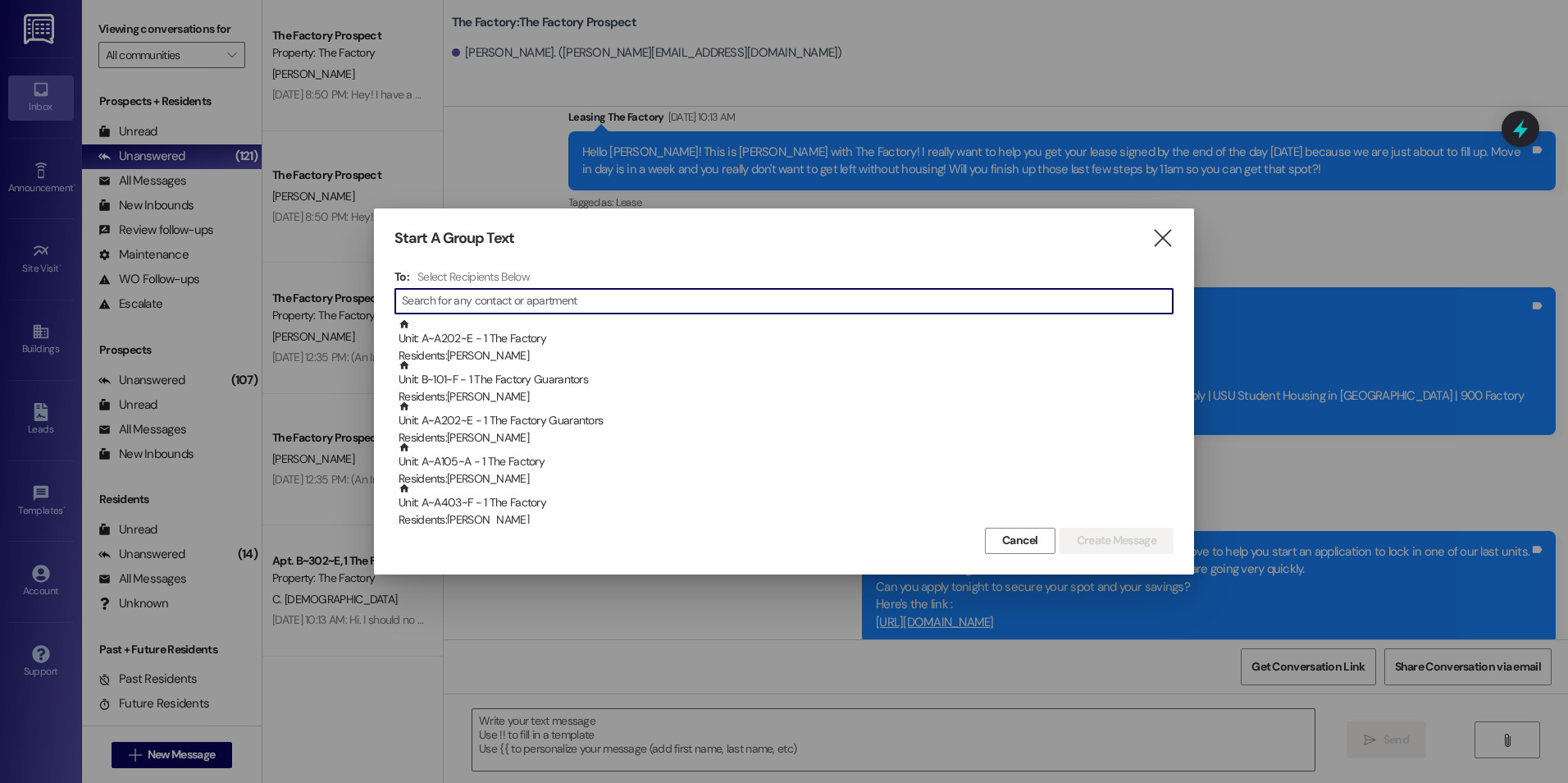
click at [455, 298] on input at bounding box center [787, 301] width 770 height 23
drag, startPoint x: 1151, startPoint y: 242, endPoint x: 1137, endPoint y: 245, distance: 14.3
click at [1151, 242] on icon "" at bounding box center [1162, 238] width 23 height 17
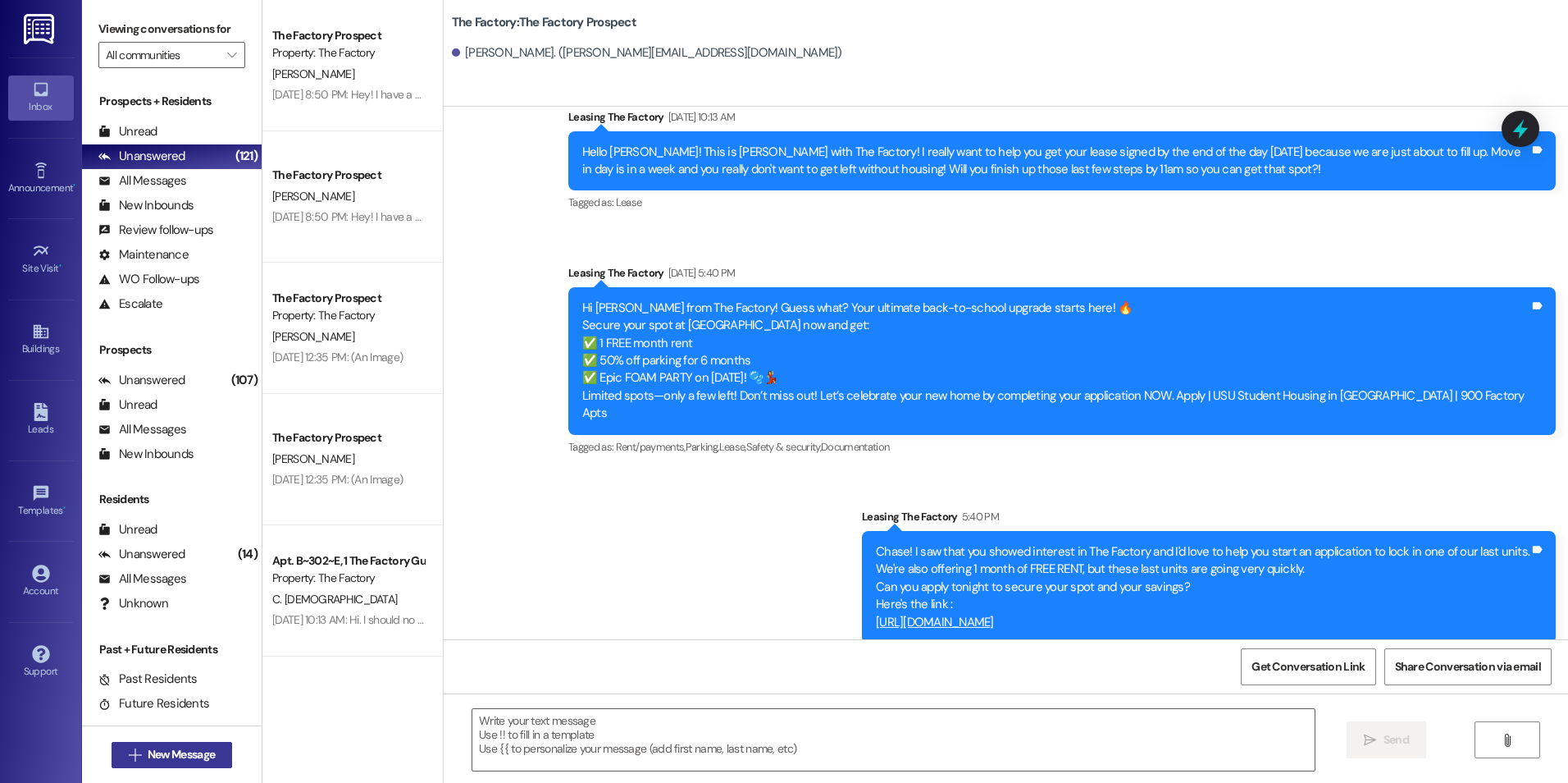
click at [170, 755] on span "New Message" at bounding box center [181, 754] width 68 height 17
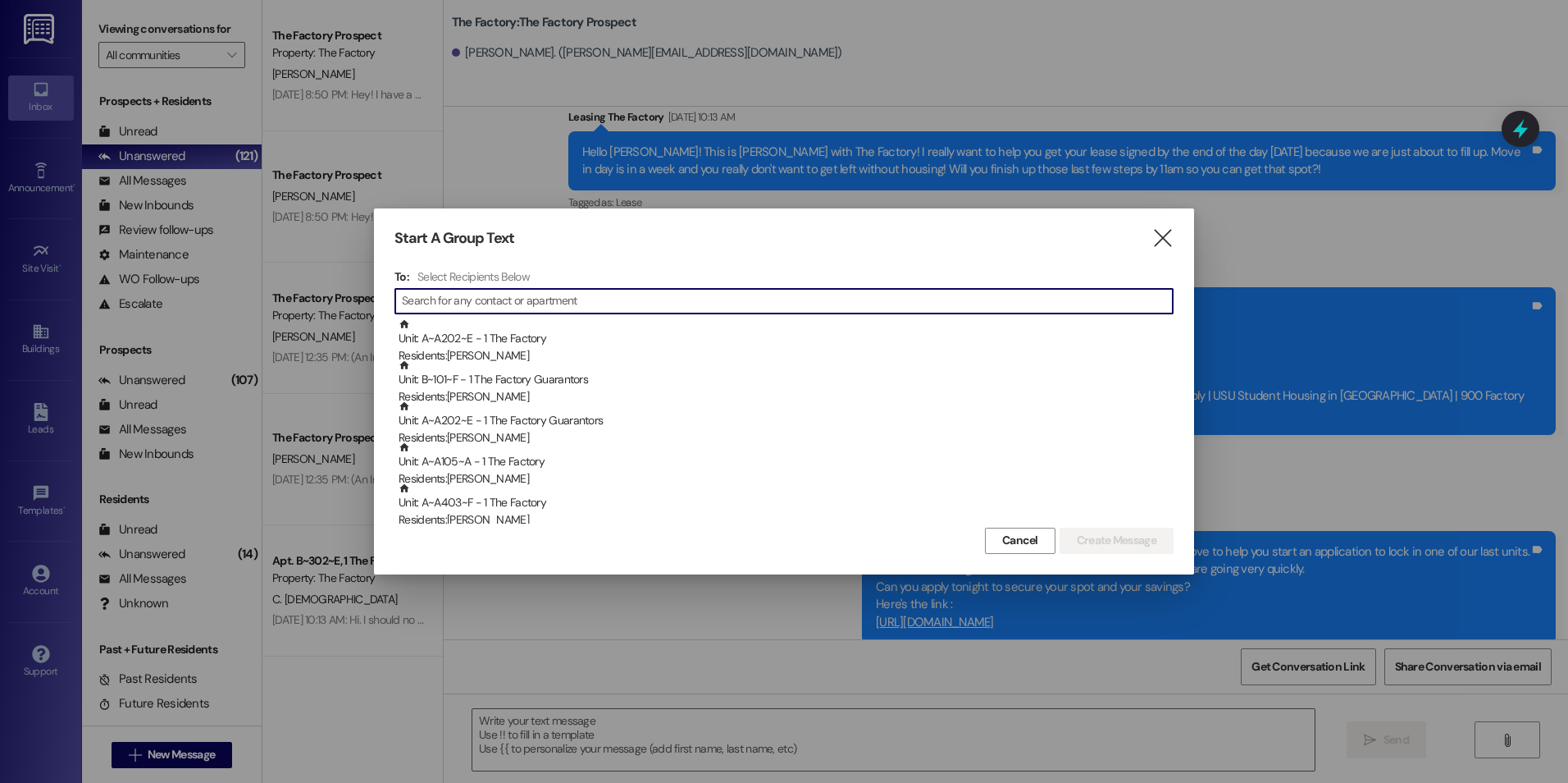
click at [460, 295] on input at bounding box center [787, 301] width 770 height 23
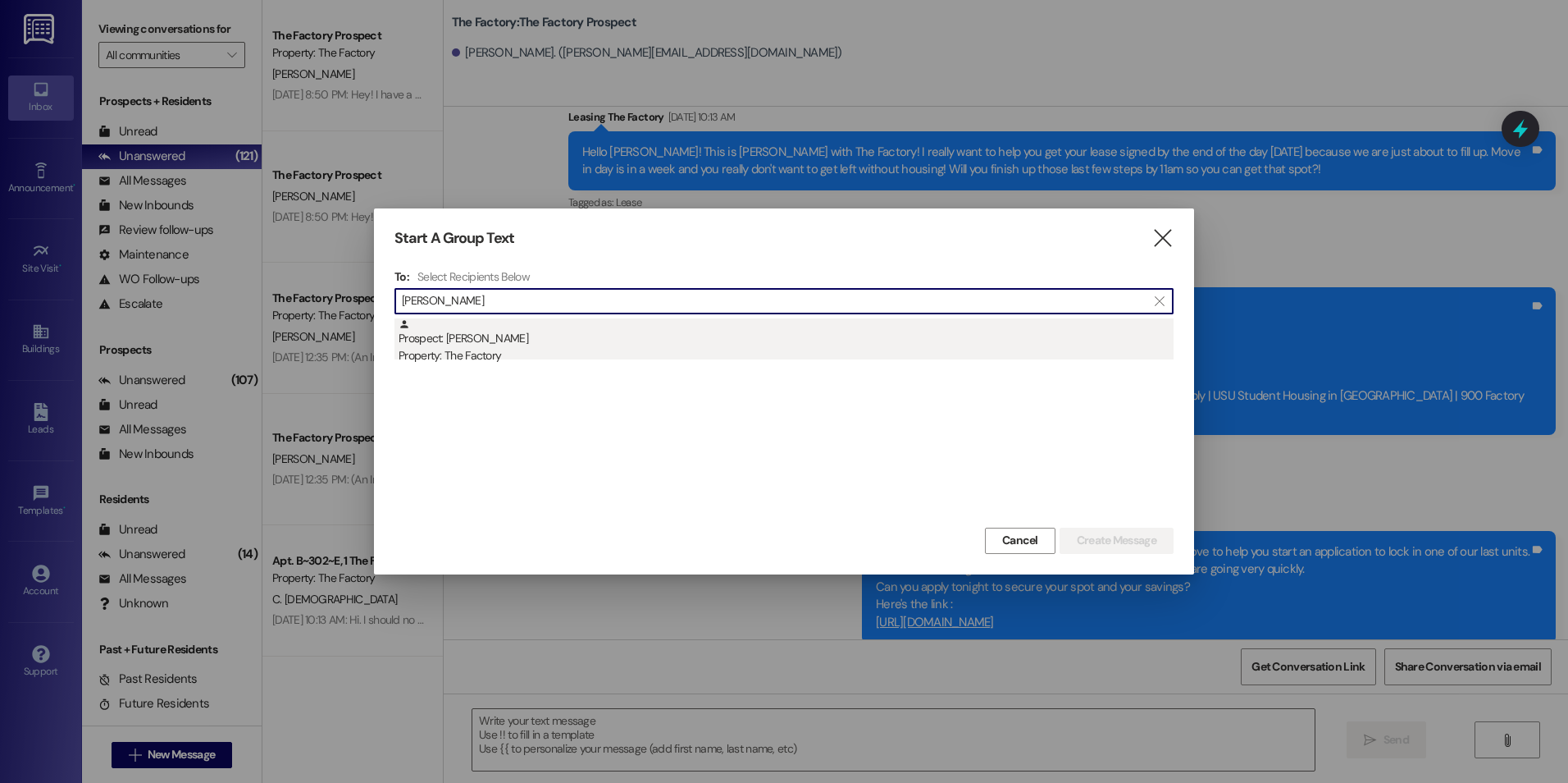
type input "[PERSON_NAME]"
click at [428, 338] on div "Prospect: [PERSON_NAME] Property: The Factory" at bounding box center [785, 342] width 775 height 47
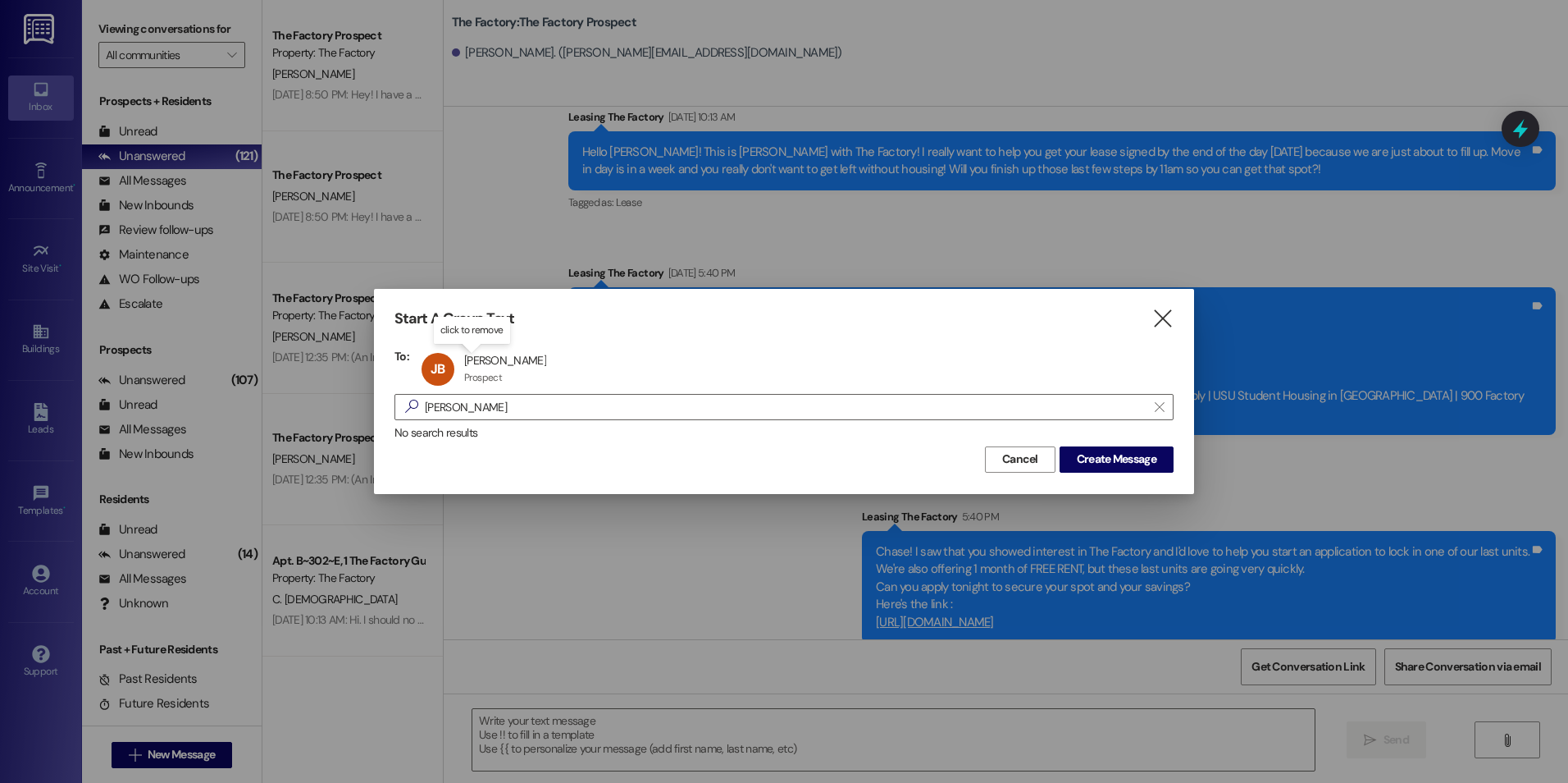
click at [1109, 480] on div "Start A Group Text  To: JB [PERSON_NAME] [PERSON_NAME] Prospect Prospect click…" at bounding box center [784, 390] width 820 height 204
click at [1106, 467] on span "Create Message" at bounding box center [1116, 459] width 80 height 17
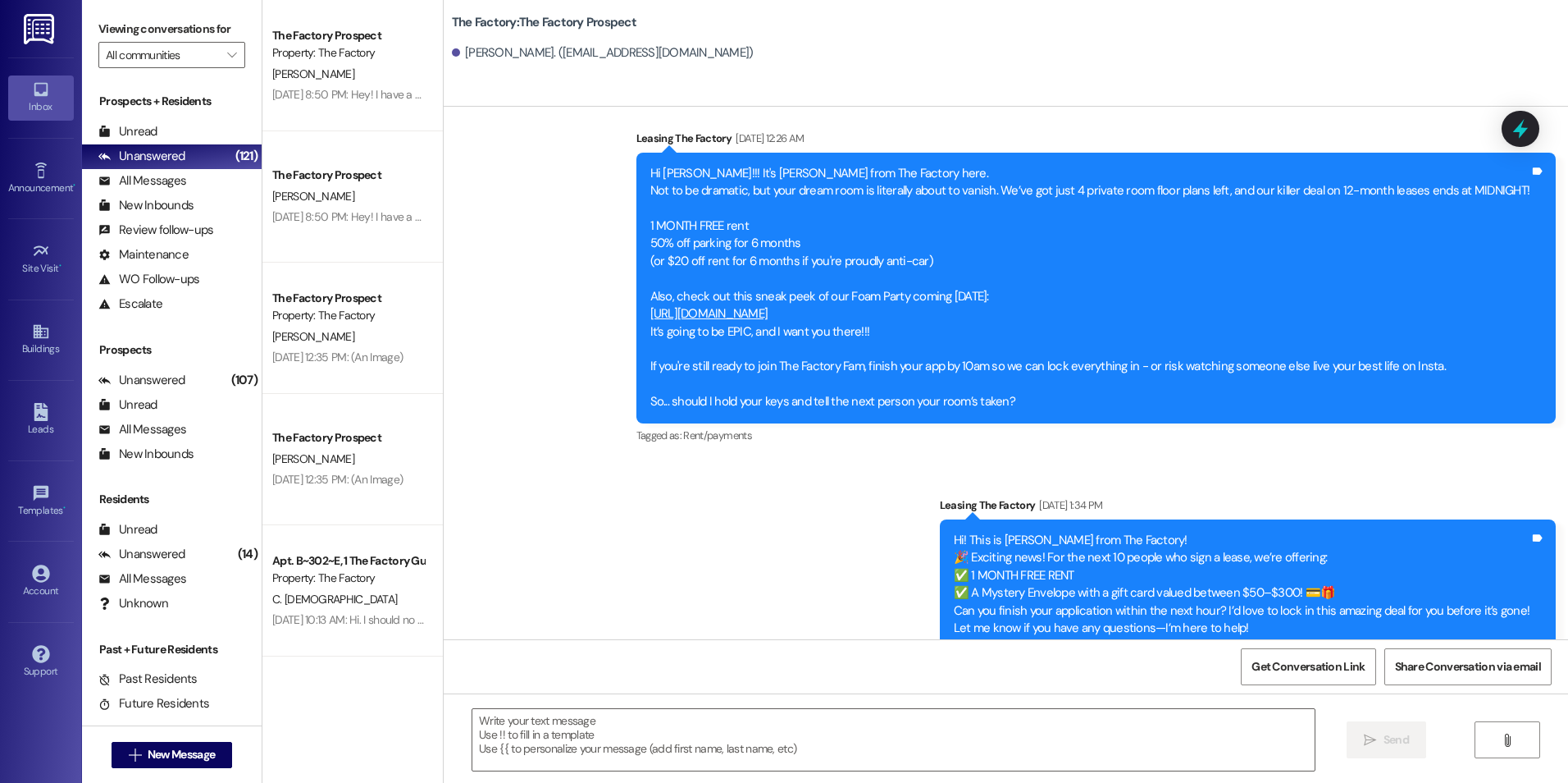
scroll to position [8480, 0]
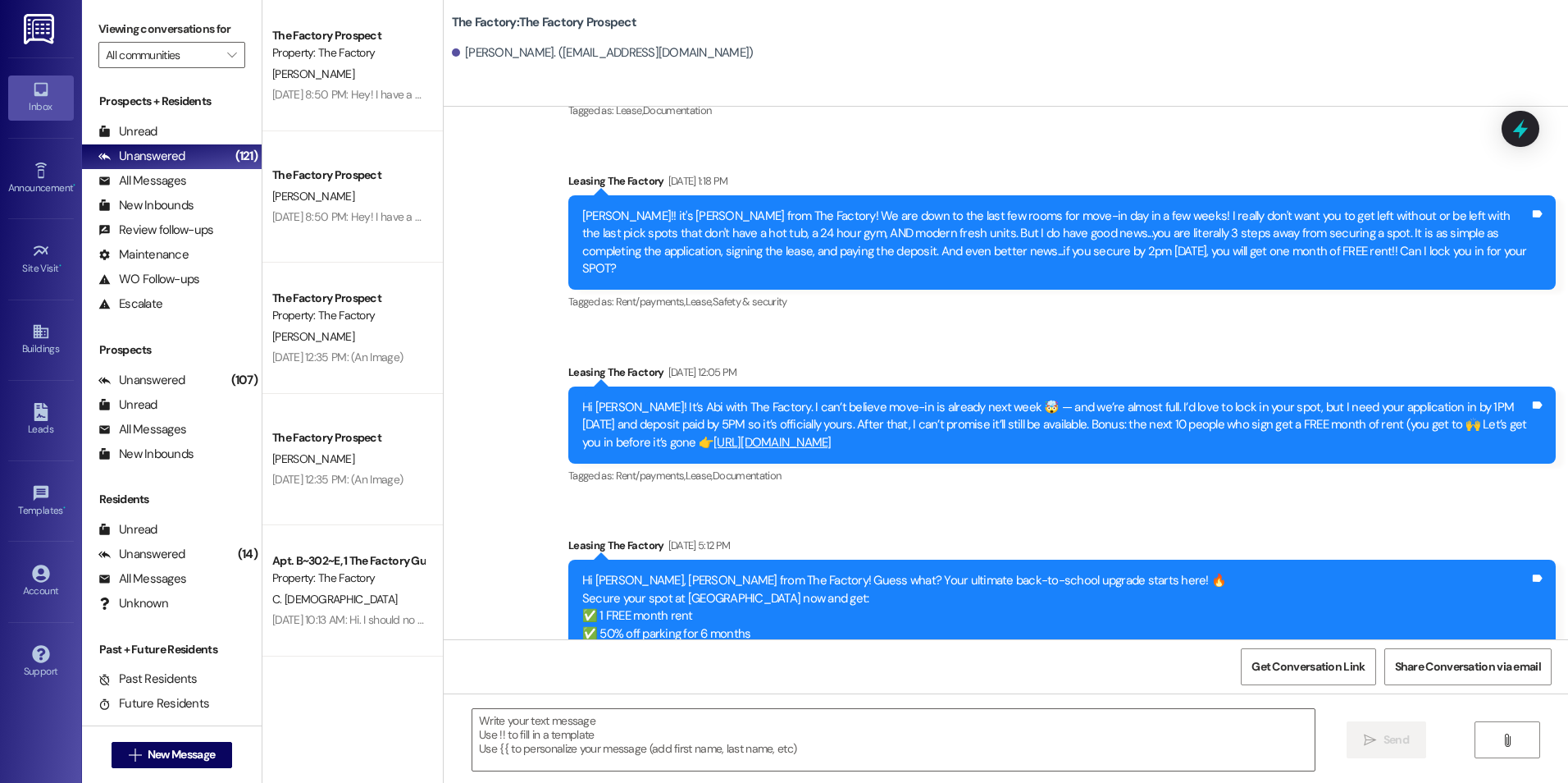
drag, startPoint x: 764, startPoint y: 505, endPoint x: 706, endPoint y: 777, distance: 278.1
click at [698, 754] on textarea at bounding box center [893, 739] width 841 height 61
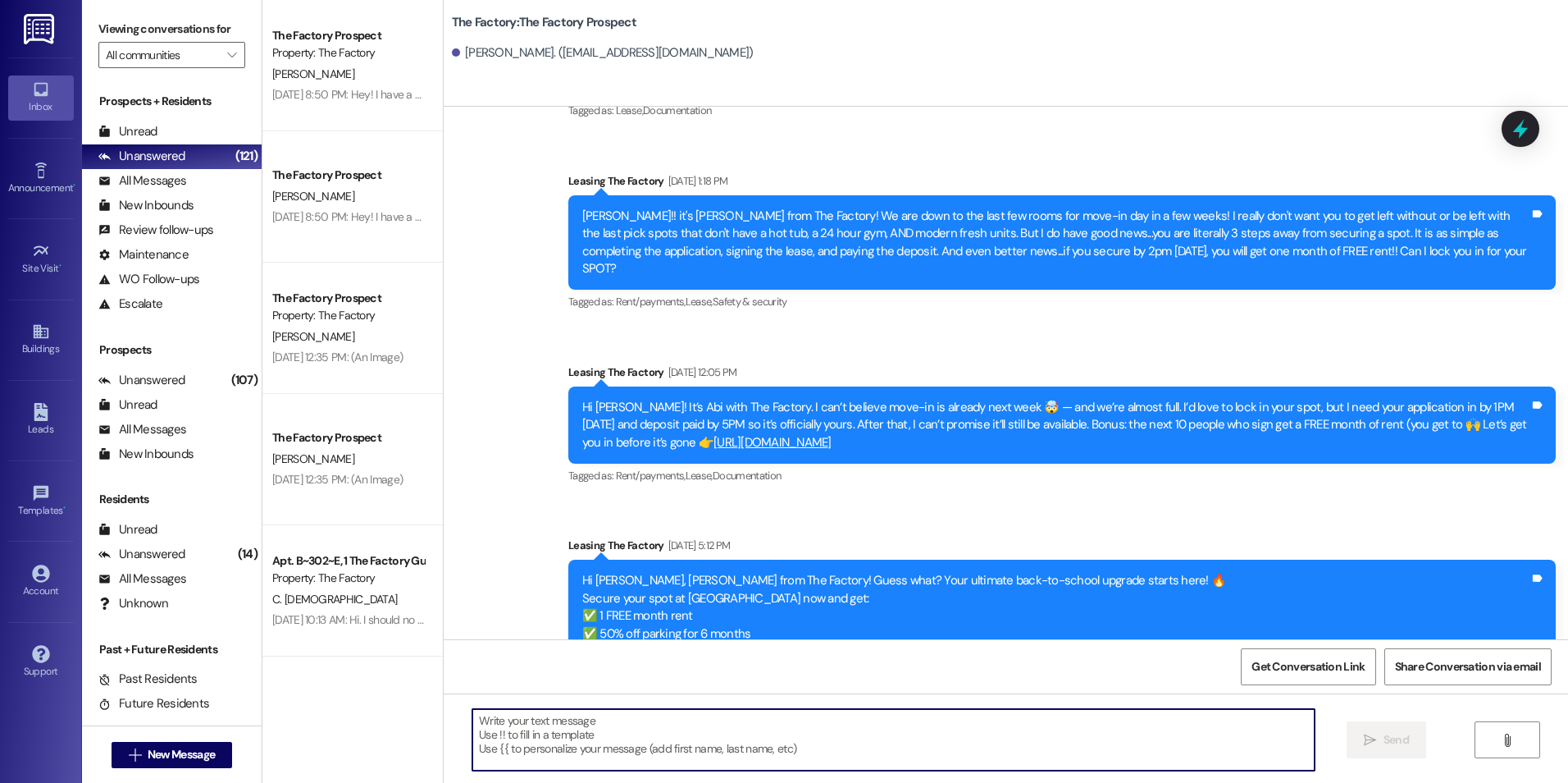
paste textarea "{{first_name}}! I saw that you showed interest in The Factory and I'd love to h…"
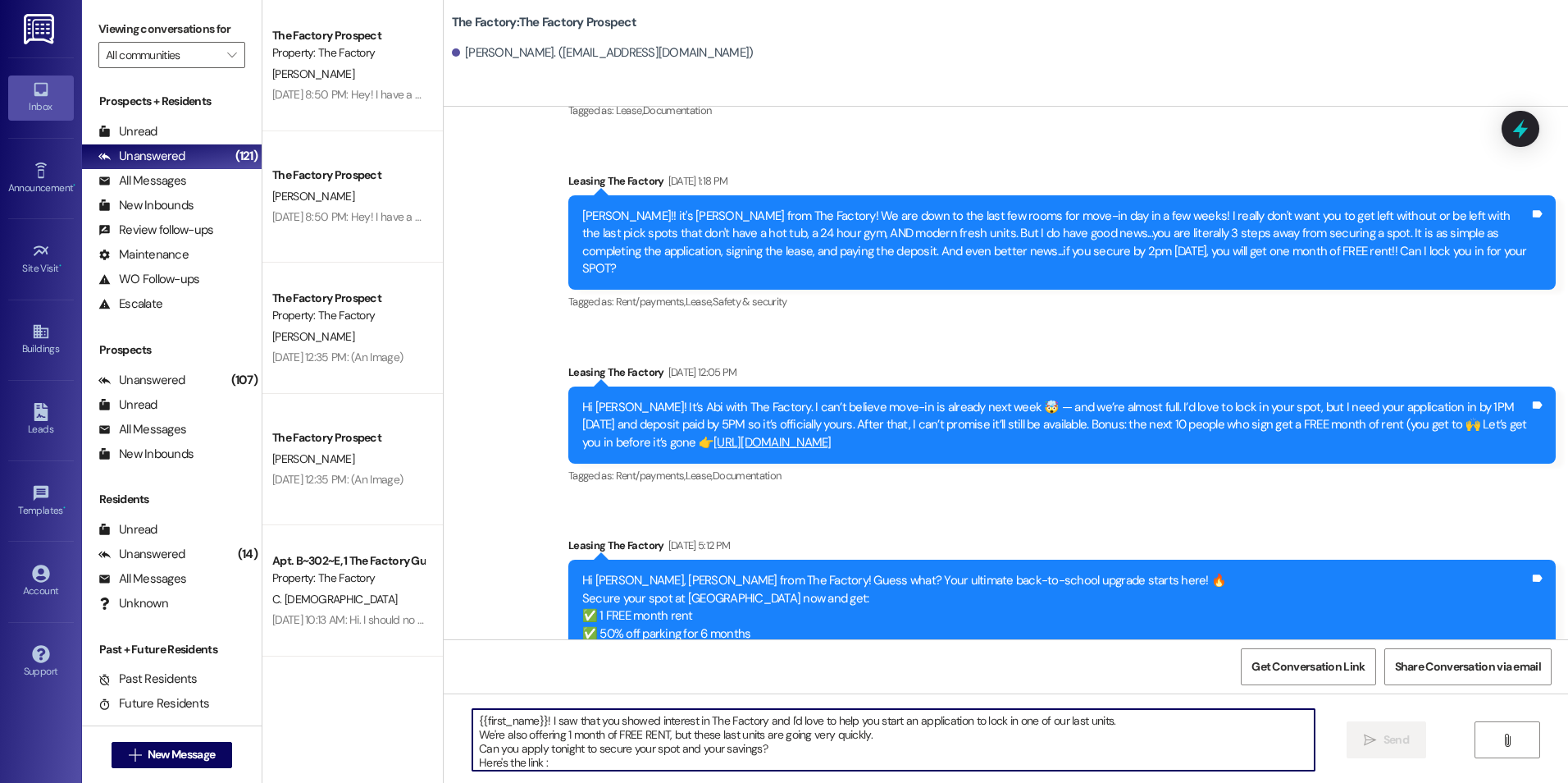
scroll to position [14, 0]
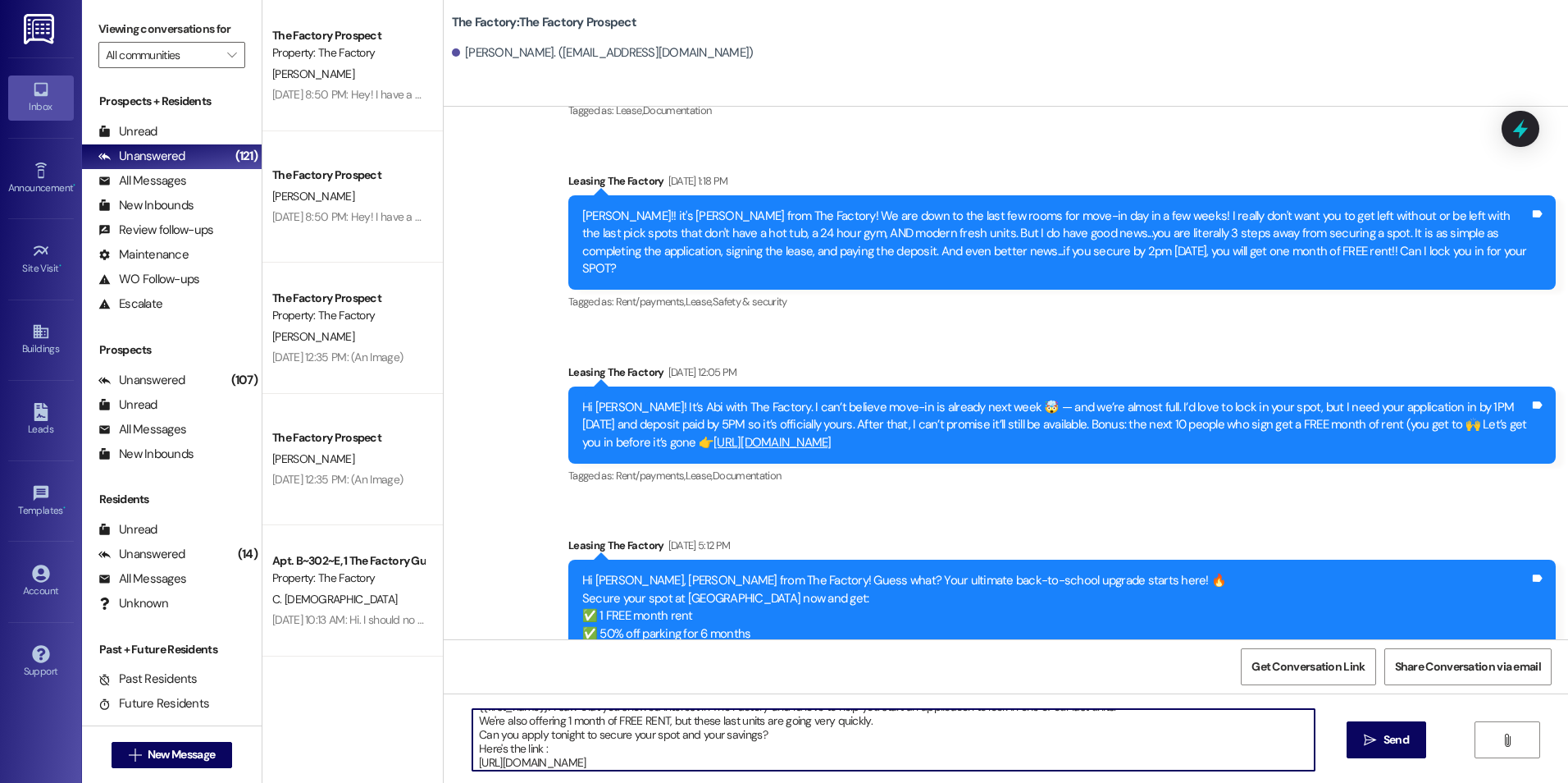
type textarea "{{first_name}}! I saw that you showed interest in The Factory and I'd love to h…"
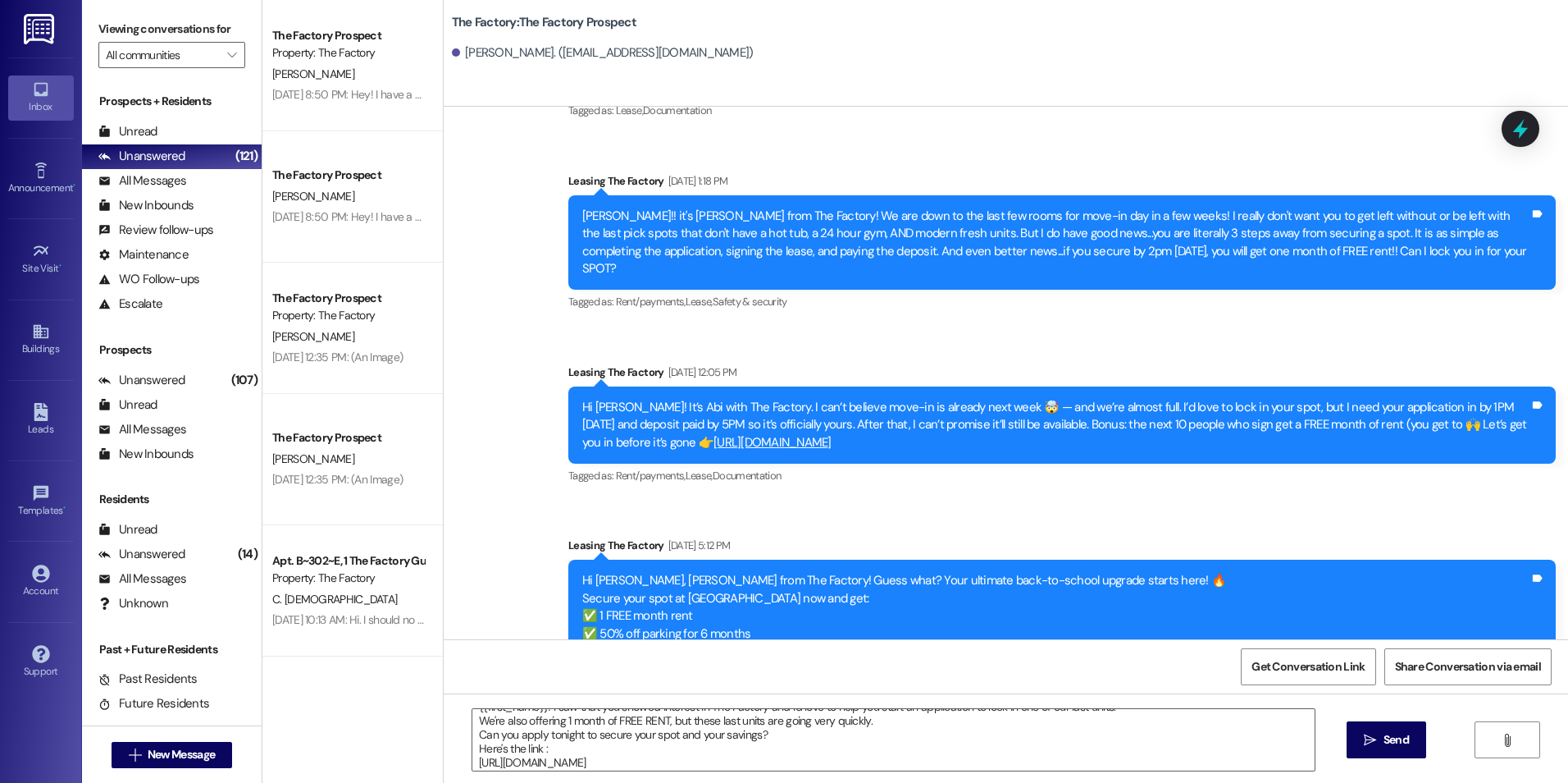
click at [1405, 744] on span "Send" at bounding box center [1395, 740] width 25 height 17
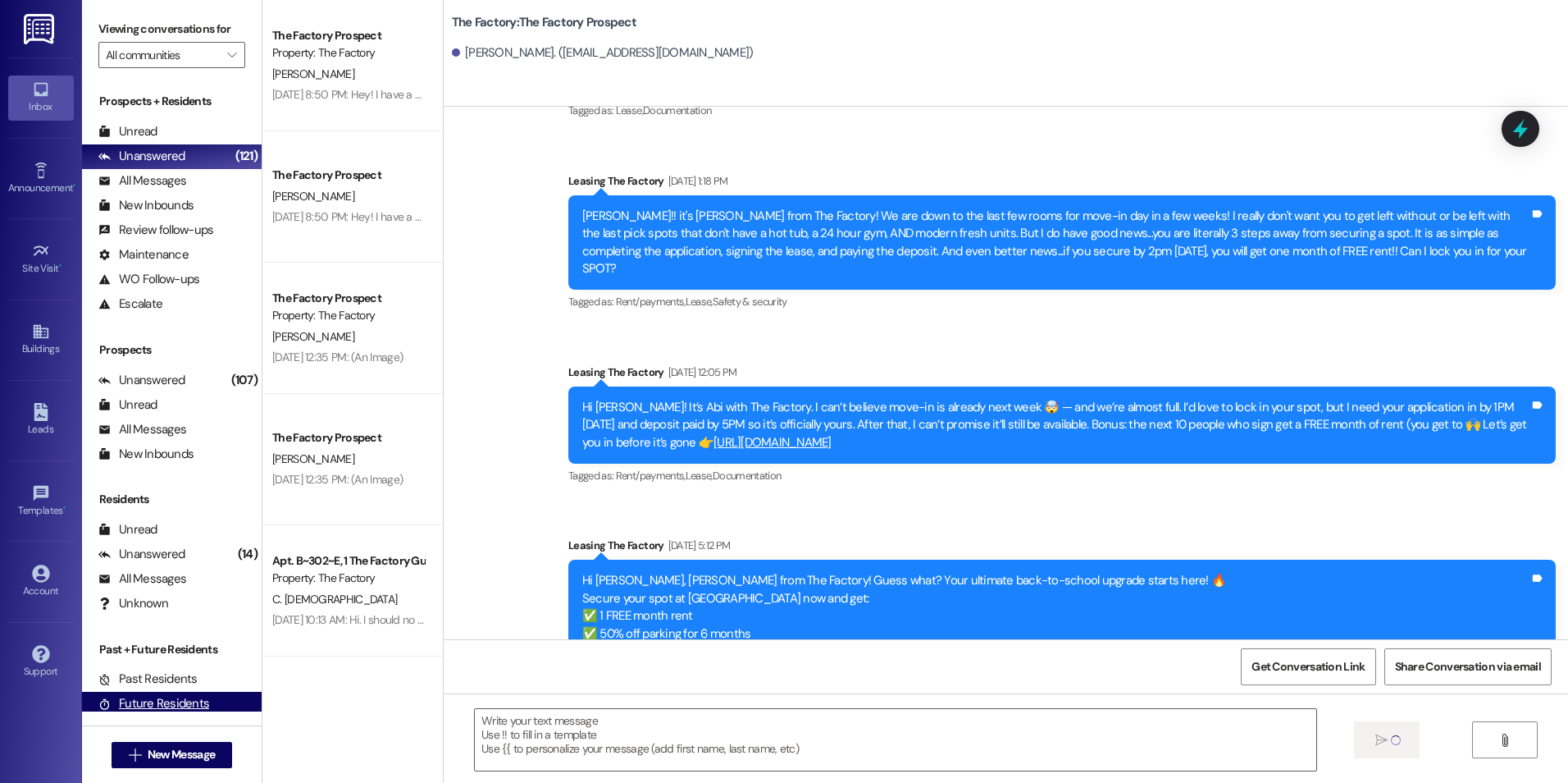
scroll to position [0, 0]
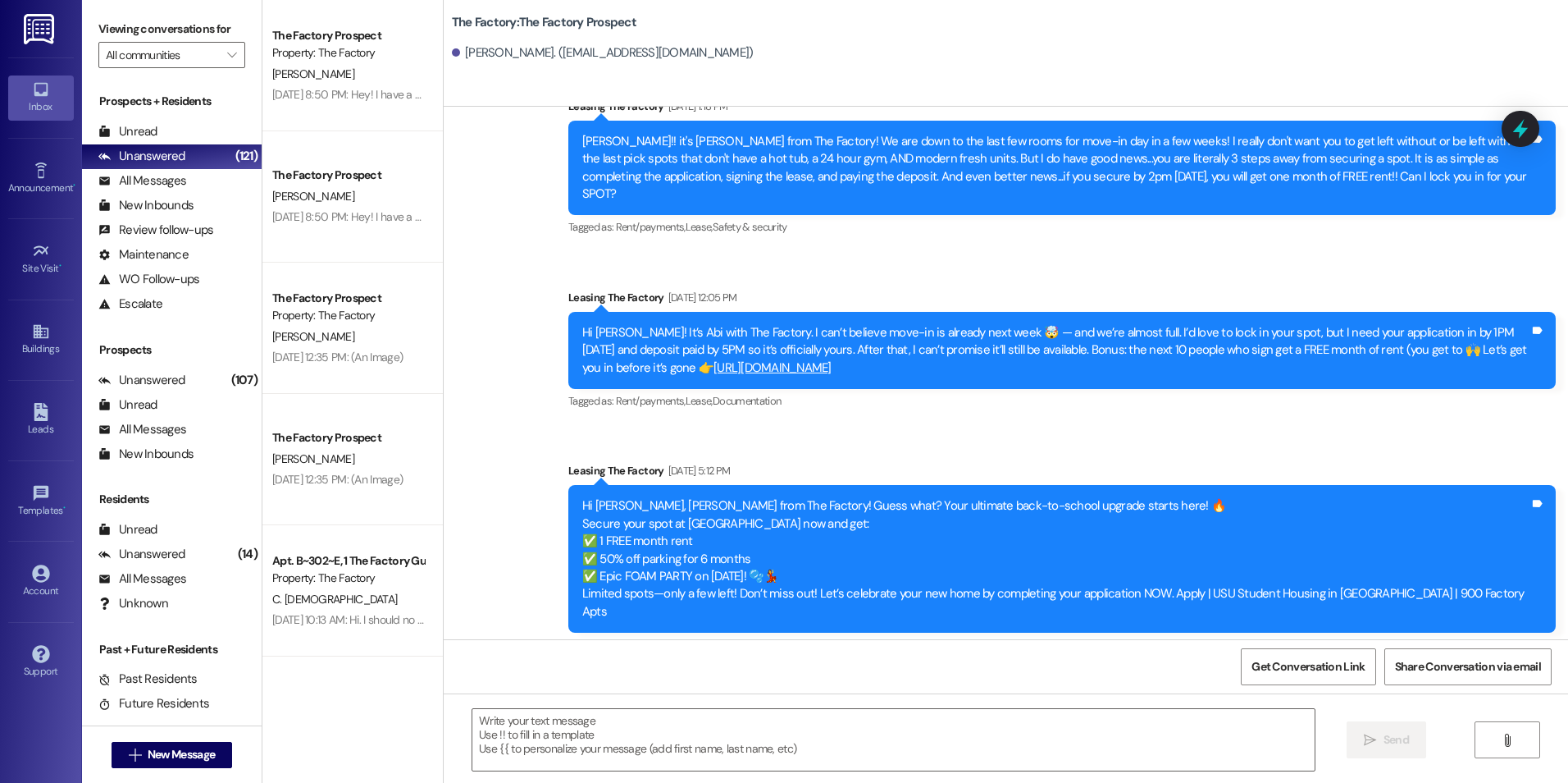
scroll to position [8665, 0]
